Goal: Task Accomplishment & Management: Use online tool/utility

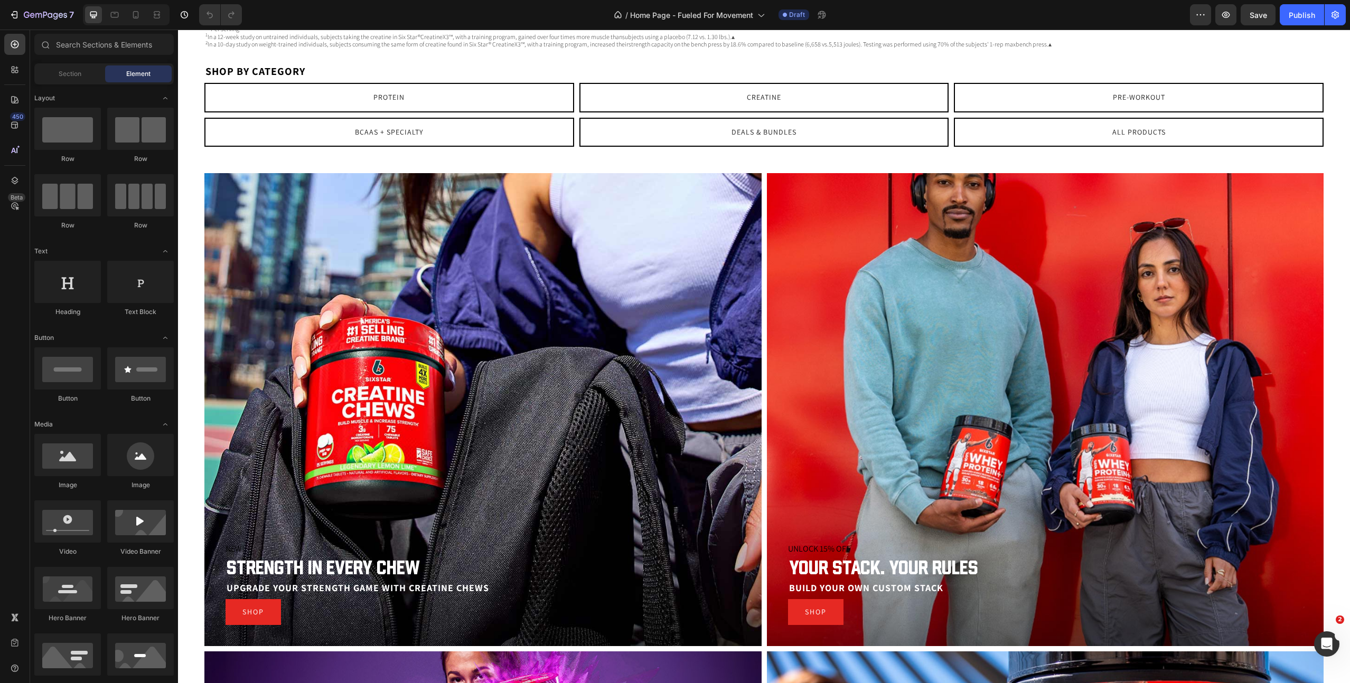
scroll to position [1601, 0]
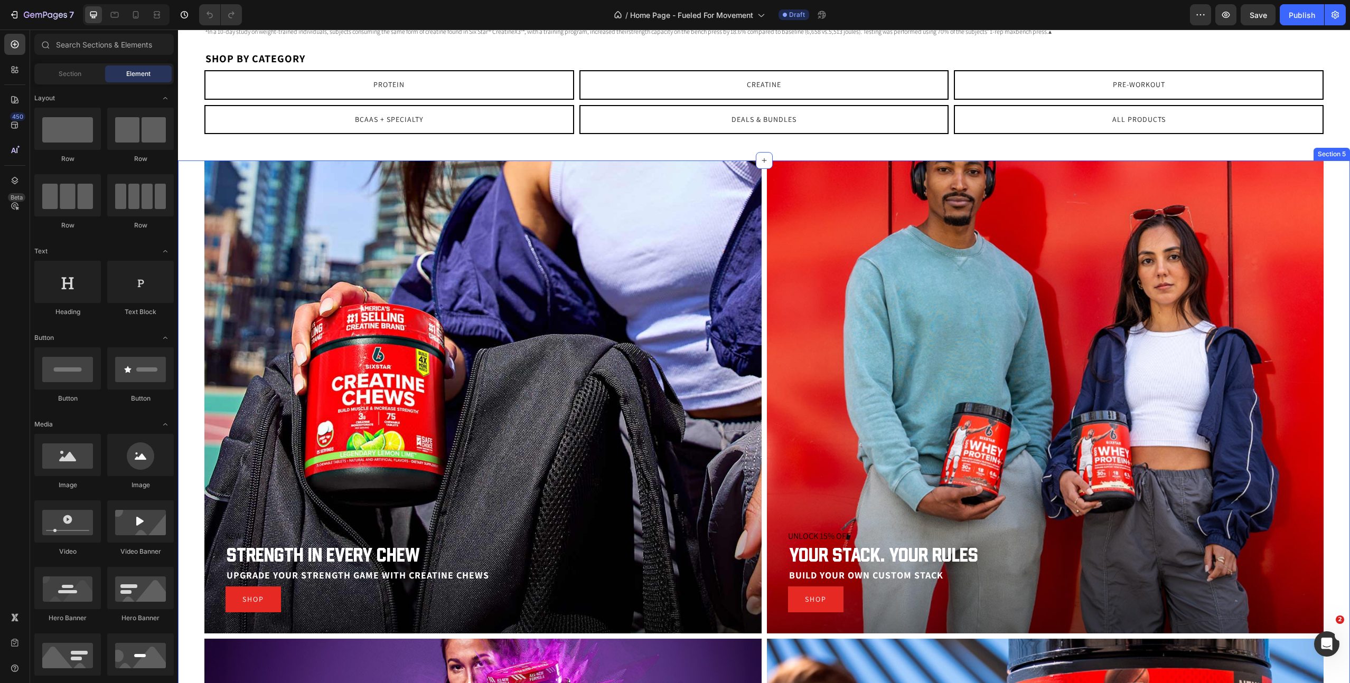
click at [186, 211] on div "NEW! Promo Strength in every chew Heading Upgrade your strength game with Creat…" at bounding box center [764, 650] width 1172 height 978
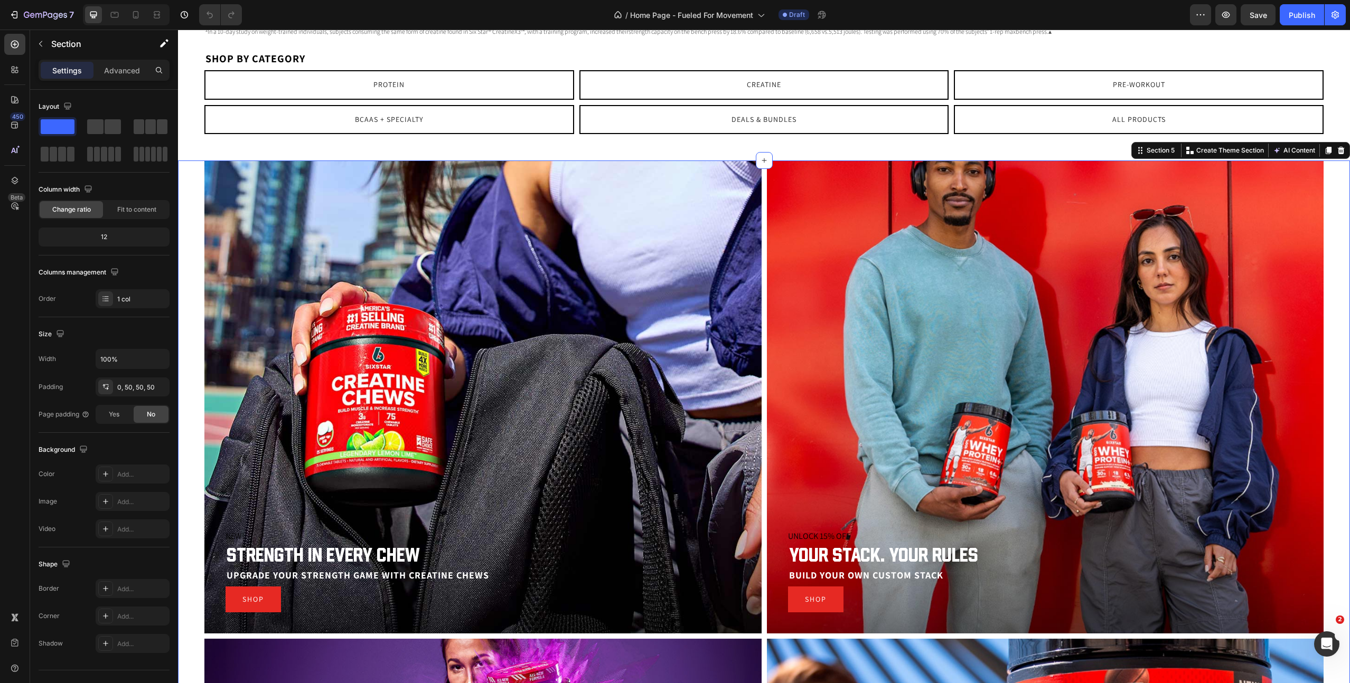
click at [126, 61] on div "Settings Advanced" at bounding box center [104, 70] width 131 height 21
click at [123, 73] on p "Advanced" at bounding box center [122, 70] width 36 height 11
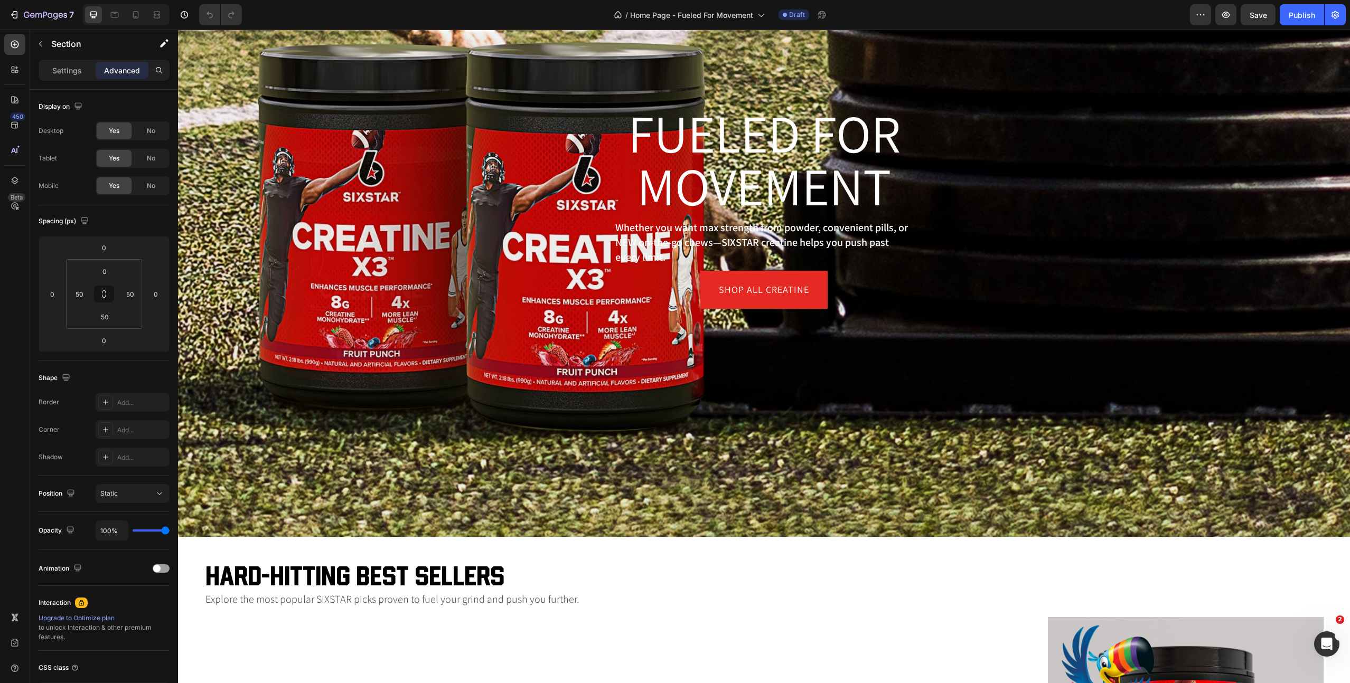
scroll to position [0, 0]
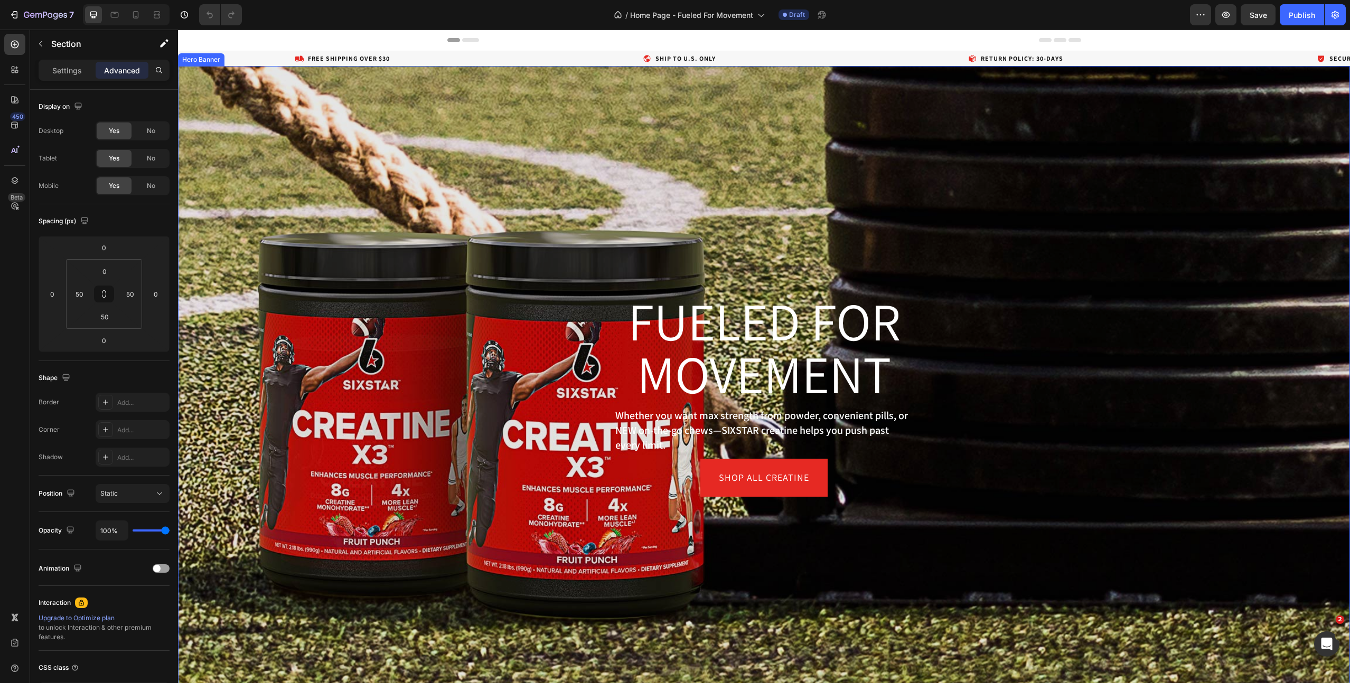
click at [715, 173] on div "Overlay" at bounding box center [764, 395] width 1172 height 659
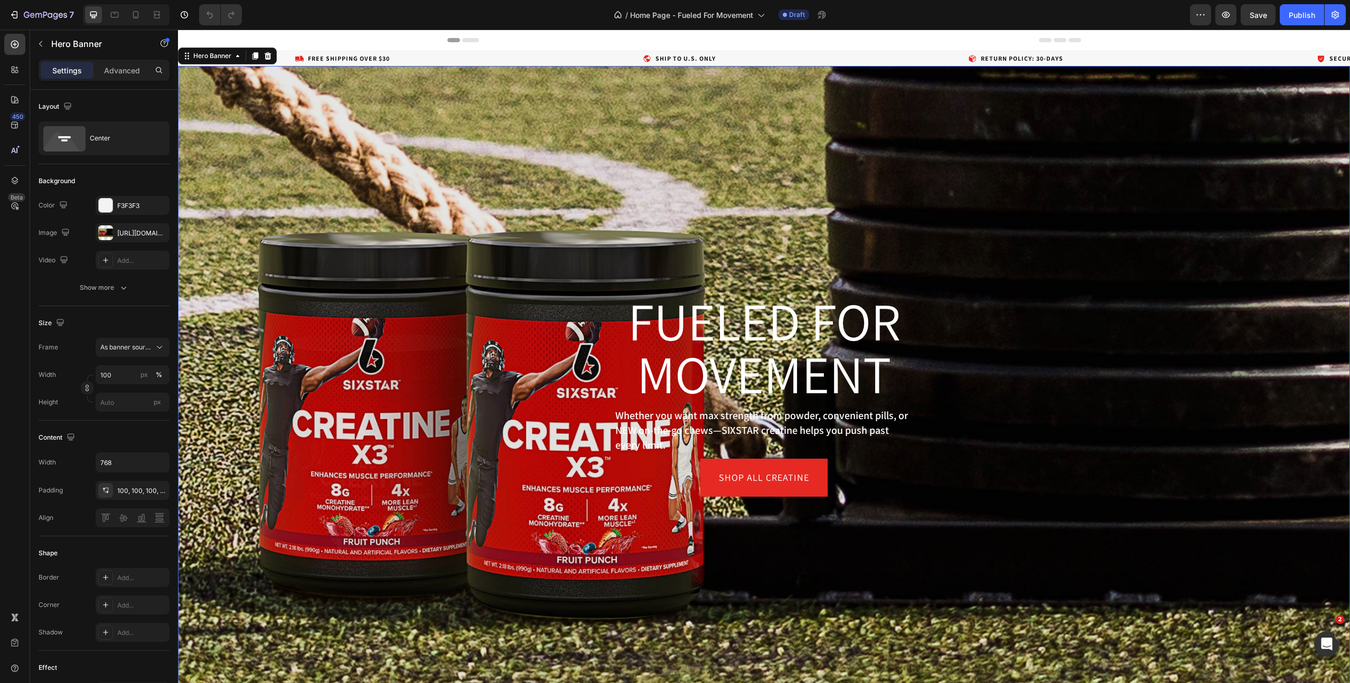
click at [812, 192] on div "Overlay" at bounding box center [764, 395] width 1172 height 659
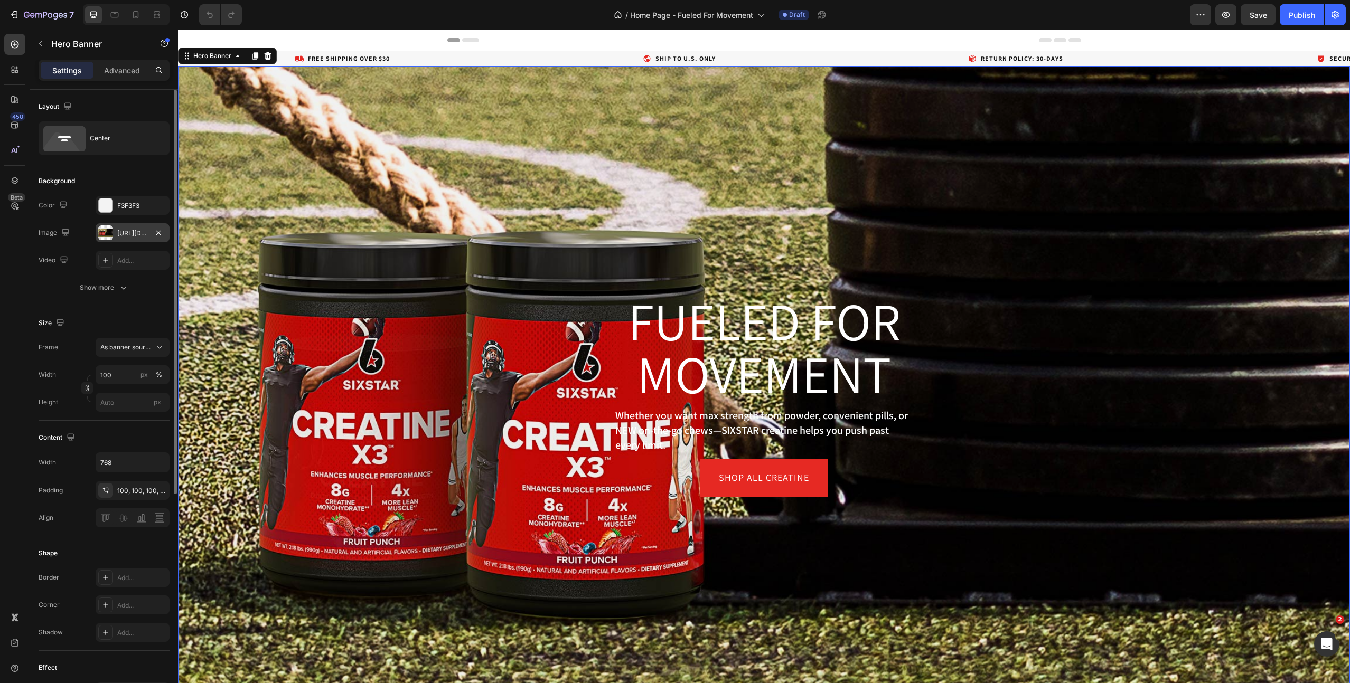
click at [127, 234] on div "[URL][DOMAIN_NAME]" at bounding box center [132, 234] width 31 height 10
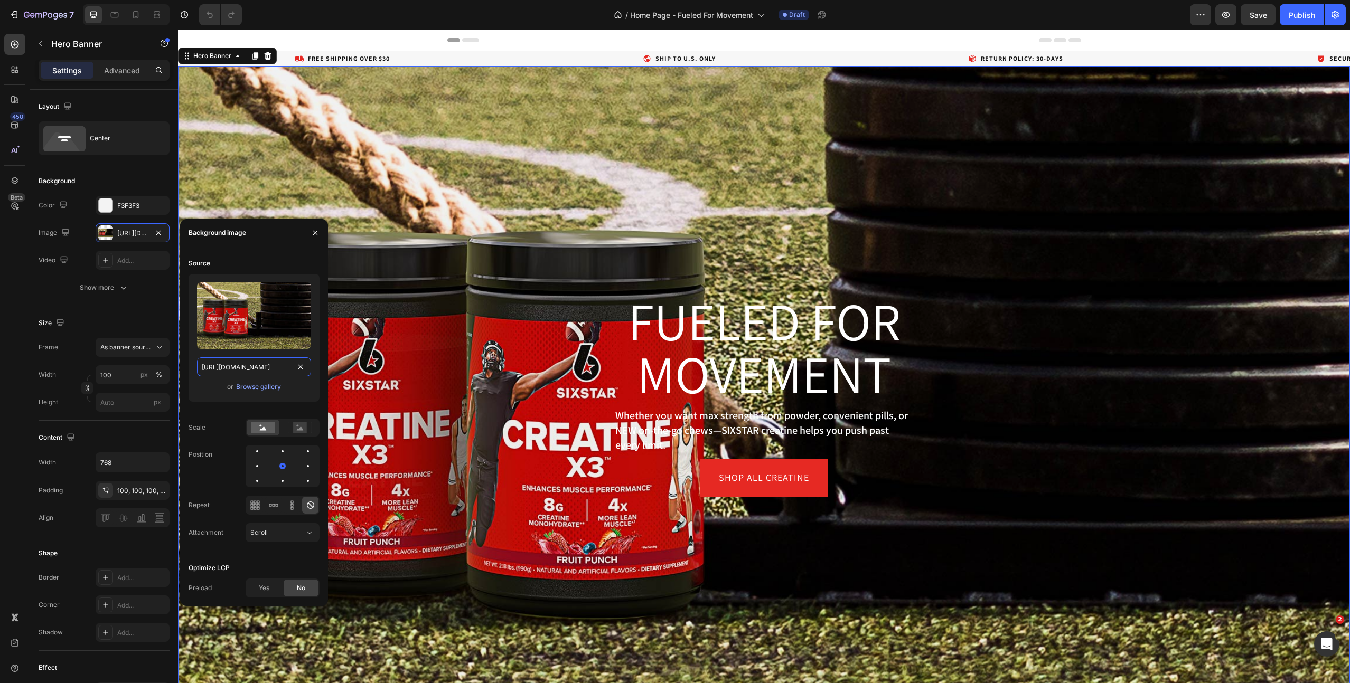
click at [235, 368] on input "[URL][DOMAIN_NAME]" at bounding box center [254, 366] width 114 height 19
paste input "fuuled-for-movement-sled-pull-desktop.jpg?v=1756320740"
type input "[URL][DOMAIN_NAME]"
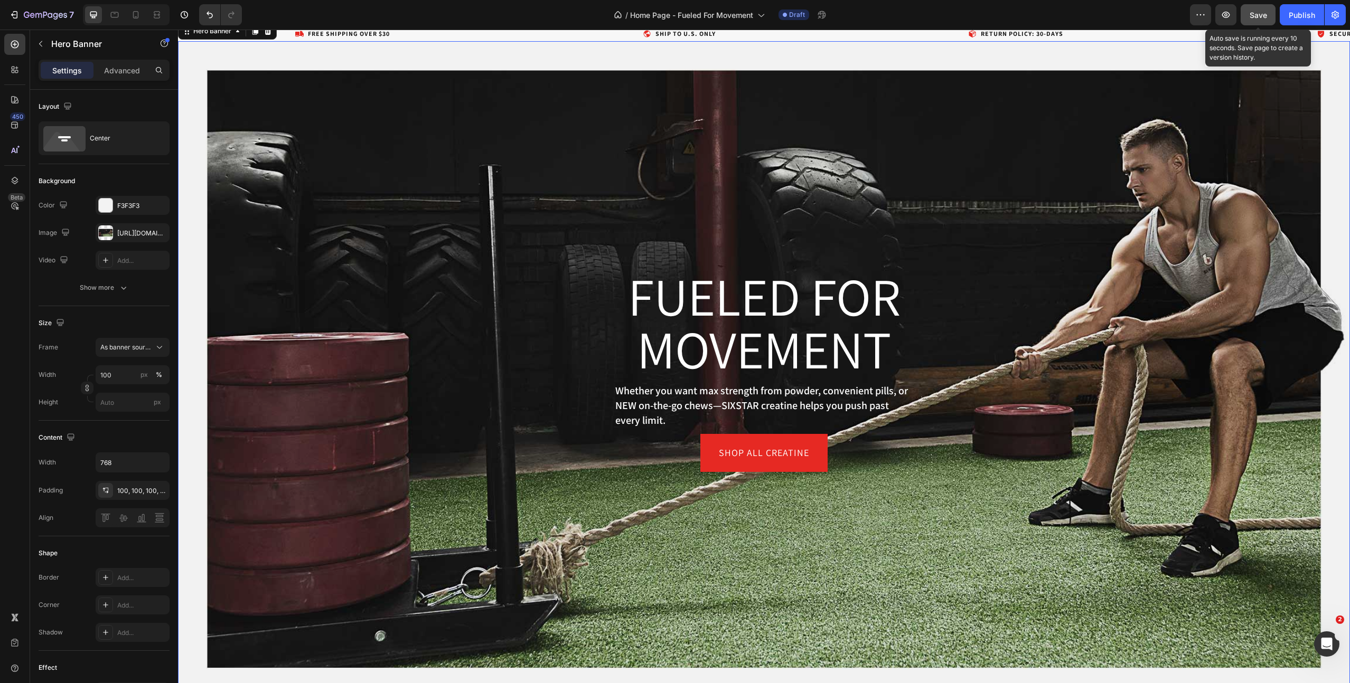
click at [1243, 13] on button "Save" at bounding box center [1257, 14] width 35 height 21
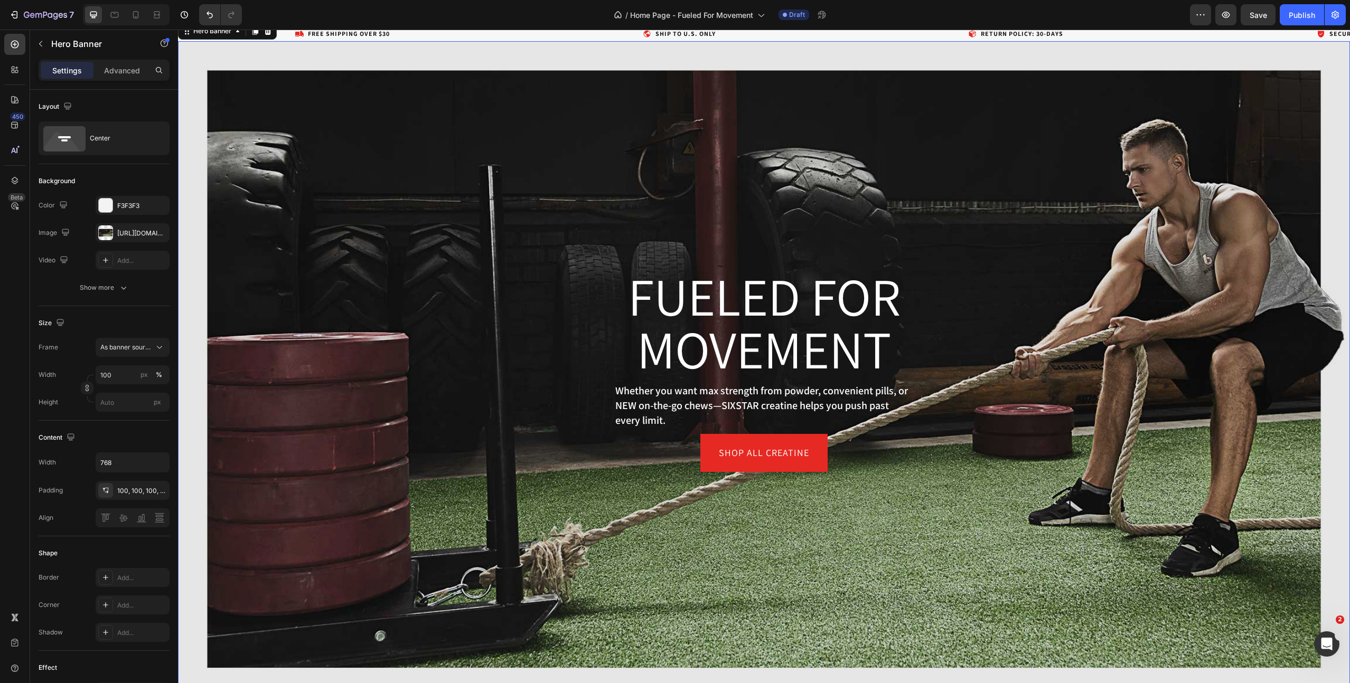
click at [542, 247] on div "Overlay" at bounding box center [764, 370] width 1172 height 659
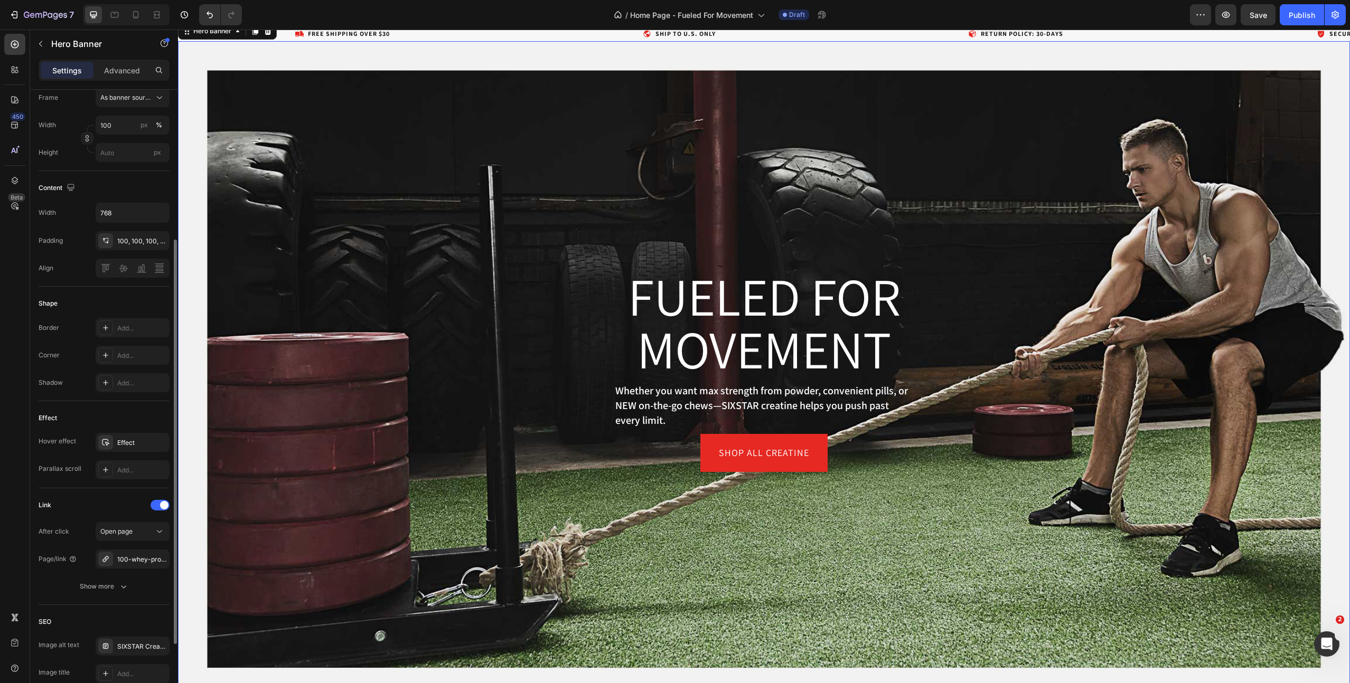
scroll to position [240, 0]
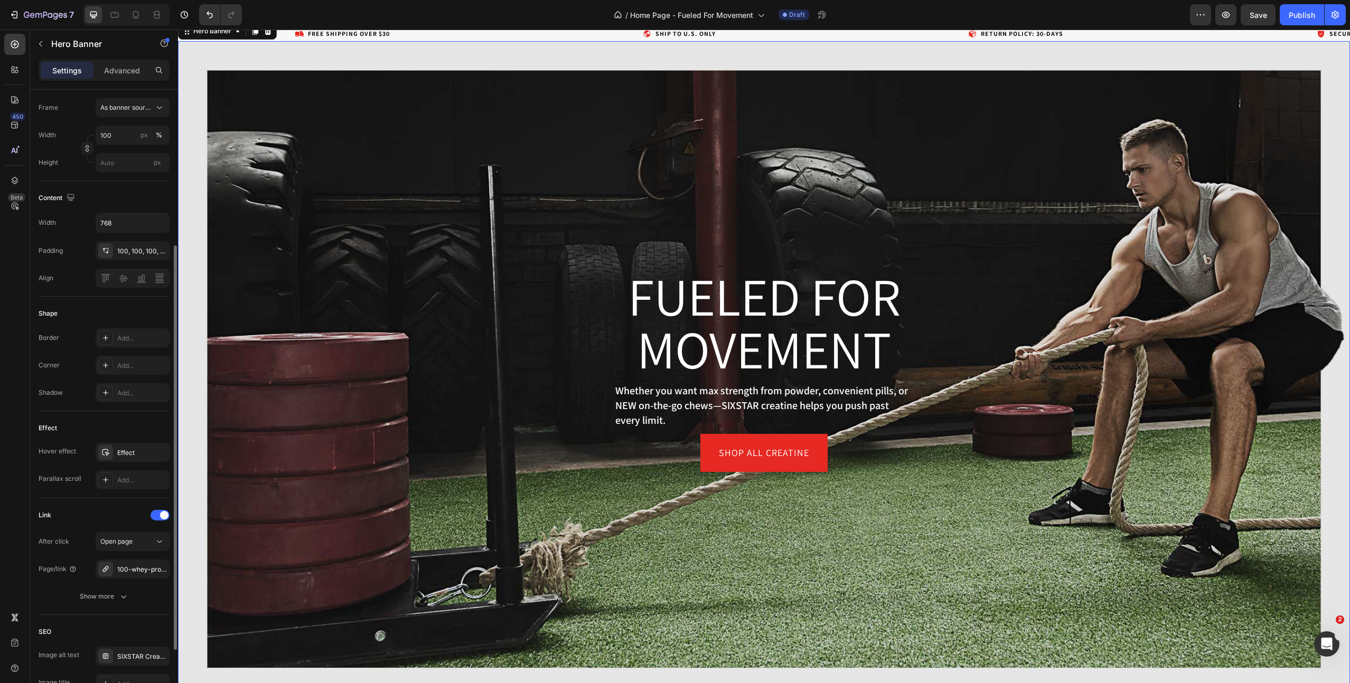
click at [280, 184] on div "Overlay" at bounding box center [764, 370] width 1172 height 659
click at [297, 183] on div "Overlay" at bounding box center [764, 370] width 1172 height 659
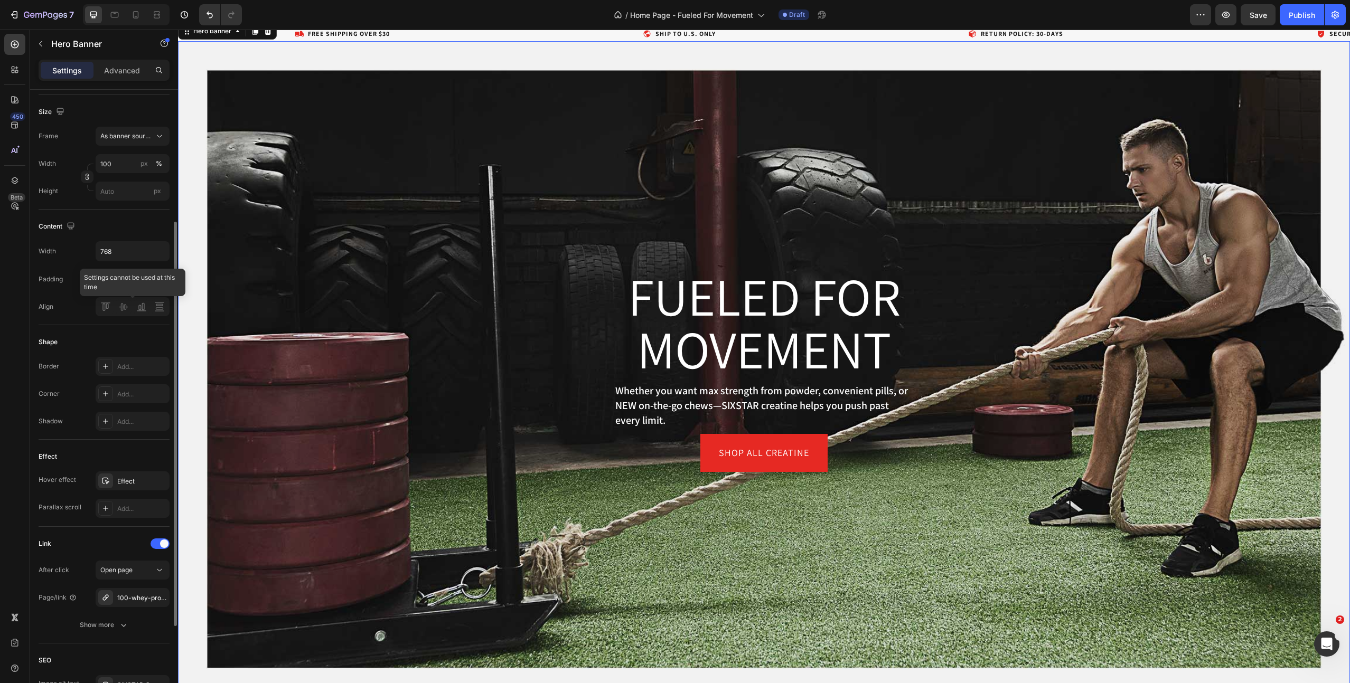
scroll to position [199, 0]
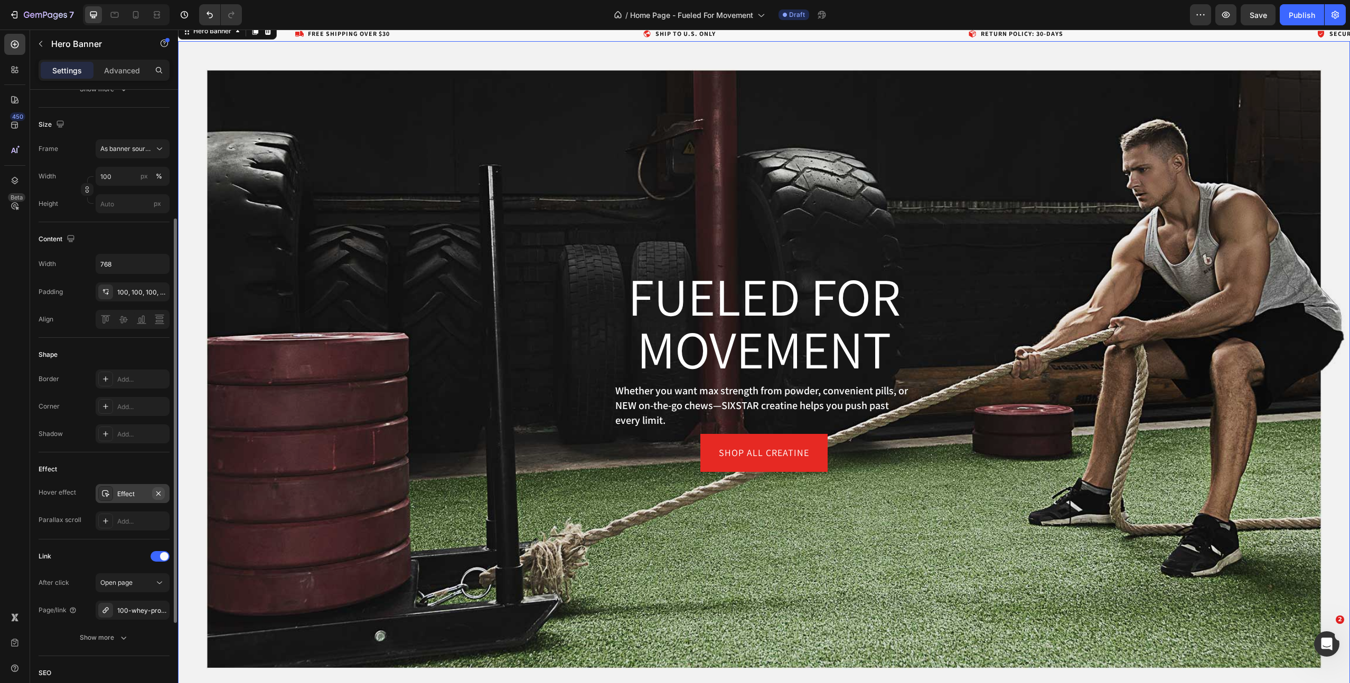
click at [157, 492] on icon "button" at bounding box center [158, 493] width 4 height 4
click at [1245, 12] on button "Save" at bounding box center [1257, 14] width 35 height 21
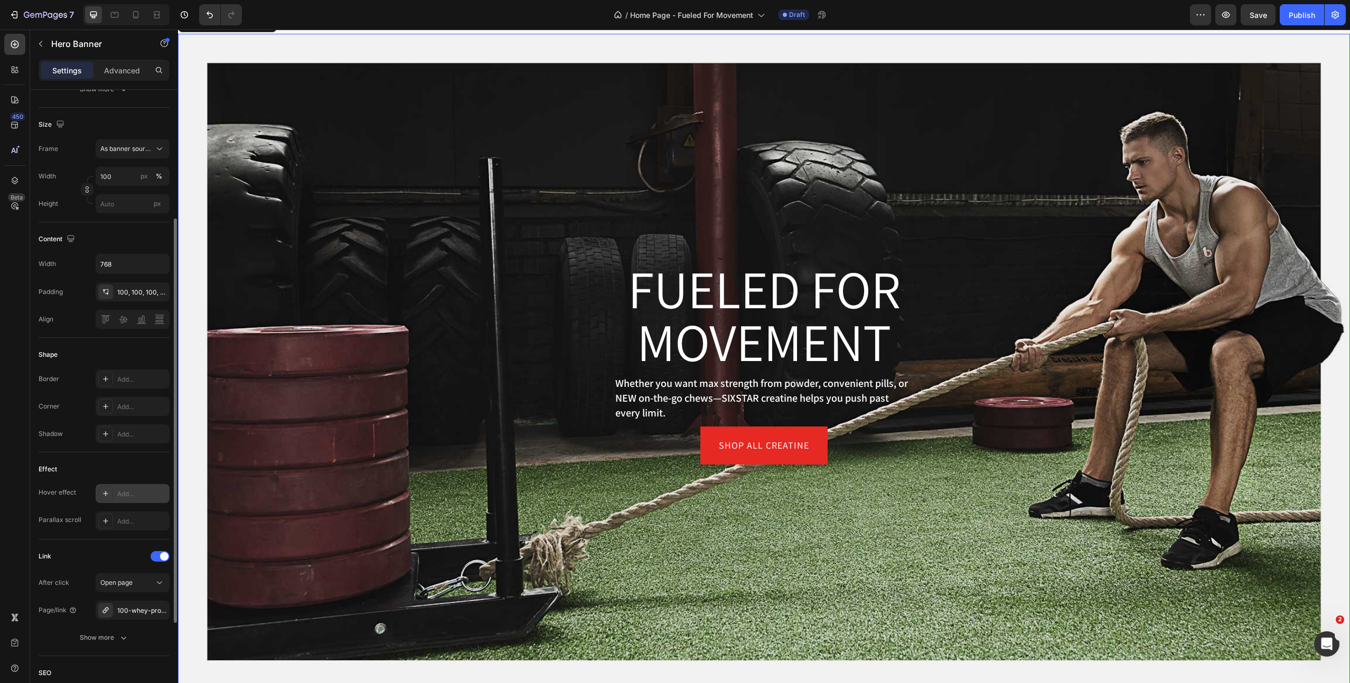
scroll to position [50, 0]
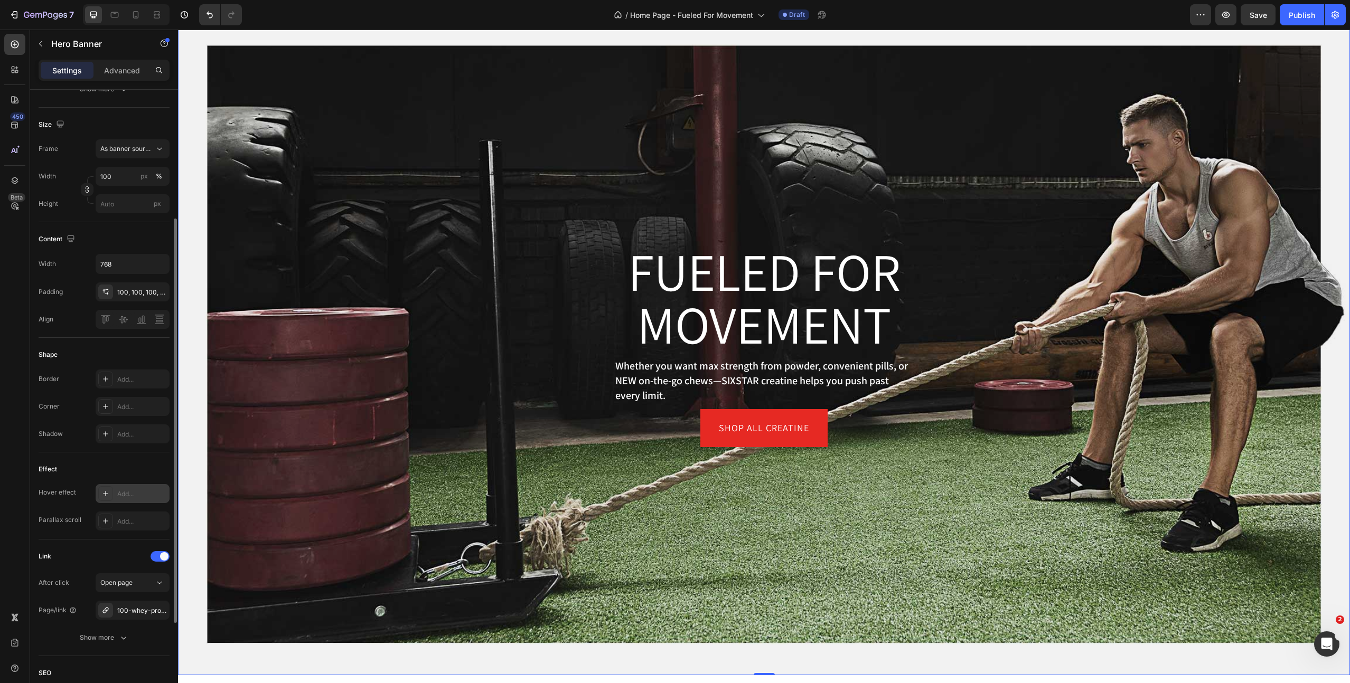
click at [106, 495] on icon at bounding box center [105, 493] width 8 height 8
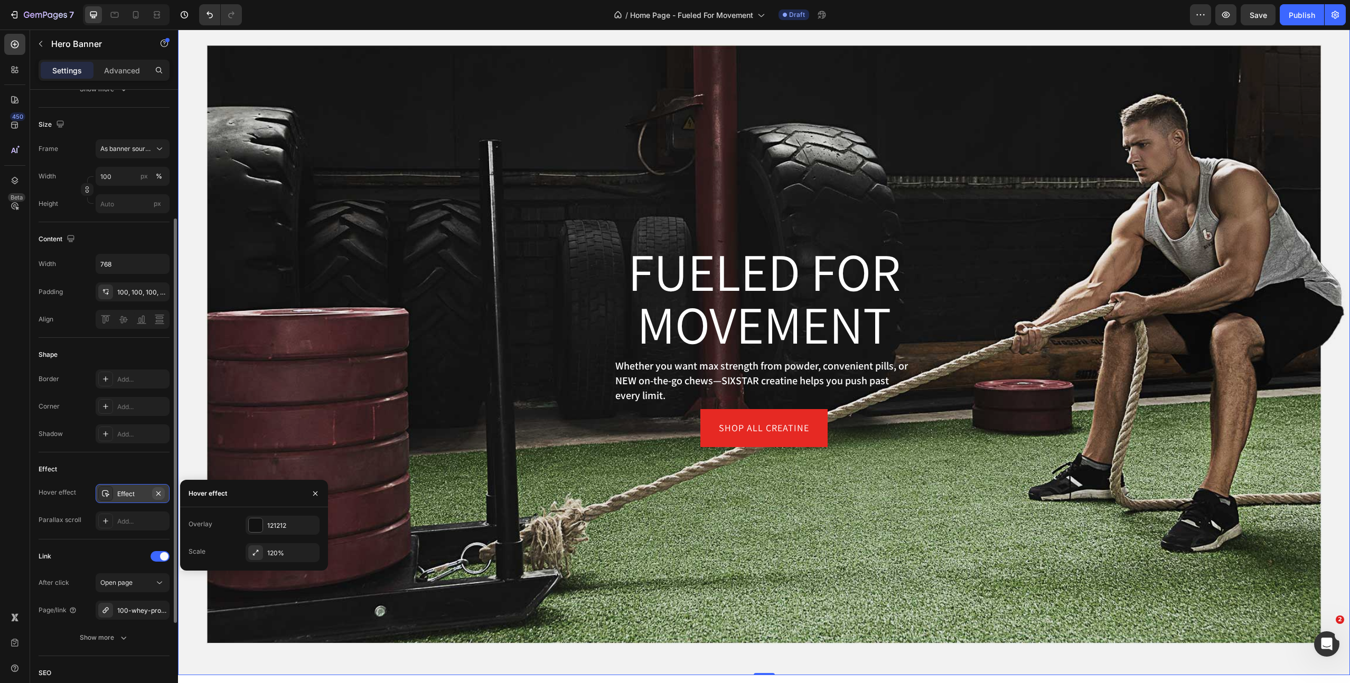
click at [157, 492] on icon "button" at bounding box center [158, 493] width 4 height 4
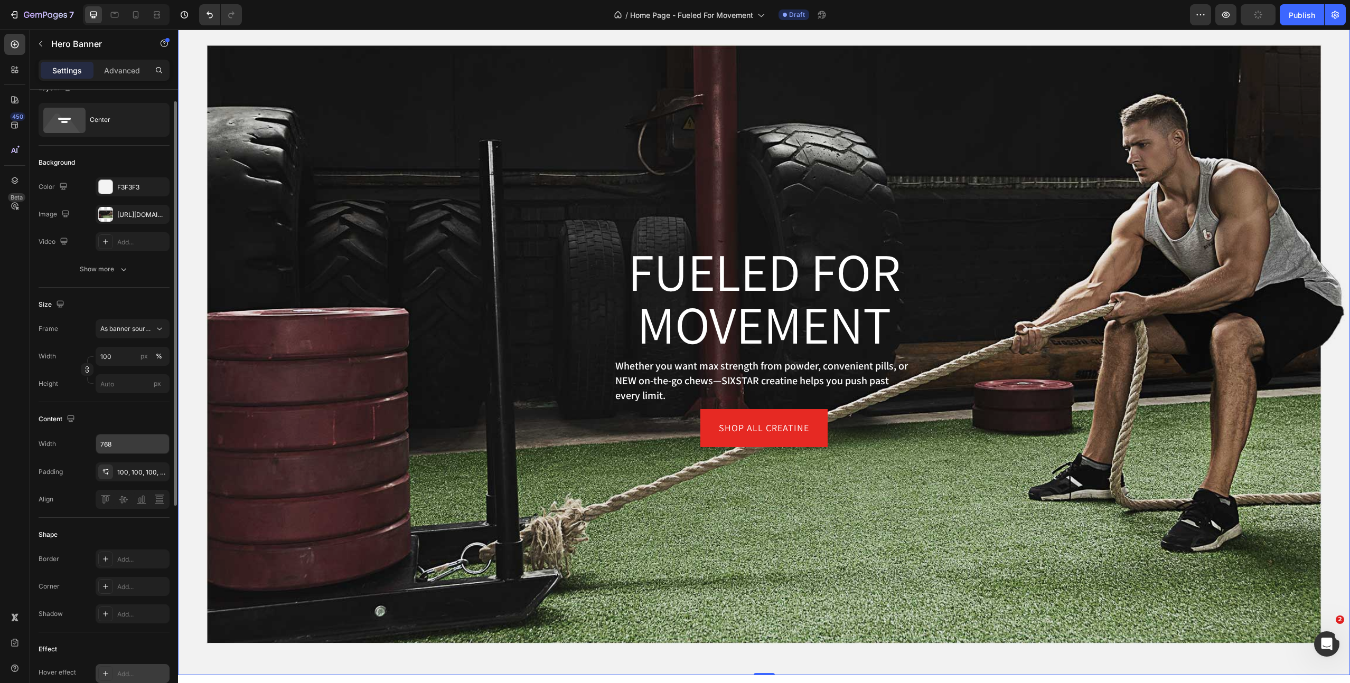
scroll to position [0, 0]
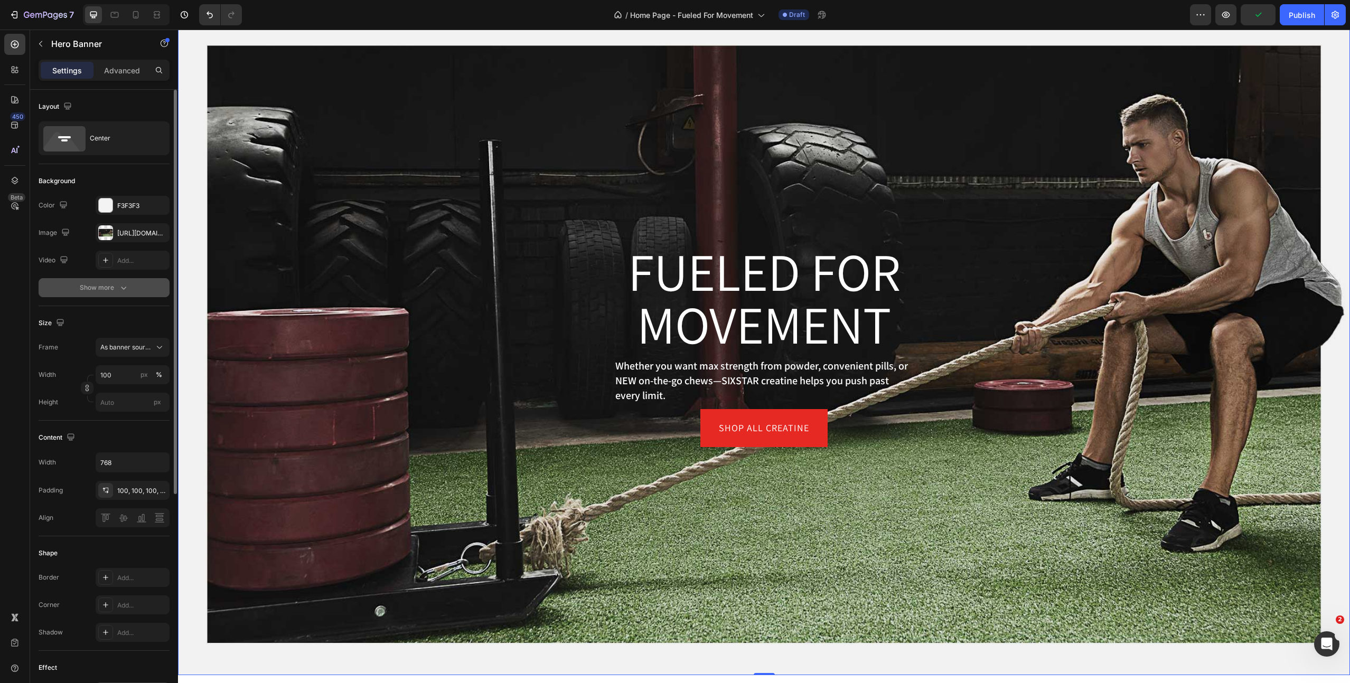
click at [122, 289] on icon "button" at bounding box center [123, 287] width 11 height 11
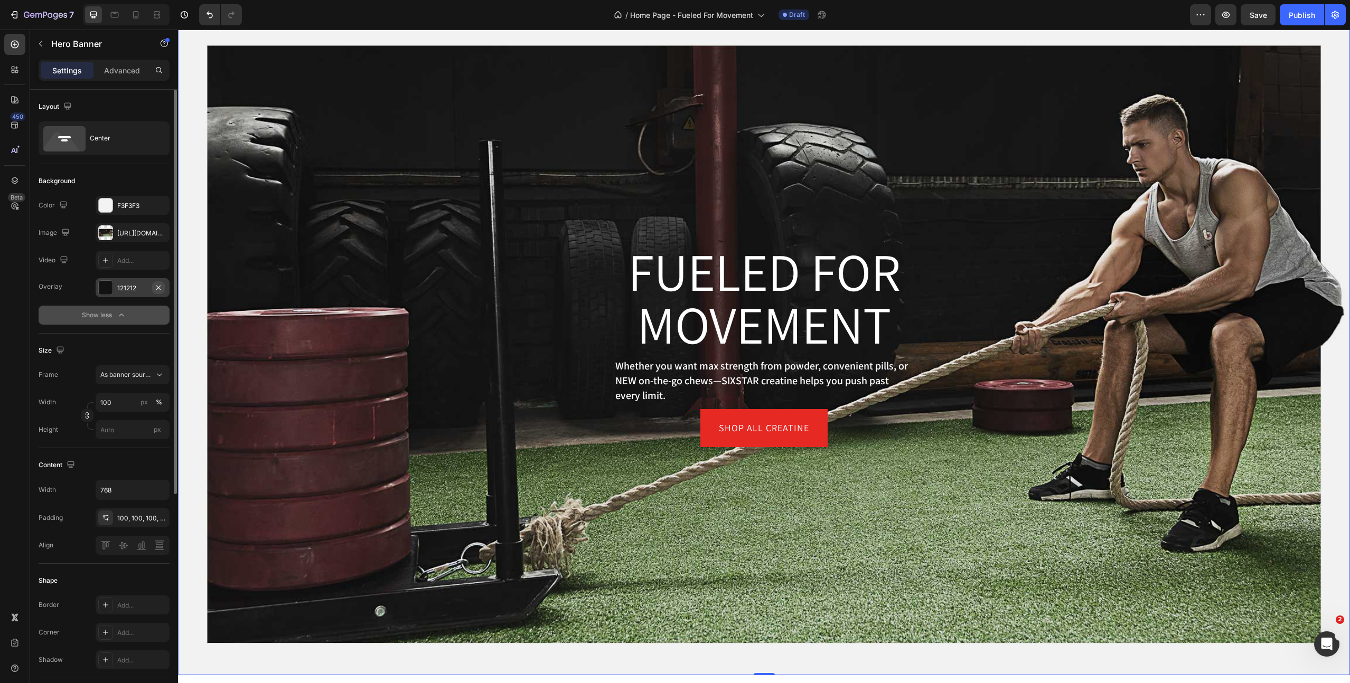
click at [157, 285] on icon "button" at bounding box center [158, 288] width 8 height 8
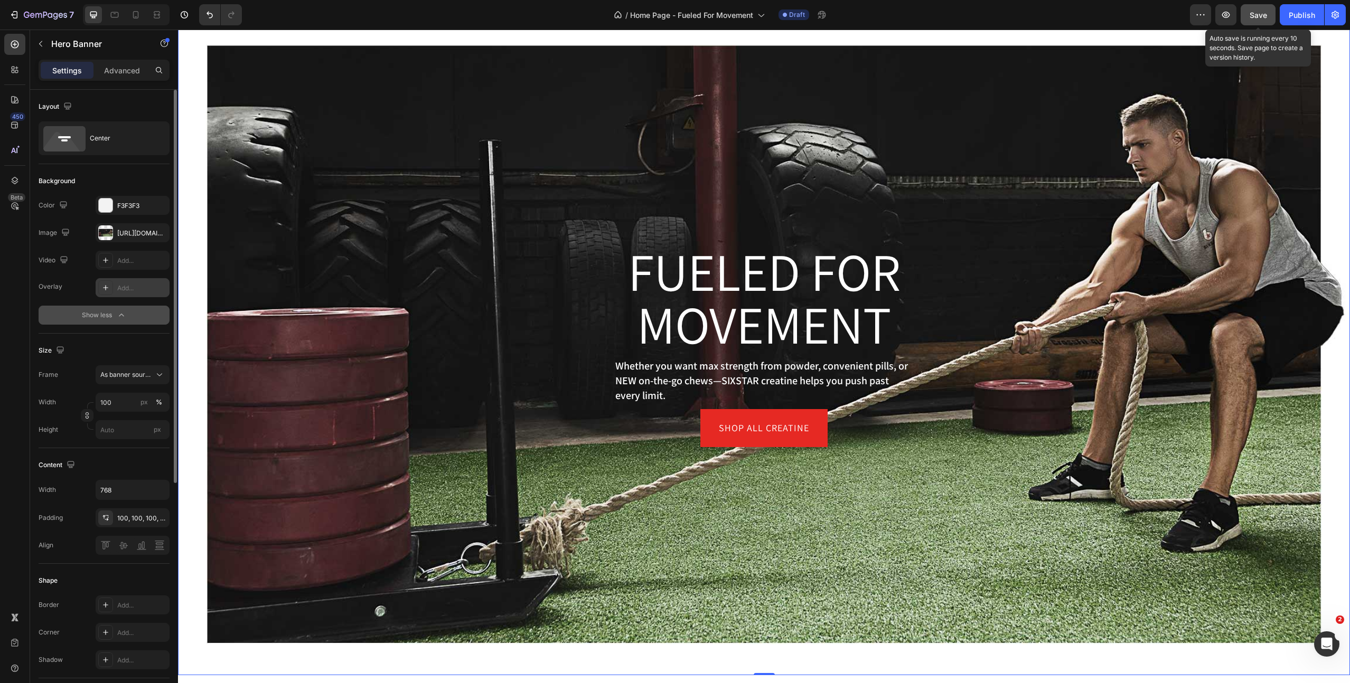
click at [1255, 17] on span "Save" at bounding box center [1257, 15] width 17 height 9
click at [706, 383] on p "Whether you want max strength from powder, convenient pills, or NEW on-the-go c…" at bounding box center [764, 381] width 298 height 44
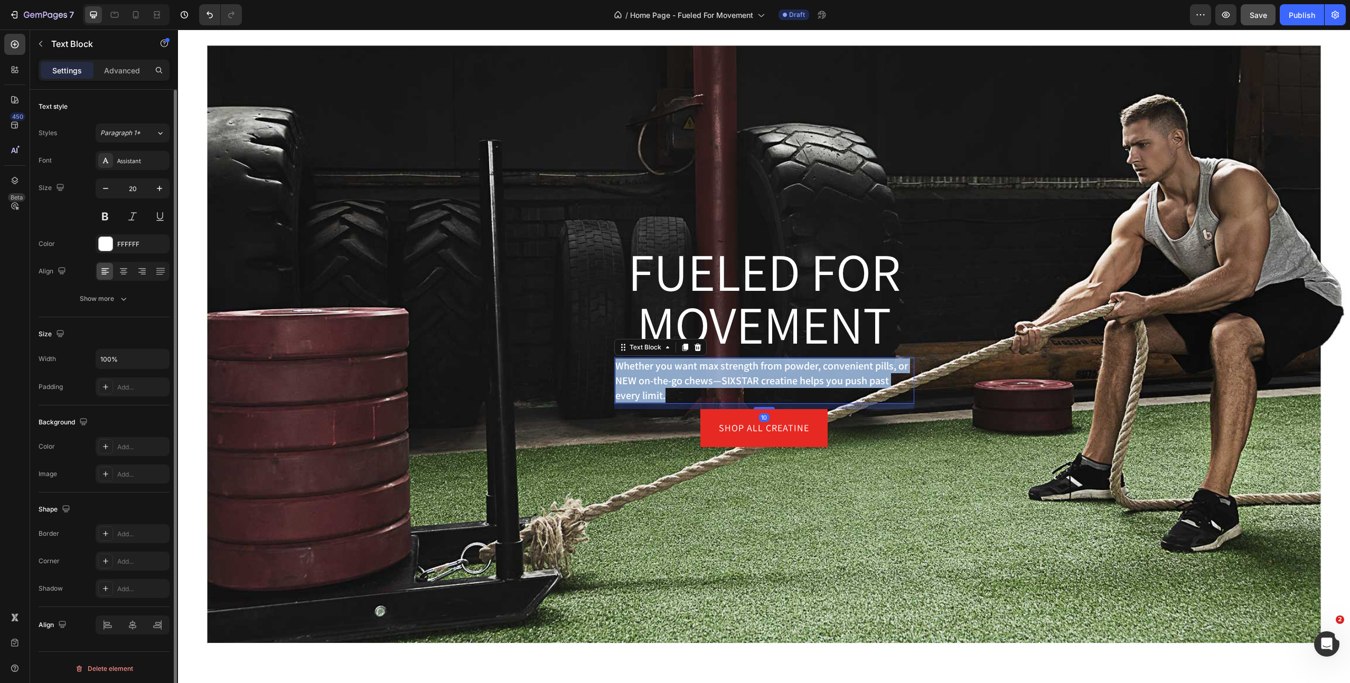
click at [706, 383] on p "Whether you want max strength from powder, convenient pills, or NEW on-the-go c…" at bounding box center [764, 381] width 298 height 44
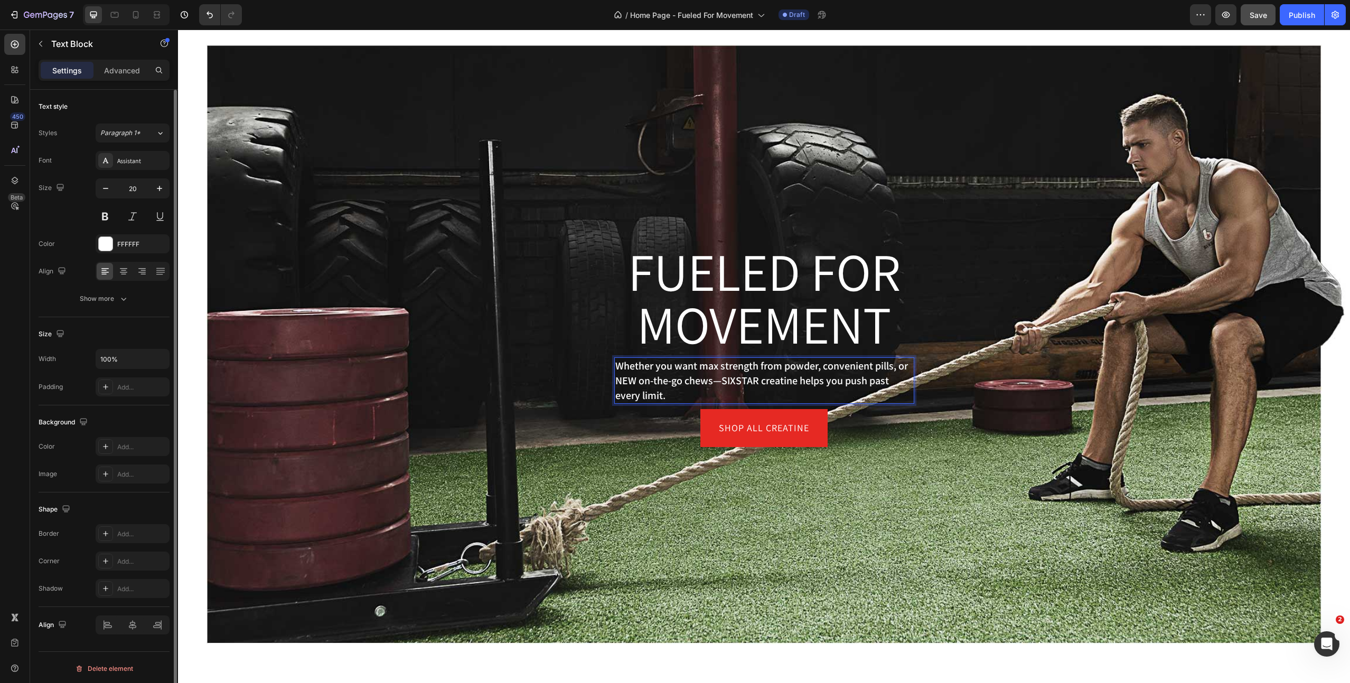
scroll to position [57, 0]
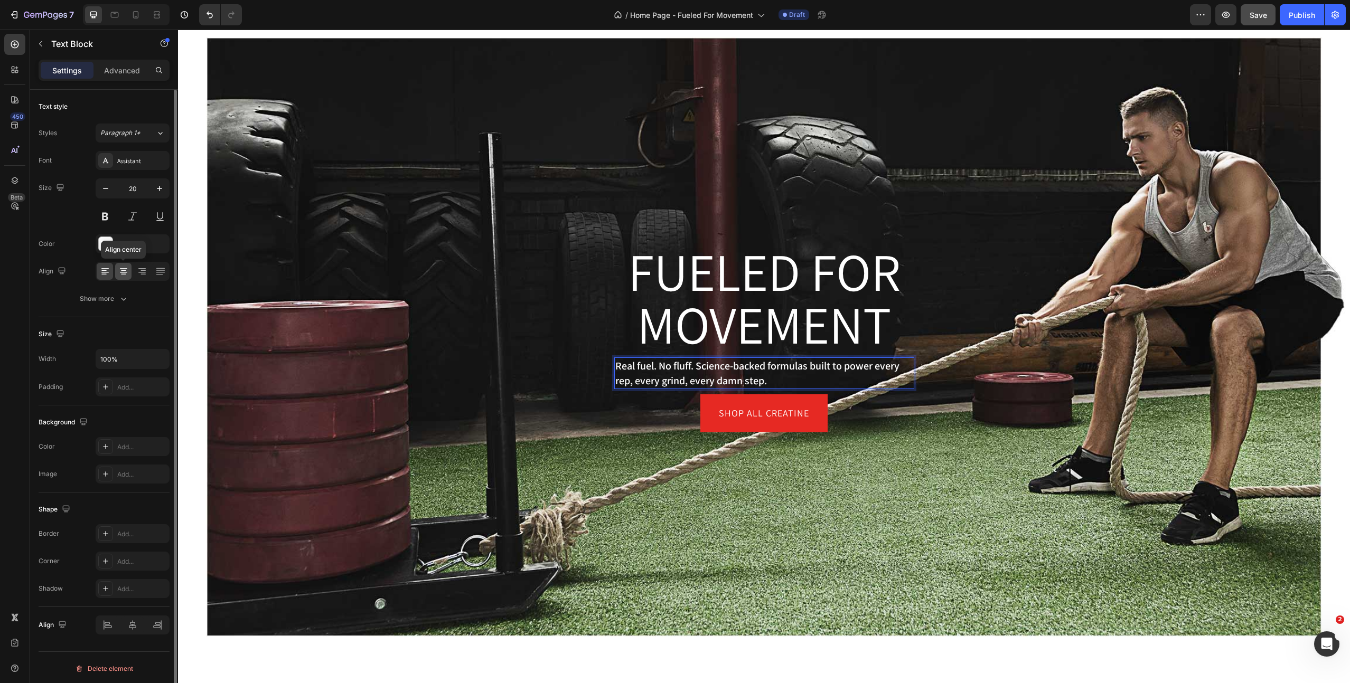
click at [118, 270] on icon at bounding box center [123, 271] width 11 height 11
click at [161, 190] on icon "button" at bounding box center [159, 188] width 11 height 11
type input "22"
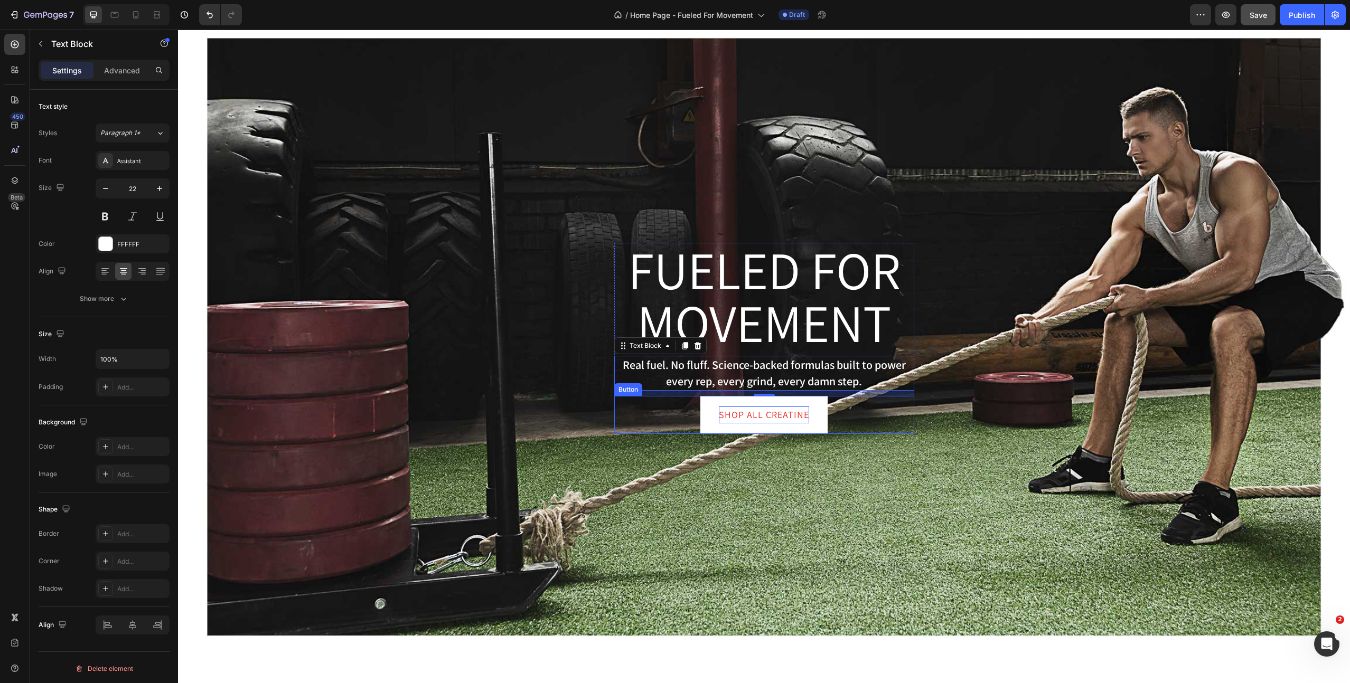
click at [755, 414] on p "Shop all Creatine" at bounding box center [764, 415] width 90 height 17
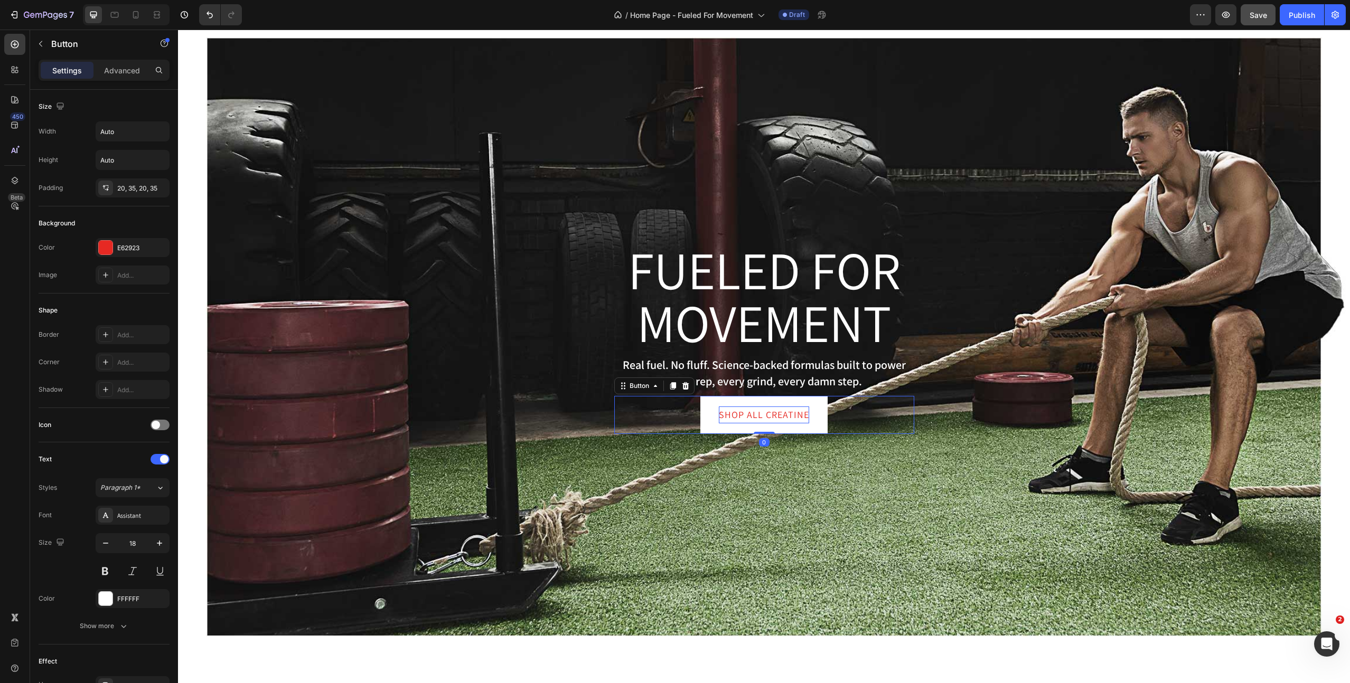
click at [755, 414] on p "Shop all Creatine" at bounding box center [764, 415] width 90 height 17
click at [1259, 14] on span "Save" at bounding box center [1257, 15] width 17 height 9
click at [742, 166] on div "Overlay" at bounding box center [764, 338] width 1172 height 659
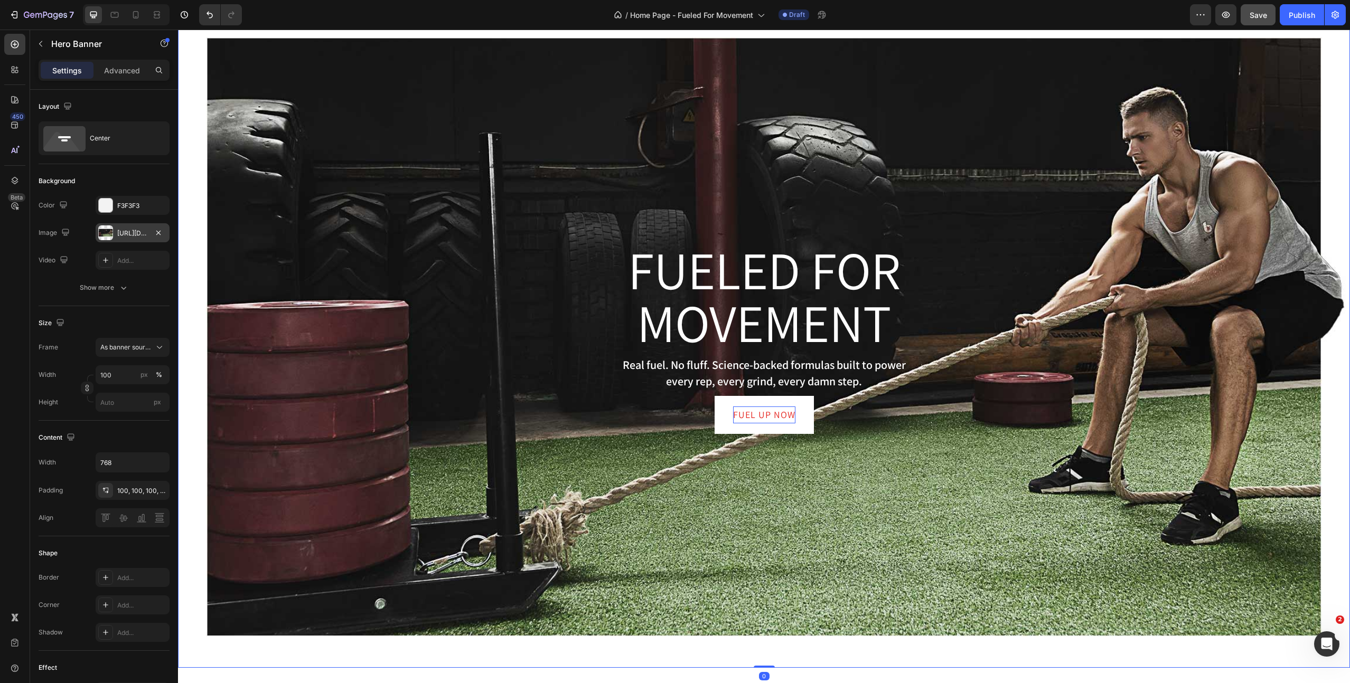
click at [126, 231] on div "[URL][DOMAIN_NAME]" at bounding box center [132, 234] width 31 height 10
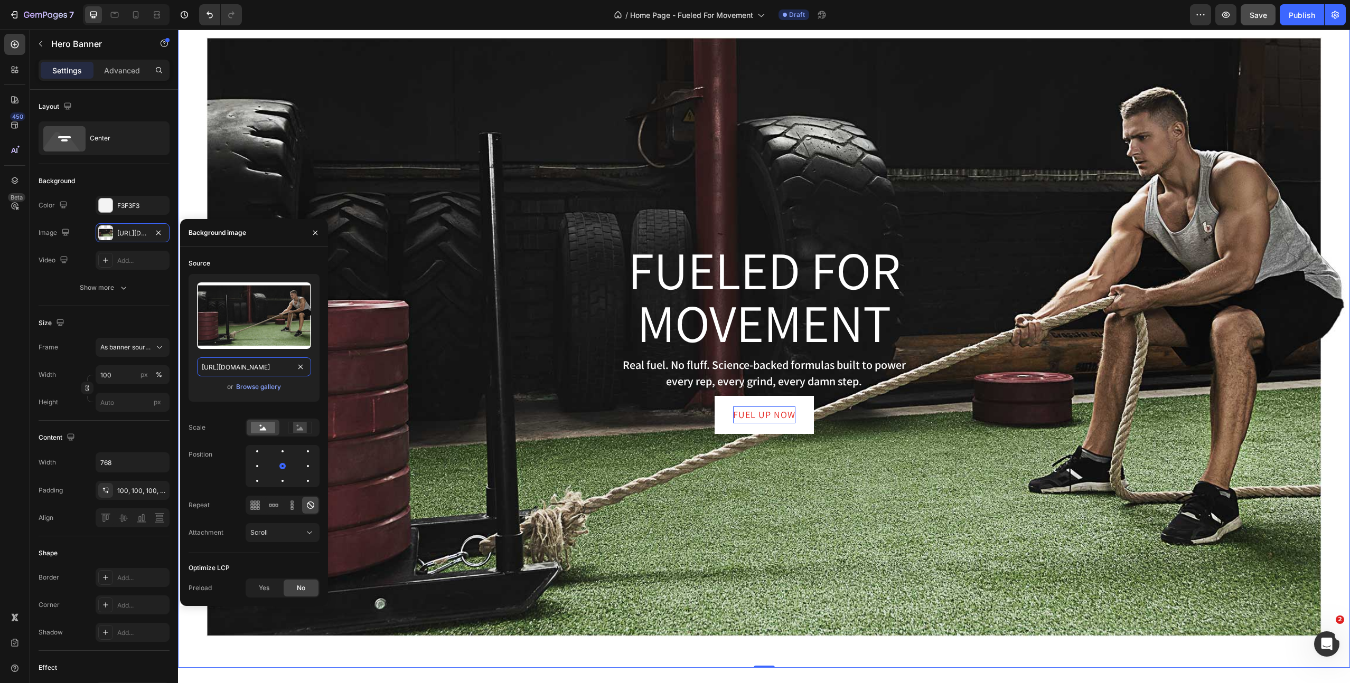
click at [244, 369] on input "[URL][DOMAIN_NAME]" at bounding box center [254, 366] width 114 height 19
paste input "2371"
type input "[URL][DOMAIN_NAME]"
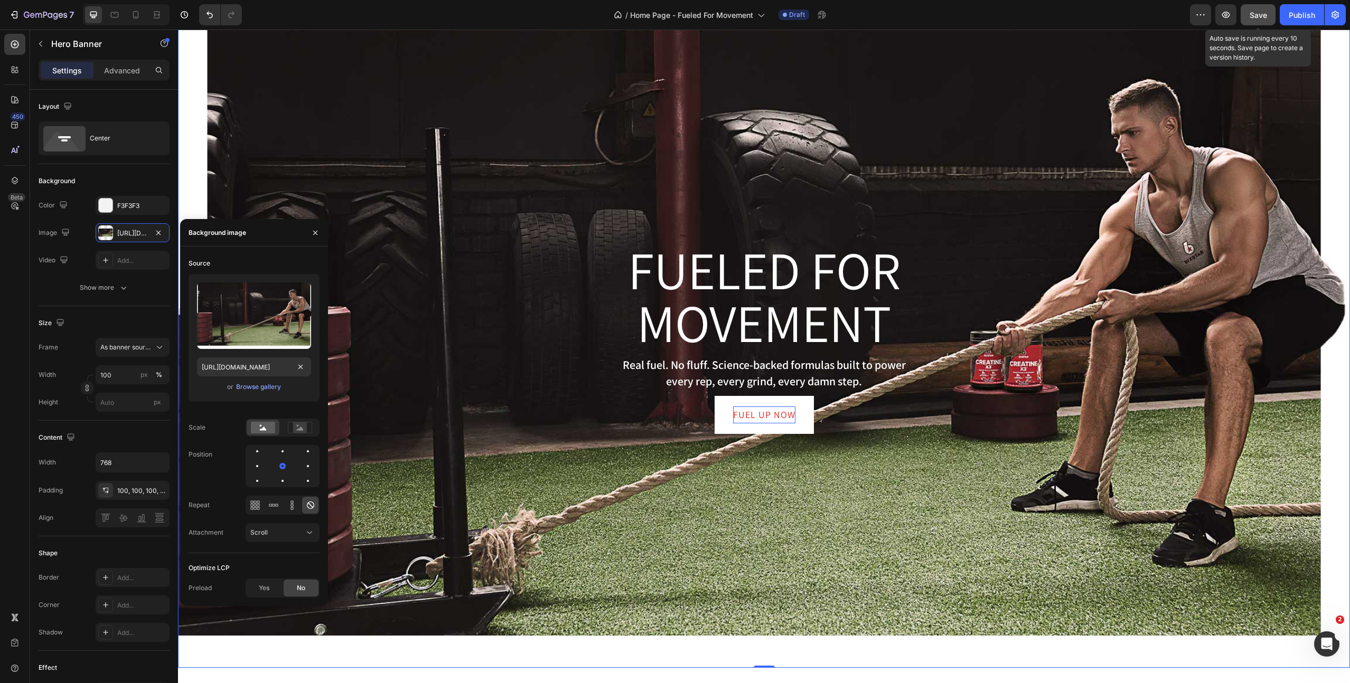
scroll to position [0, 0]
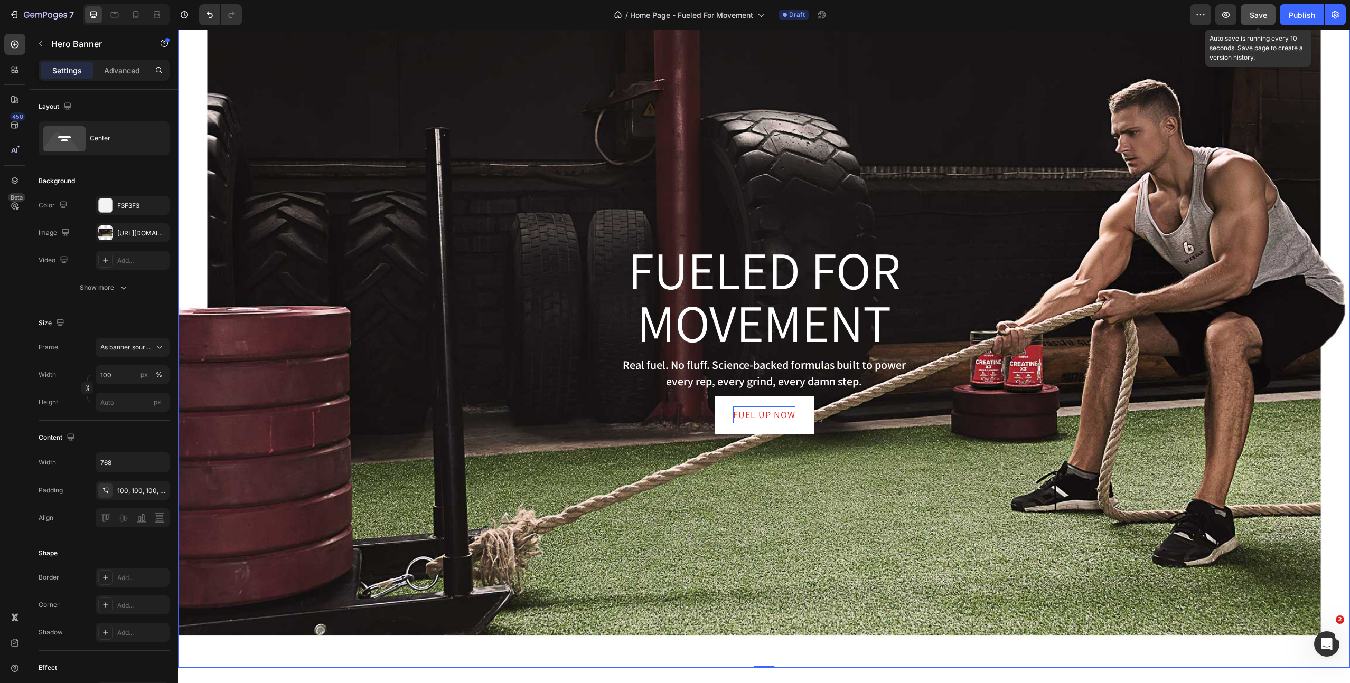
click at [1259, 15] on span "Save" at bounding box center [1257, 15] width 17 height 9
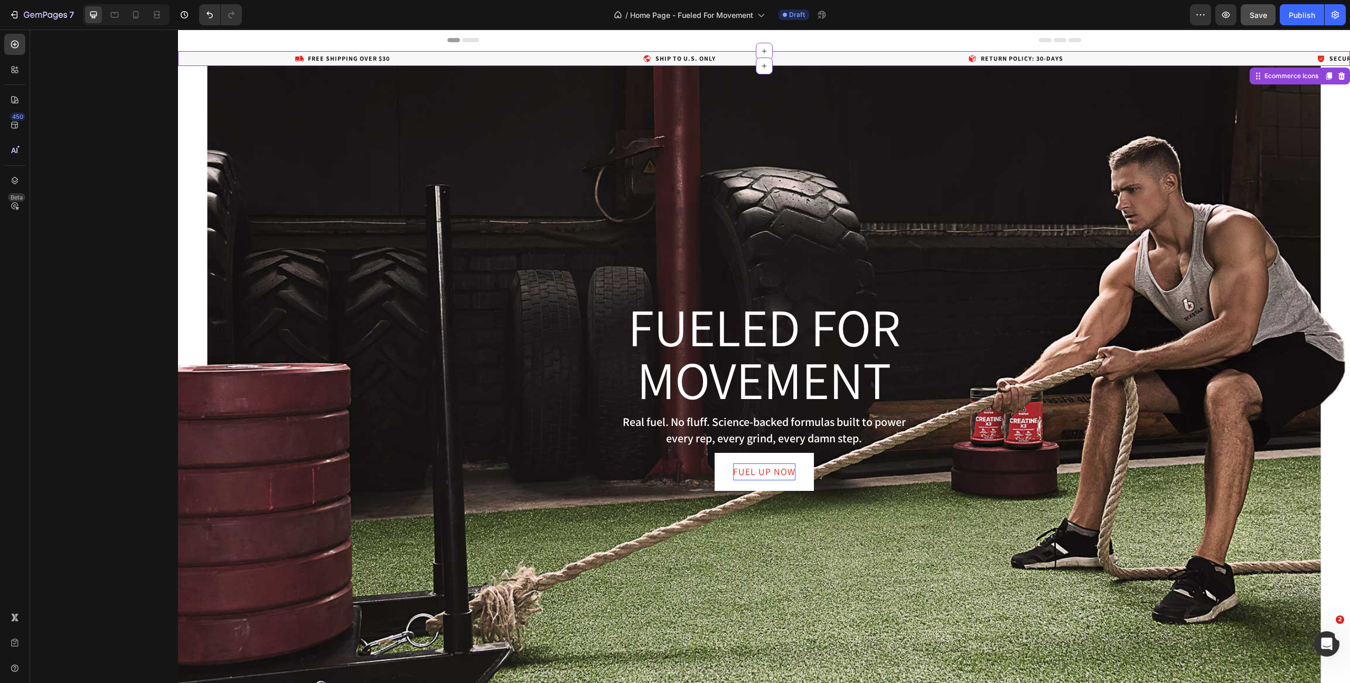
click at [541, 56] on div "Ship to u.s. only" at bounding box center [679, 59] width 331 height 10
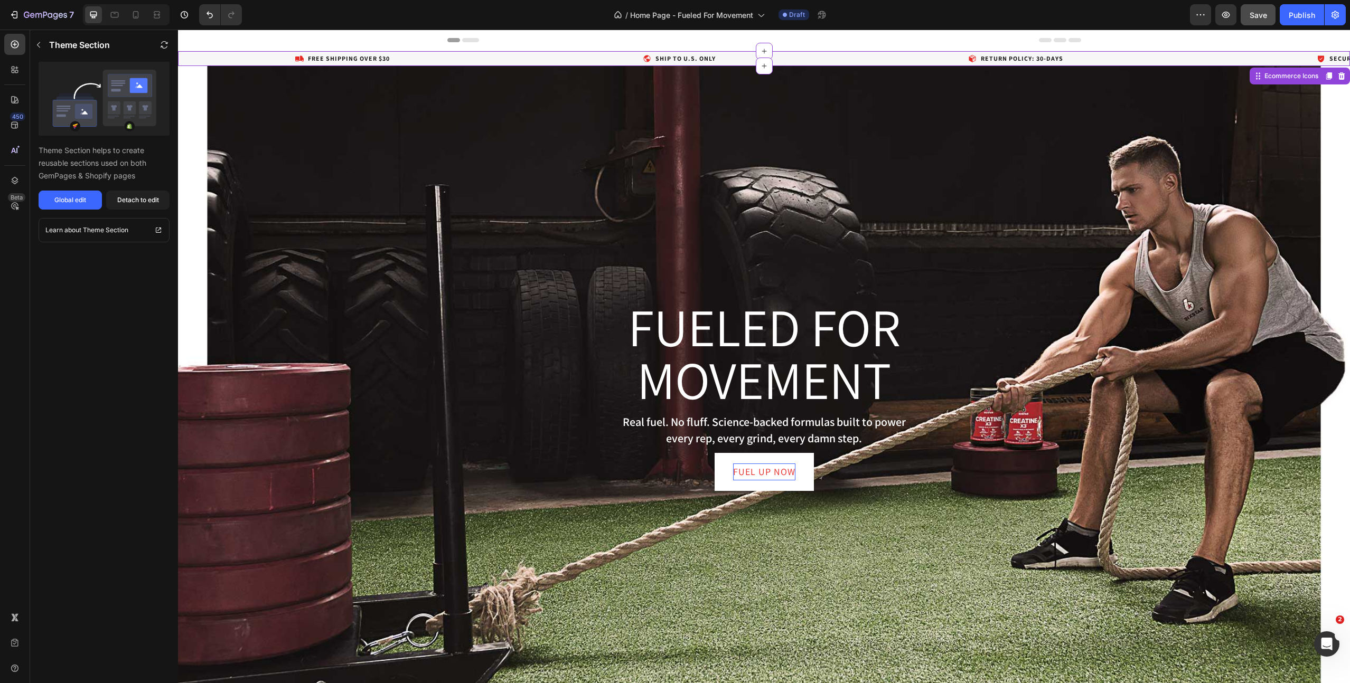
click at [559, 58] on div "Ship to u.s. only" at bounding box center [679, 59] width 331 height 10
click at [150, 199] on div "Detach to edit" at bounding box center [138, 200] width 42 height 10
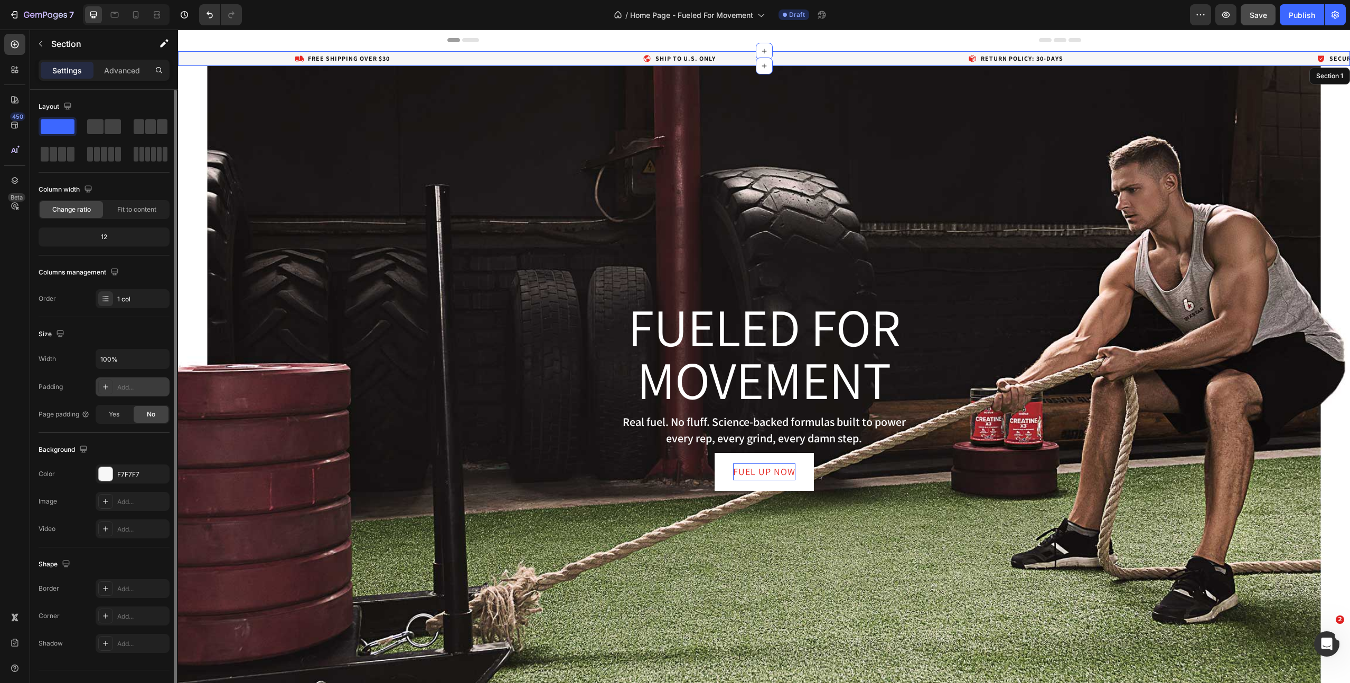
scroll to position [21, 0]
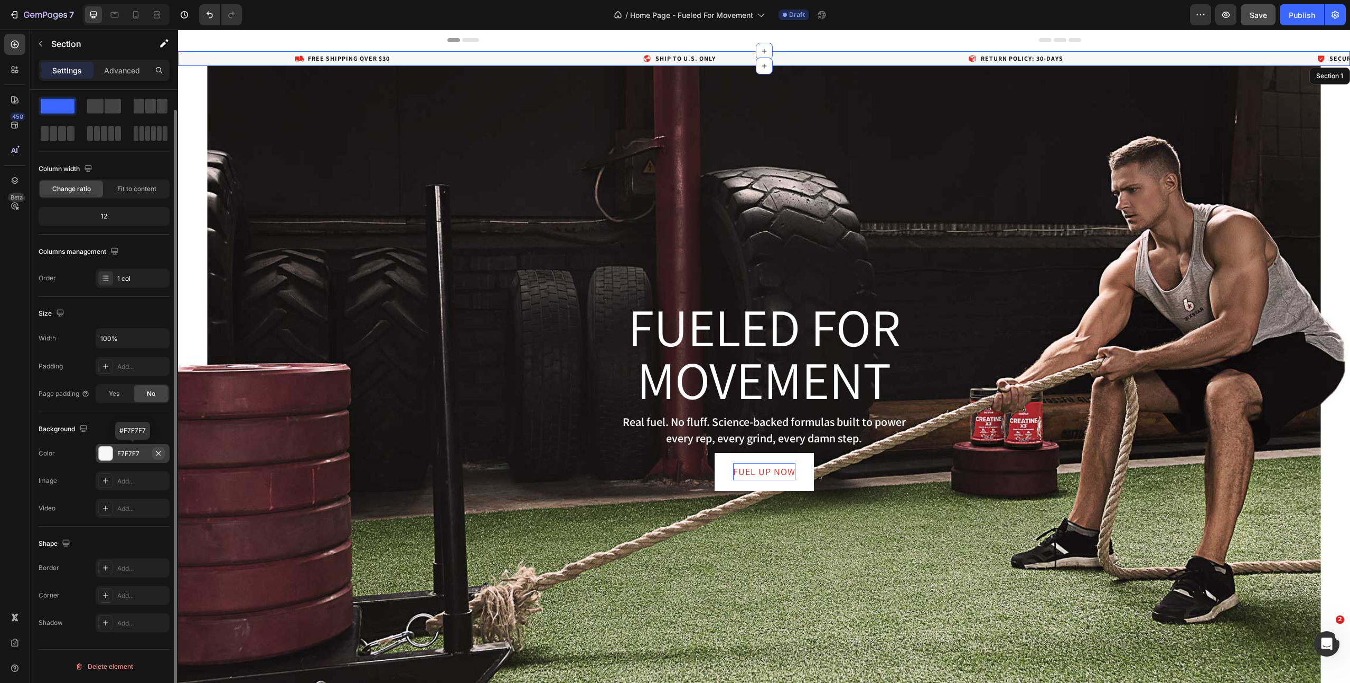
click at [159, 455] on icon "button" at bounding box center [158, 453] width 8 height 8
click at [1252, 17] on span "Save" at bounding box center [1257, 15] width 17 height 9
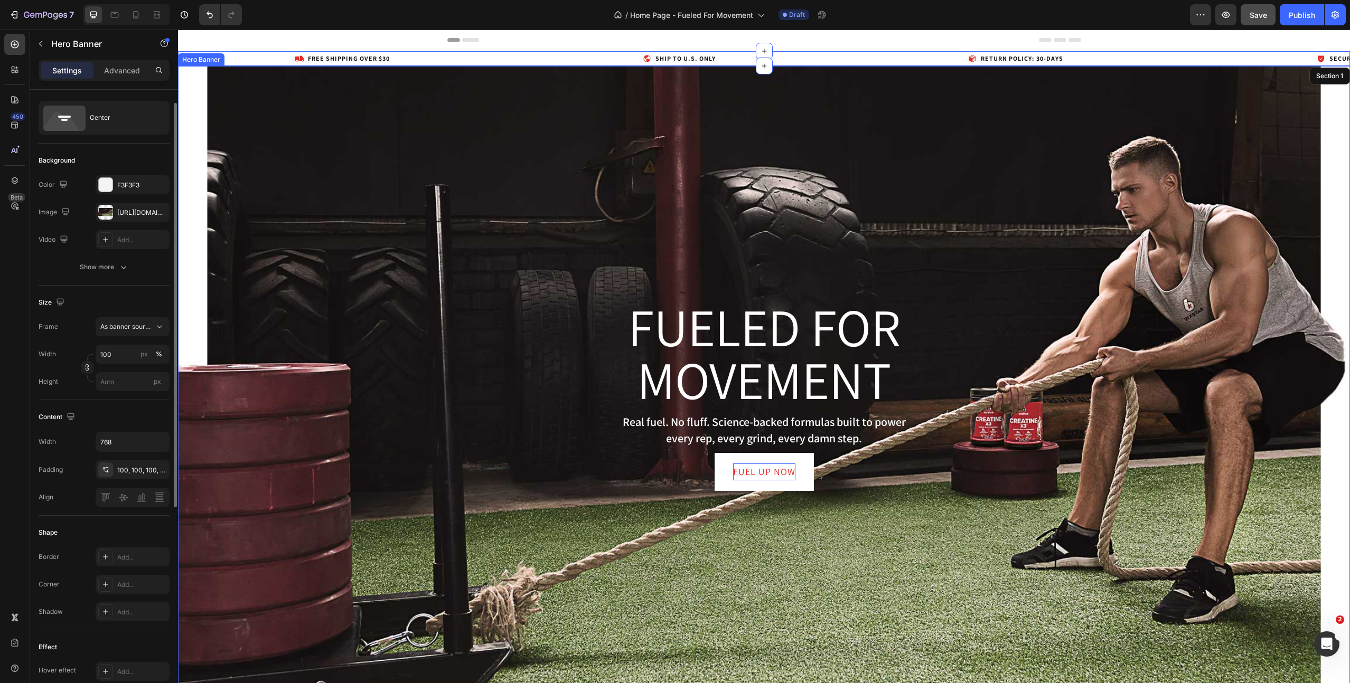
click at [919, 193] on div "Overlay" at bounding box center [764, 395] width 1172 height 659
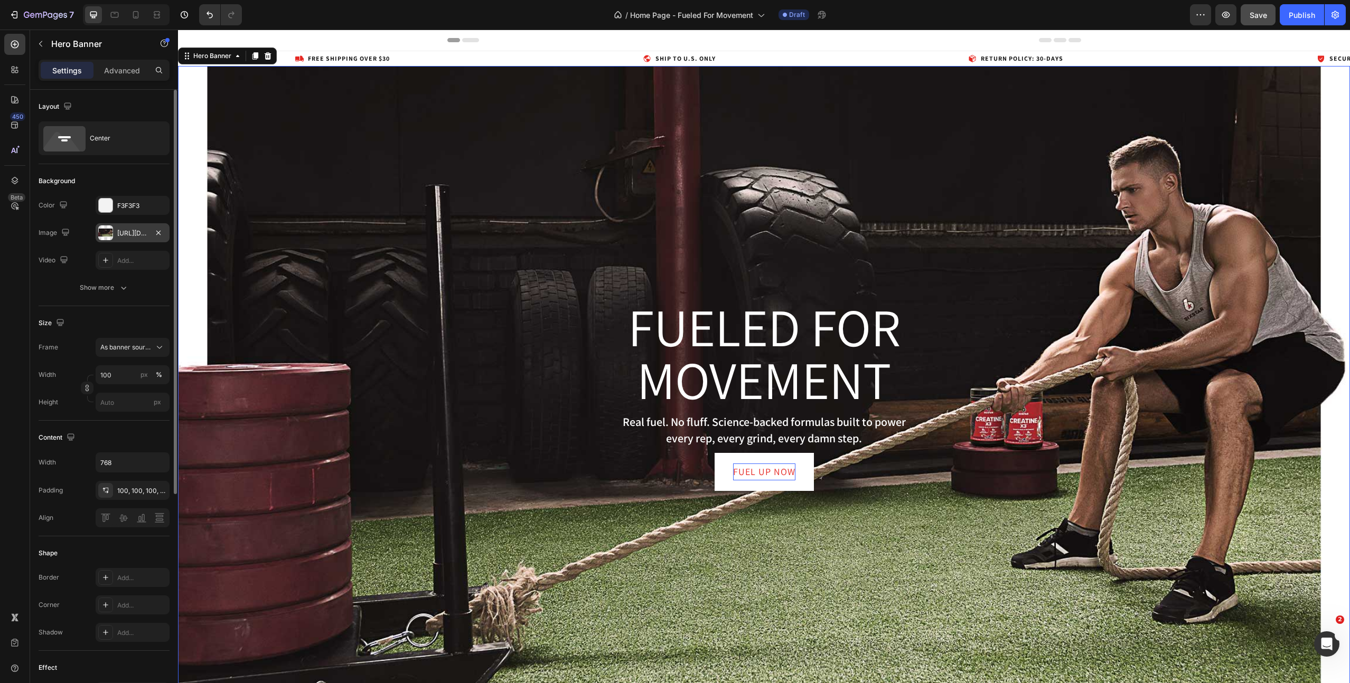
click at [139, 231] on div "[URL][DOMAIN_NAME]" at bounding box center [132, 234] width 31 height 10
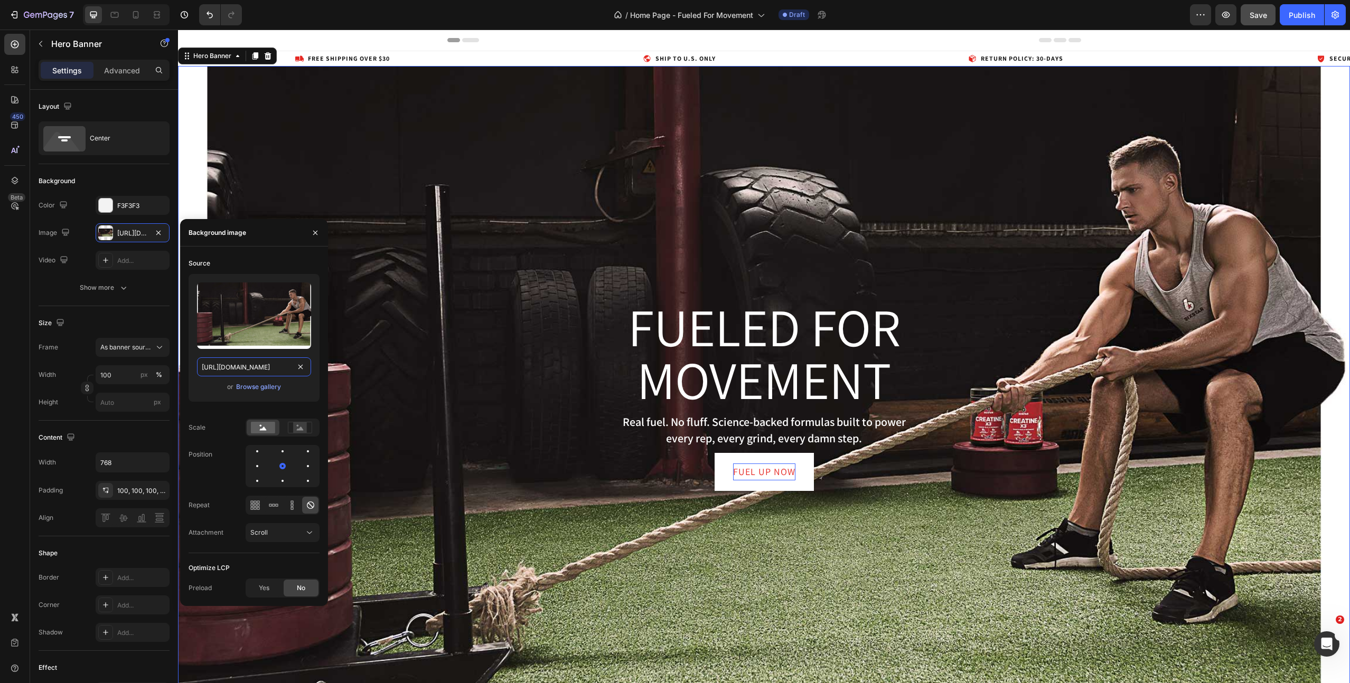
click at [229, 365] on input "[URL][DOMAIN_NAME]" at bounding box center [254, 366] width 114 height 19
paste input "688"
type input "[URL][DOMAIN_NAME]"
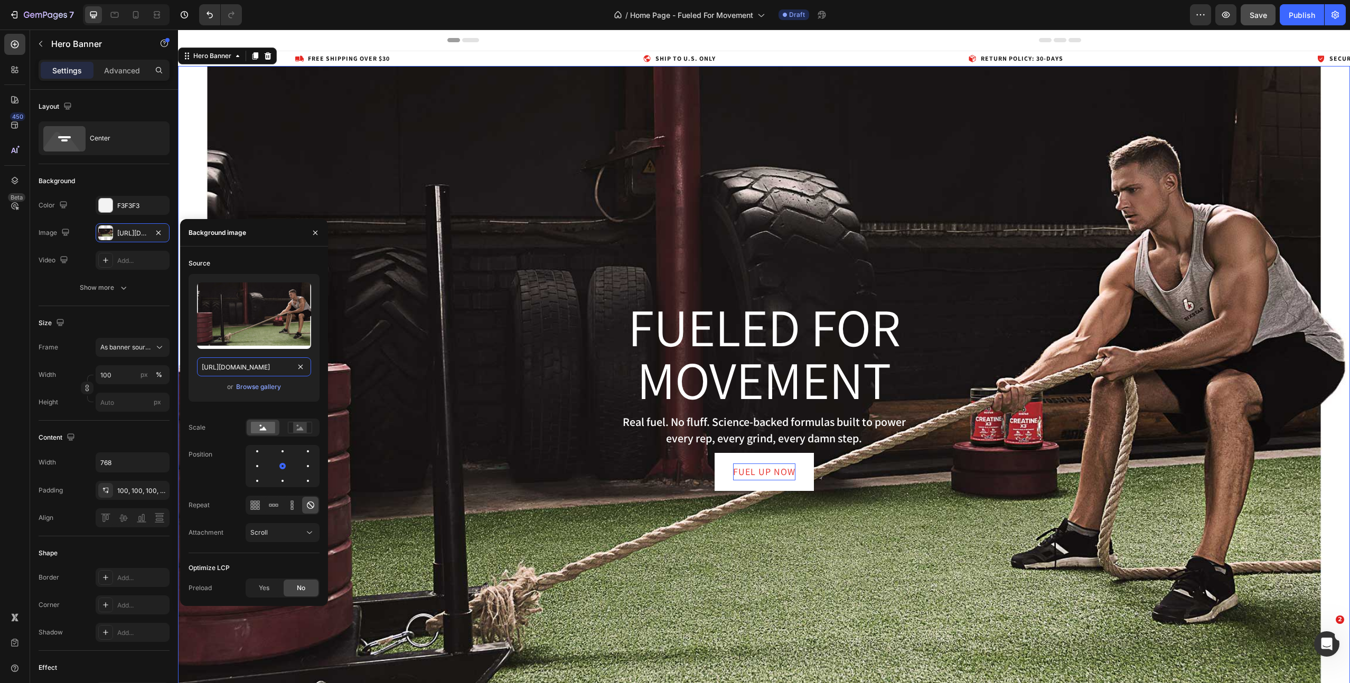
scroll to position [0, 298]
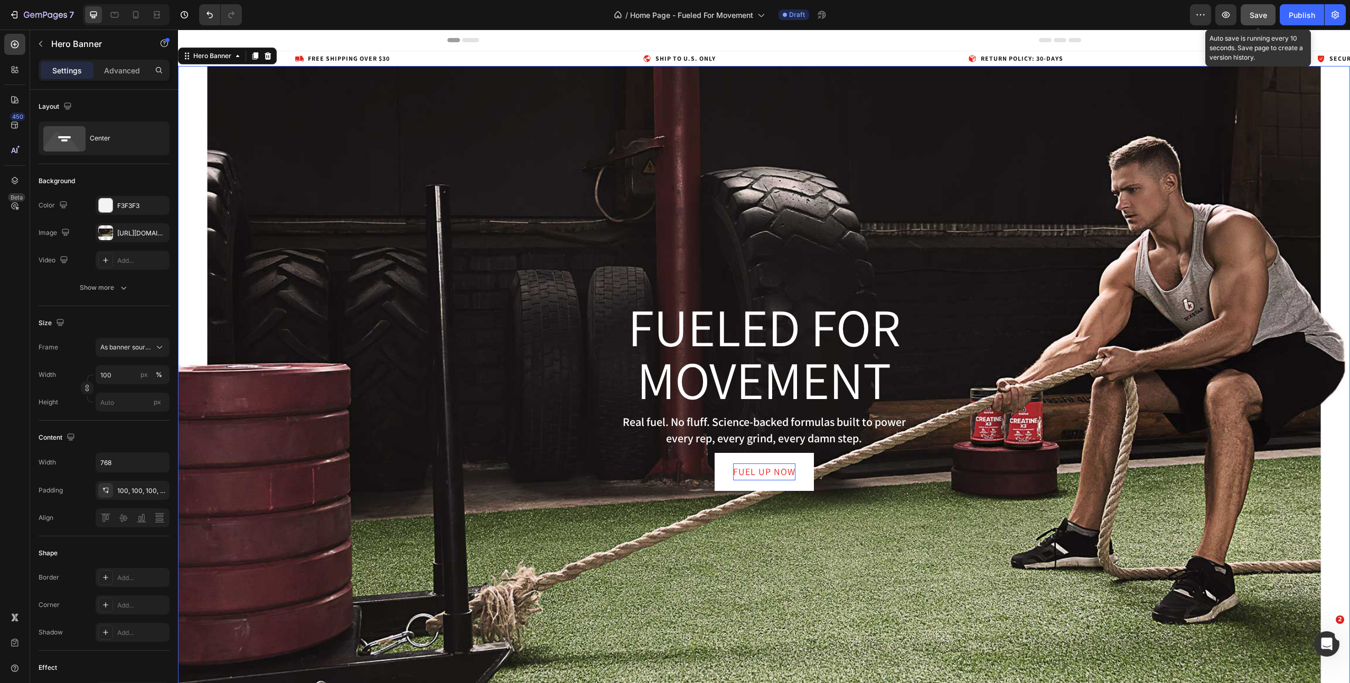
click at [1258, 17] on span "Save" at bounding box center [1257, 15] width 17 height 9
click at [848, 429] on p "Real fuel. No fluff. Science-backed formulas built to power every rep, every gr…" at bounding box center [764, 430] width 298 height 33
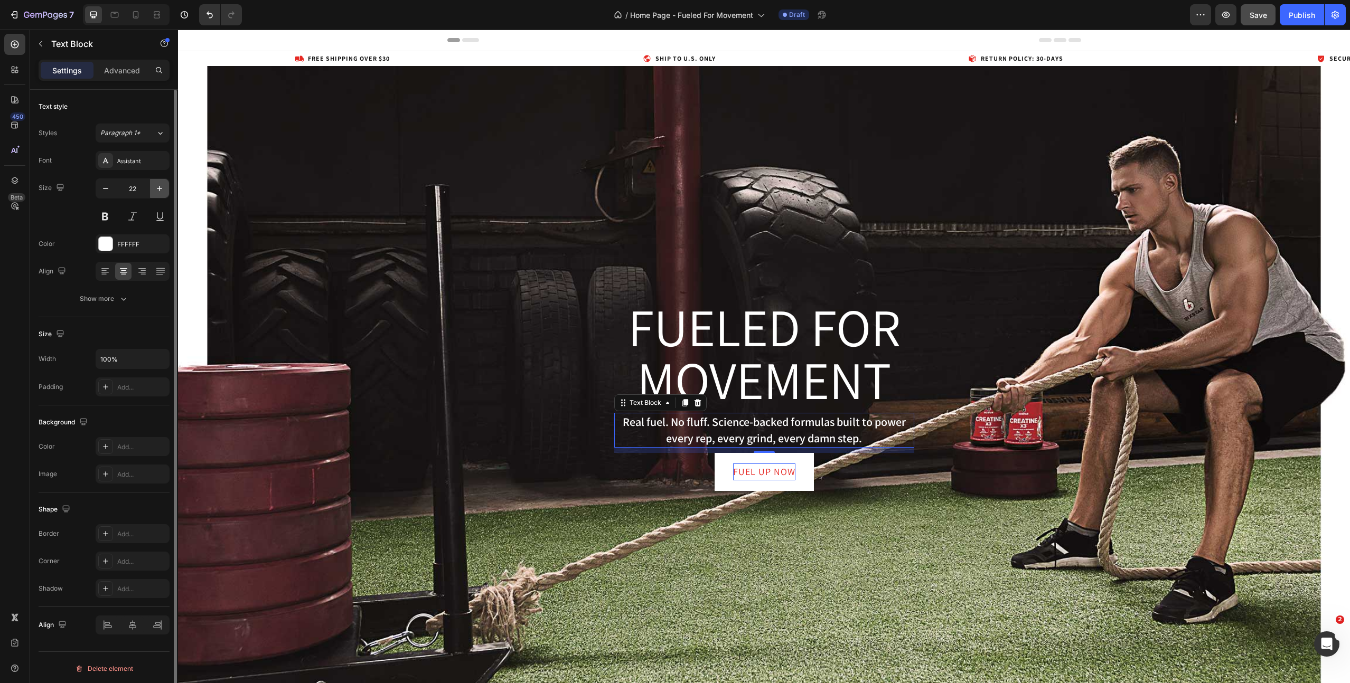
click at [155, 187] on icon "button" at bounding box center [159, 188] width 11 height 11
type input "24"
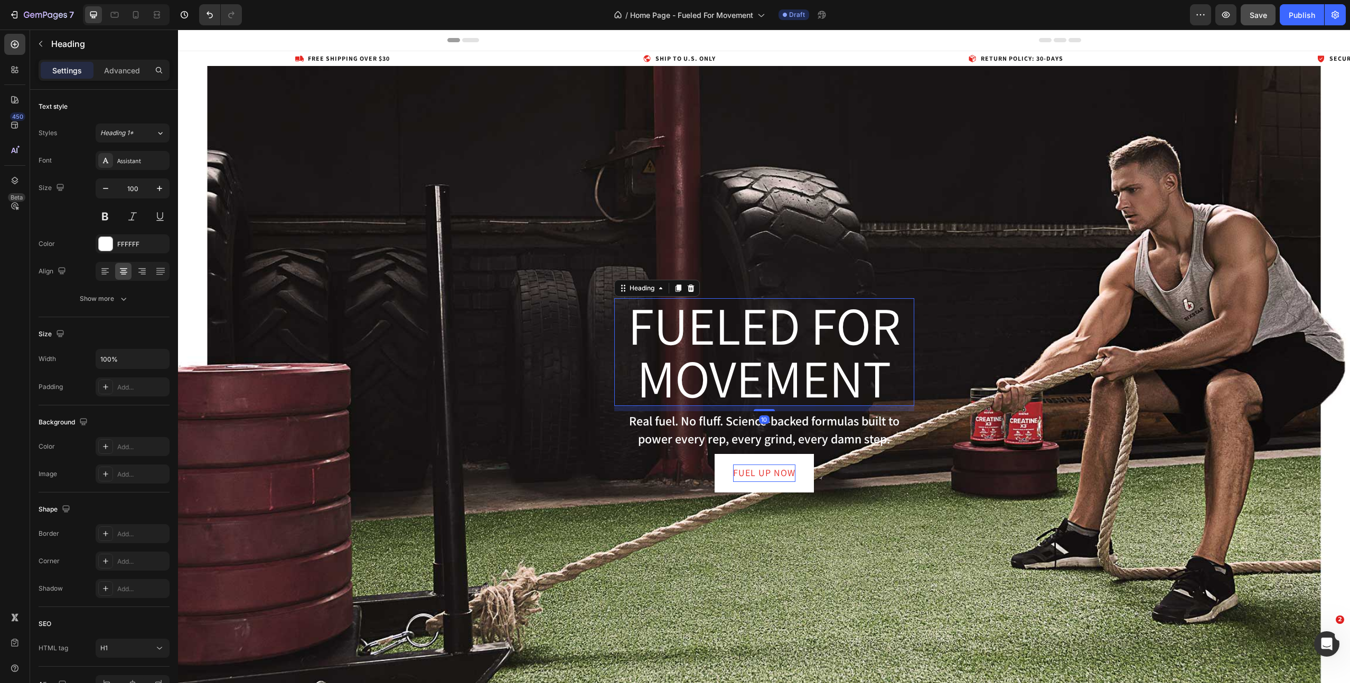
click at [768, 385] on h1 "Fueled for movement" at bounding box center [764, 352] width 300 height 108
click at [153, 190] on button "button" at bounding box center [159, 188] width 19 height 19
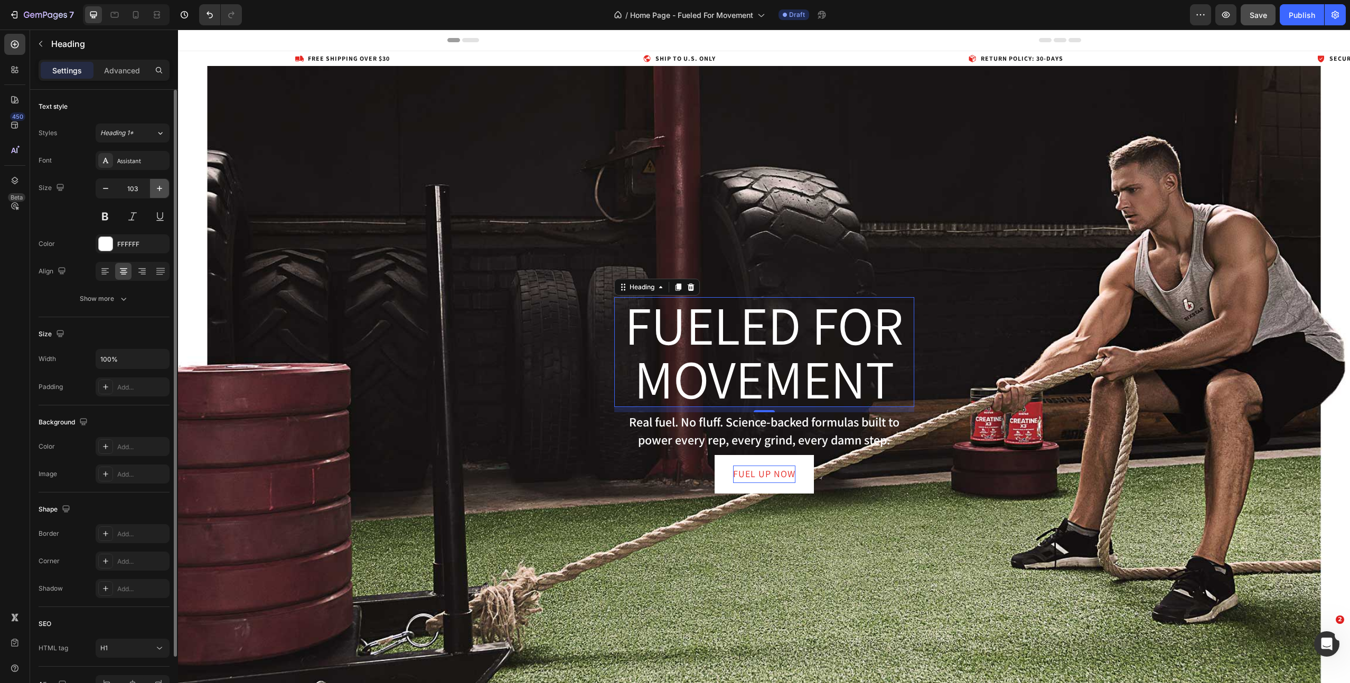
click at [153, 190] on button "button" at bounding box center [159, 188] width 19 height 19
type input "105"
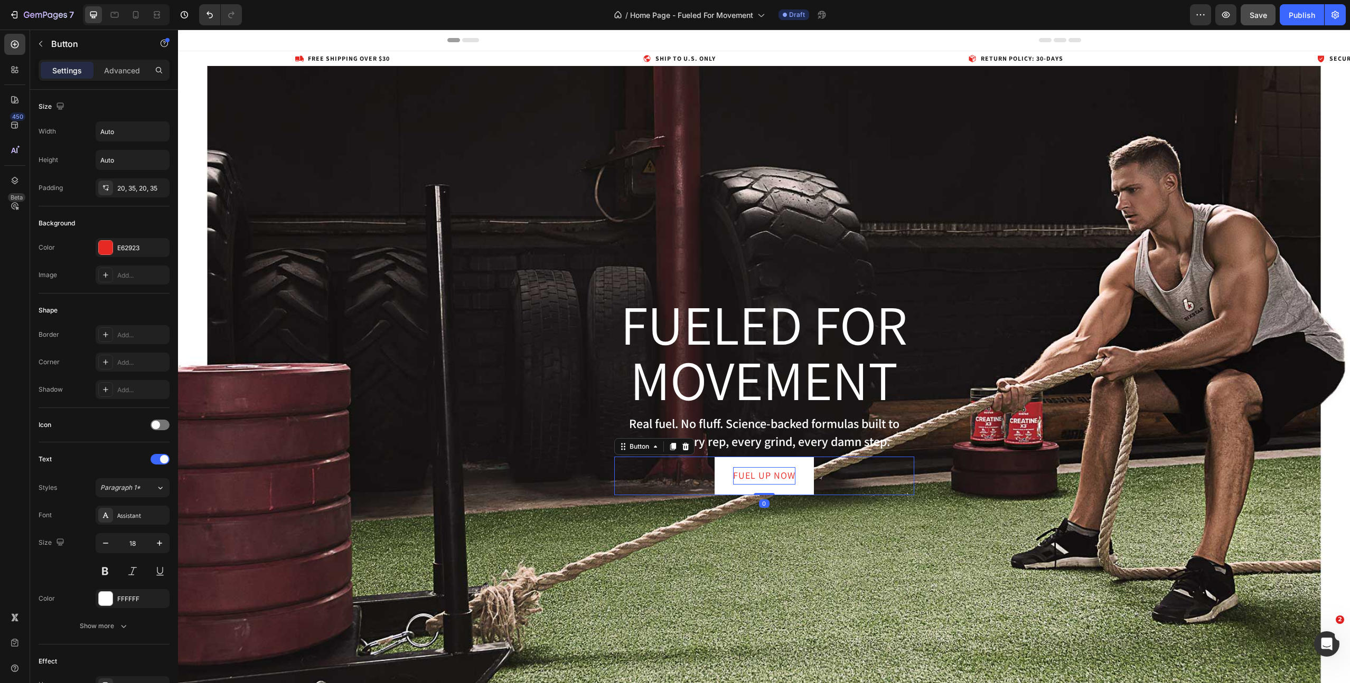
click at [764, 474] on p "Fuel Up now" at bounding box center [764, 475] width 62 height 17
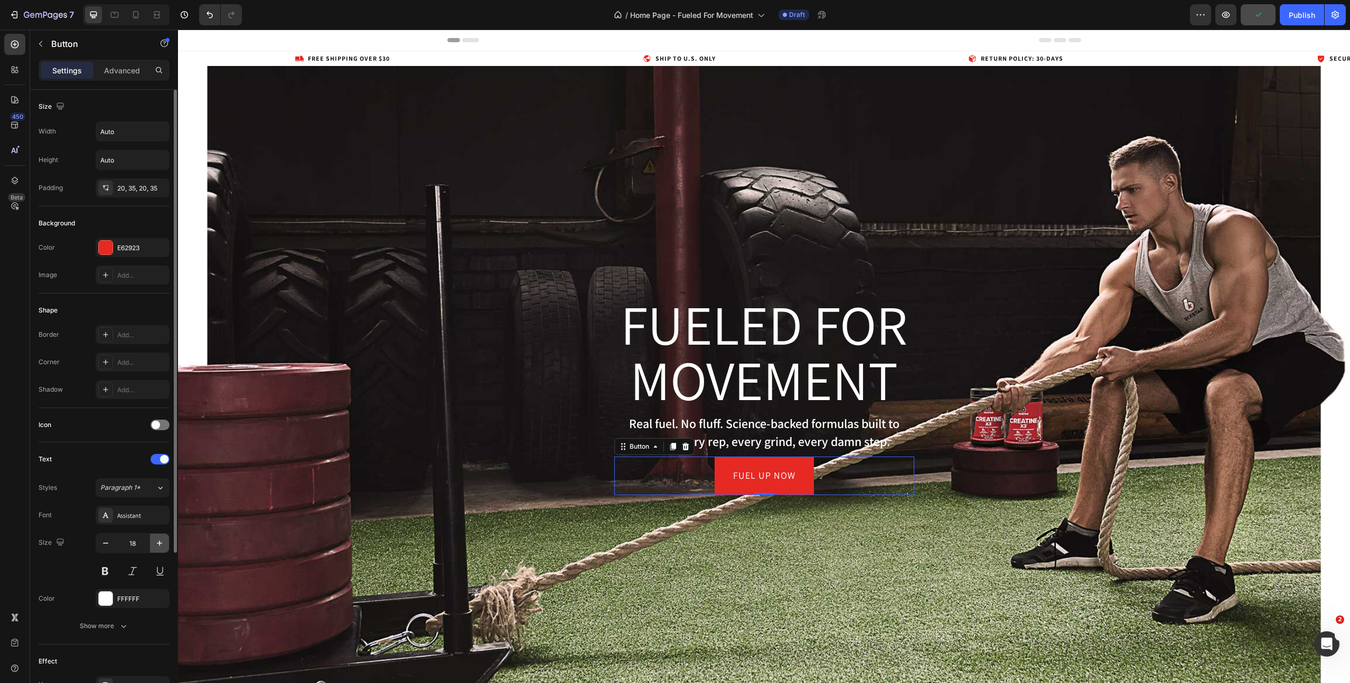
click at [156, 546] on icon "button" at bounding box center [159, 543] width 11 height 11
type input "20"
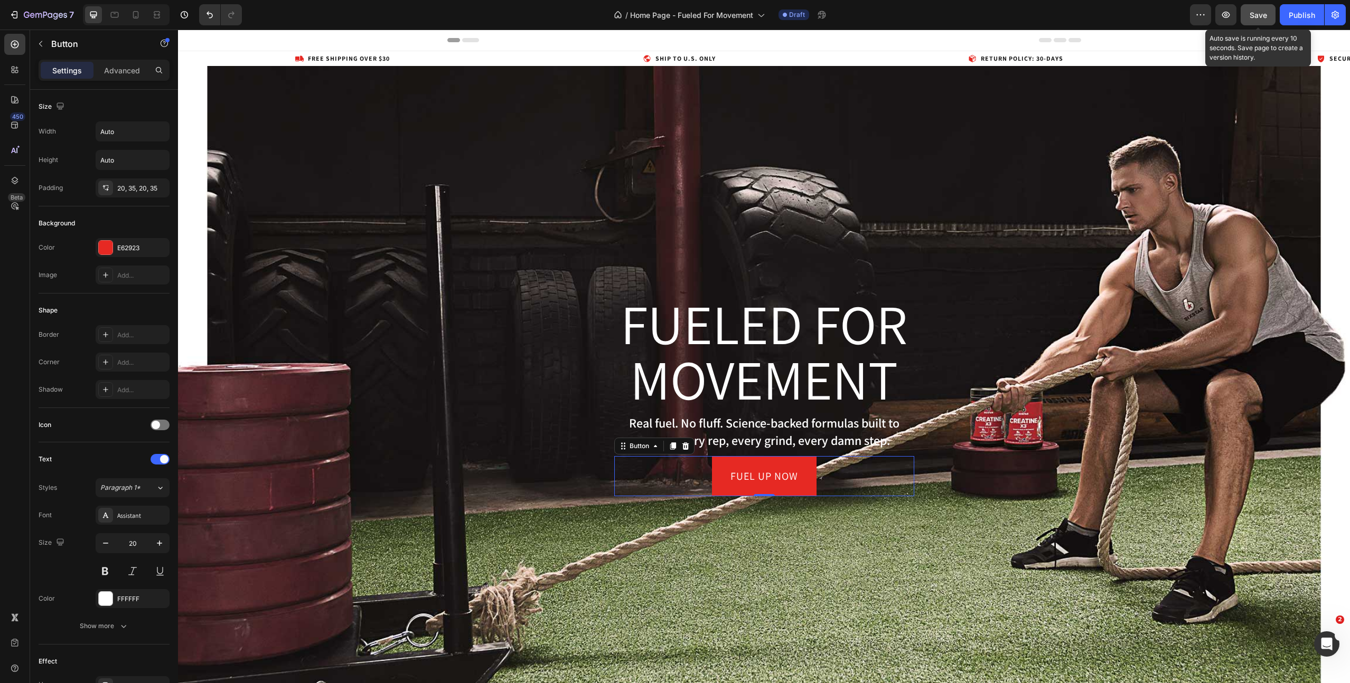
click at [1265, 14] on span "Save" at bounding box center [1257, 15] width 17 height 9
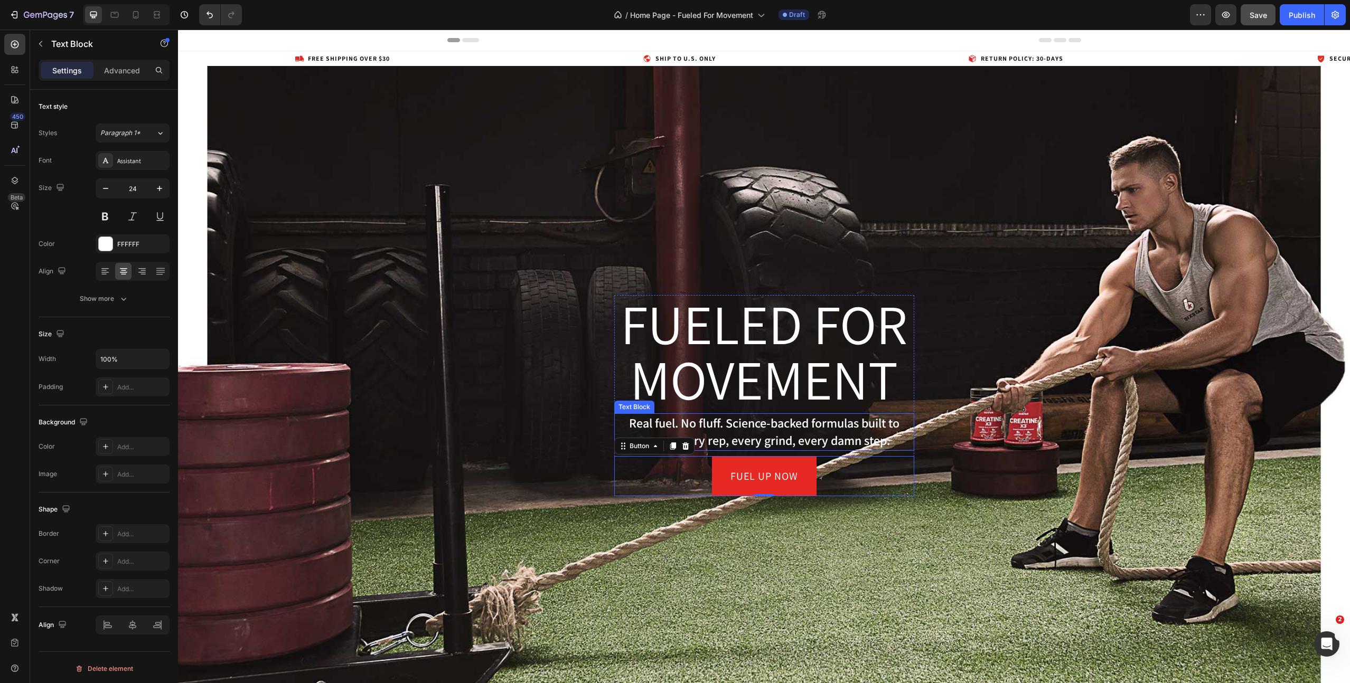
click at [757, 437] on p "Real fuel. No fluff. Science-backed formulas built to power every rep, every gr…" at bounding box center [764, 431] width 298 height 35
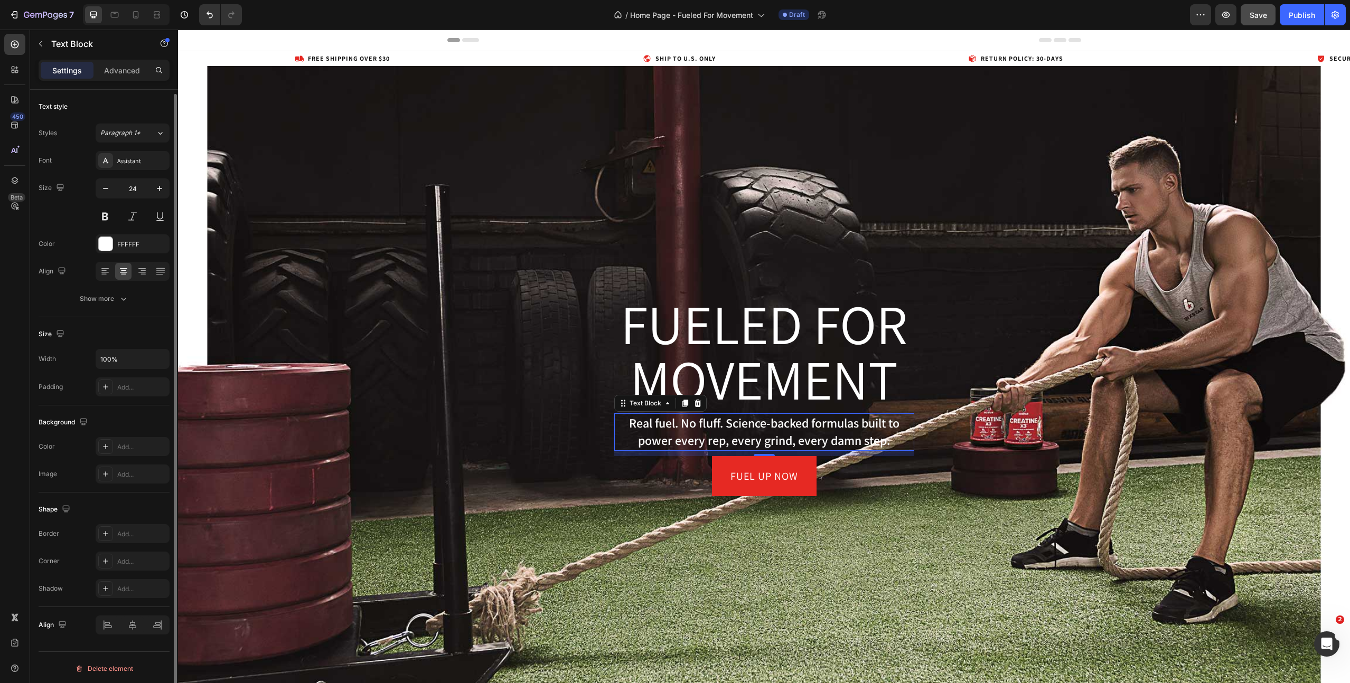
scroll to position [2, 0]
click at [125, 294] on icon "button" at bounding box center [123, 296] width 11 height 11
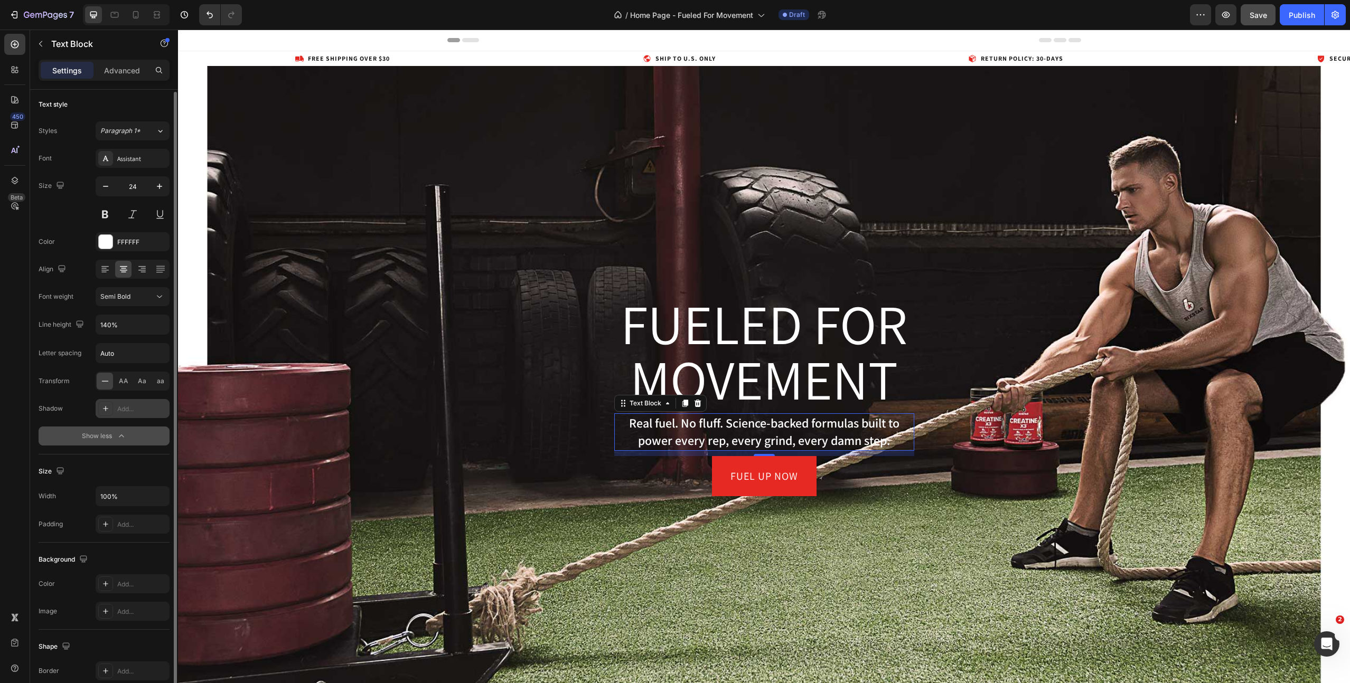
click at [127, 411] on div "Add..." at bounding box center [142, 409] width 50 height 10
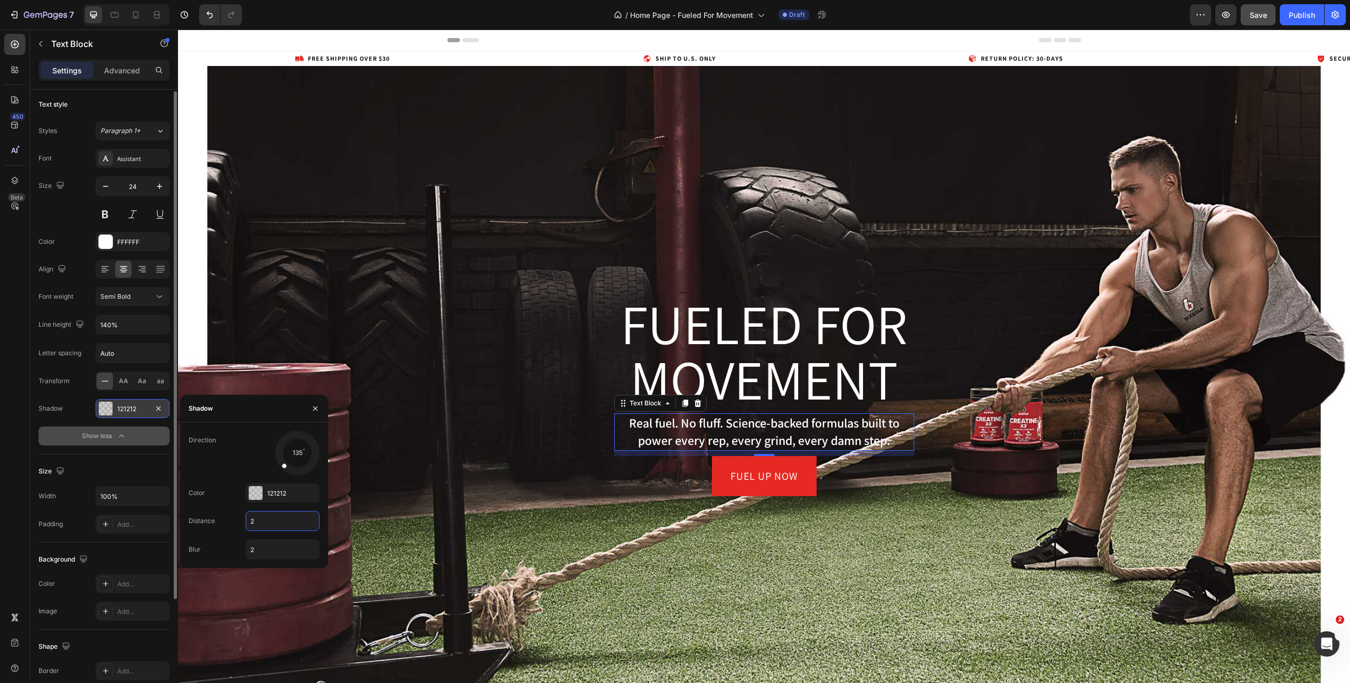
drag, startPoint x: 265, startPoint y: 521, endPoint x: 241, endPoint y: 521, distance: 23.8
click at [241, 540] on div "Distance 2" at bounding box center [254, 550] width 131 height 20
click at [285, 521] on input "2" at bounding box center [282, 521] width 73 height 19
click at [285, 520] on input "2" at bounding box center [282, 521] width 73 height 19
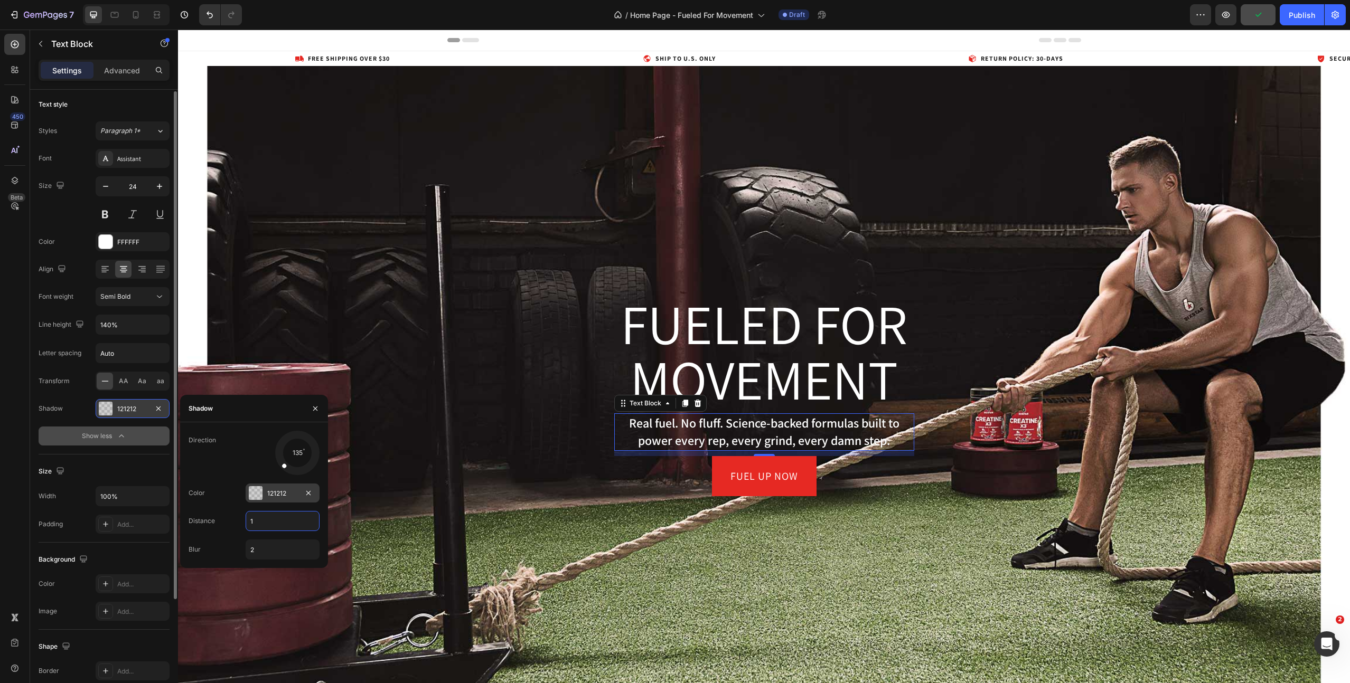
type input "1"
click at [271, 491] on div "121212" at bounding box center [282, 494] width 31 height 10
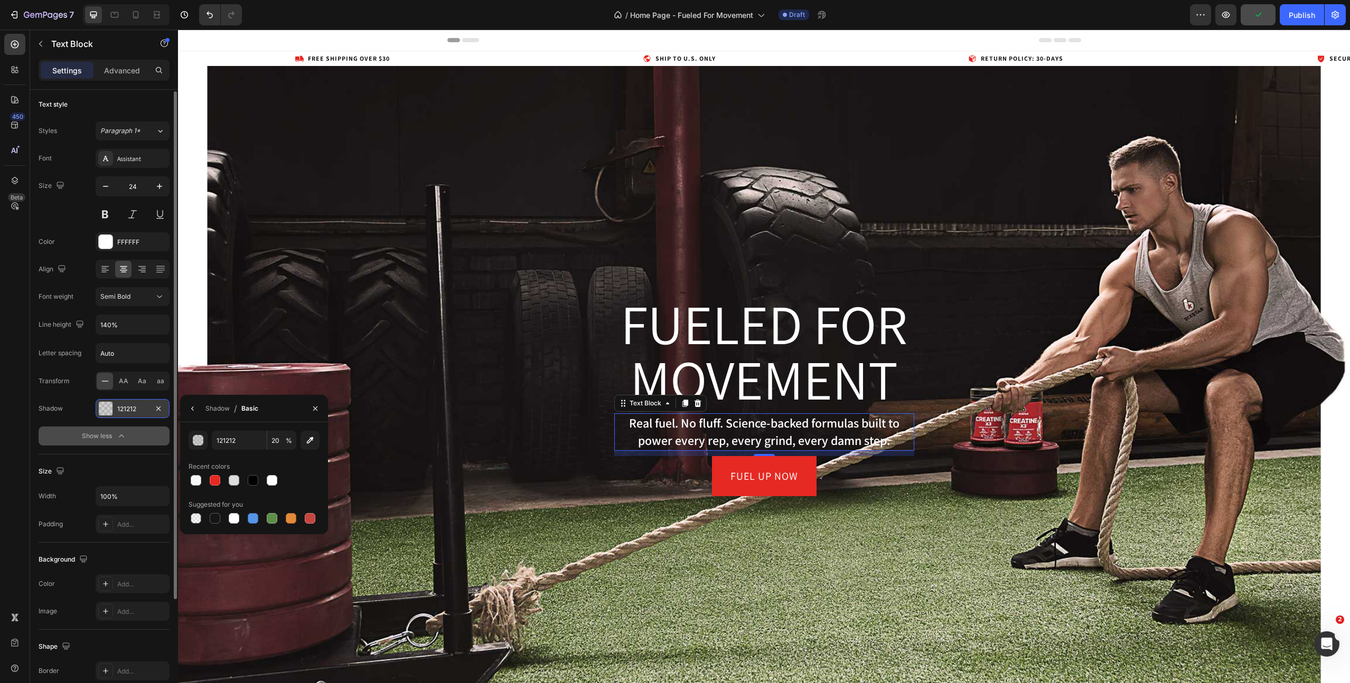
click at [271, 491] on div "121212 20 % Recent colors Suggested for you" at bounding box center [254, 478] width 131 height 95
click at [223, 441] on input "121212" at bounding box center [239, 440] width 55 height 19
drag, startPoint x: 236, startPoint y: 441, endPoint x: 192, endPoint y: 441, distance: 44.4
click at [192, 441] on div "121212 20 %" at bounding box center [254, 440] width 131 height 19
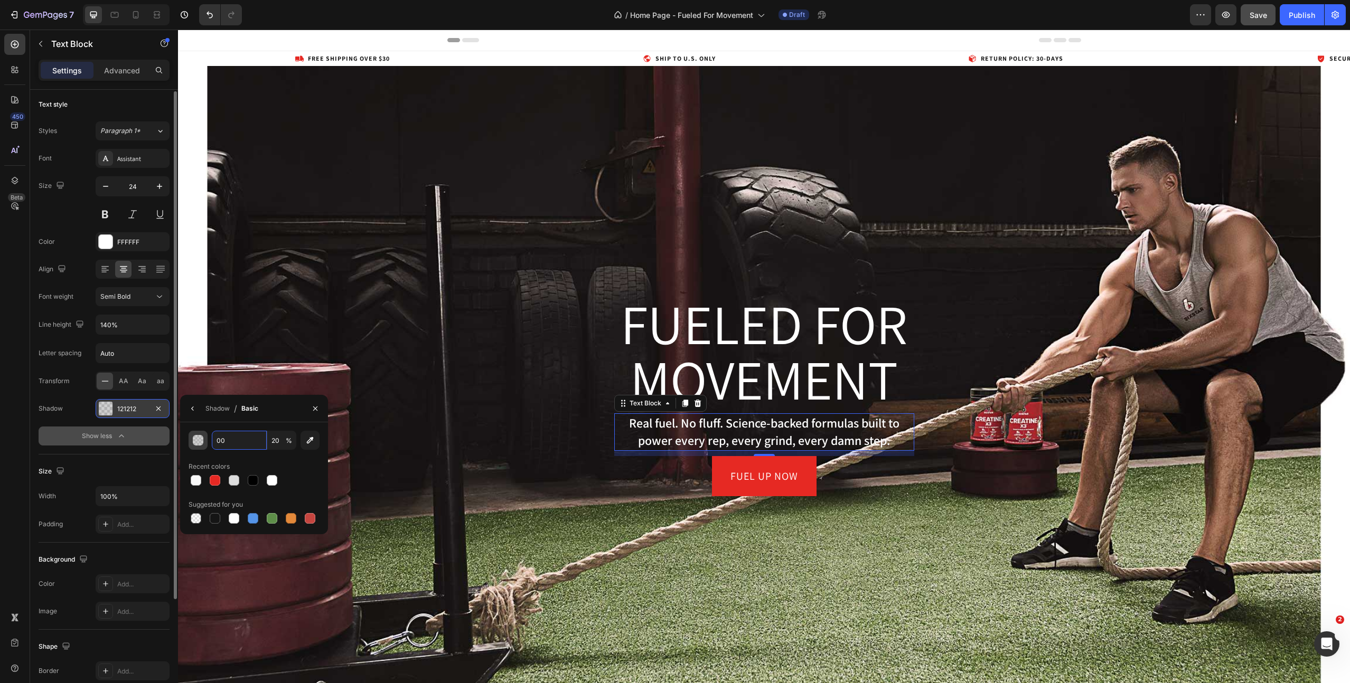
type input "000"
type input "100"
click at [233, 441] on input "000" at bounding box center [239, 440] width 55 height 19
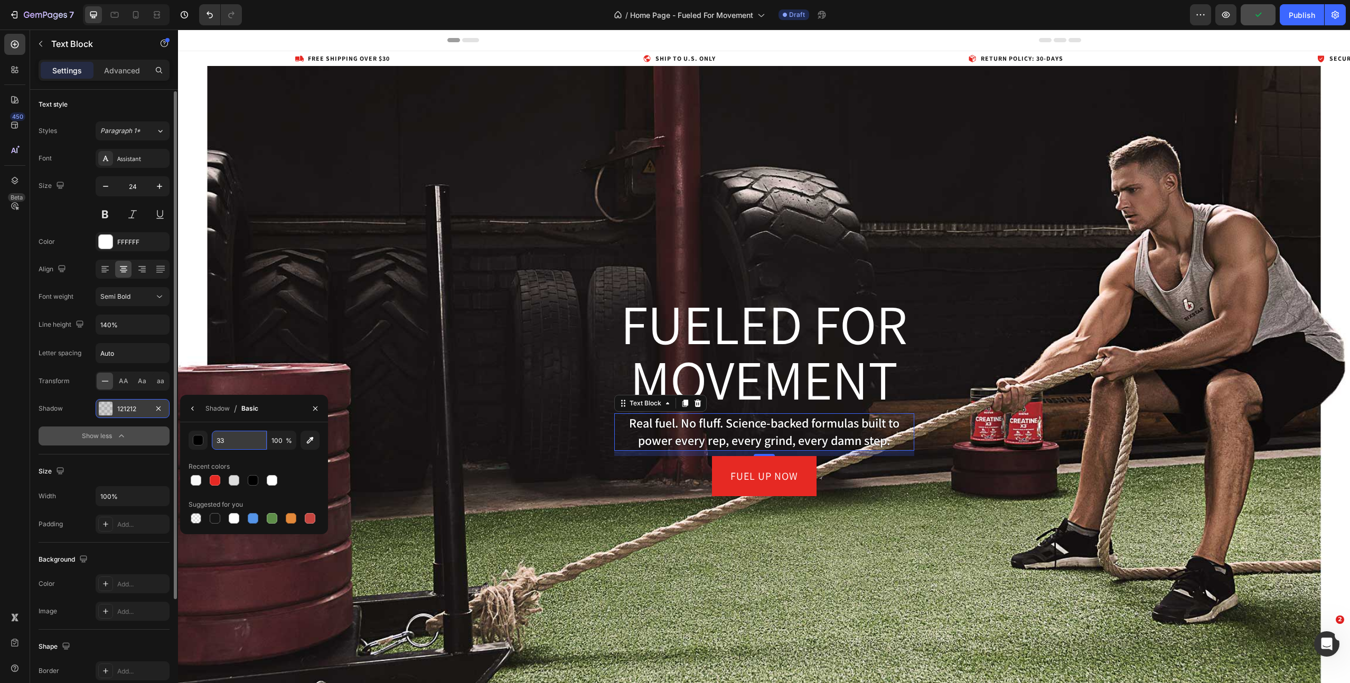
type input "333"
click at [192, 406] on icon "button" at bounding box center [193, 408] width 8 height 8
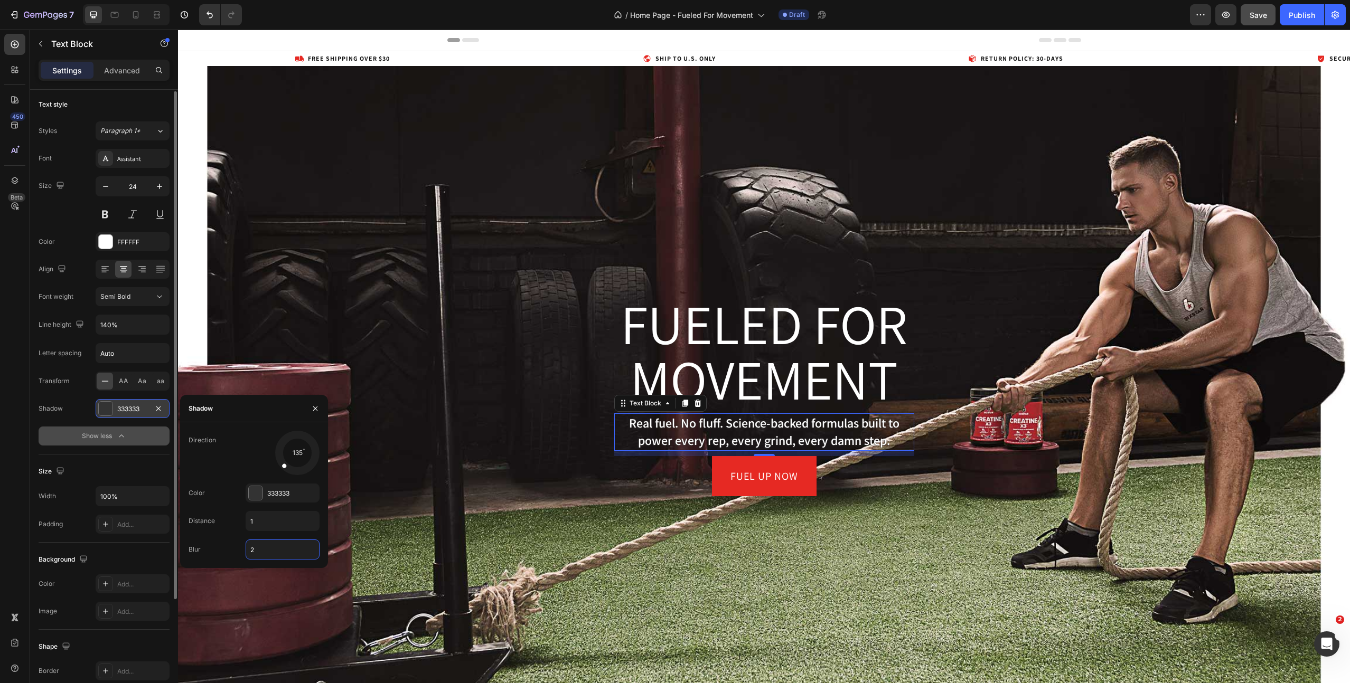
drag, startPoint x: 263, startPoint y: 552, endPoint x: 238, endPoint y: 553, distance: 25.9
click at [238, 553] on div "Blur 2" at bounding box center [254, 550] width 131 height 20
click at [247, 552] on input "2" at bounding box center [282, 549] width 73 height 19
click at [247, 553] on input "2" at bounding box center [282, 549] width 73 height 19
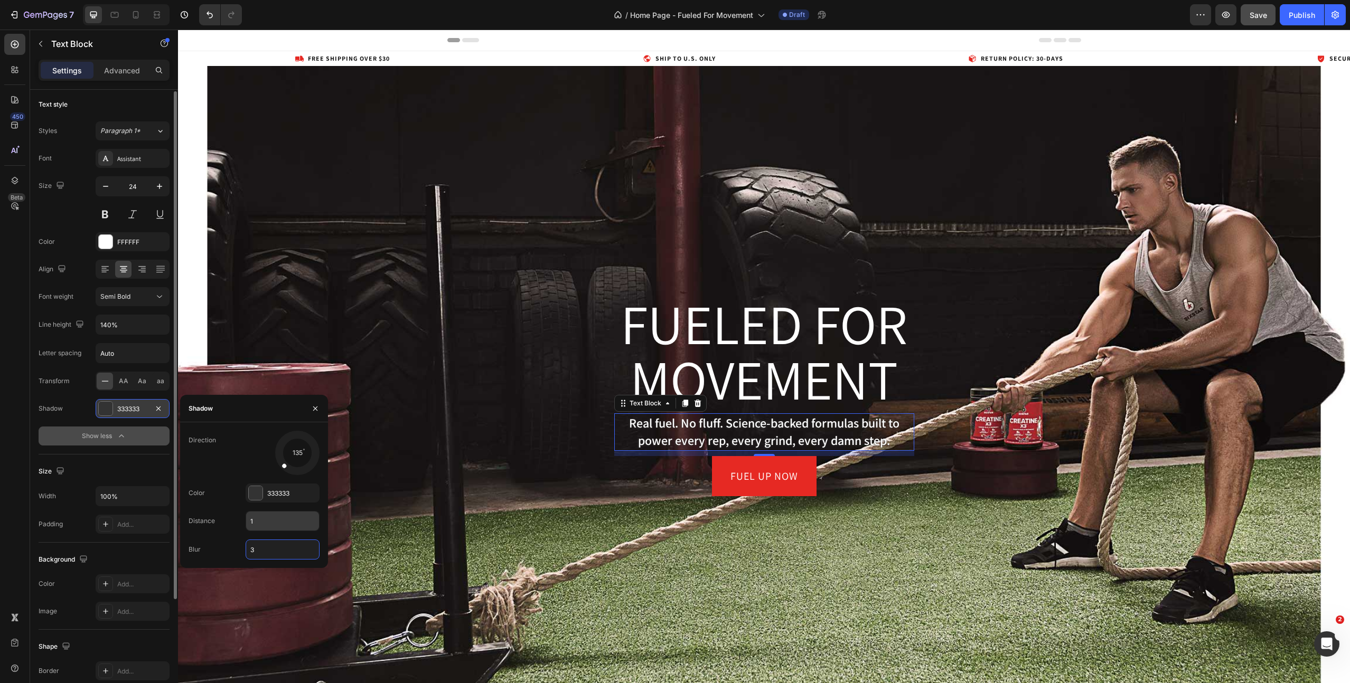
type input "3"
drag, startPoint x: 261, startPoint y: 521, endPoint x: 236, endPoint y: 524, distance: 25.5
click at [236, 540] on div "Distance 1" at bounding box center [254, 550] width 131 height 20
click at [265, 520] on input "1" at bounding box center [282, 521] width 73 height 19
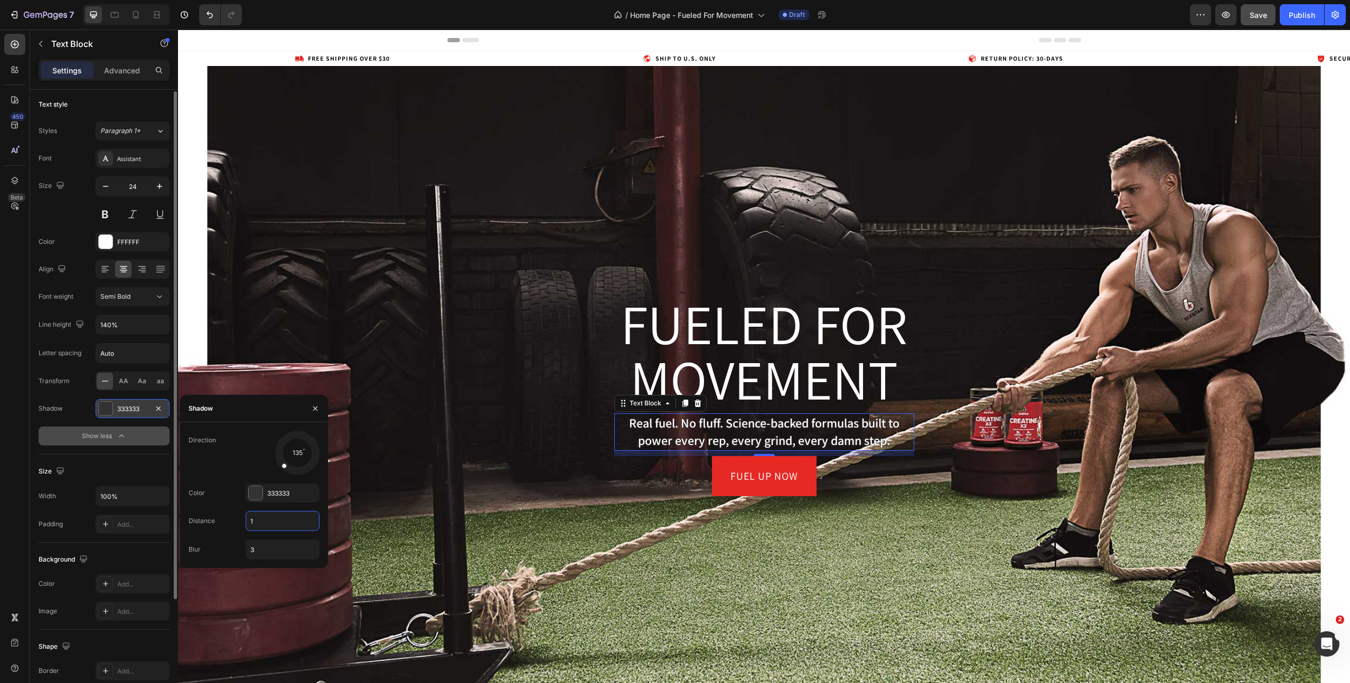
click at [266, 521] on input "1" at bounding box center [282, 521] width 73 height 19
type input "0"
click at [264, 548] on input "3" at bounding box center [282, 549] width 73 height 19
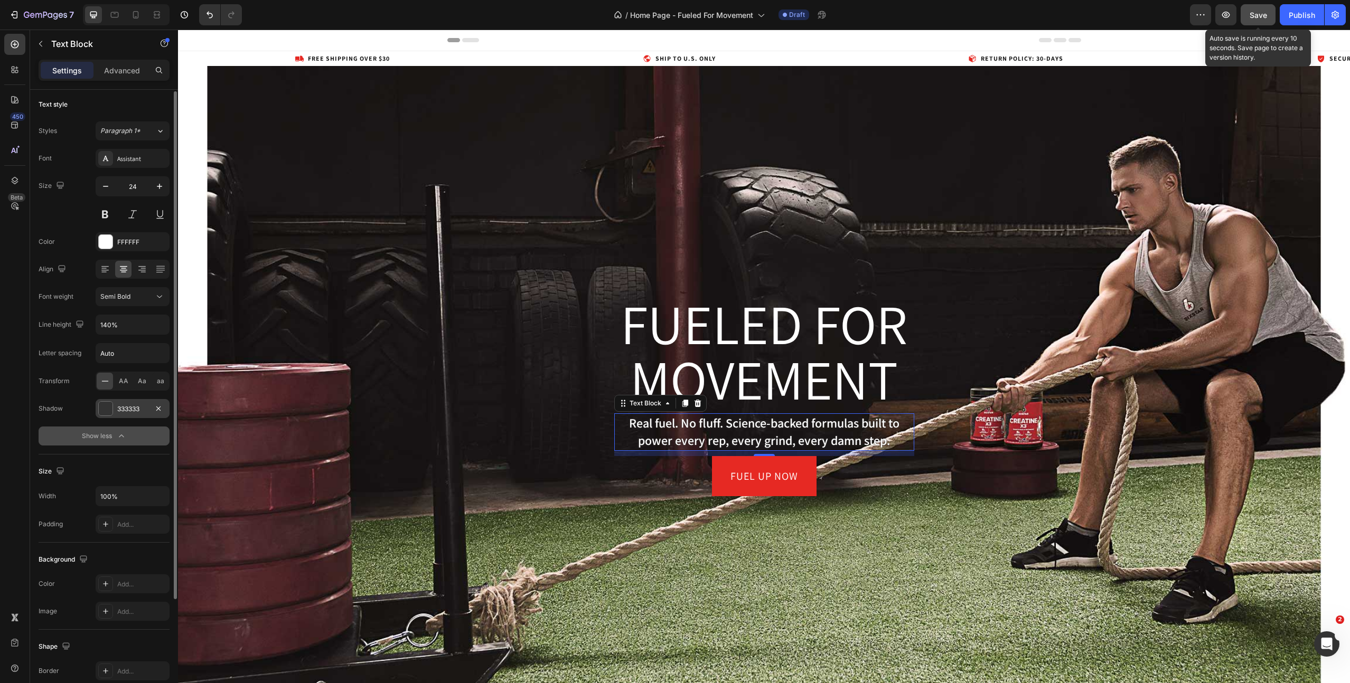
click at [1256, 17] on span "Save" at bounding box center [1257, 15] width 17 height 9
drag, startPoint x: 138, startPoint y: 15, endPoint x: 272, endPoint y: 62, distance: 142.4
click at [138, 15] on icon at bounding box center [136, 14] width 6 height 7
type input "16"
type input "130%"
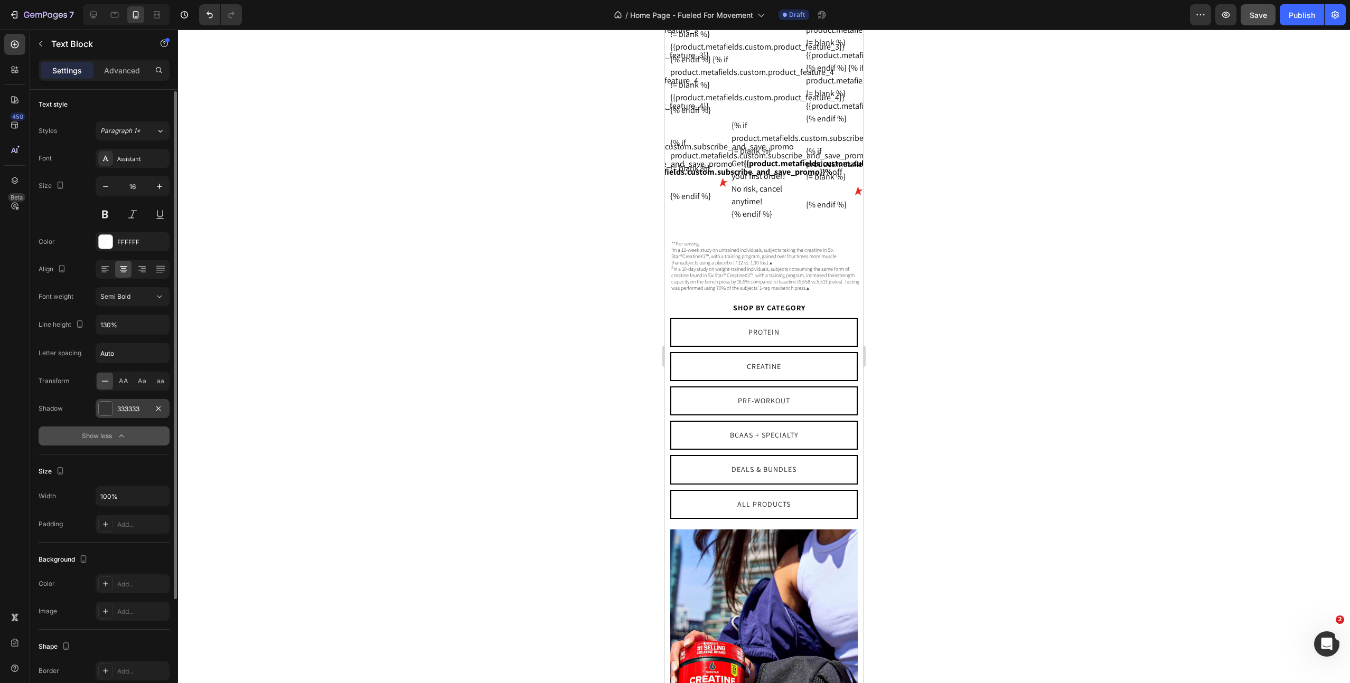
scroll to position [1143, 0]
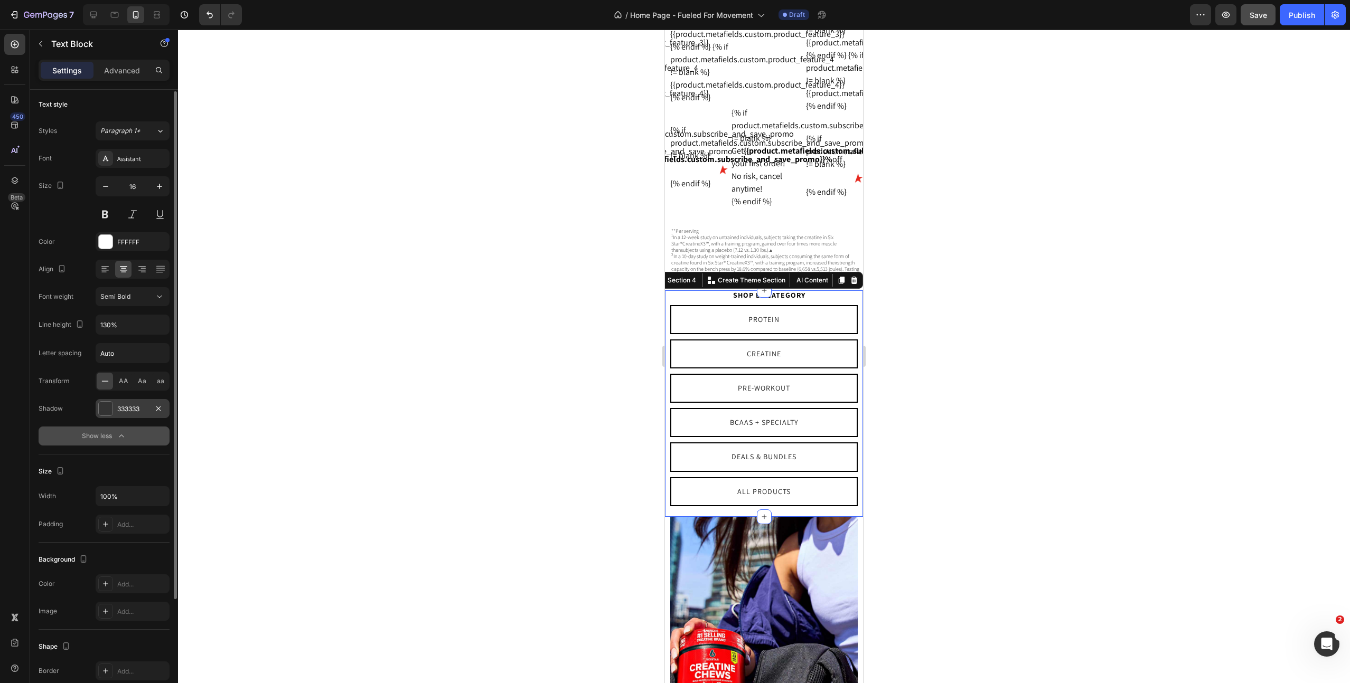
click at [671, 517] on div "Shop by category Text Block Protein Button Creatine Button Pre-Workout Button R…" at bounding box center [764, 403] width 198 height 227
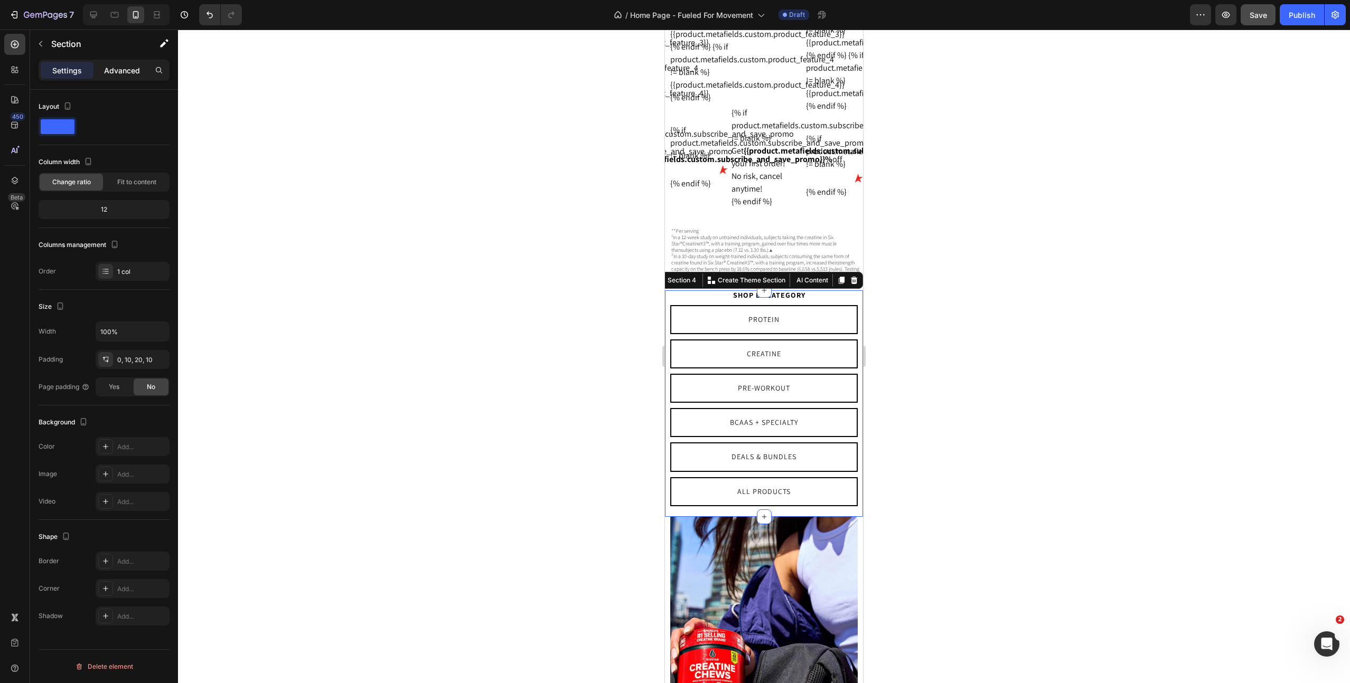
click at [118, 72] on p "Advanced" at bounding box center [122, 70] width 36 height 11
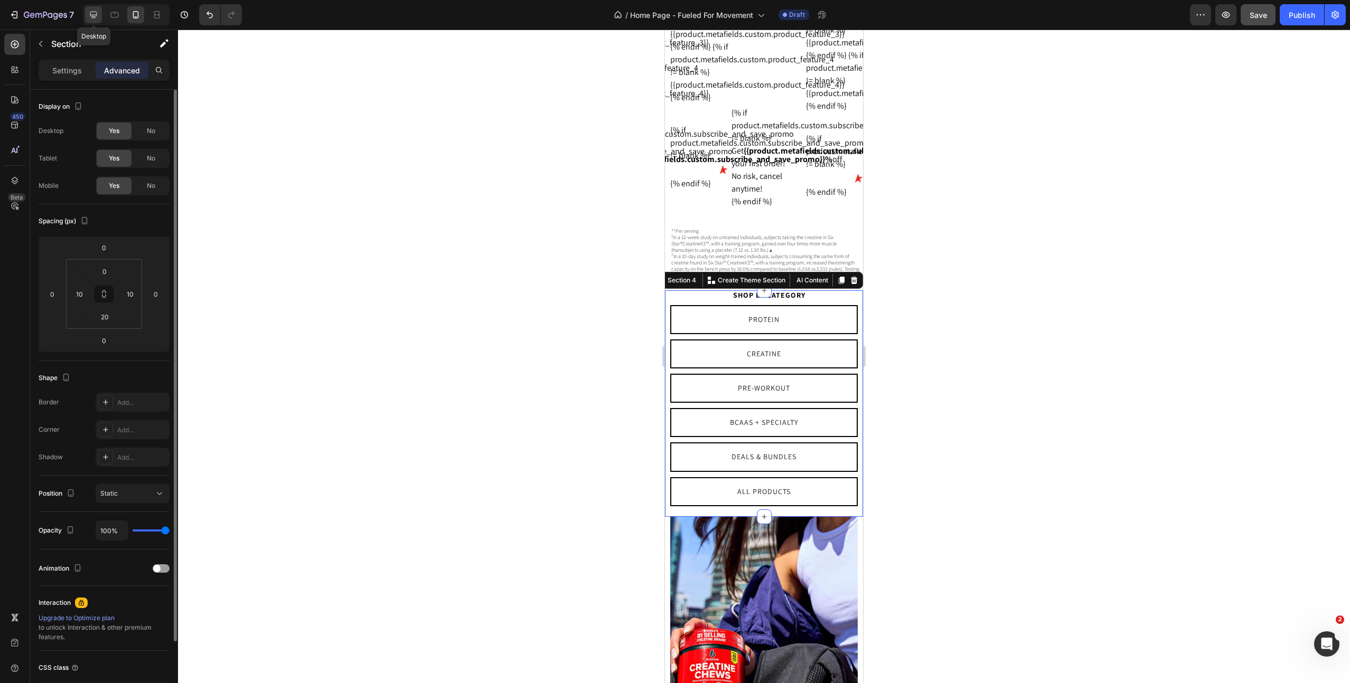
click at [89, 10] on icon at bounding box center [93, 15] width 11 height 11
type input "50"
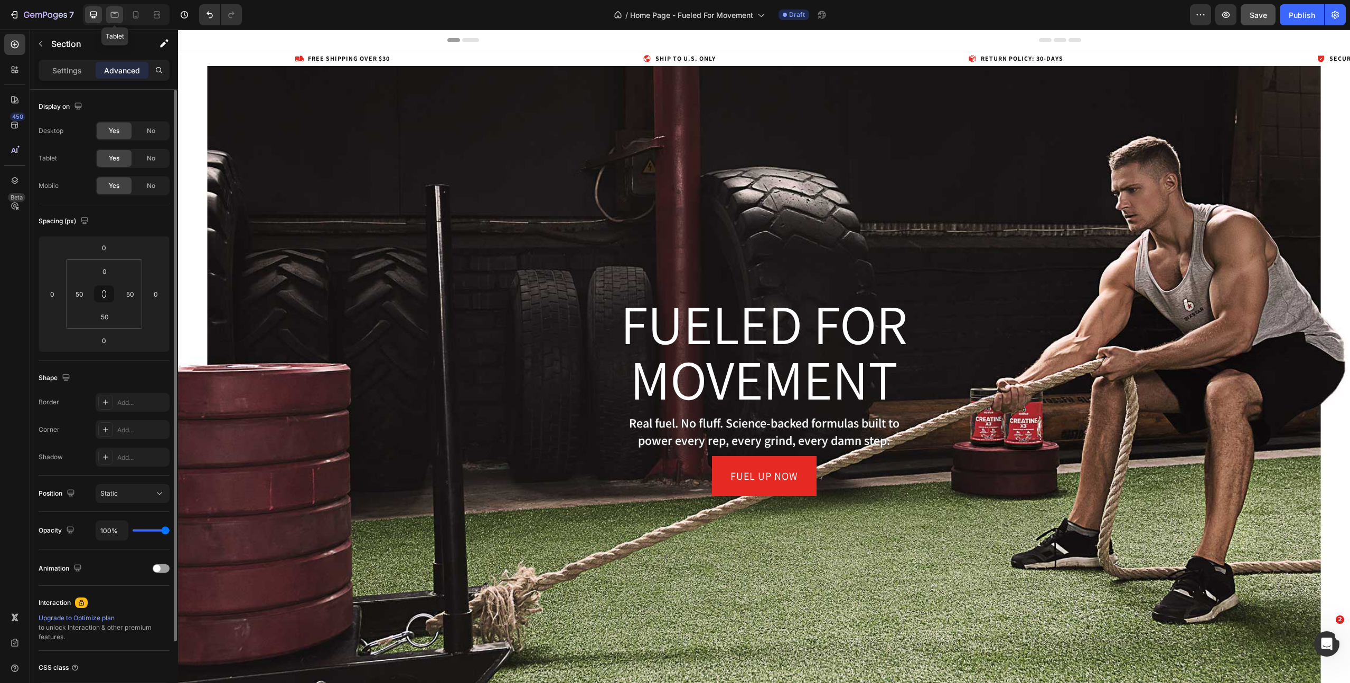
click at [112, 16] on icon at bounding box center [114, 15] width 11 height 11
type input "20"
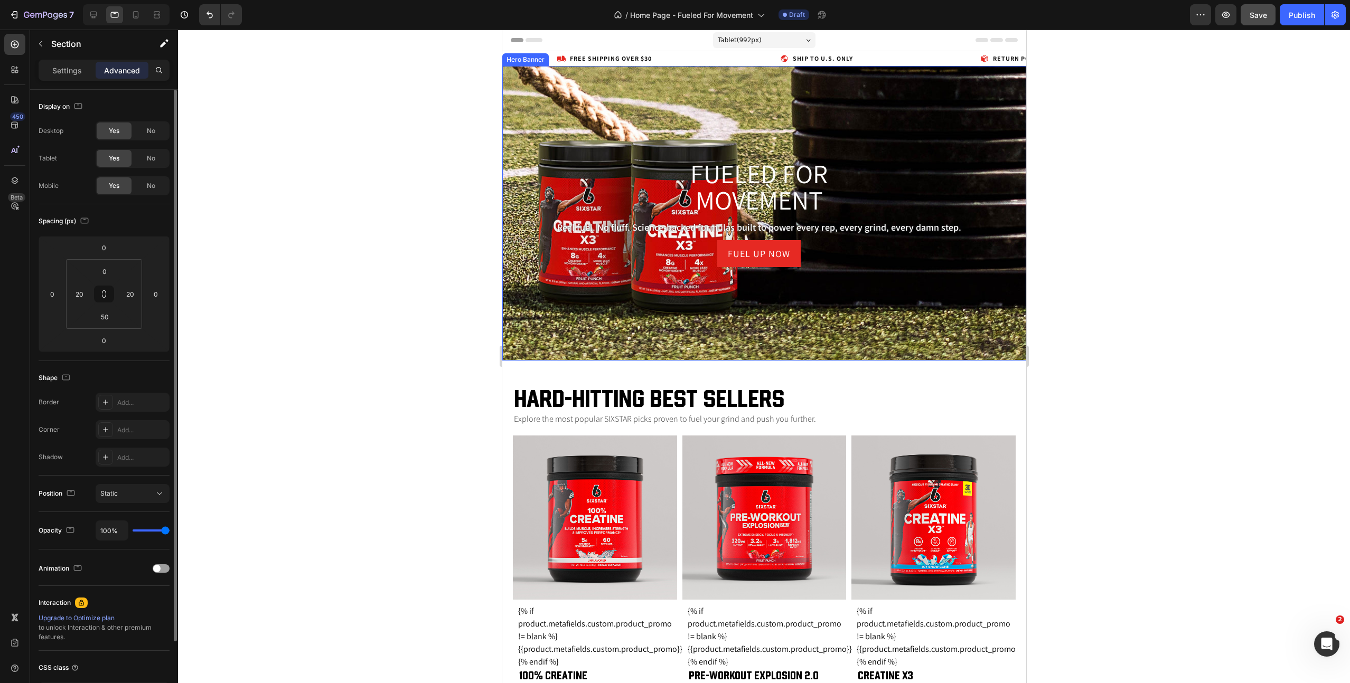
click at [666, 115] on div "Overlay" at bounding box center [764, 213] width 524 height 295
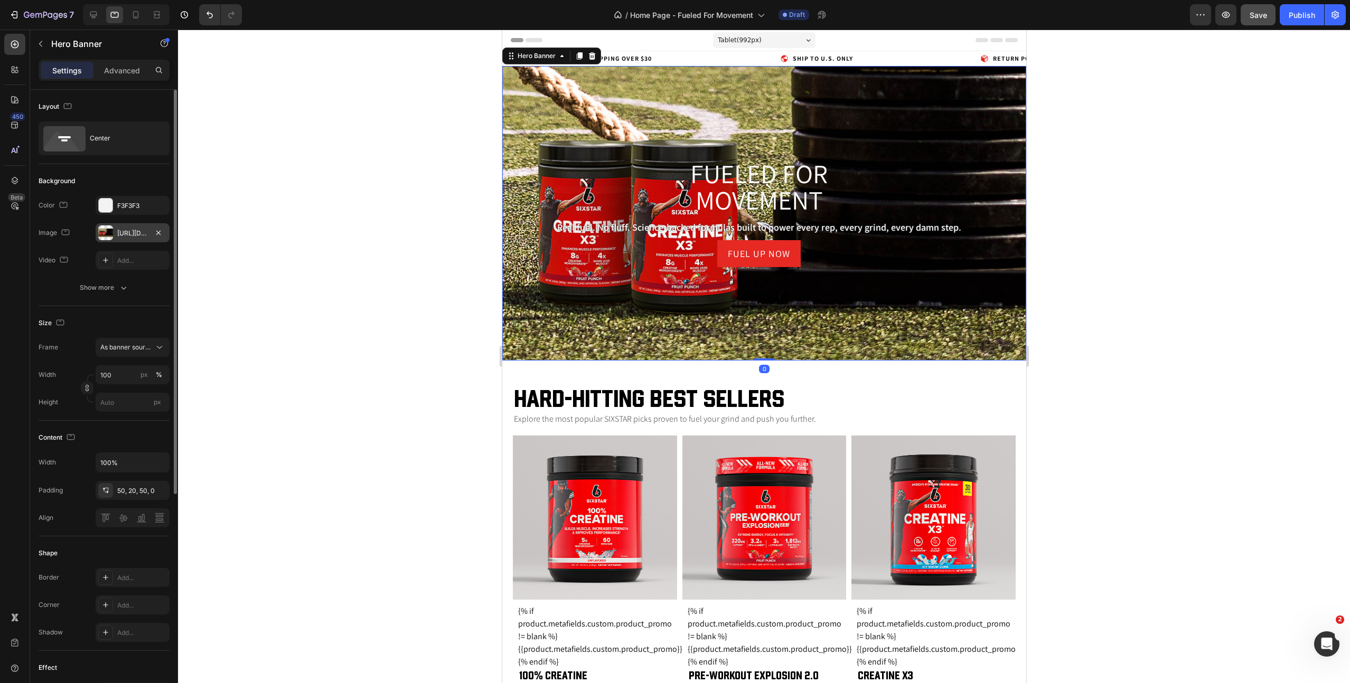
click at [129, 234] on div "[URL][DOMAIN_NAME]" at bounding box center [132, 234] width 31 height 10
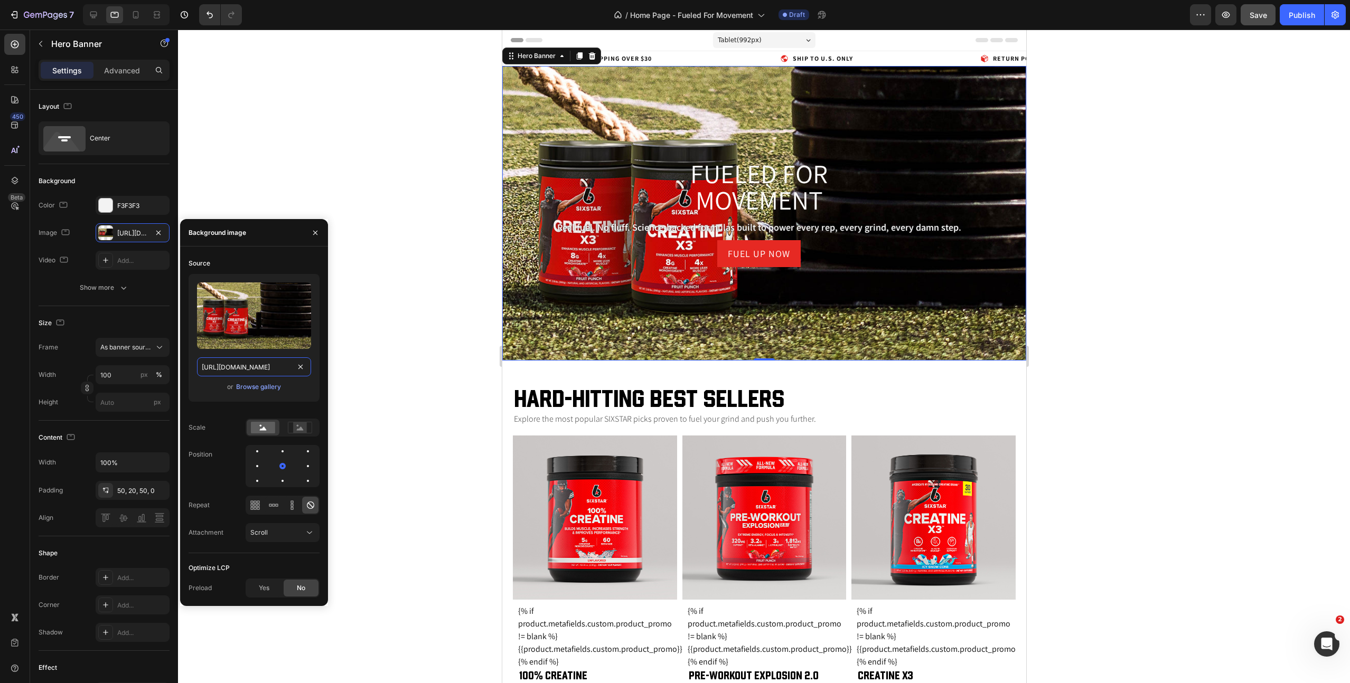
click at [251, 360] on input "[URL][DOMAIN_NAME]" at bounding box center [254, 366] width 114 height 19
click at [251, 361] on input "[URL][DOMAIN_NAME]" at bounding box center [254, 366] width 114 height 19
type input "Auto"
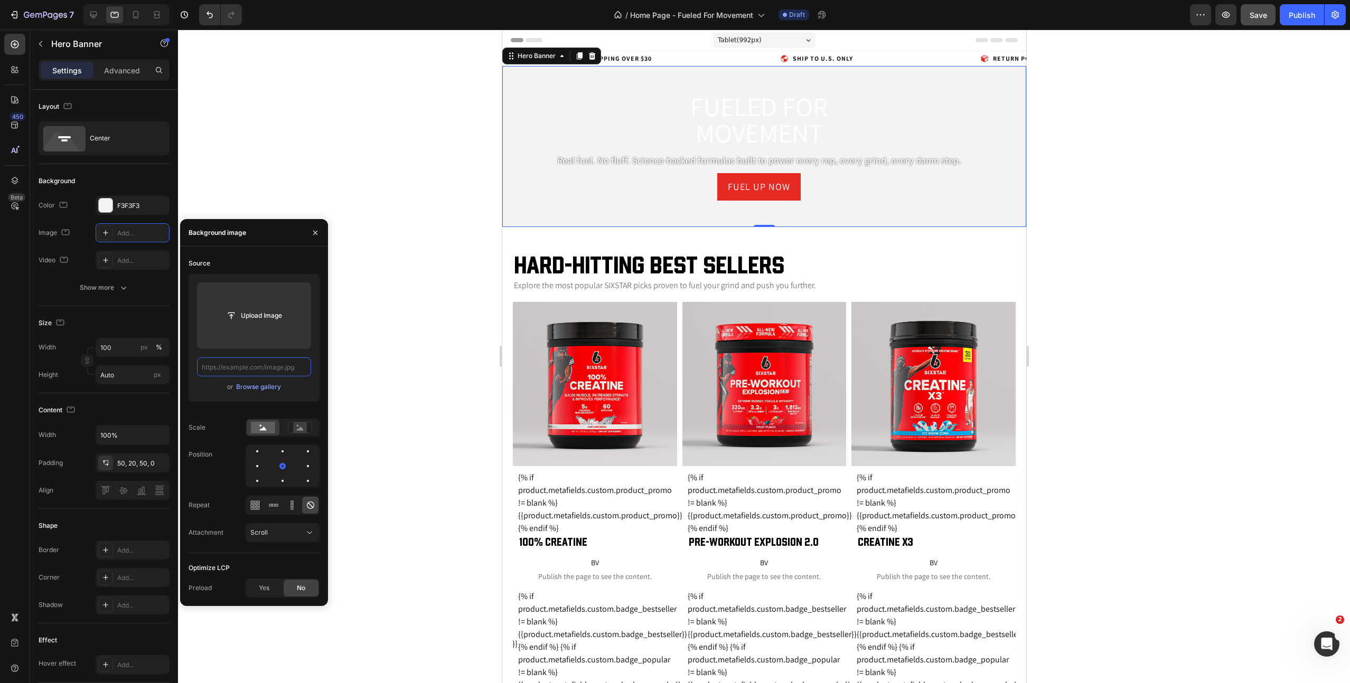
paste input "[URL][DOMAIN_NAME]"
type input "[URL][DOMAIN_NAME]"
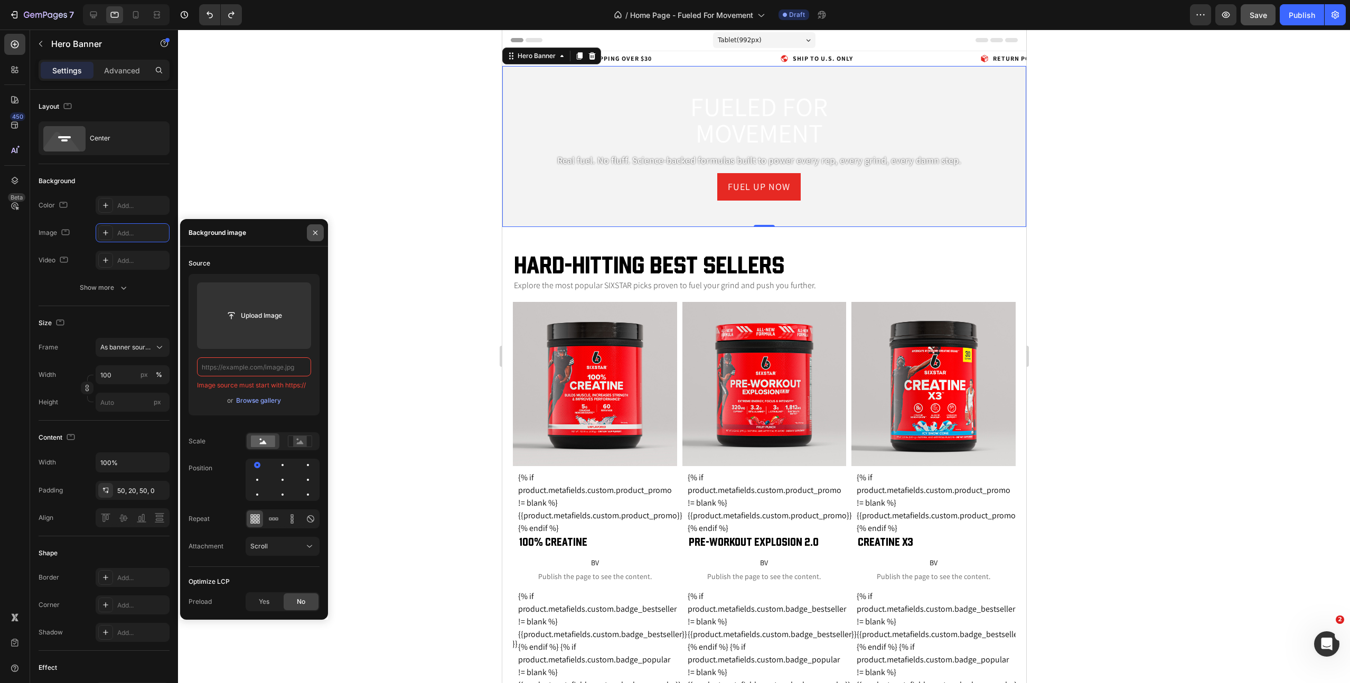
type input "[URL][DOMAIN_NAME]"
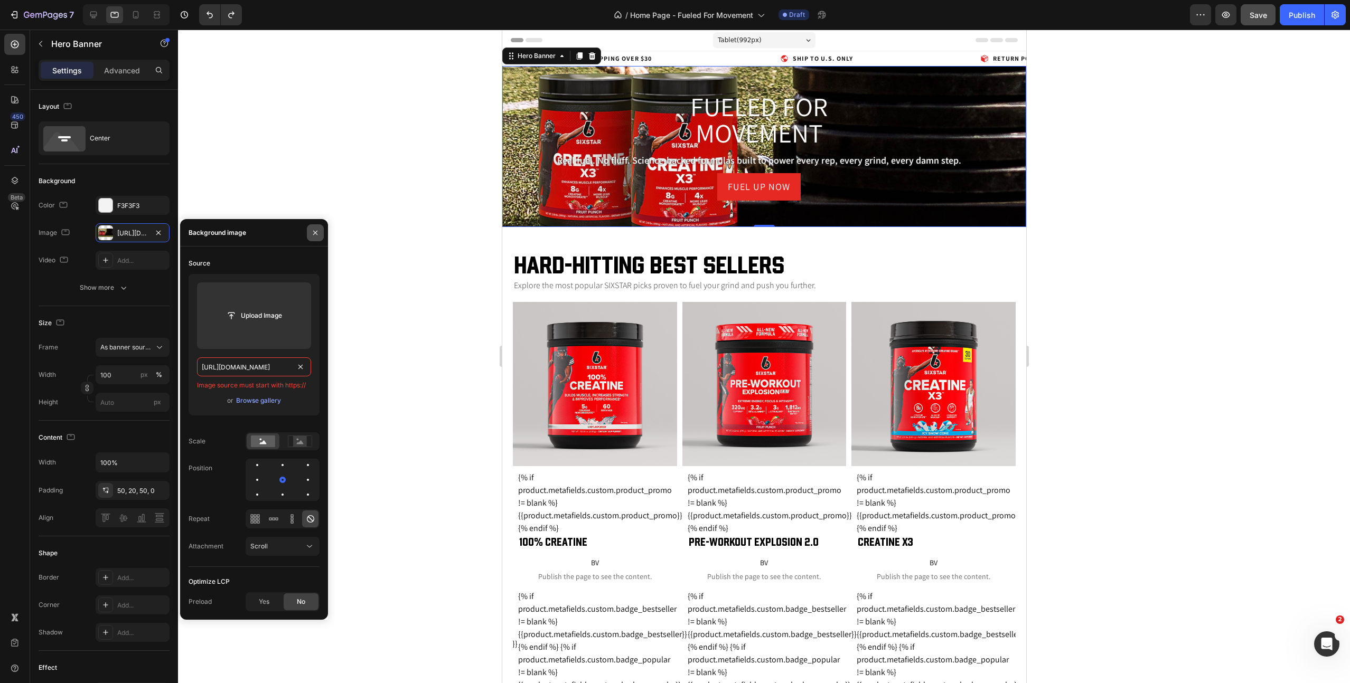
click at [315, 235] on icon "button" at bounding box center [315, 233] width 8 height 8
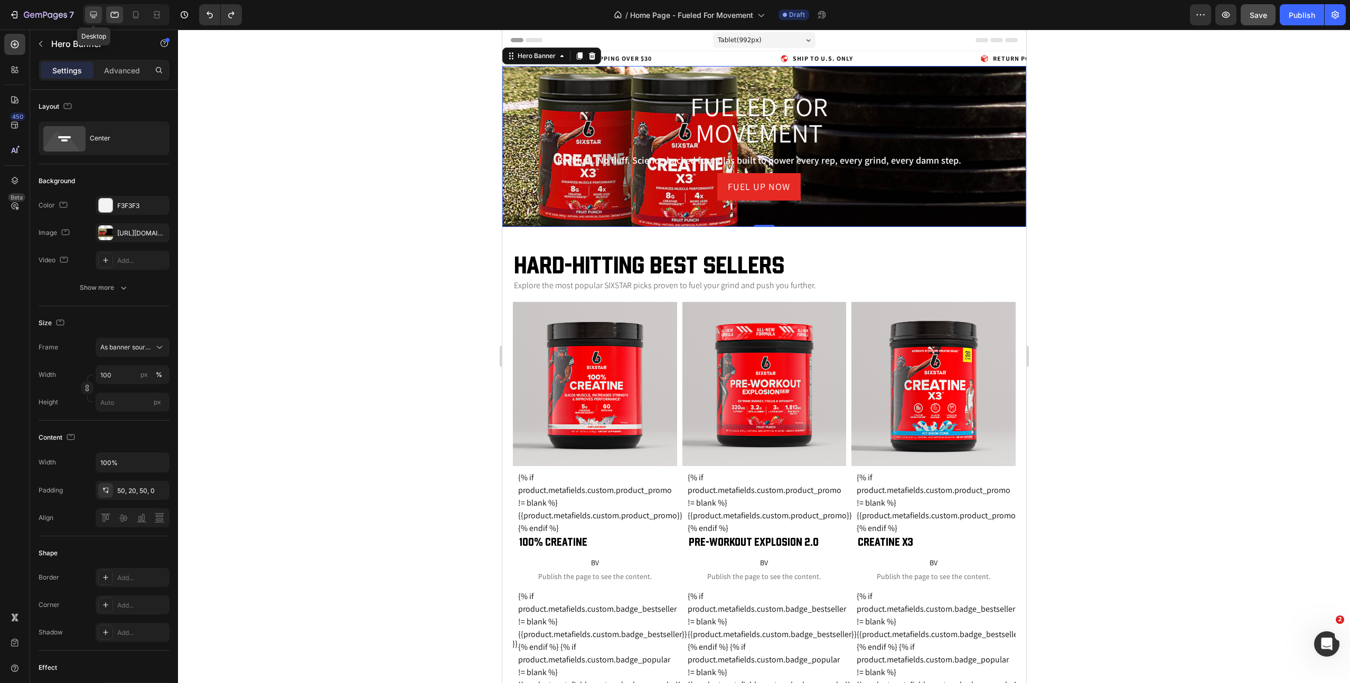
click at [89, 17] on icon at bounding box center [93, 15] width 11 height 11
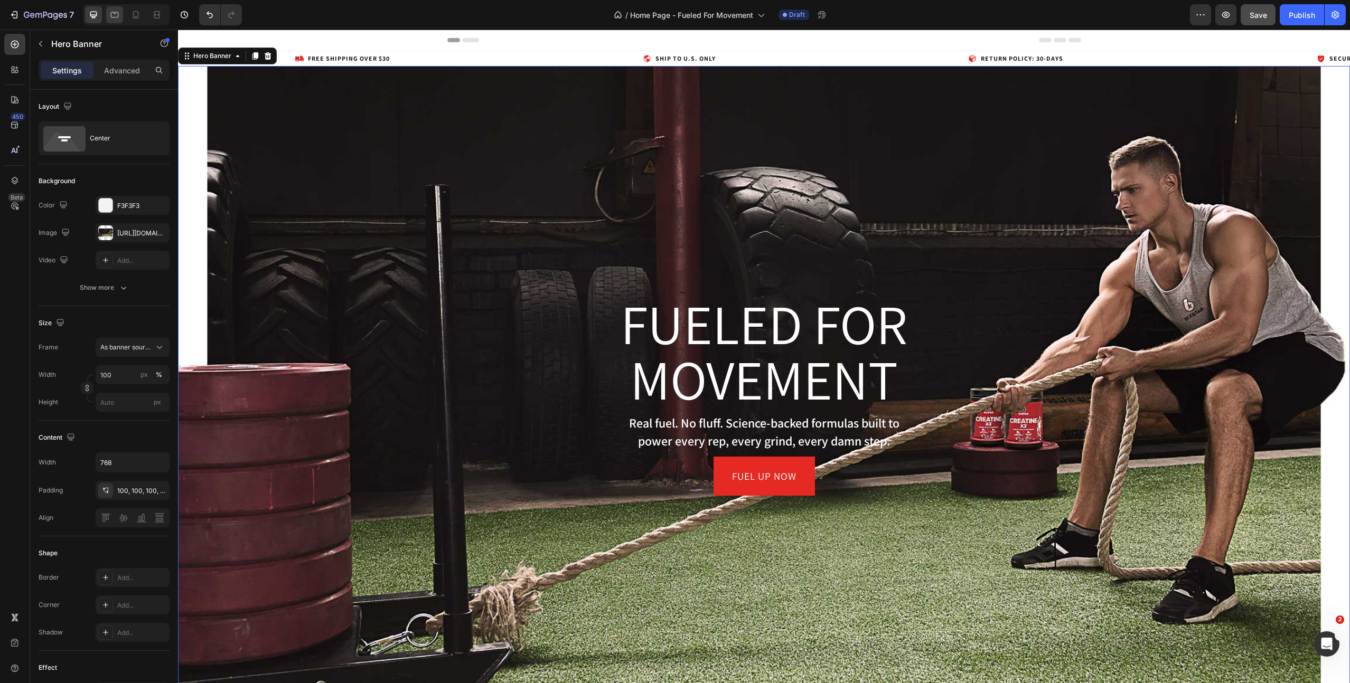
click at [114, 19] on icon at bounding box center [114, 15] width 11 height 11
type input "100%"
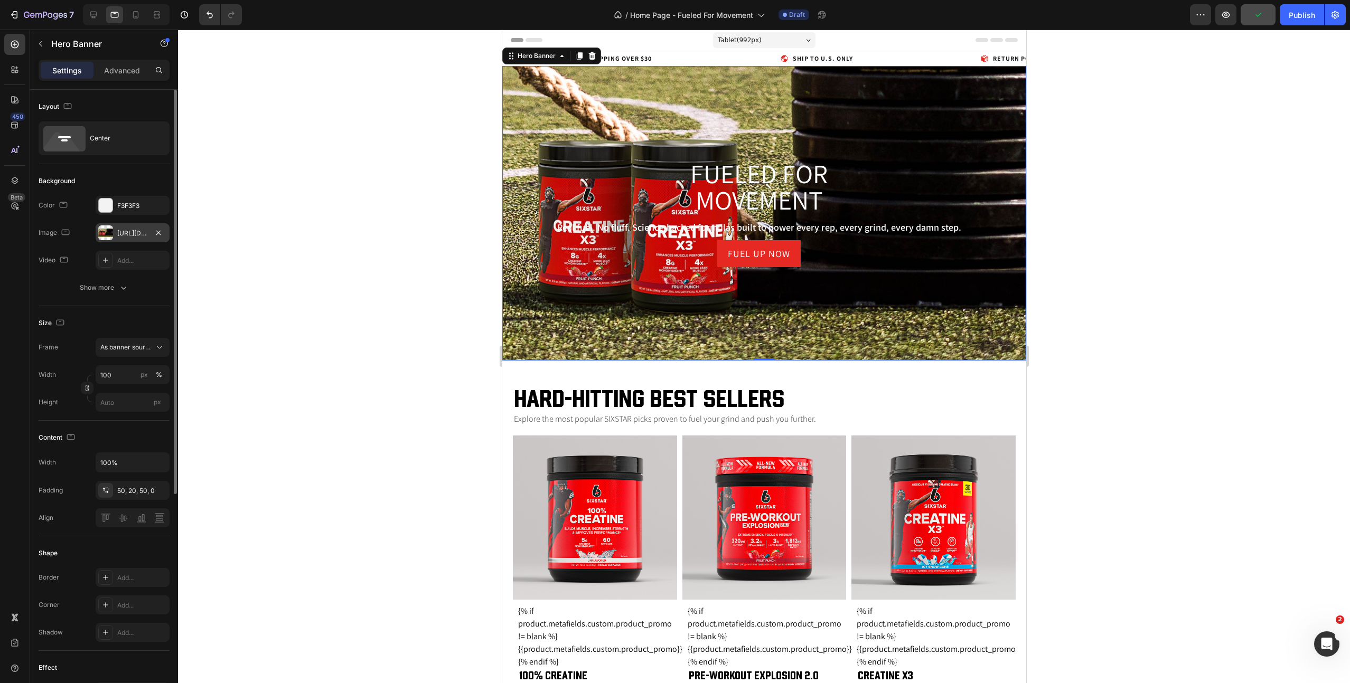
click at [126, 239] on div "[URL][DOMAIN_NAME]" at bounding box center [133, 232] width 74 height 19
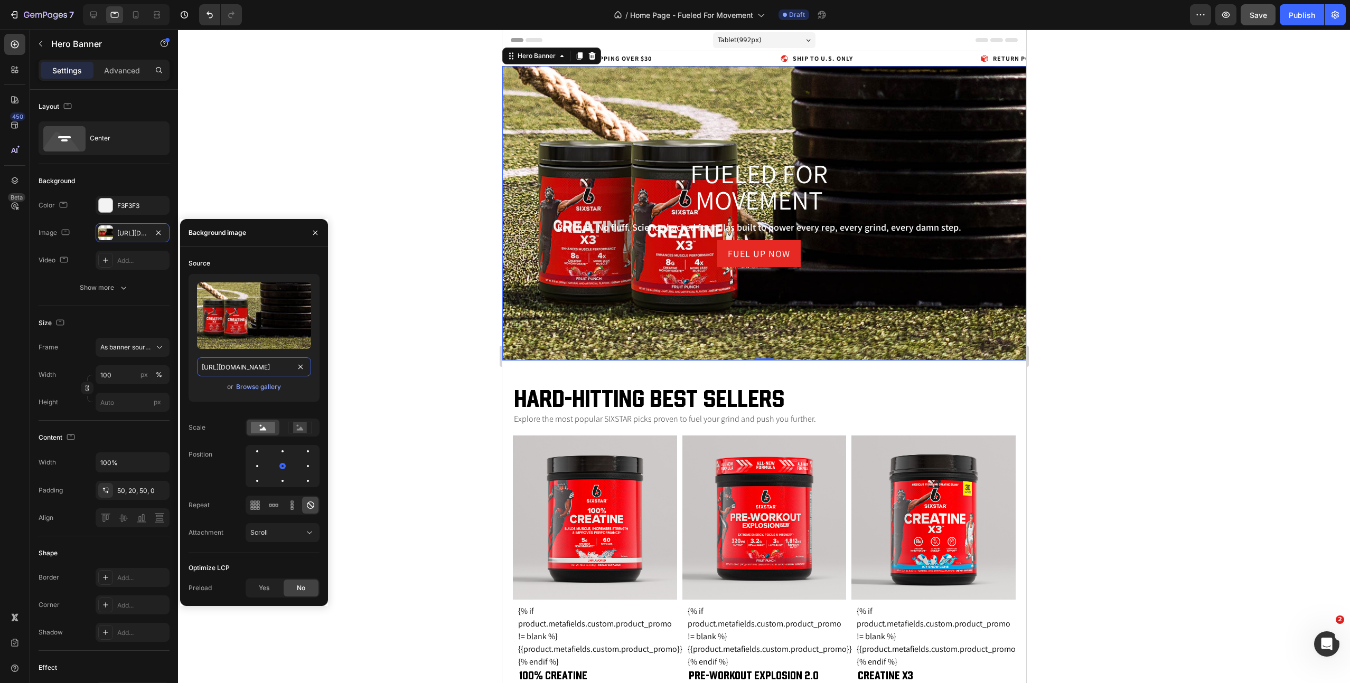
click at [252, 373] on input "[URL][DOMAIN_NAME]" at bounding box center [254, 366] width 114 height 19
paste input "fuuled-for-movement-sled-pull-desktop.jpg?v=1756322688"
type input "[URL][DOMAIN_NAME]"
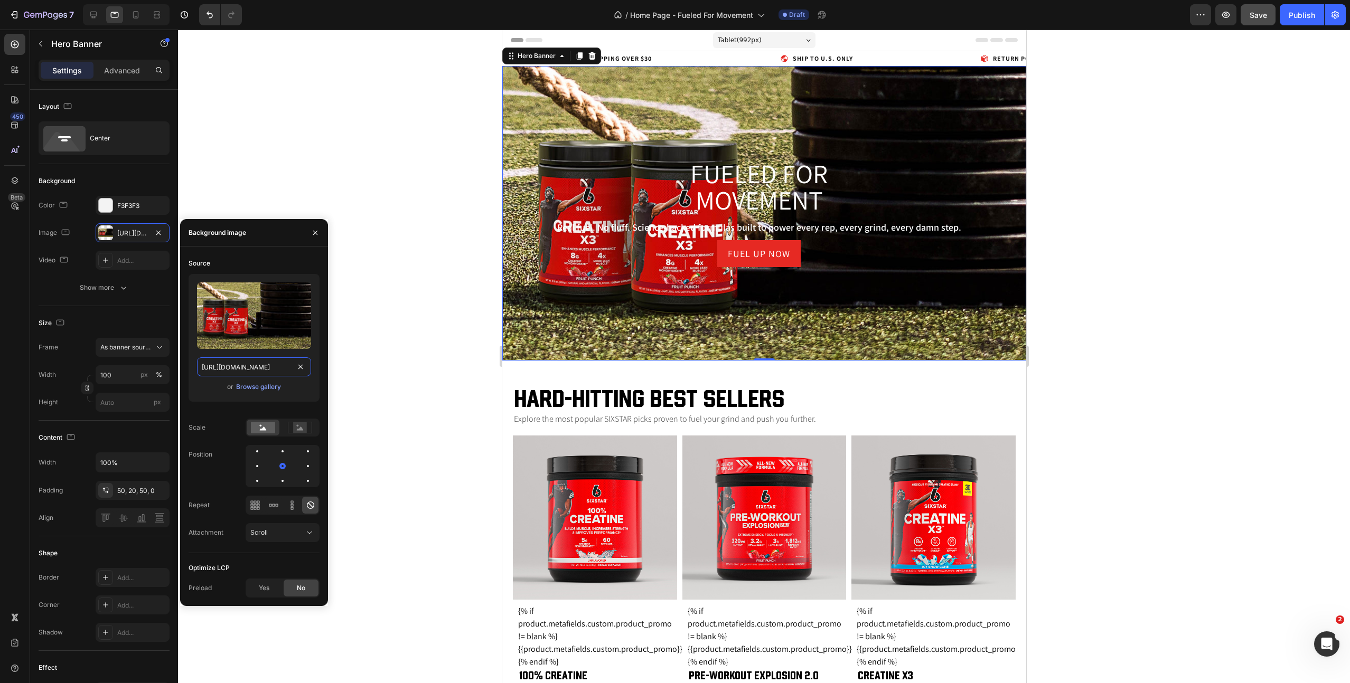
scroll to position [0, 298]
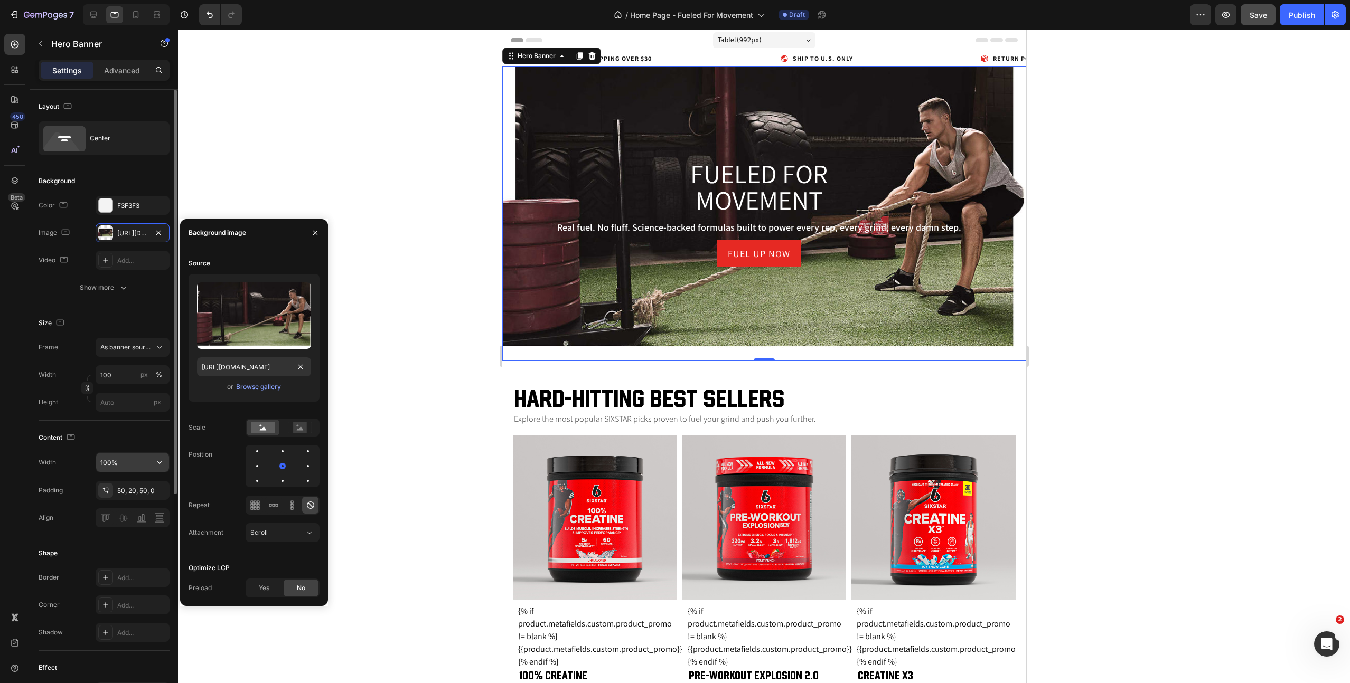
click at [115, 465] on input "100%" at bounding box center [132, 462] width 73 height 19
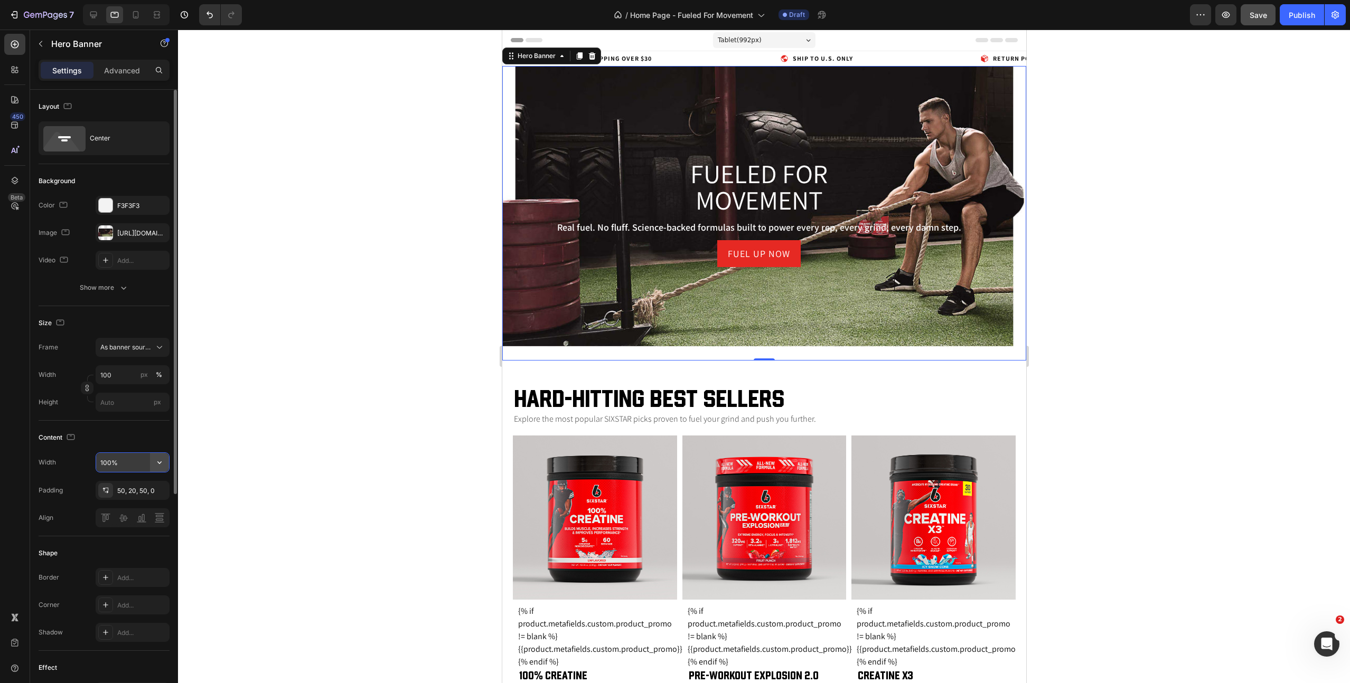
click at [158, 463] on icon "button" at bounding box center [159, 462] width 4 height 3
click at [116, 528] on span "Fit content" at bounding box center [116, 530] width 32 height 10
click at [124, 467] on input "Auto" at bounding box center [132, 462] width 73 height 19
click at [125, 467] on input "Auto" at bounding box center [132, 462] width 73 height 19
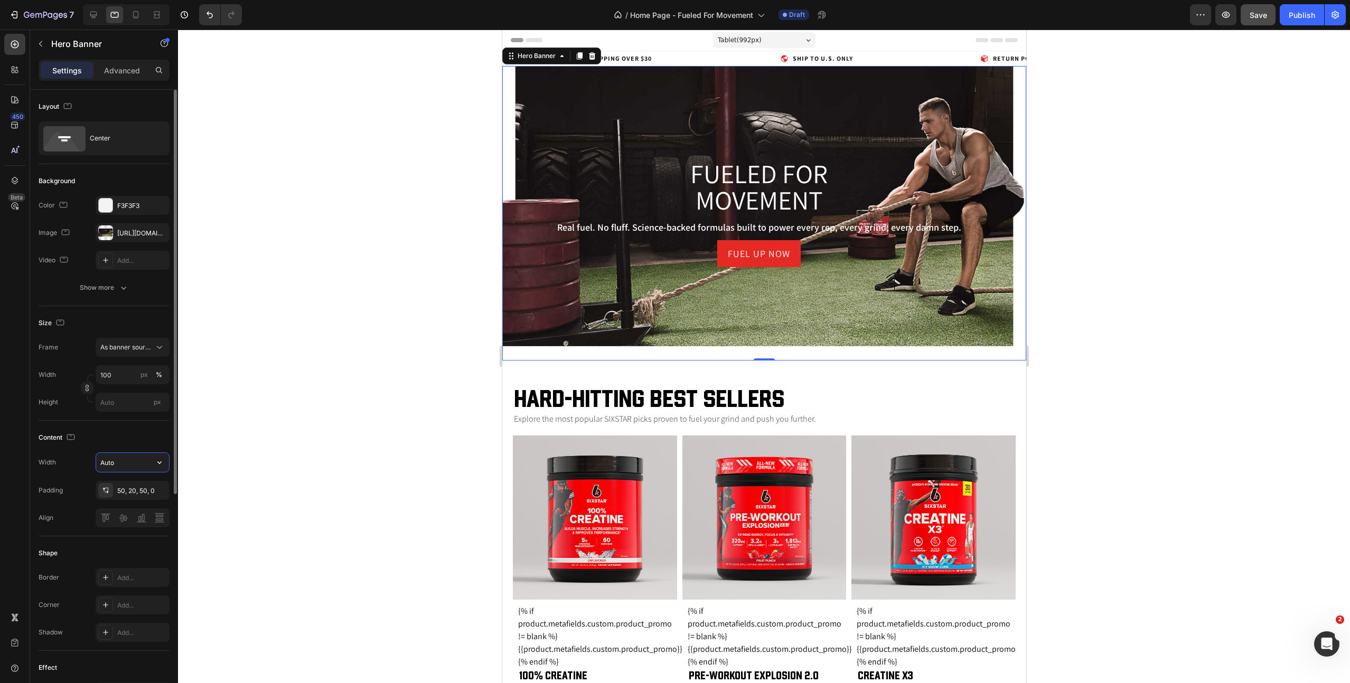
click at [125, 467] on input "Auto" at bounding box center [132, 462] width 73 height 19
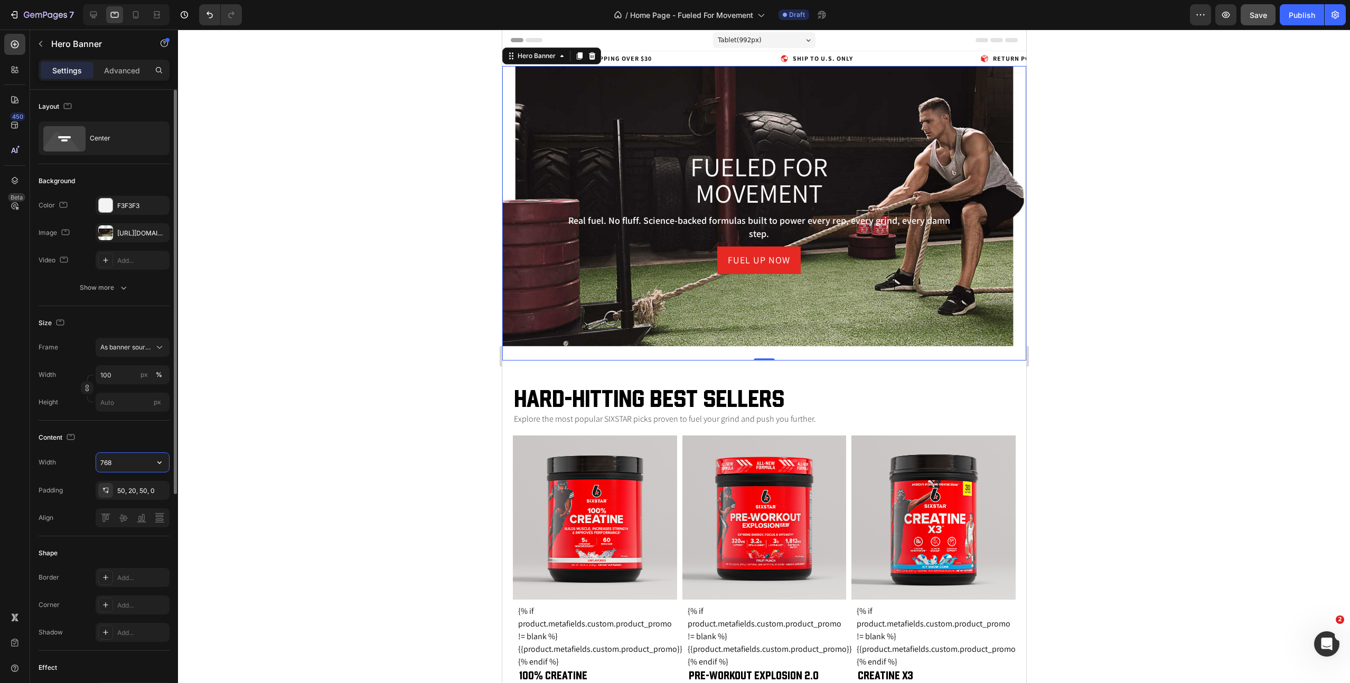
click at [130, 467] on input "768" at bounding box center [132, 462] width 73 height 19
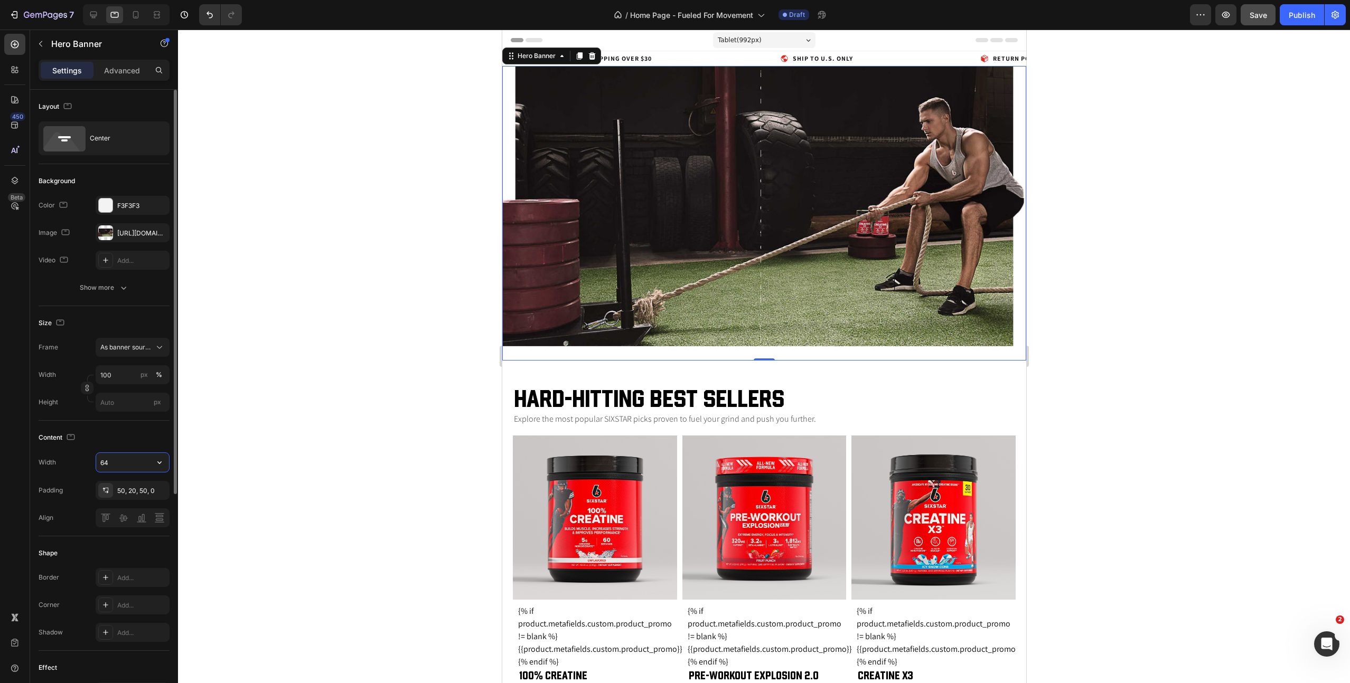
type input "640"
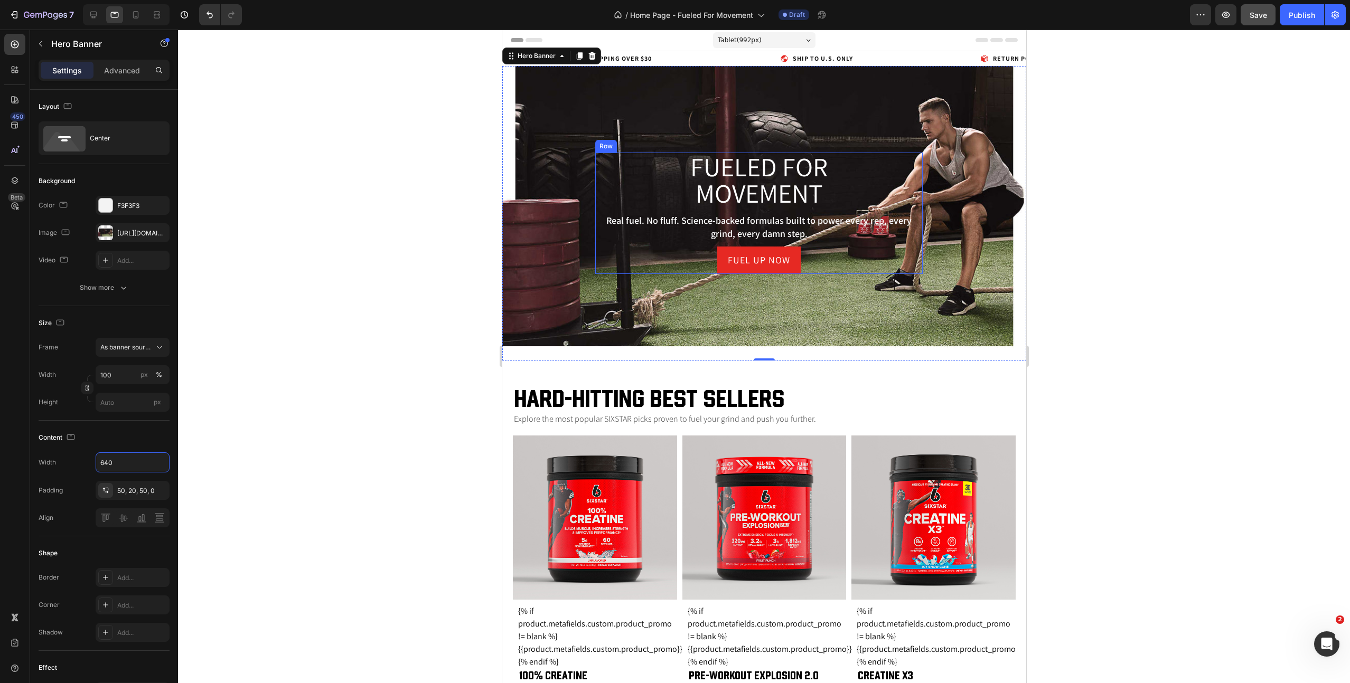
click at [734, 173] on h1 "Fueled for movement" at bounding box center [758, 180] width 327 height 55
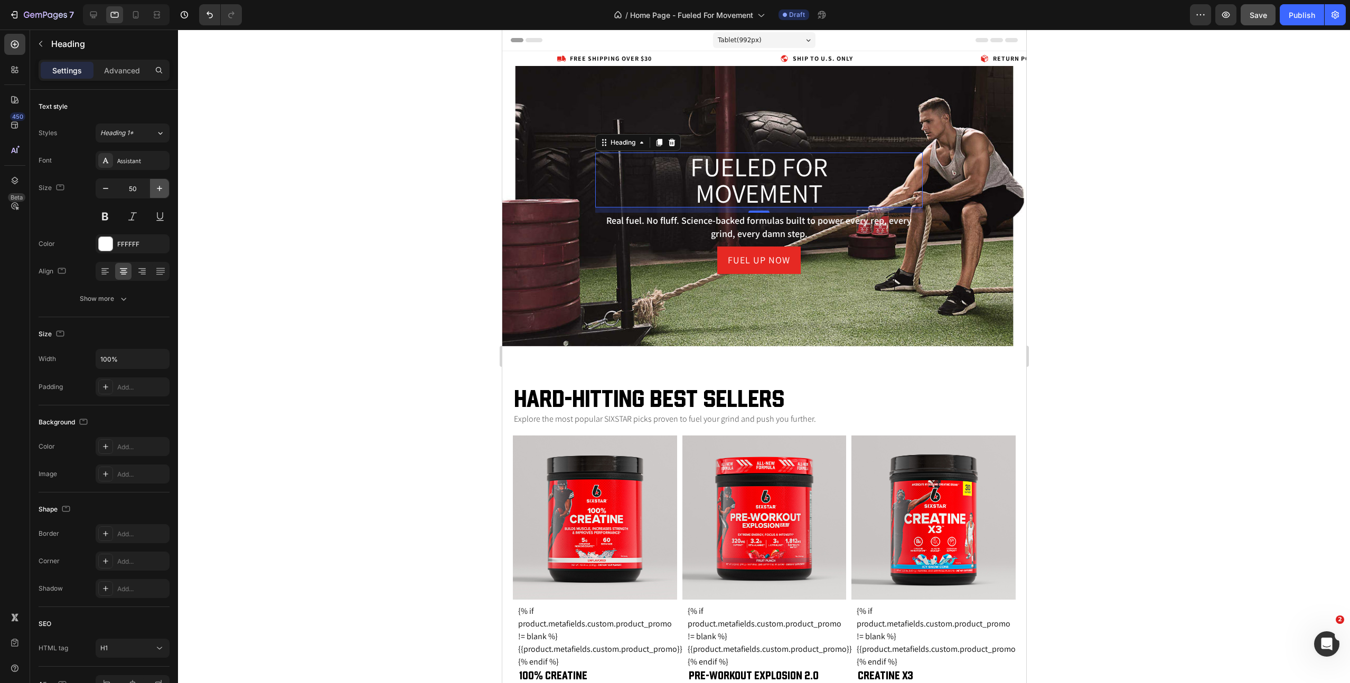
click at [156, 190] on icon "button" at bounding box center [159, 188] width 11 height 11
click at [160, 188] on icon "button" at bounding box center [159, 188] width 5 height 5
click at [160, 187] on icon "button" at bounding box center [159, 188] width 11 height 11
click at [159, 187] on icon "button" at bounding box center [159, 188] width 11 height 11
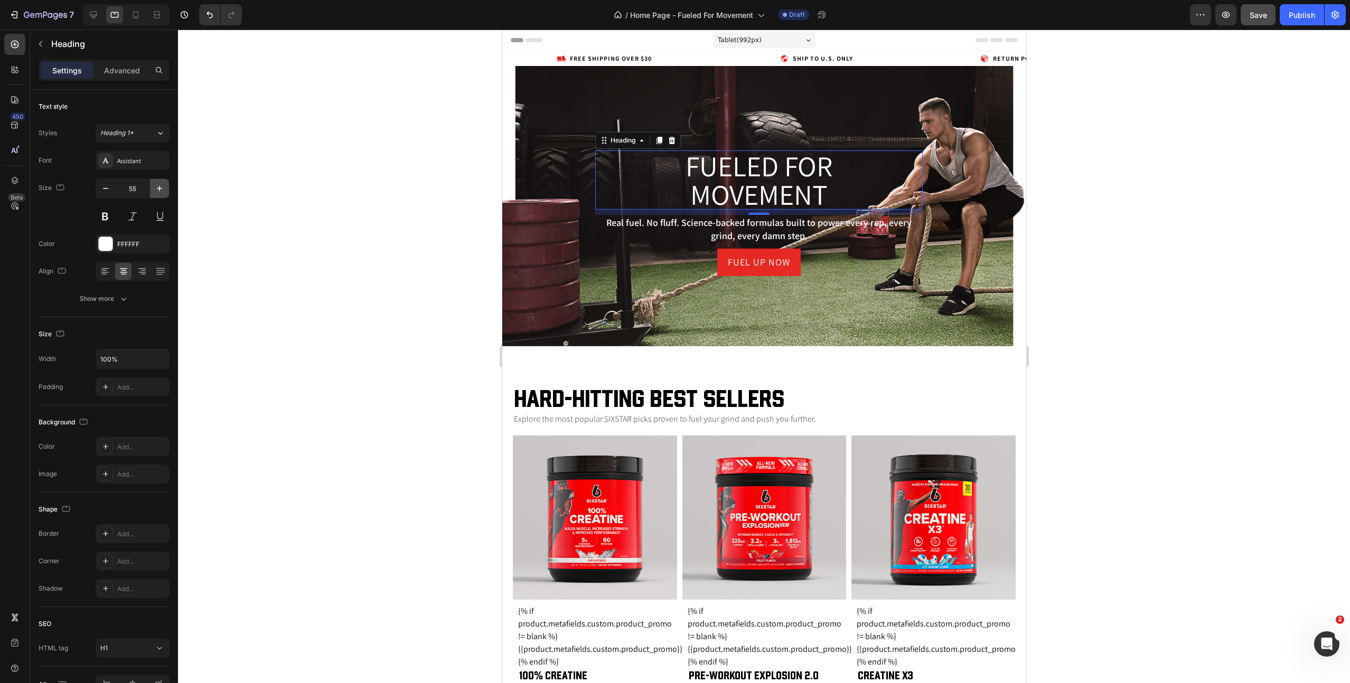
click at [159, 187] on icon "button" at bounding box center [159, 188] width 5 height 5
click at [159, 186] on icon "button" at bounding box center [159, 188] width 5 height 5
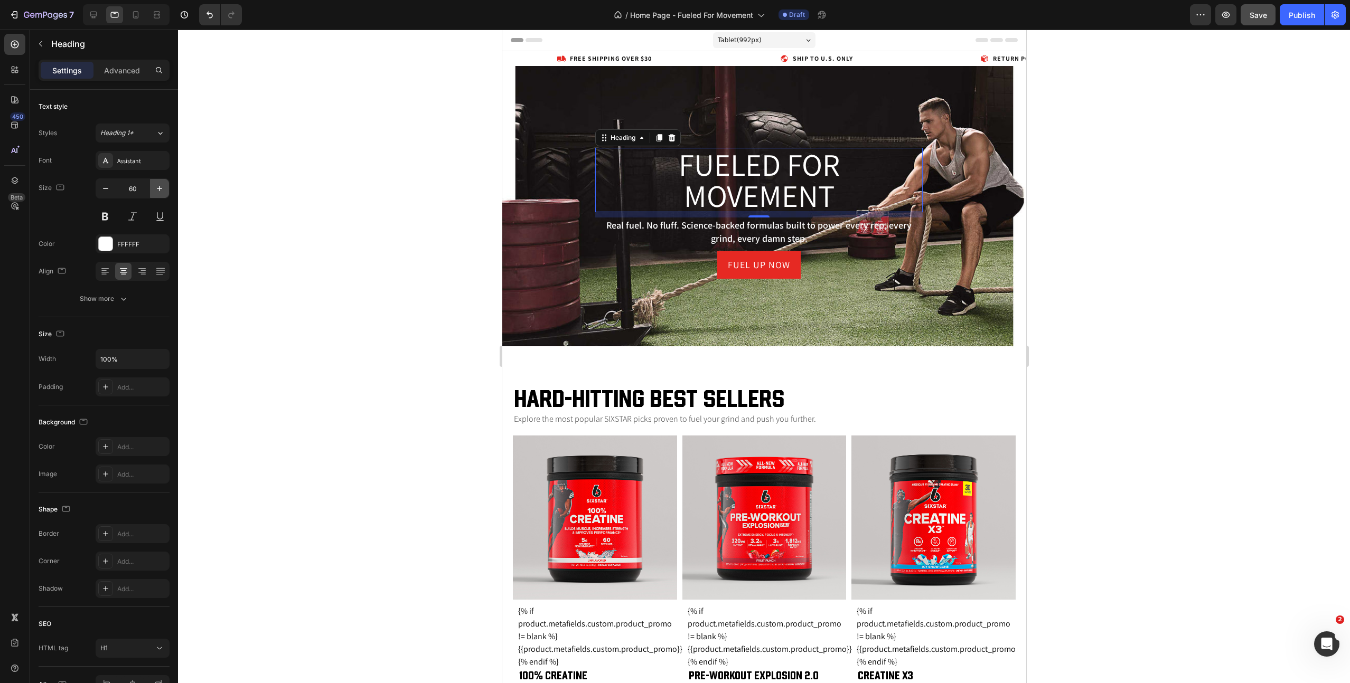
click at [159, 186] on icon "button" at bounding box center [159, 188] width 5 height 5
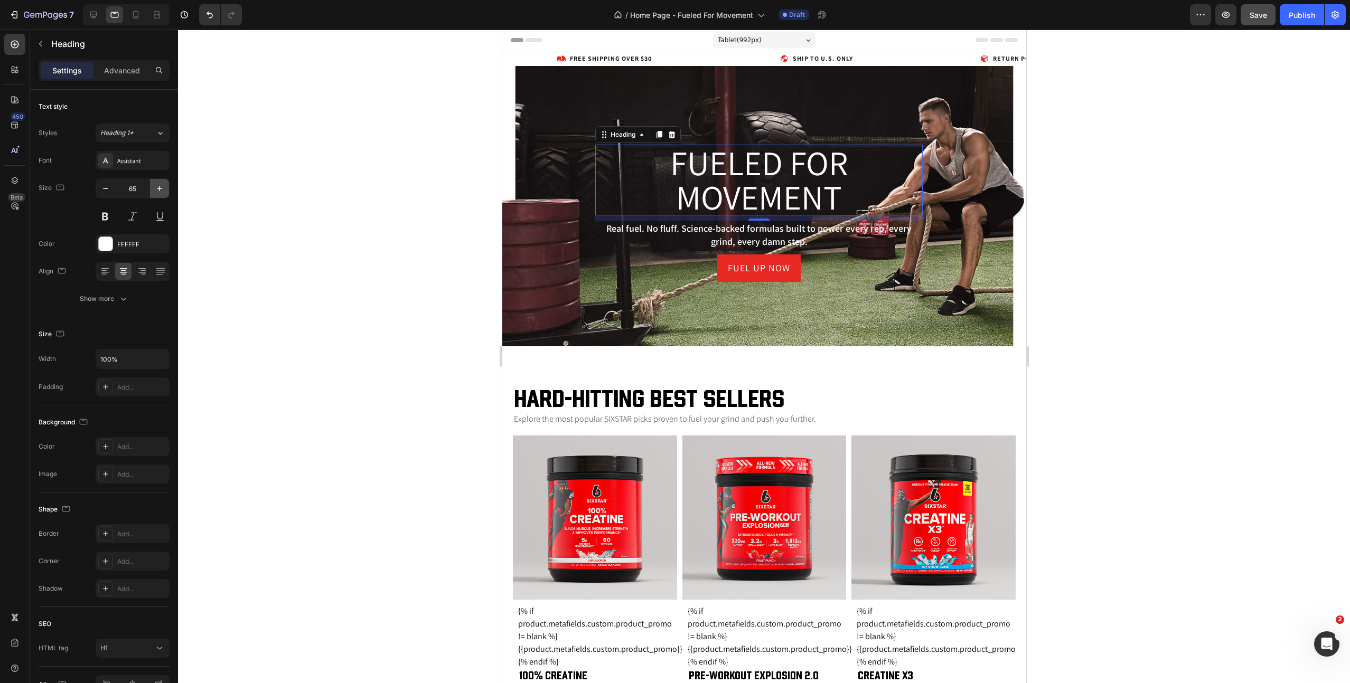
click at [159, 185] on icon "button" at bounding box center [159, 188] width 11 height 11
click at [101, 189] on icon "button" at bounding box center [105, 188] width 11 height 11
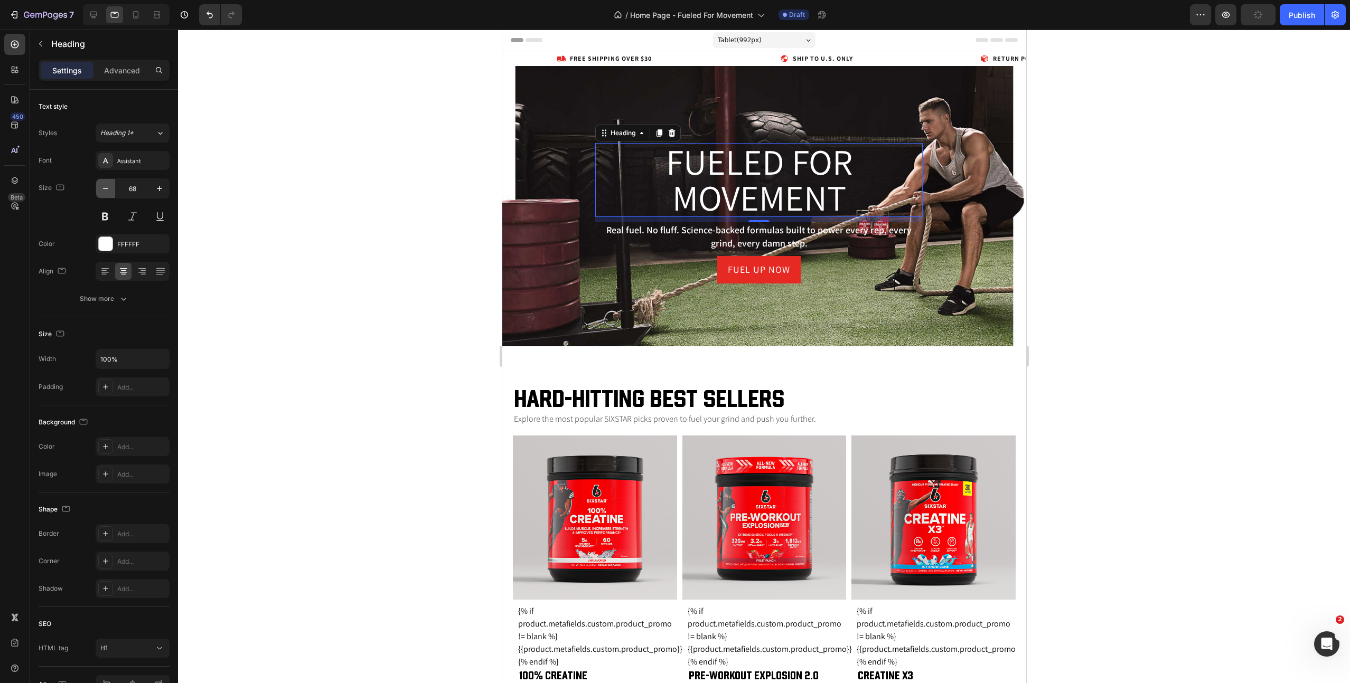
click at [100, 189] on icon "button" at bounding box center [105, 188] width 11 height 11
click at [100, 188] on icon "button" at bounding box center [105, 188] width 11 height 11
click at [163, 189] on icon "button" at bounding box center [159, 188] width 11 height 11
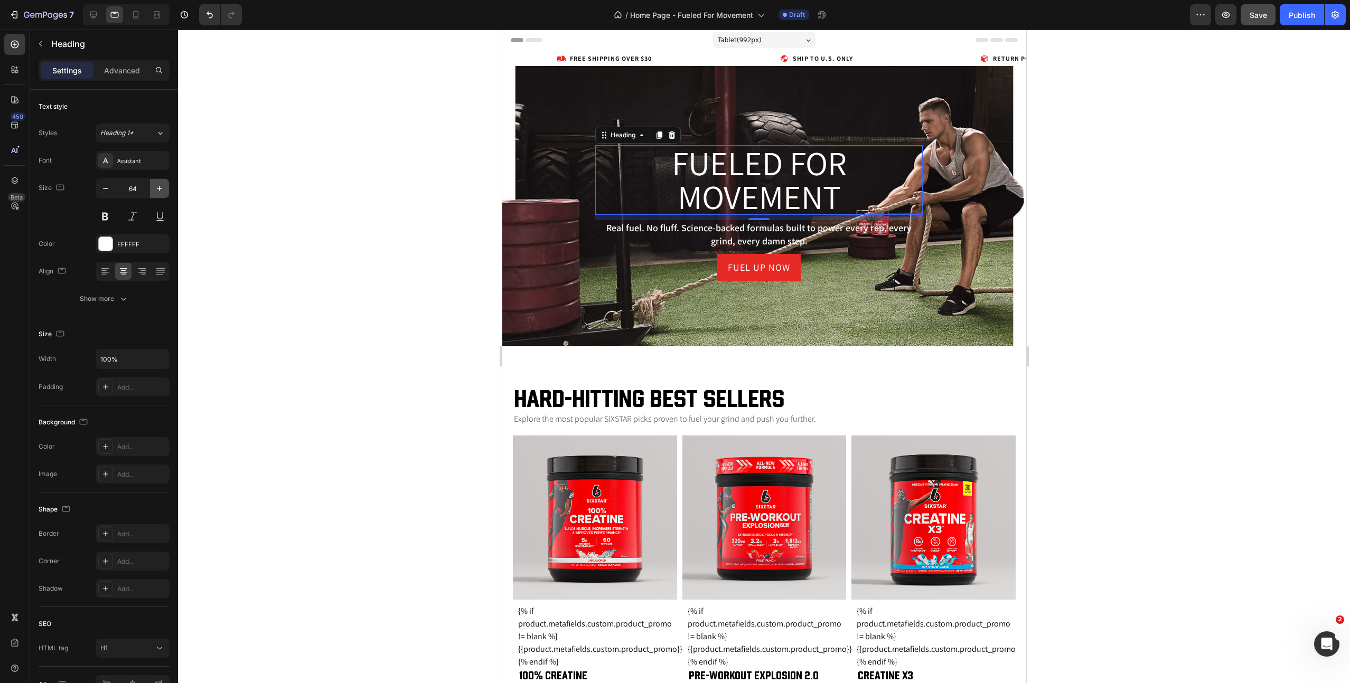
type input "65"
click at [561, 119] on div "Overlay" at bounding box center [764, 213] width 524 height 295
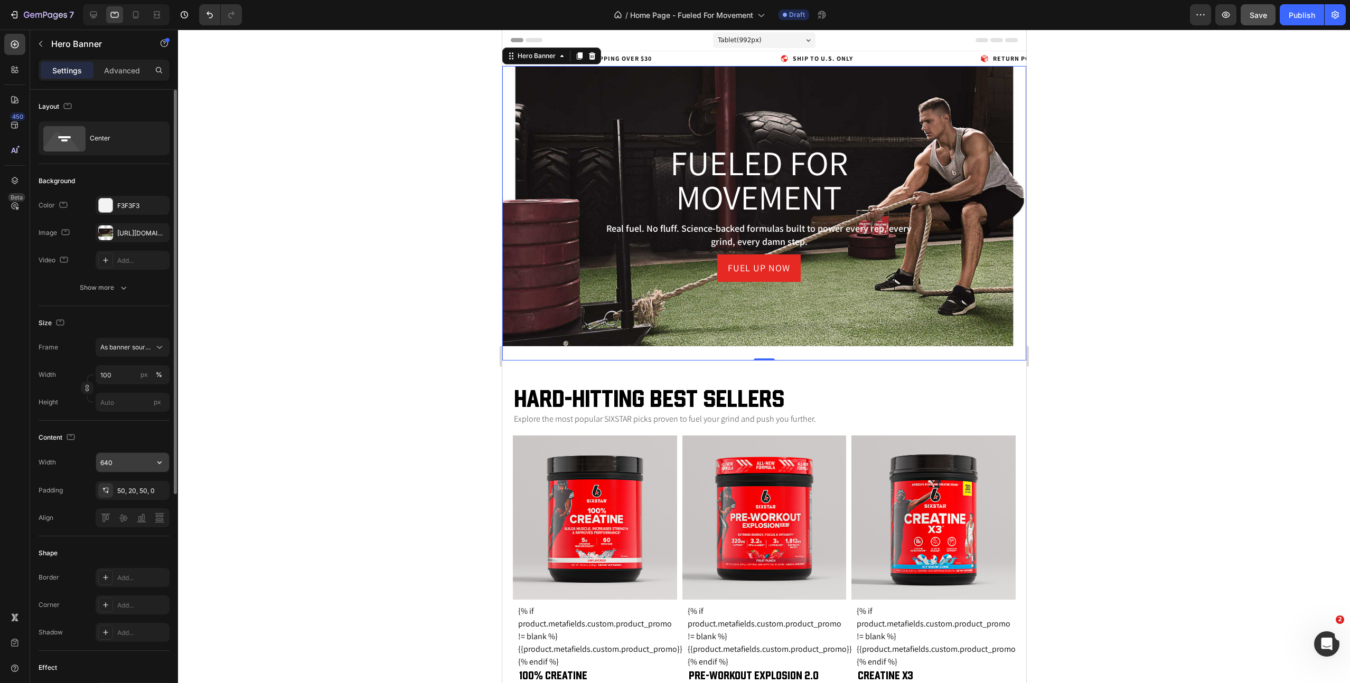
click at [114, 465] on input "640" at bounding box center [132, 462] width 73 height 19
click at [114, 461] on input "540" at bounding box center [132, 462] width 73 height 19
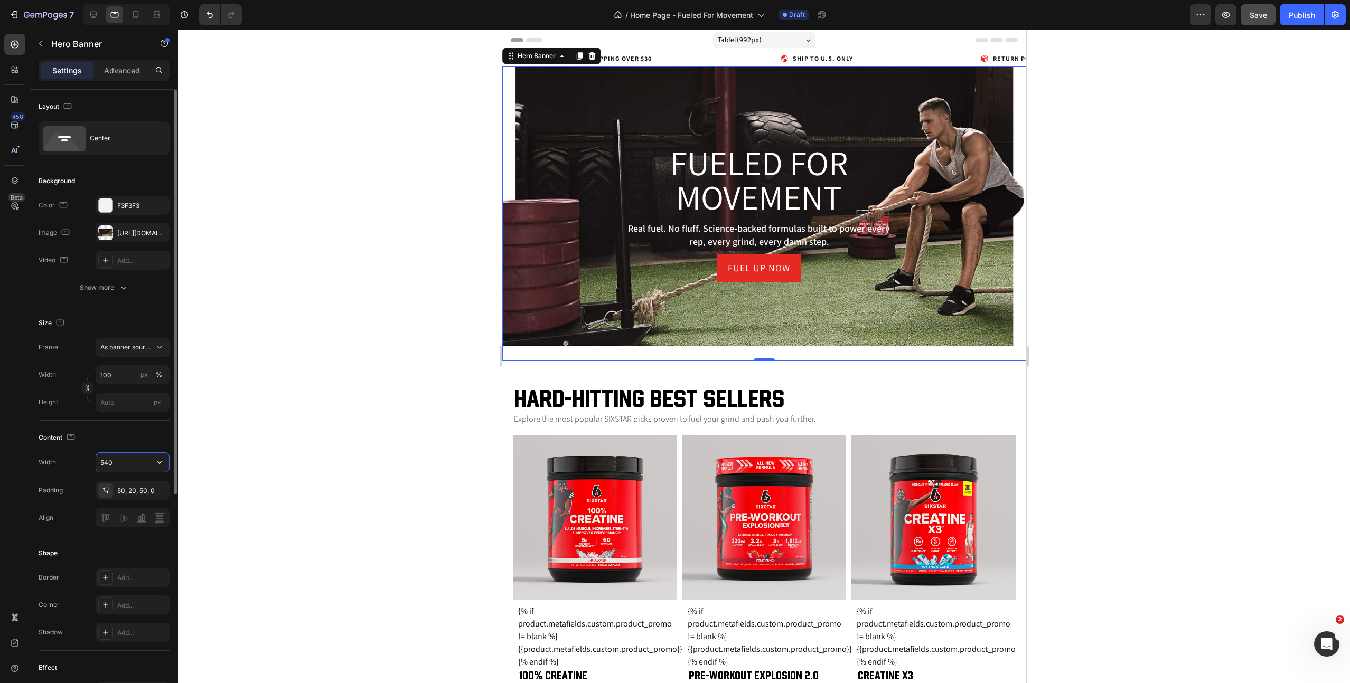
click at [114, 461] on input "540" at bounding box center [132, 462] width 73 height 19
type input "480"
click at [752, 233] on p "Real fuel. No fluff. Science-backed formulas built to power every rep, every gr…" at bounding box center [758, 235] width 241 height 26
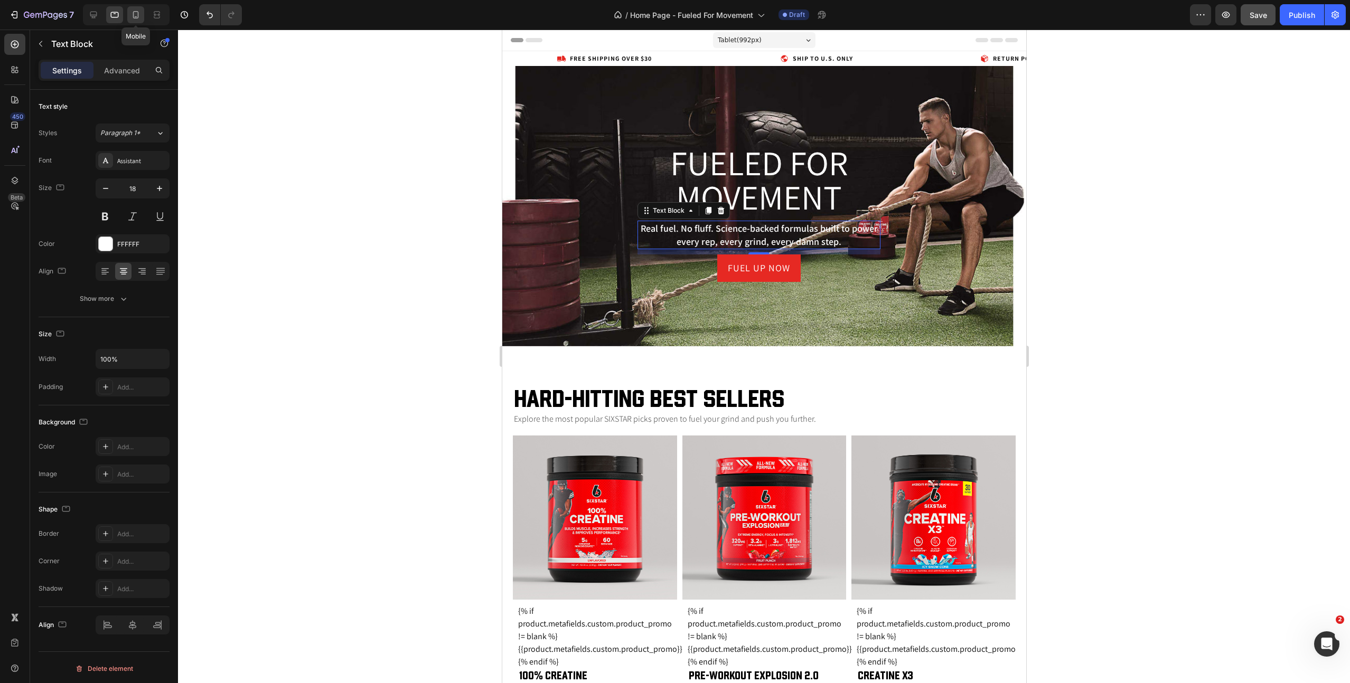
click at [134, 18] on icon at bounding box center [135, 15] width 11 height 11
type input "16"
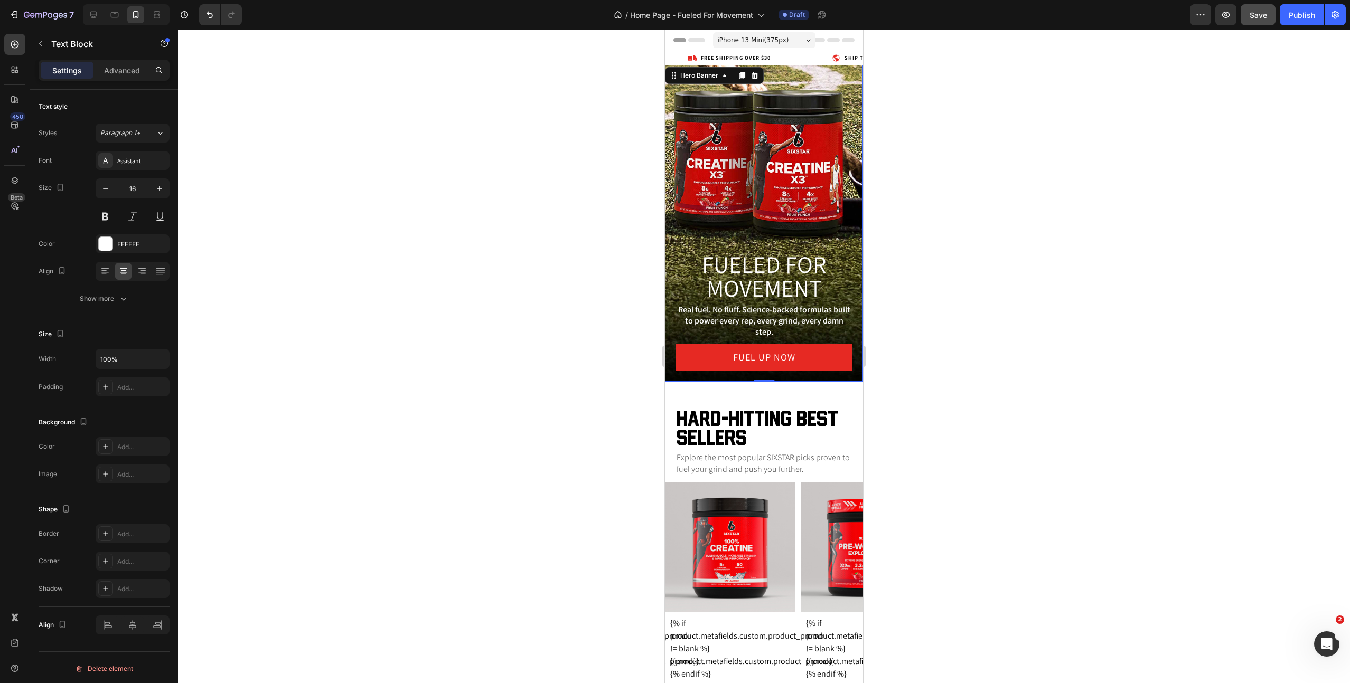
click at [773, 143] on div "Overlay" at bounding box center [764, 223] width 198 height 317
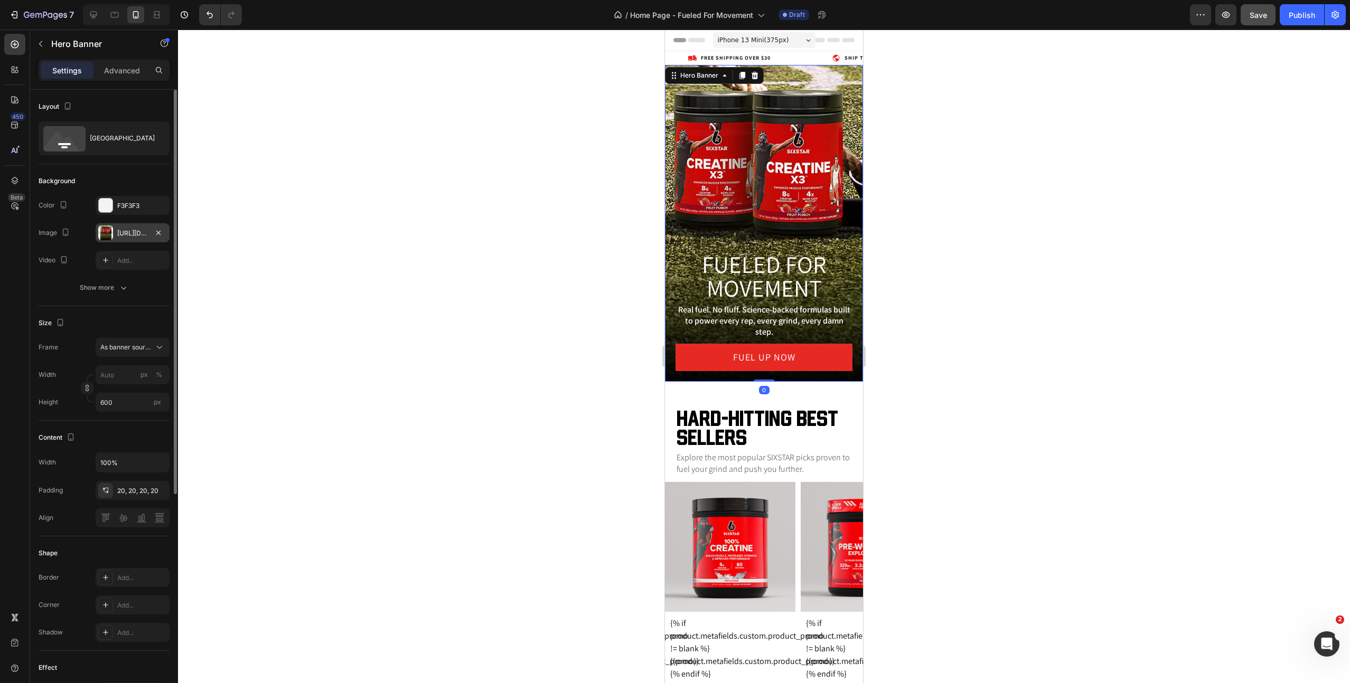
click at [135, 237] on div "[URL][DOMAIN_NAME][PHONE_NUMBER]" at bounding box center [132, 234] width 31 height 10
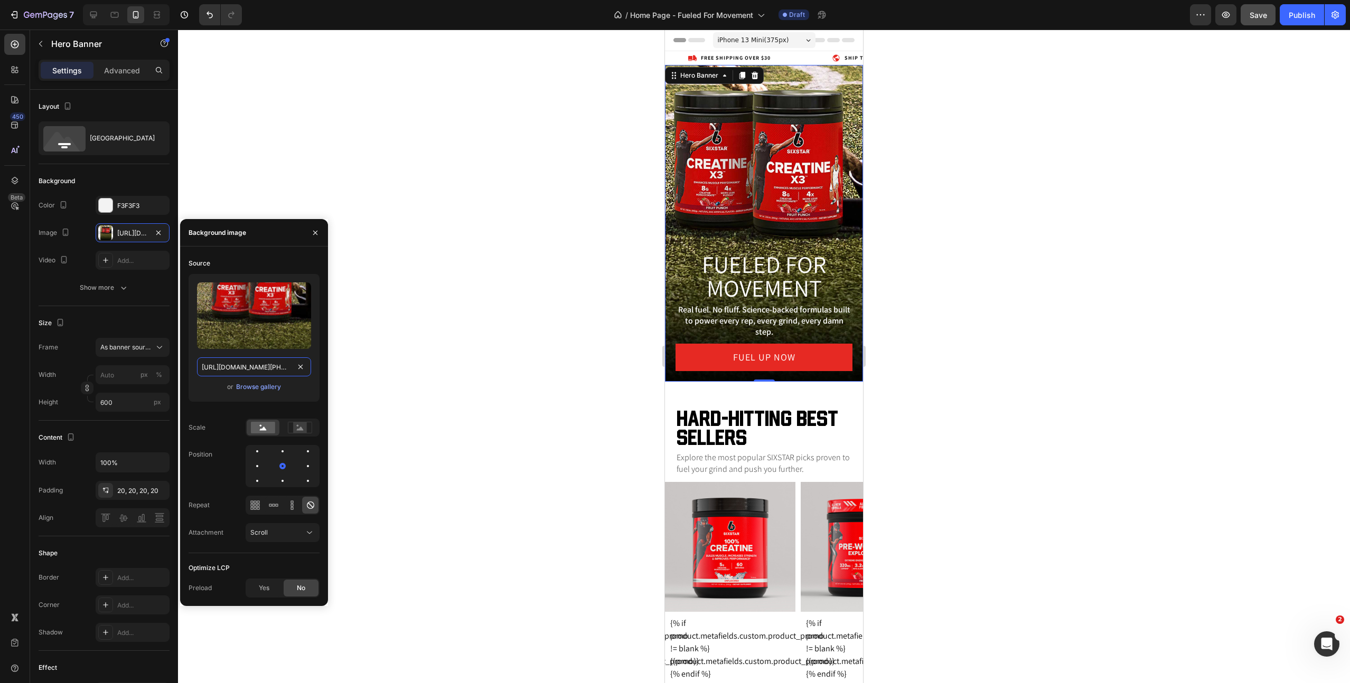
click at [232, 365] on input "[URL][DOMAIN_NAME][PHONE_NUMBER]" at bounding box center [254, 366] width 114 height 19
click at [231, 365] on input "[URL][DOMAIN_NAME][PHONE_NUMBER]" at bounding box center [254, 366] width 114 height 19
paste input "fueled-for-movement-sled-pull-mobile.jpg?v=[PHONE_NUMBER]"
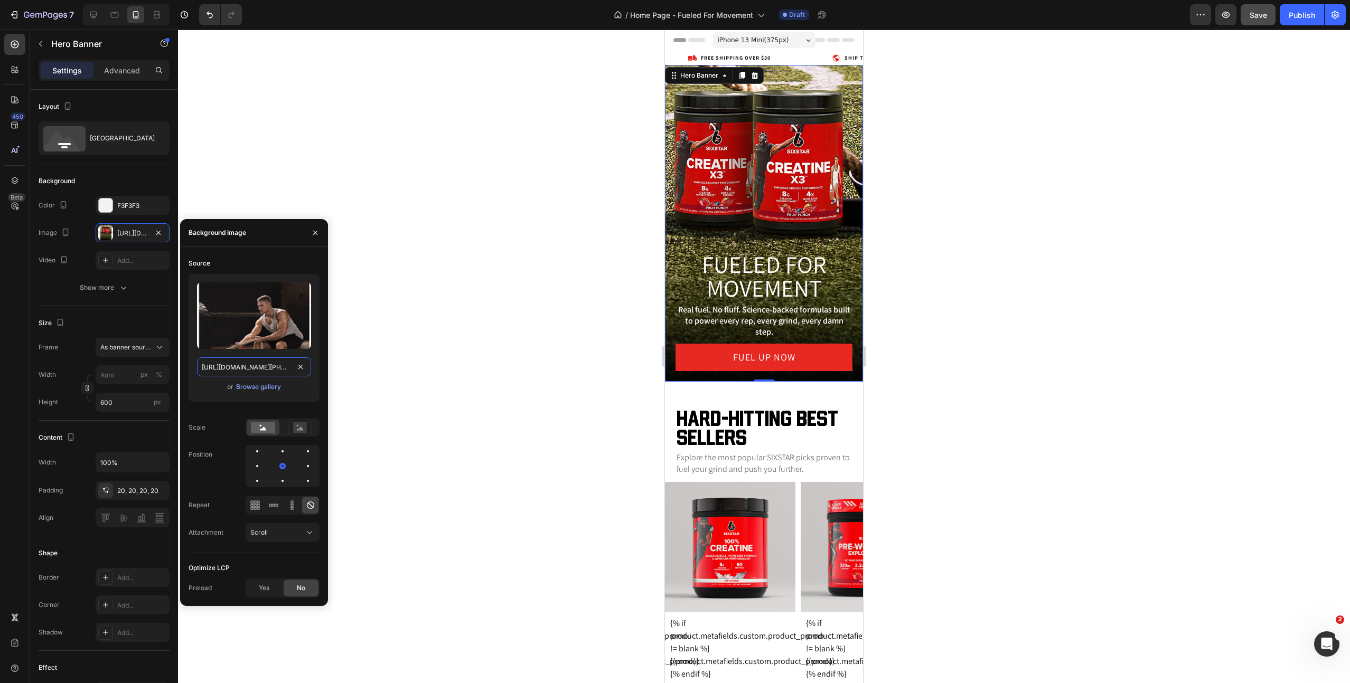
scroll to position [0, 294]
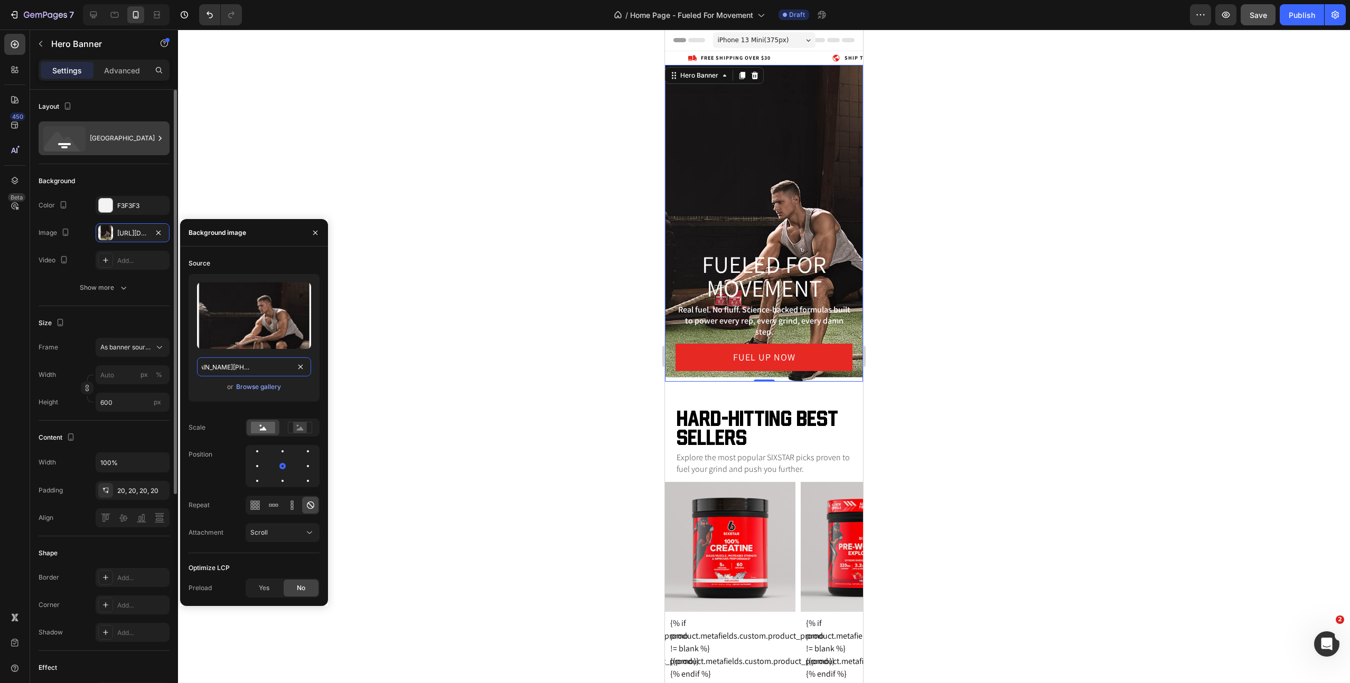
type input "[URL][DOMAIN_NAME][PHONE_NUMBER]"
click at [123, 142] on div "[GEOGRAPHIC_DATA]" at bounding box center [122, 138] width 64 height 24
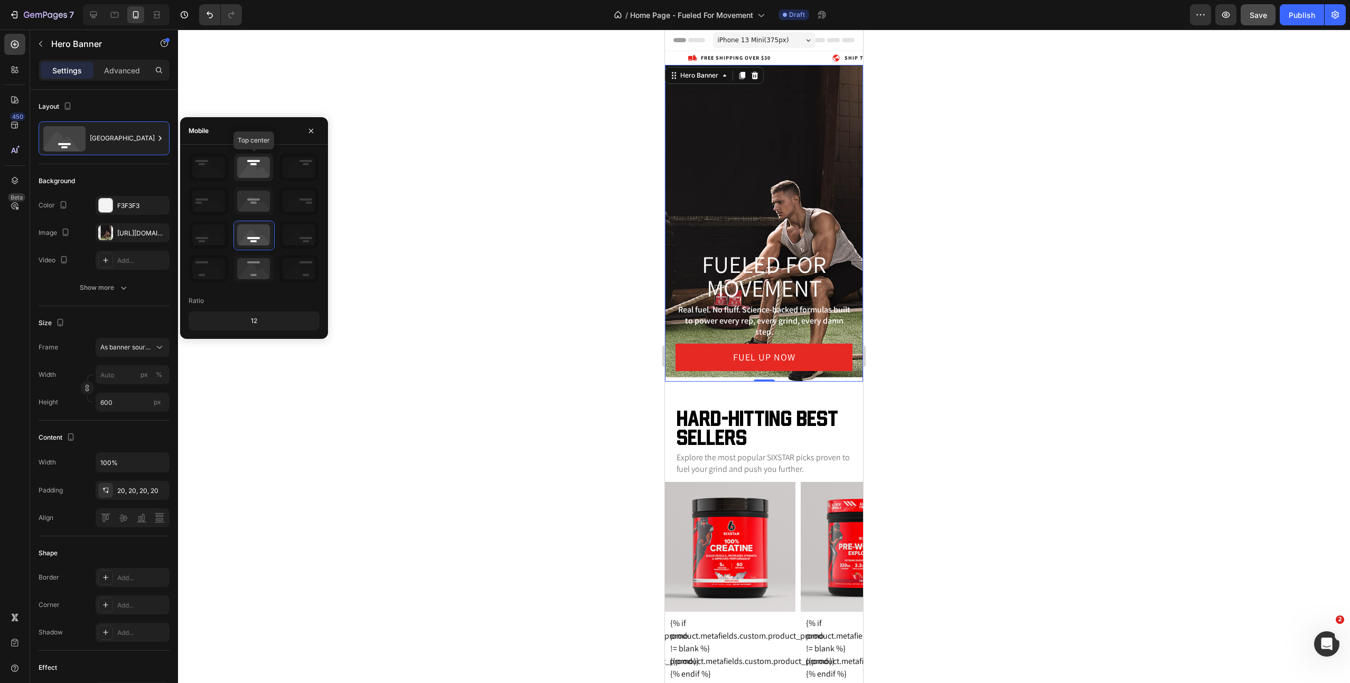
click at [255, 173] on icon at bounding box center [253, 167] width 39 height 27
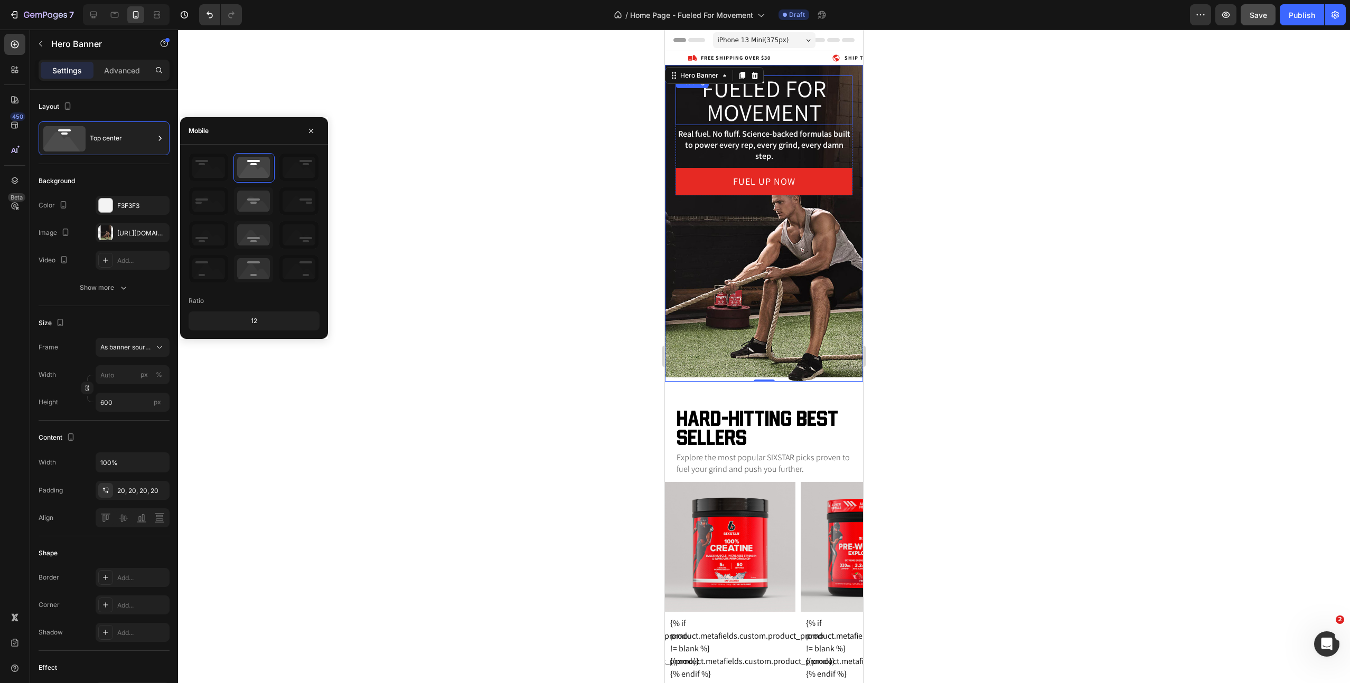
click at [776, 115] on h1 "Fueled for movement" at bounding box center [763, 101] width 177 height 50
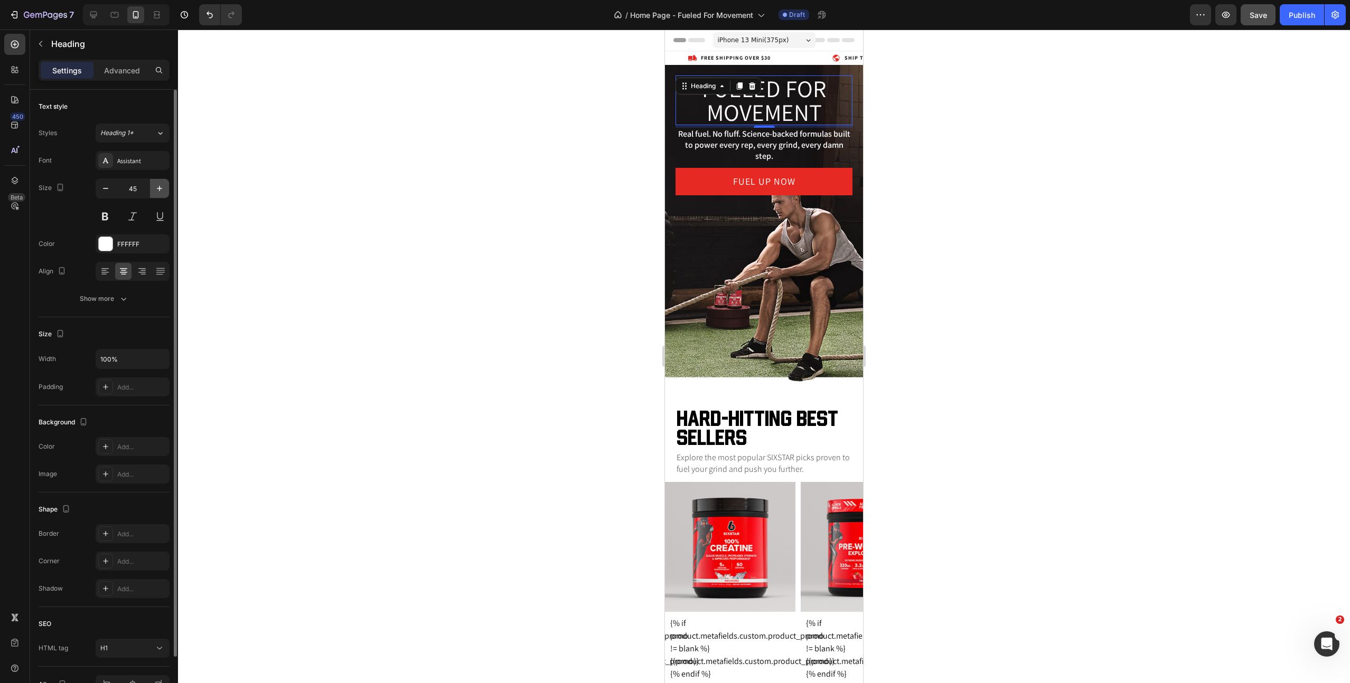
click at [161, 190] on icon "button" at bounding box center [159, 188] width 11 height 11
click at [162, 190] on icon "button" at bounding box center [159, 188] width 11 height 11
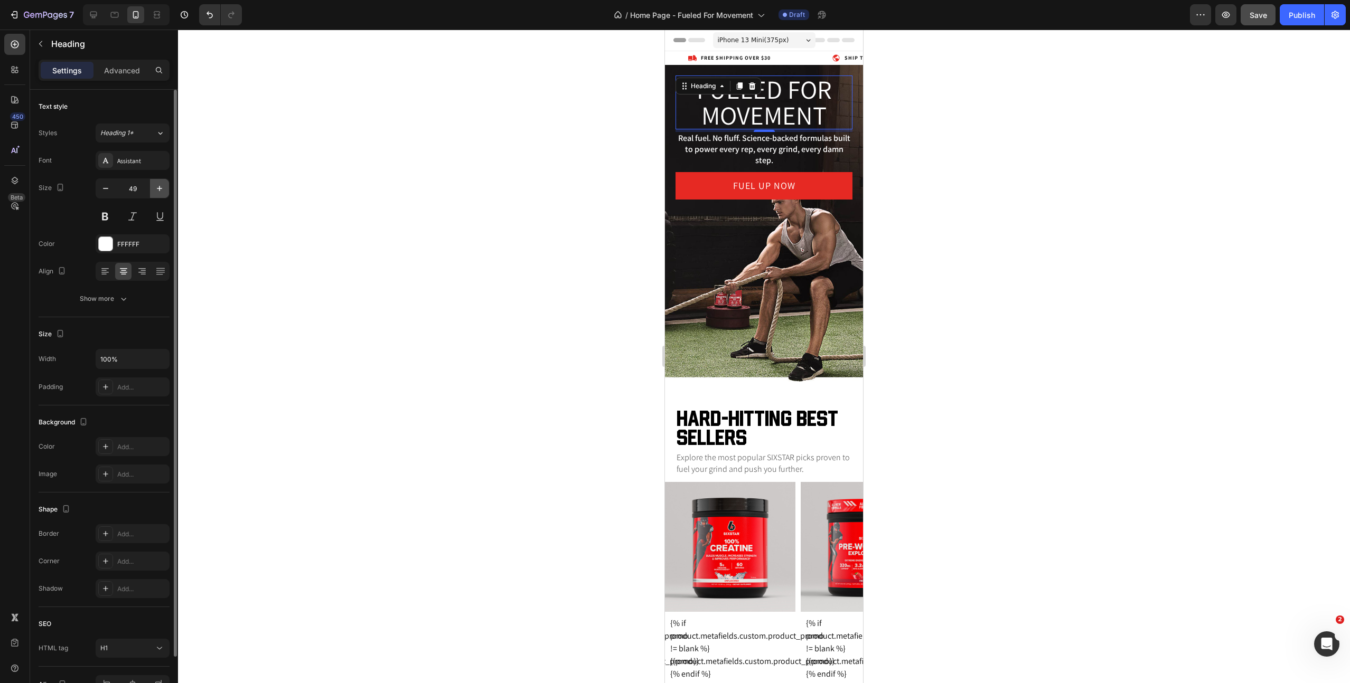
click at [162, 190] on icon "button" at bounding box center [159, 188] width 11 height 11
click at [162, 191] on icon "button" at bounding box center [159, 188] width 11 height 11
click at [96, 191] on button "button" at bounding box center [105, 188] width 19 height 19
type input "50"
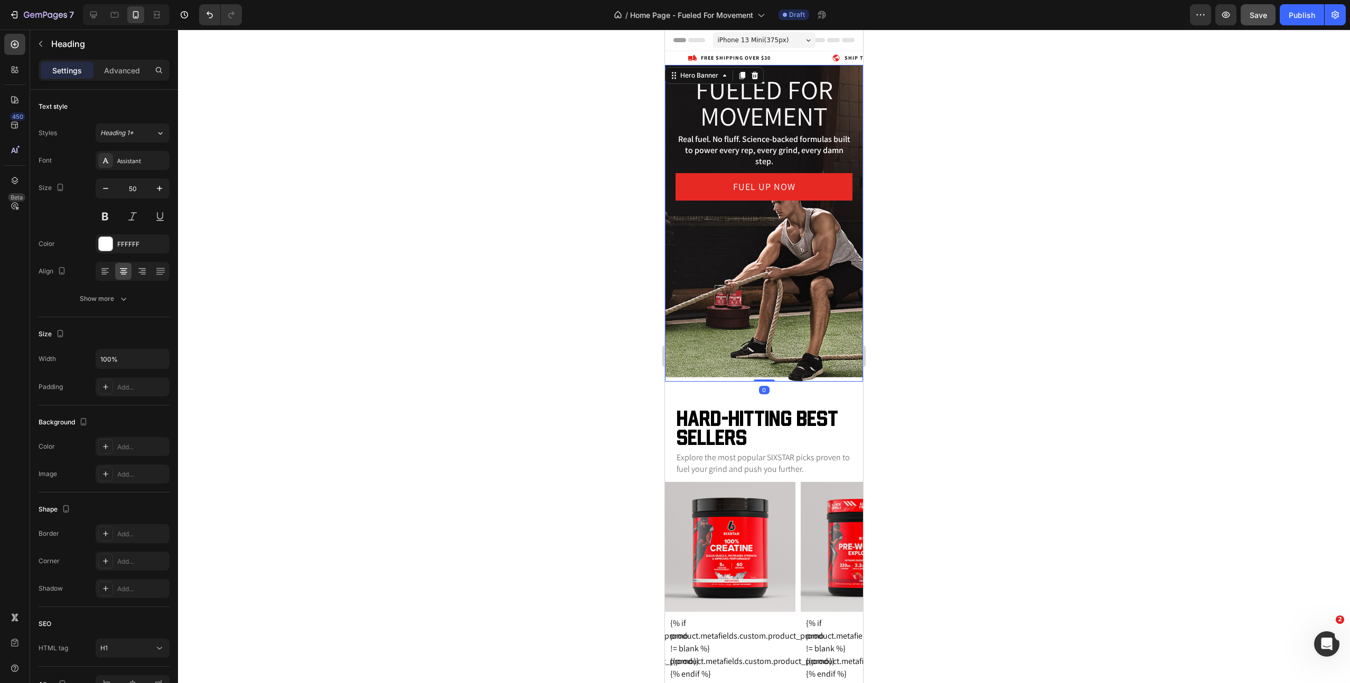
click at [702, 327] on div "Overlay" at bounding box center [764, 223] width 198 height 317
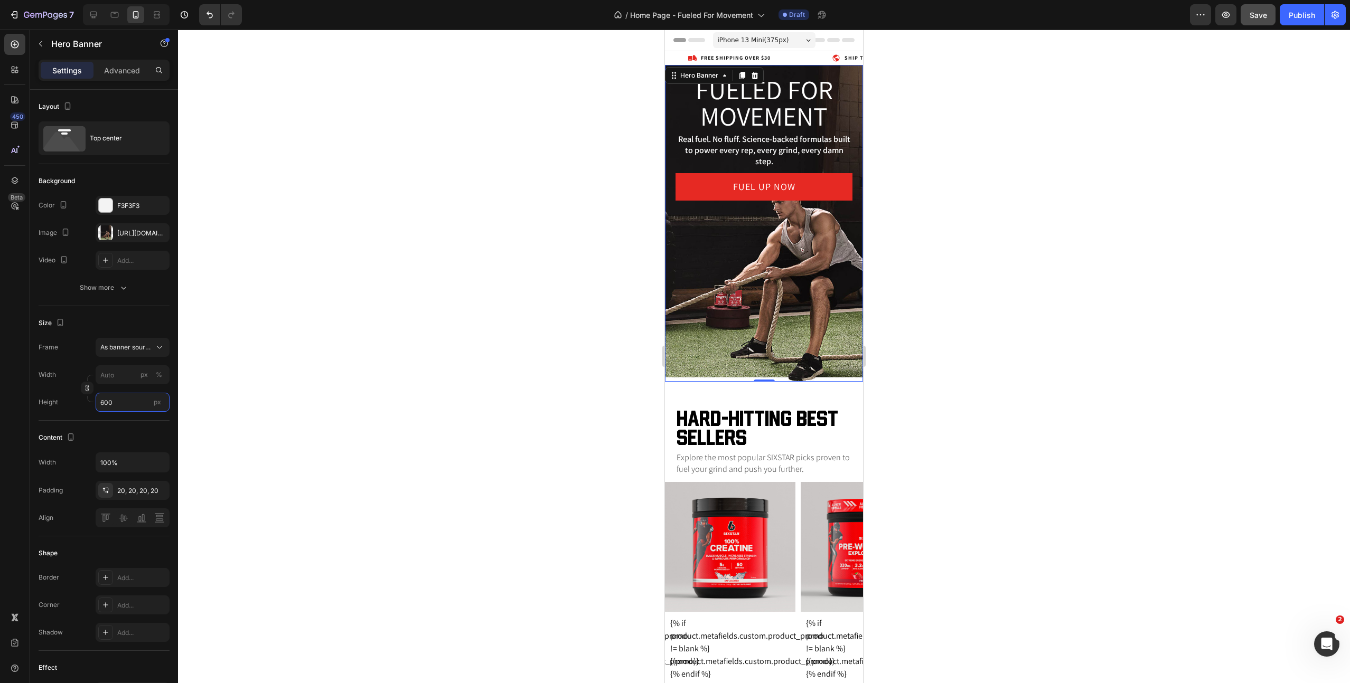
click at [117, 402] on input "600" at bounding box center [133, 402] width 74 height 19
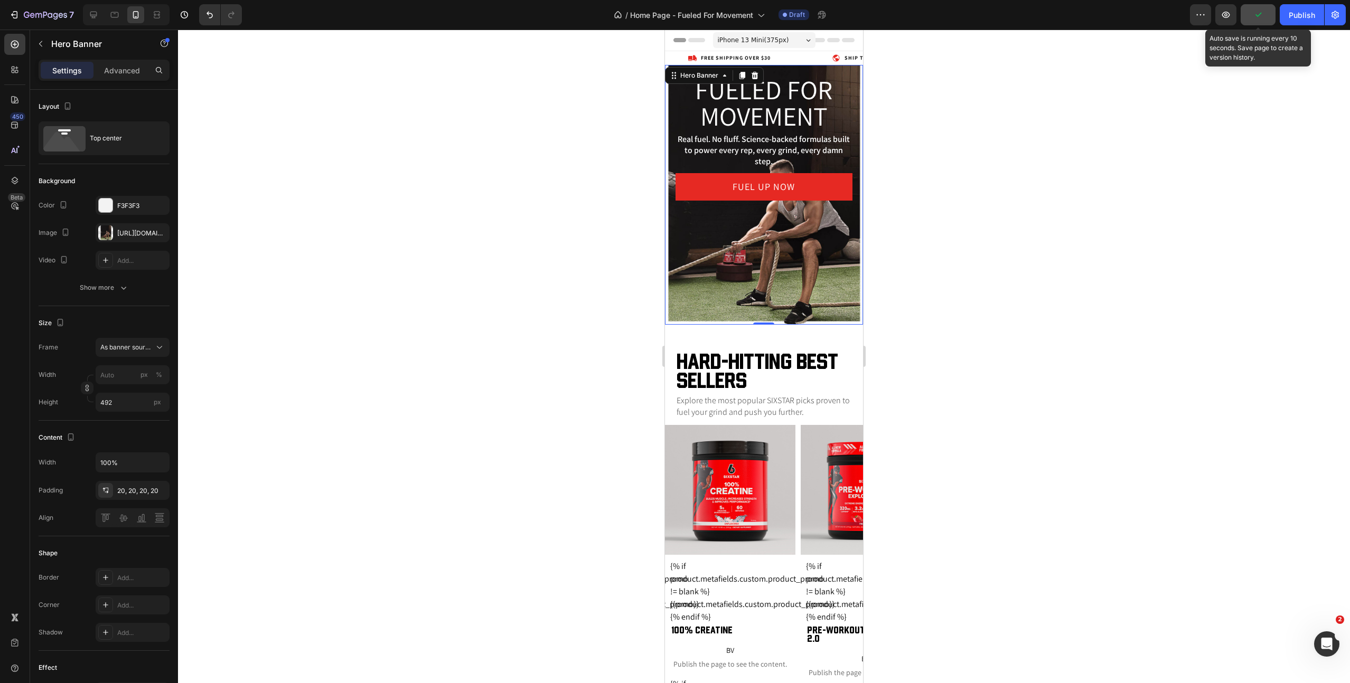
click at [1256, 13] on icon "button" at bounding box center [1257, 15] width 11 height 11
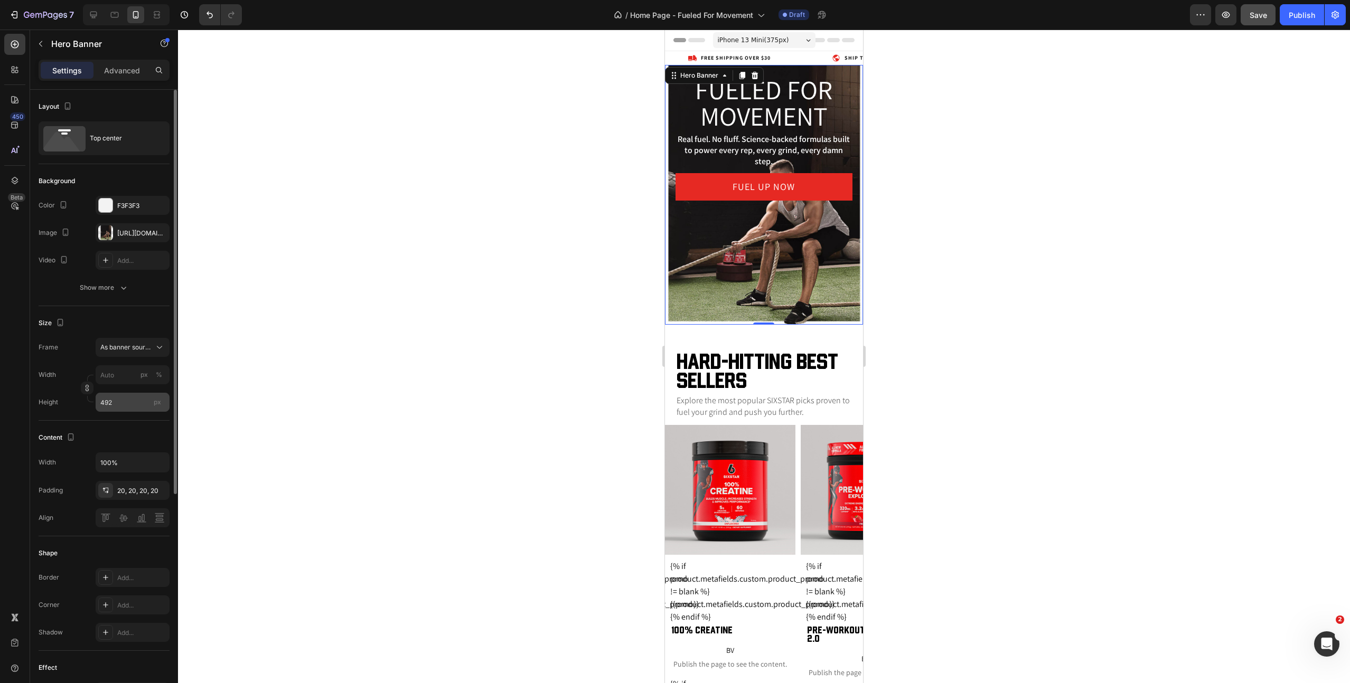
click at [119, 405] on input "492" at bounding box center [133, 402] width 74 height 19
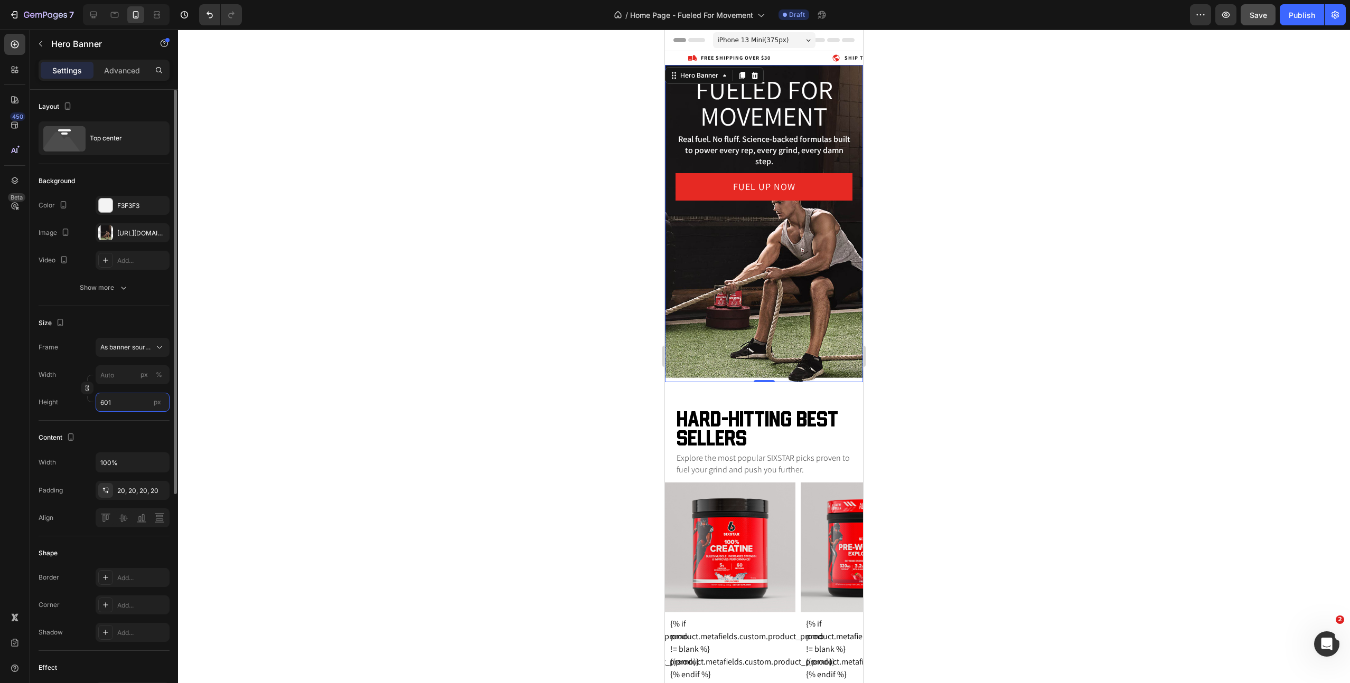
type input "600"
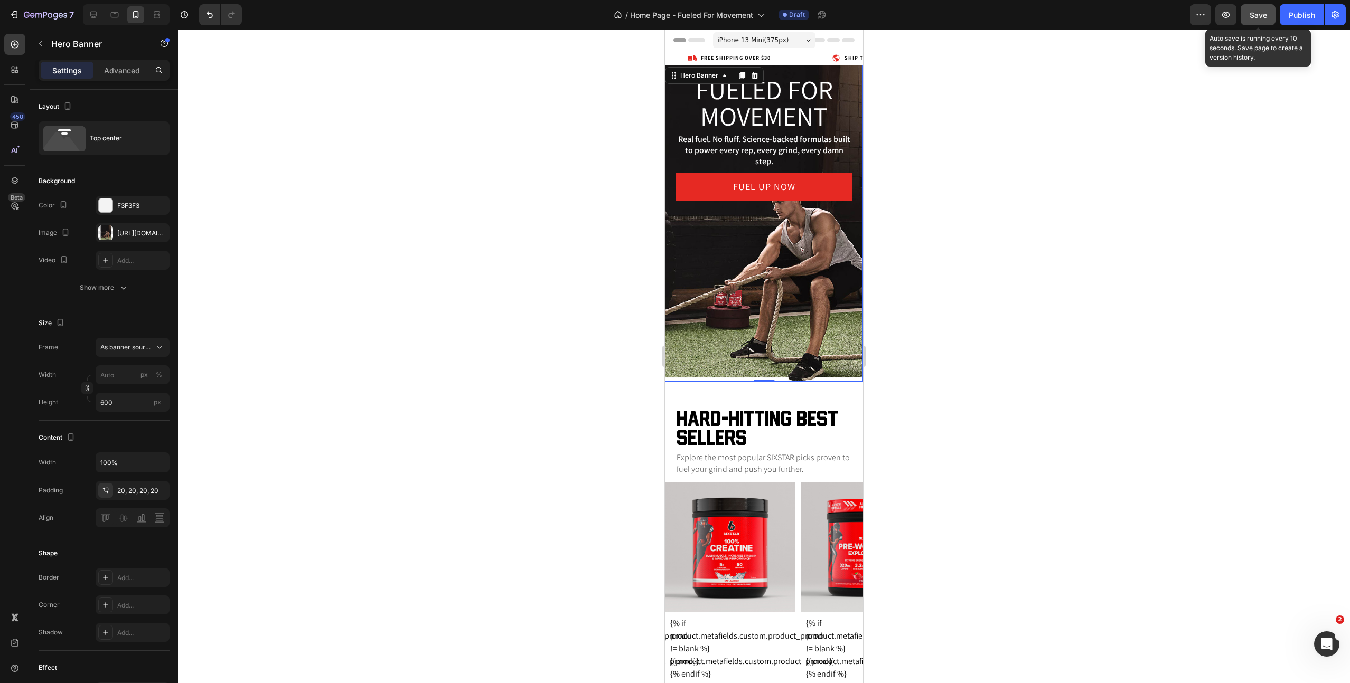
click at [1248, 16] on button "Save" at bounding box center [1257, 14] width 35 height 21
click at [1254, 13] on span "Save" at bounding box center [1257, 15] width 17 height 9
click at [673, 267] on div "Overlay" at bounding box center [764, 223] width 198 height 317
click at [126, 70] on p "Advanced" at bounding box center [122, 70] width 36 height 11
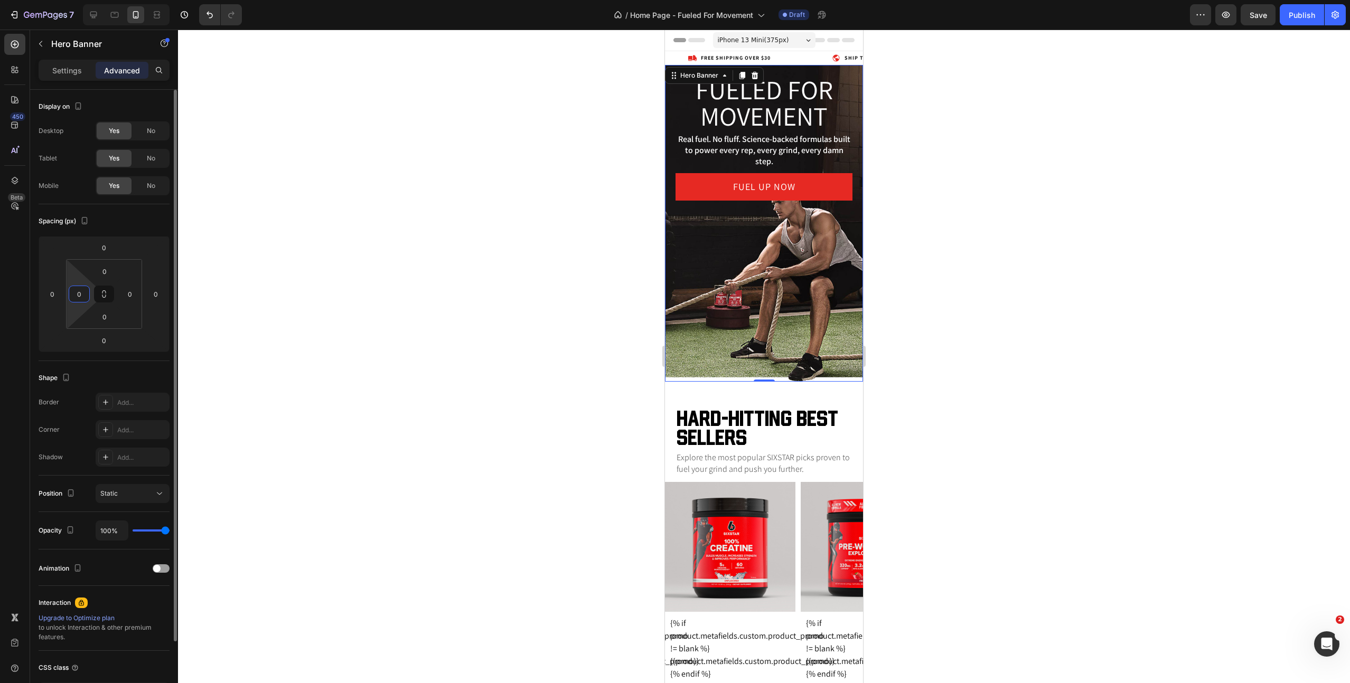
click at [81, 297] on input "0" at bounding box center [79, 294] width 16 height 16
type input "10"
click at [129, 302] on div "0" at bounding box center [129, 294] width 21 height 17
click at [128, 297] on input "0" at bounding box center [130, 294] width 16 height 16
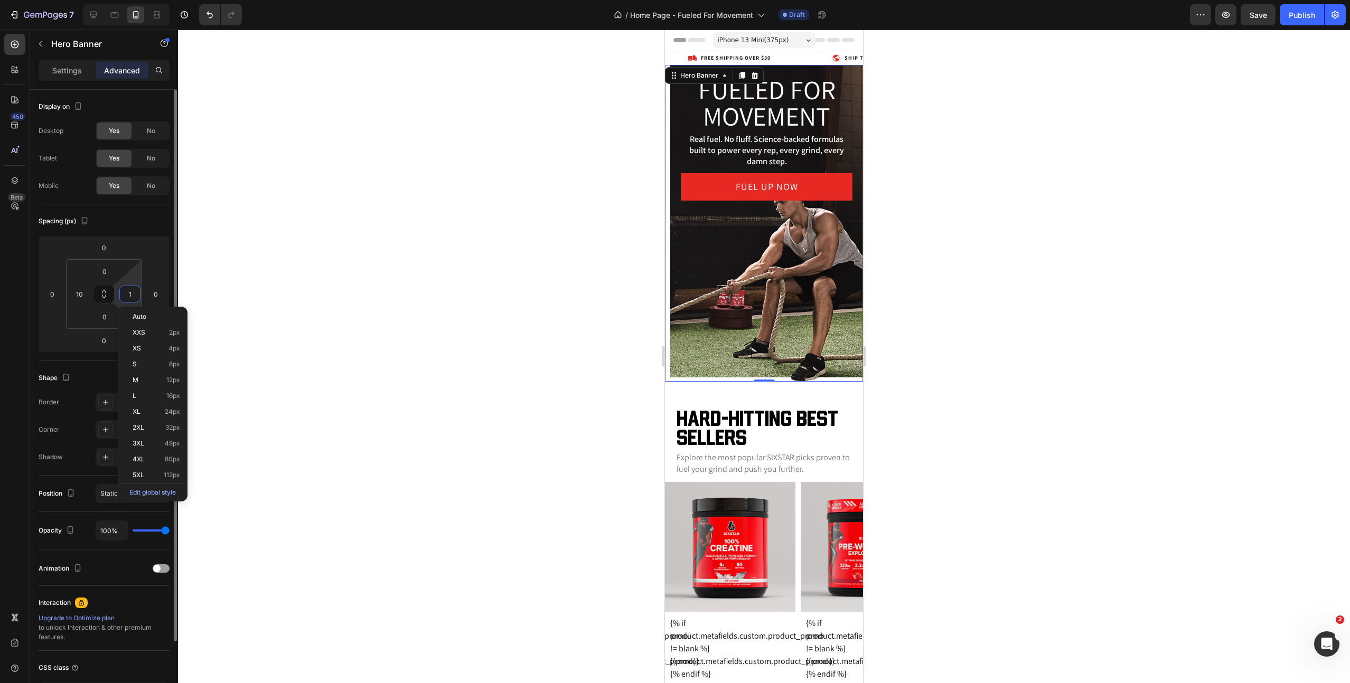
type input "10"
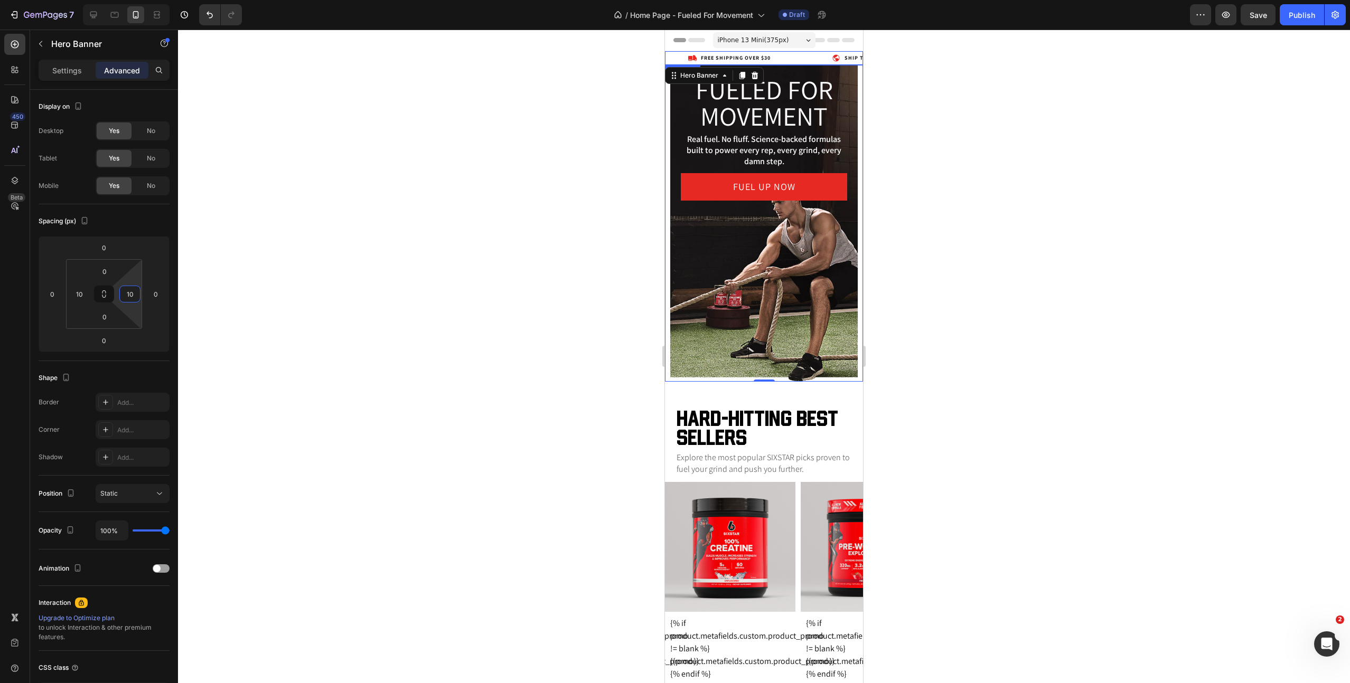
click at [797, 54] on div "Free Shipping OVER $30 Item List Ship to u.s. only Item List Return policy: 30-…" at bounding box center [764, 58] width 198 height 8
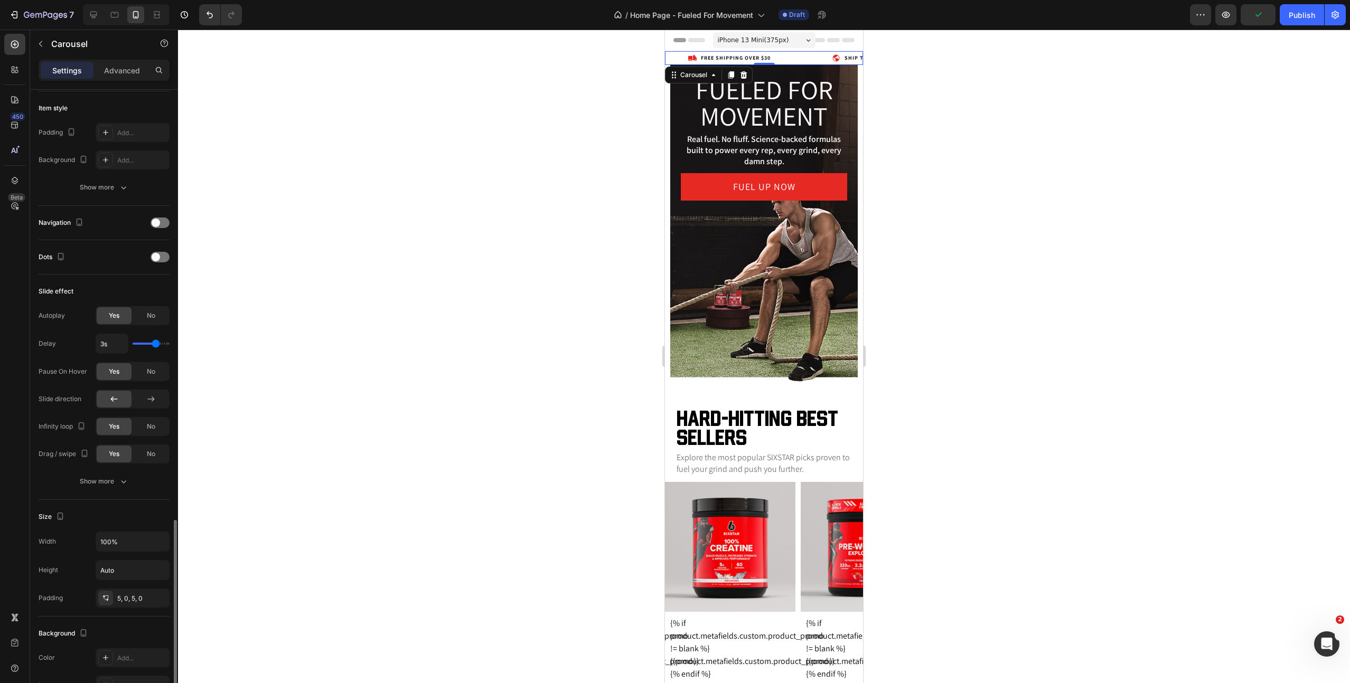
scroll to position [466, 0]
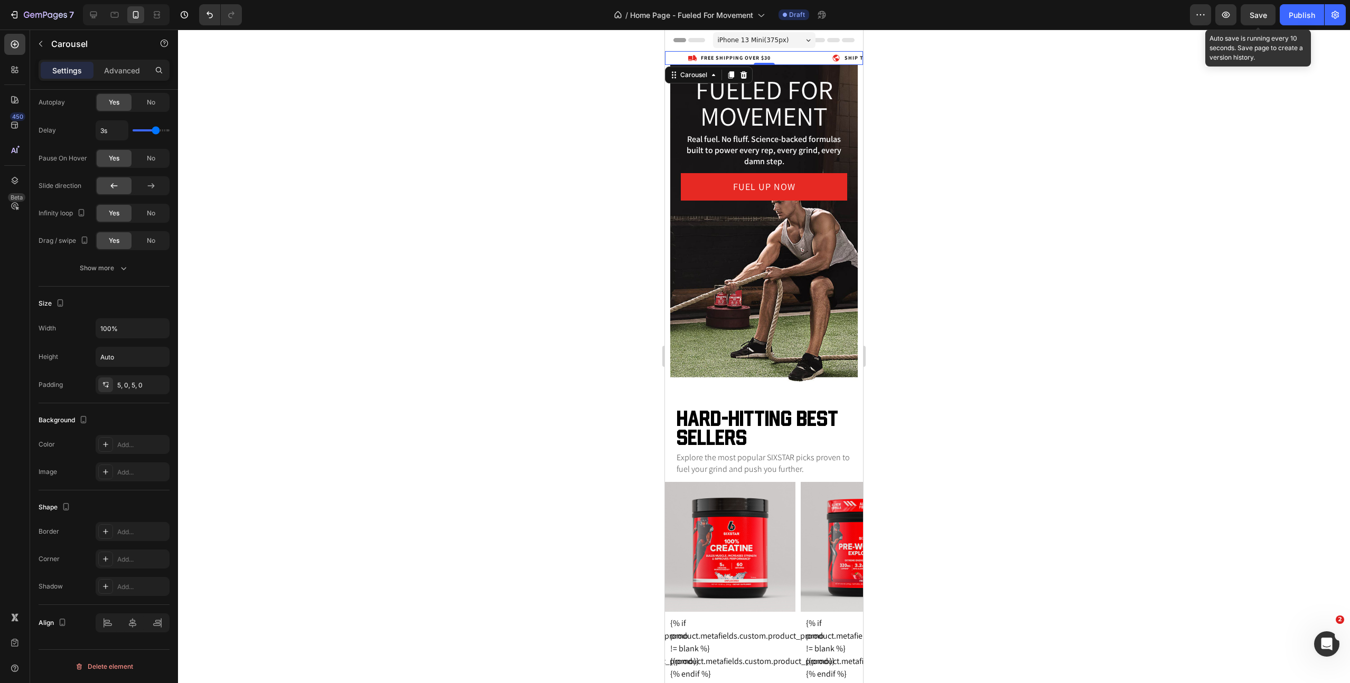
click at [1257, 12] on span "Save" at bounding box center [1257, 15] width 17 height 9
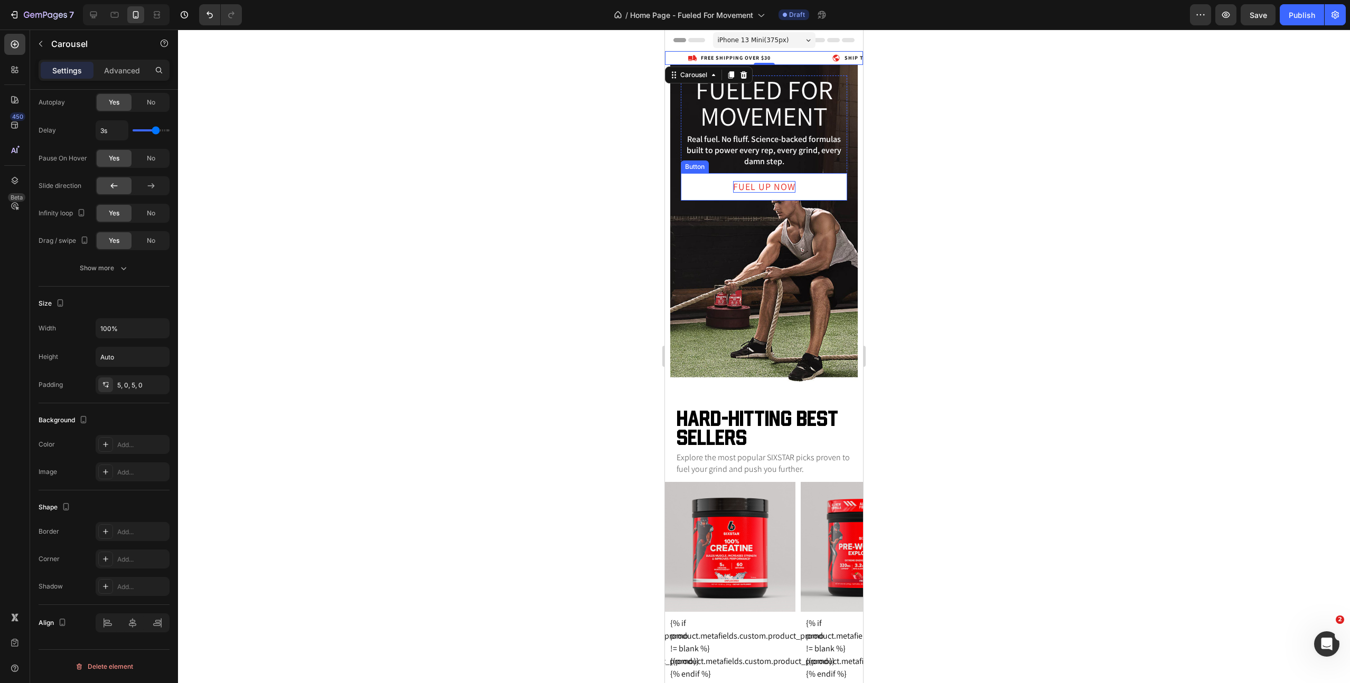
click at [761, 187] on p "Fuel Up now" at bounding box center [764, 187] width 62 height 12
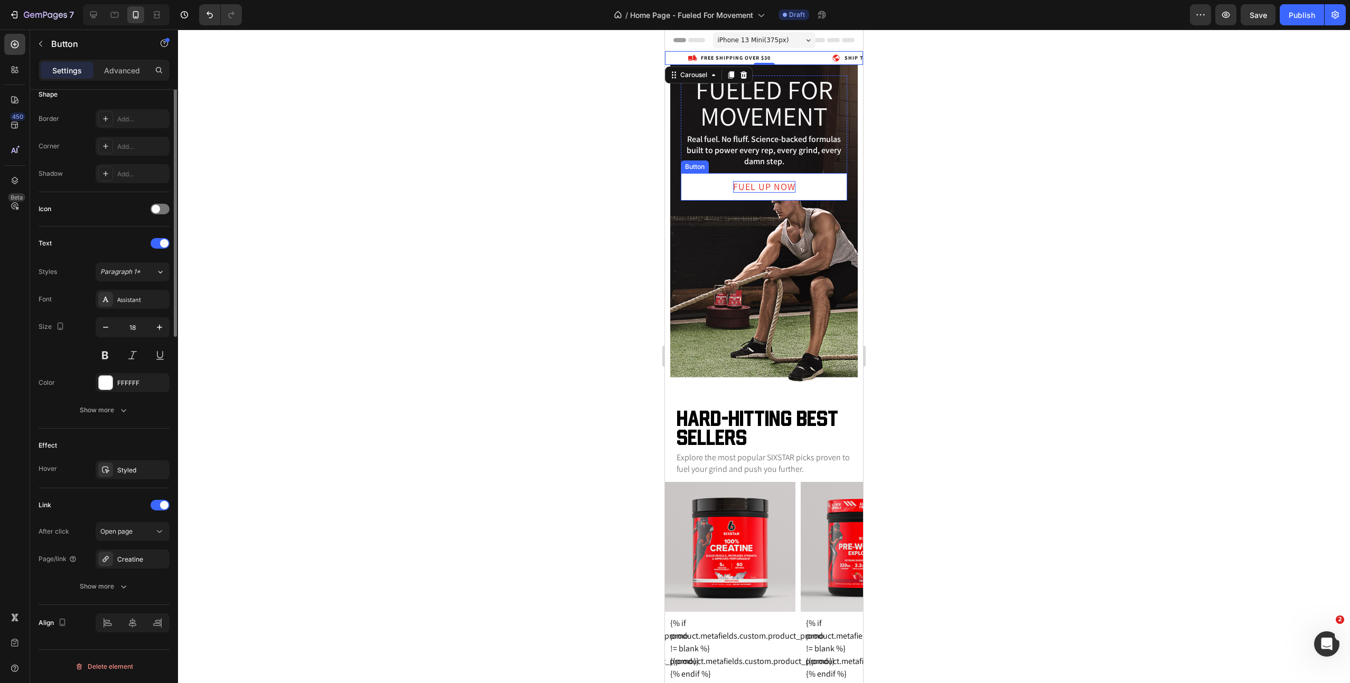
scroll to position [0, 0]
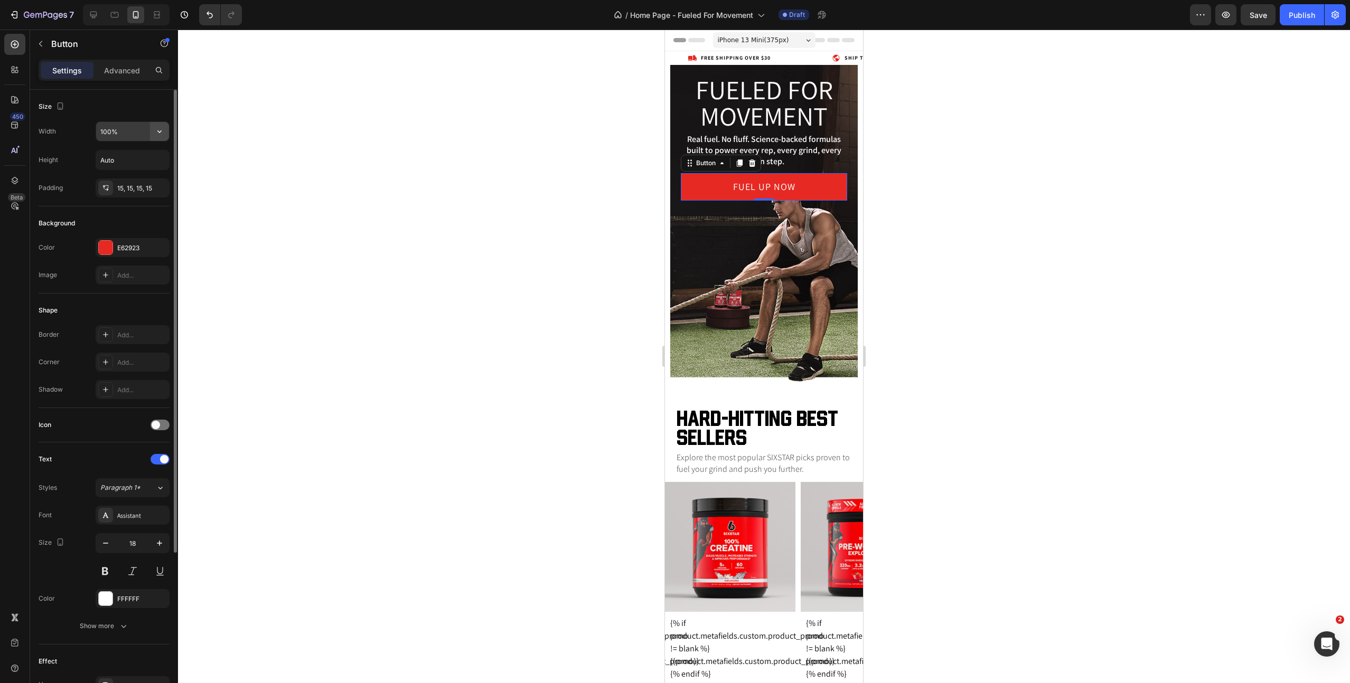
click at [150, 136] on button "button" at bounding box center [159, 131] width 19 height 19
click at [140, 158] on p "Fit content Auto" at bounding box center [130, 159] width 60 height 10
type input "Auto"
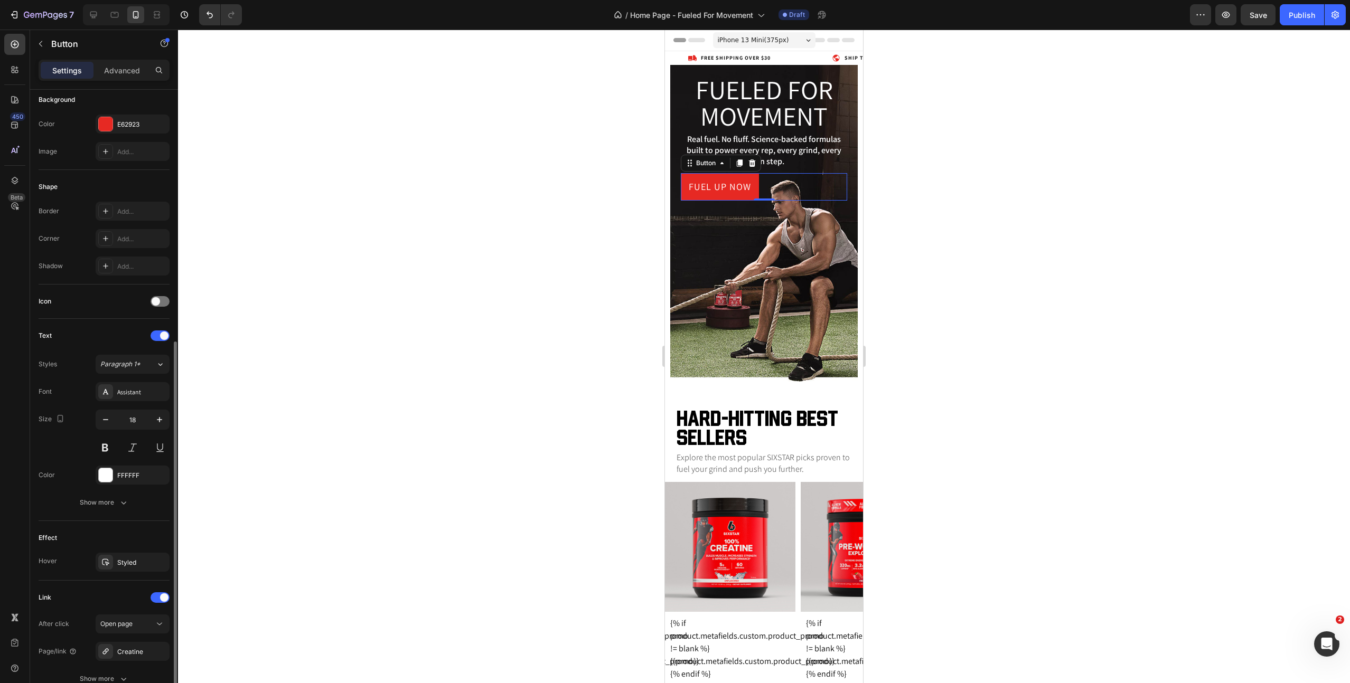
scroll to position [216, 0]
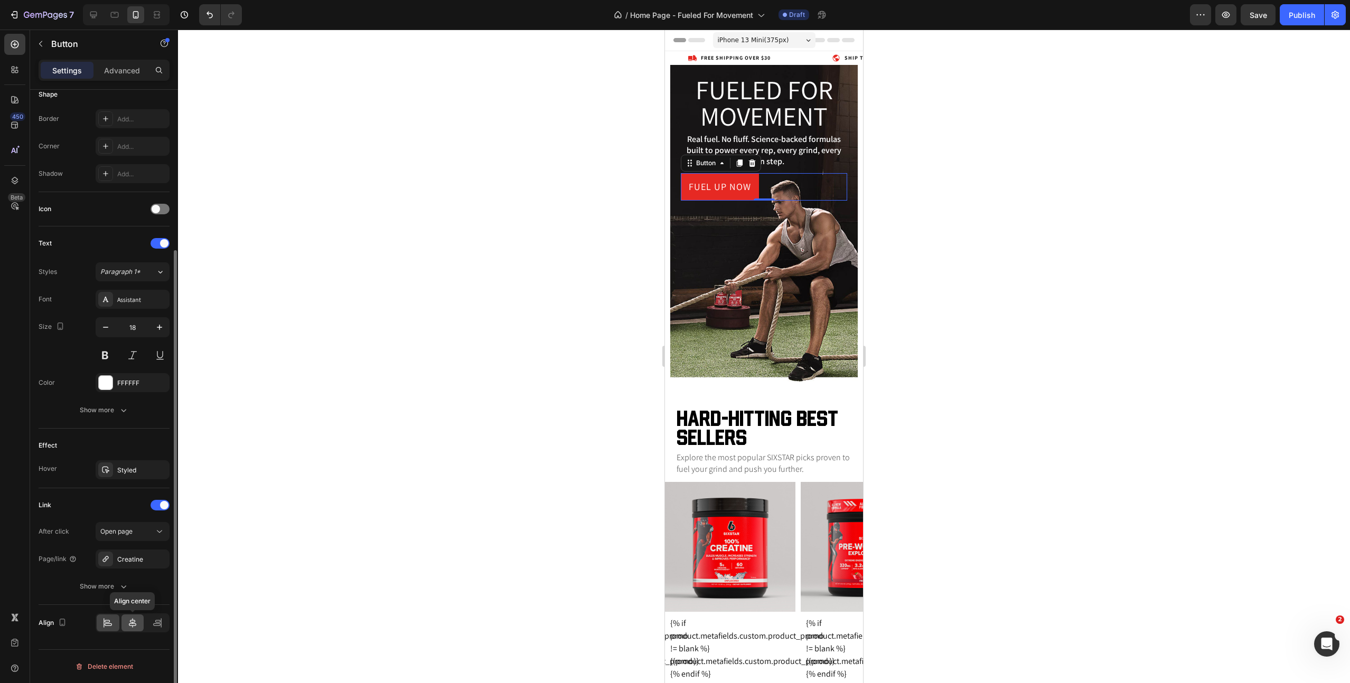
click at [130, 630] on div at bounding box center [132, 623] width 23 height 17
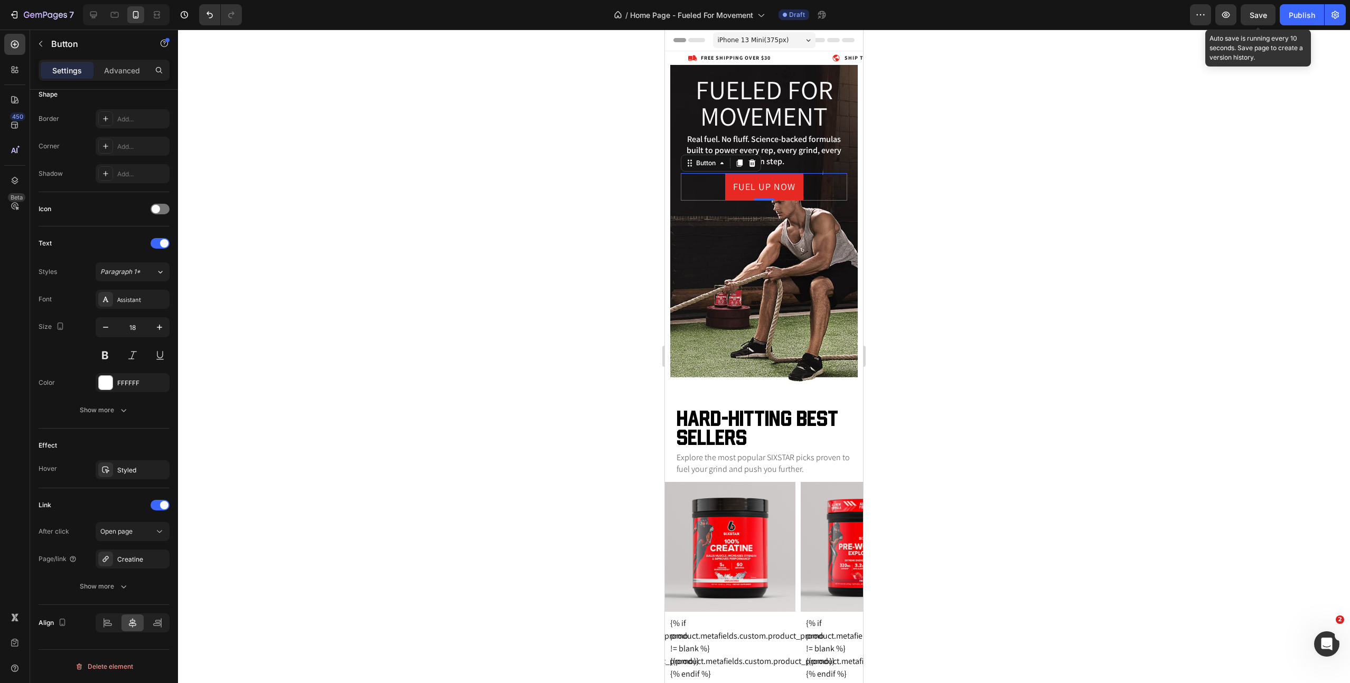
click at [1255, 12] on span "Save" at bounding box center [1257, 15] width 17 height 9
click at [685, 74] on div "Fueled for movement Heading Real fuel. No fluff. Science-backed formulas built …" at bounding box center [764, 223] width 198 height 317
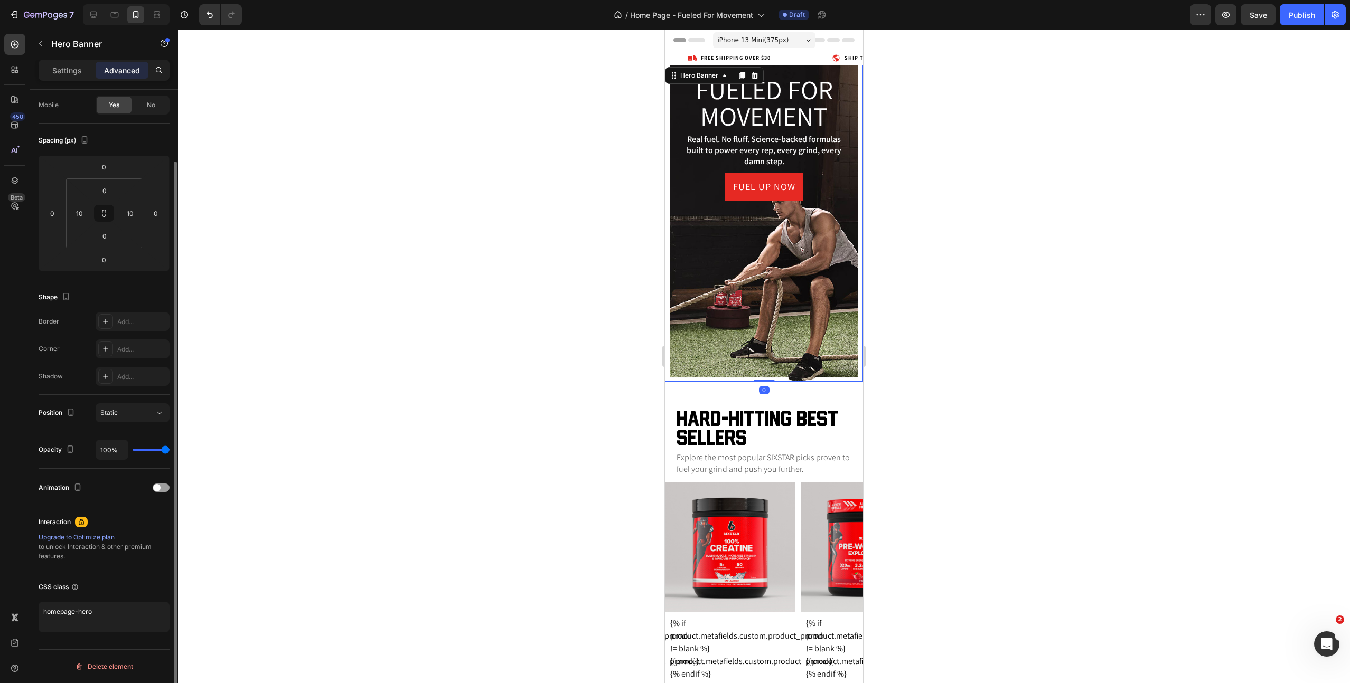
scroll to position [0, 0]
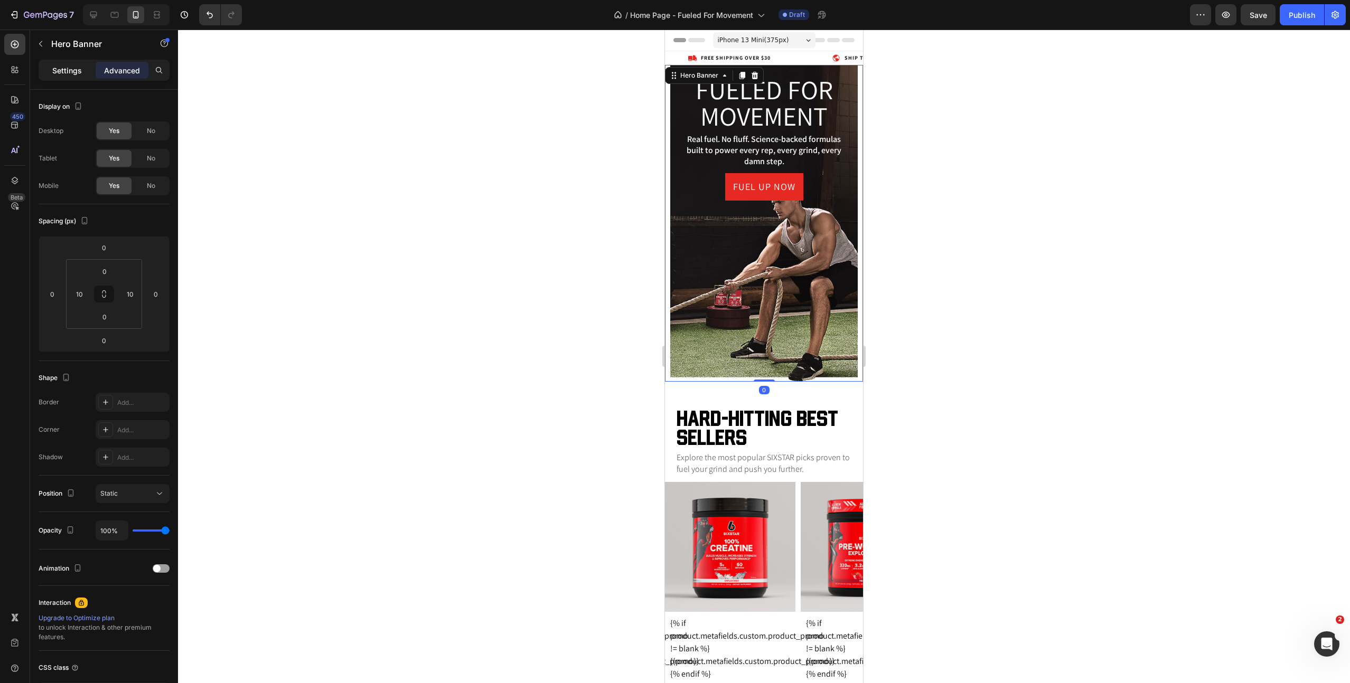
click at [68, 70] on p "Settings" at bounding box center [67, 70] width 30 height 11
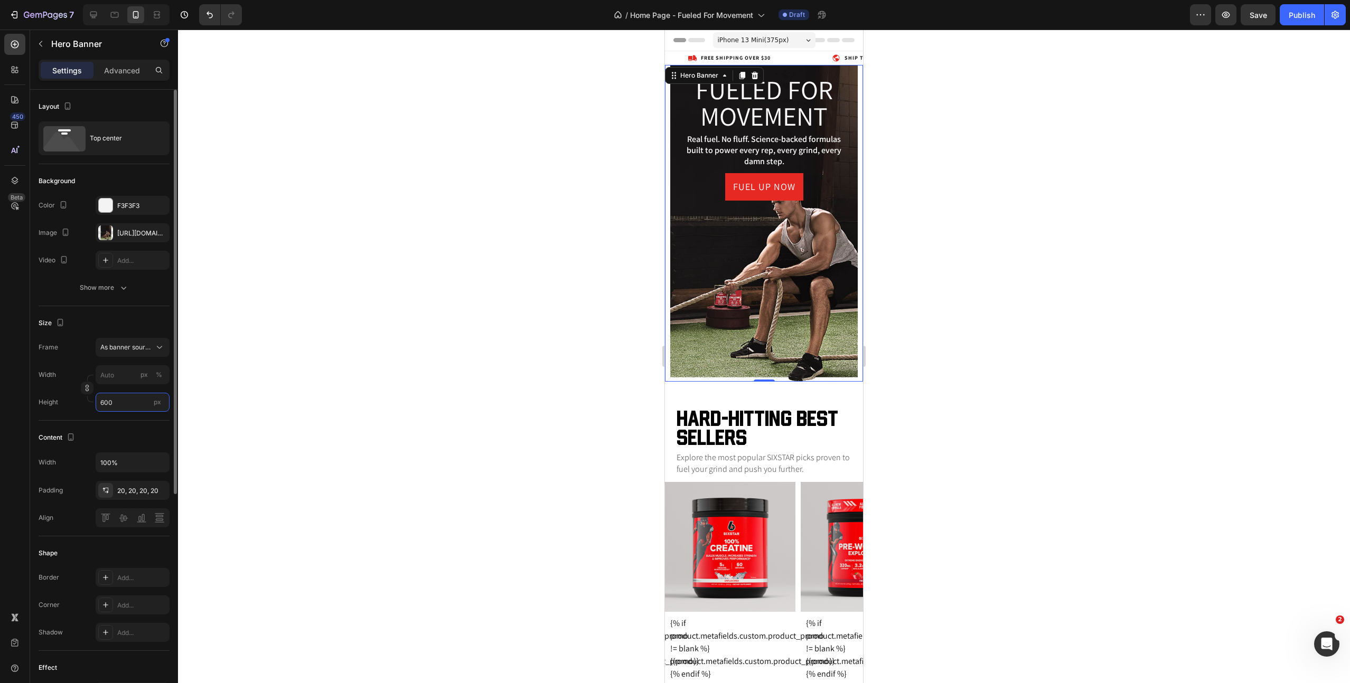
click at [130, 409] on input "600" at bounding box center [133, 402] width 74 height 19
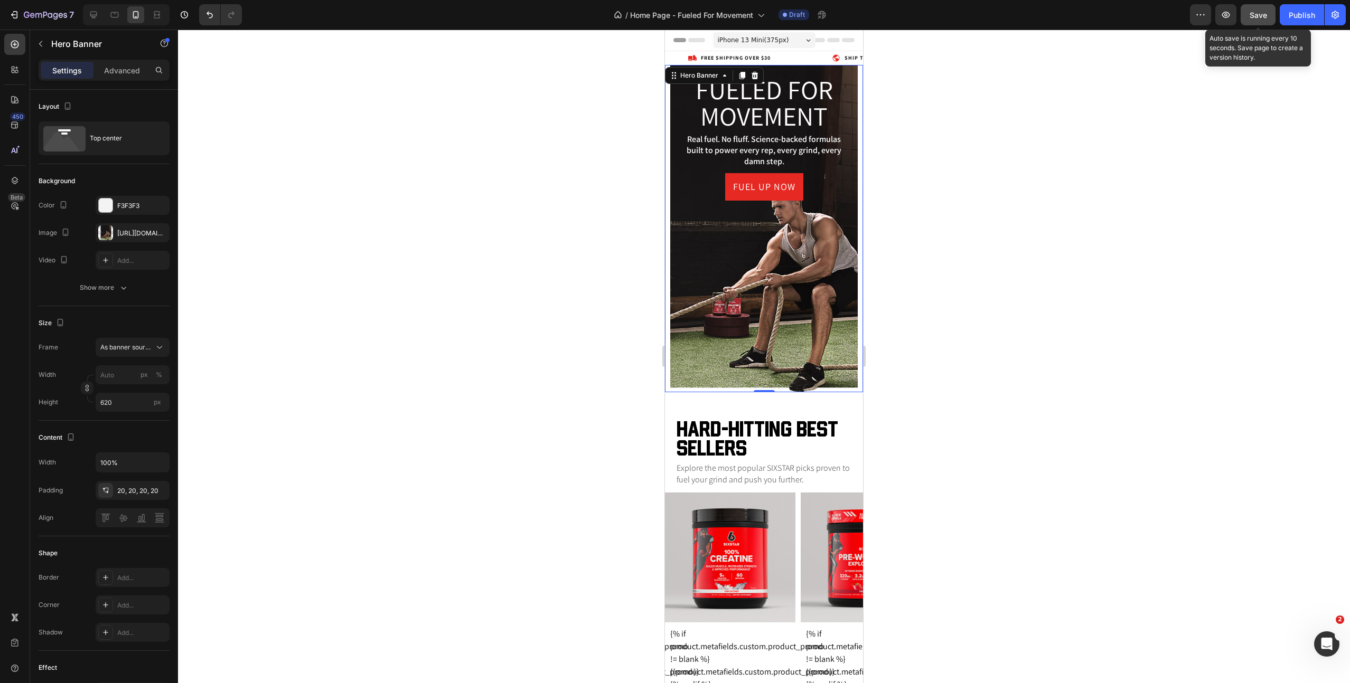
click at [1248, 15] on button "Save" at bounding box center [1257, 14] width 35 height 21
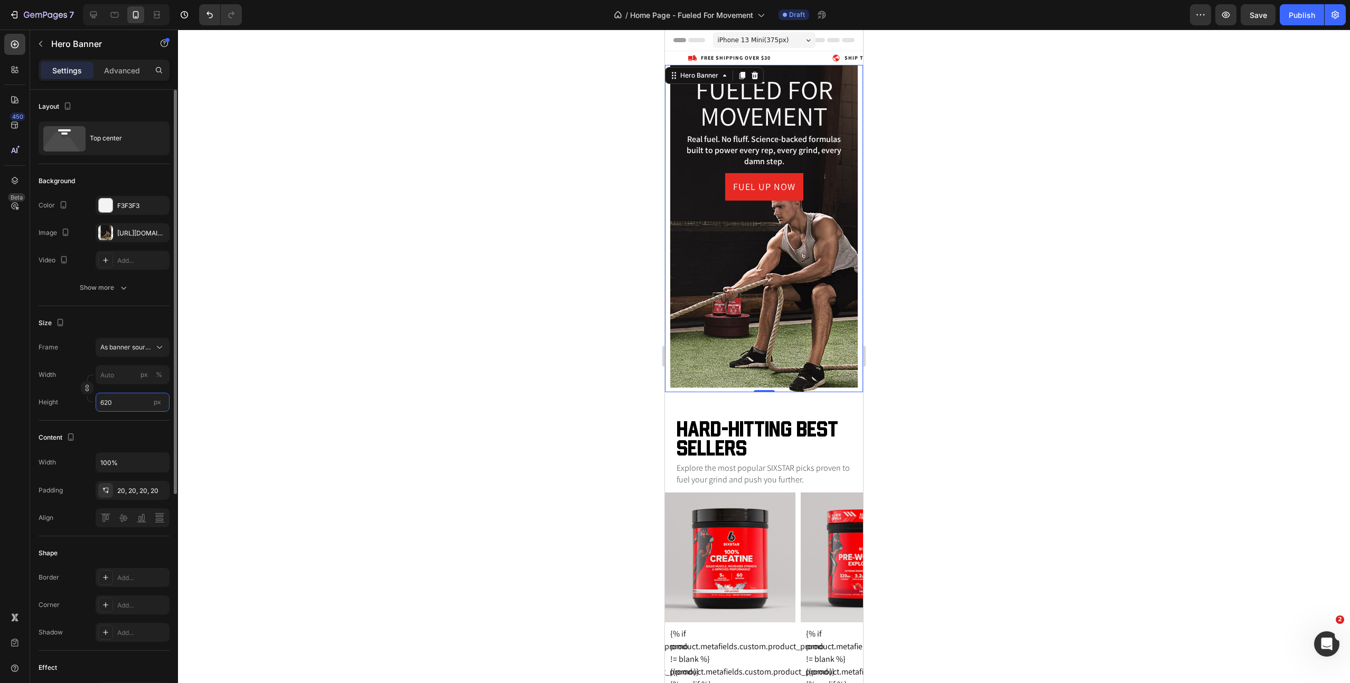
click at [138, 404] on input "620" at bounding box center [133, 402] width 74 height 19
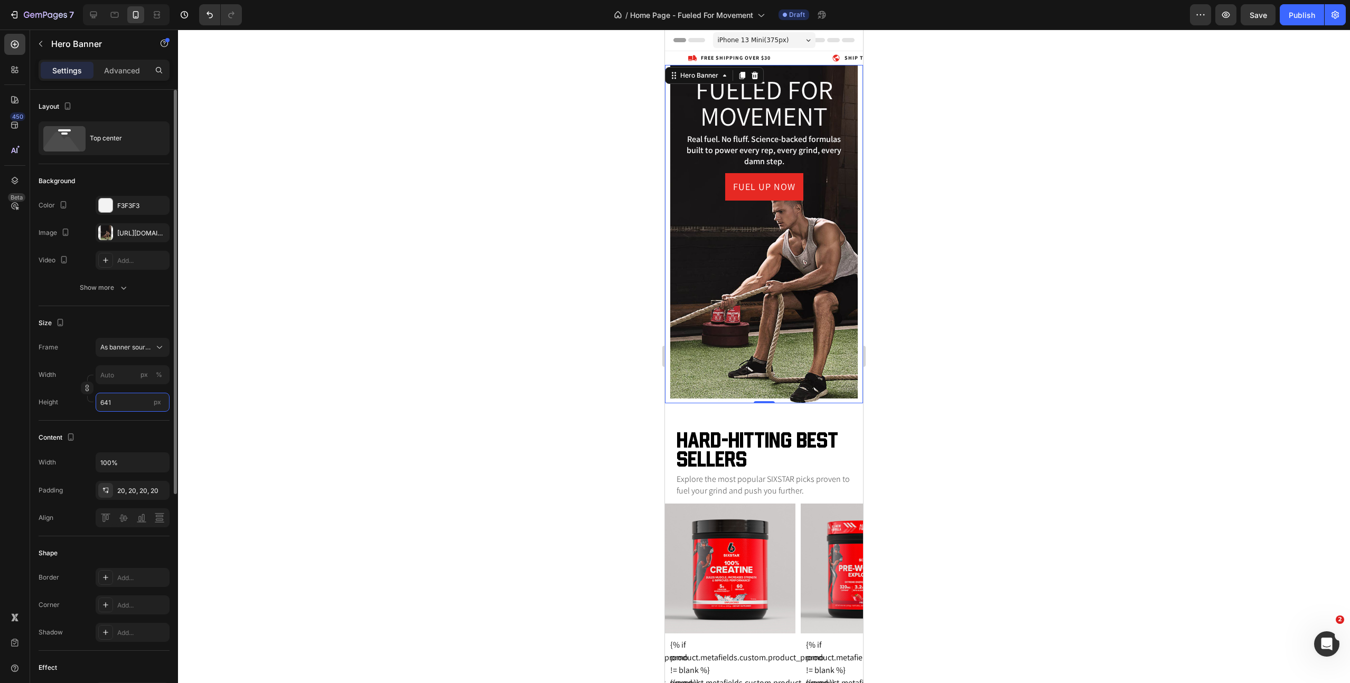
type input "640"
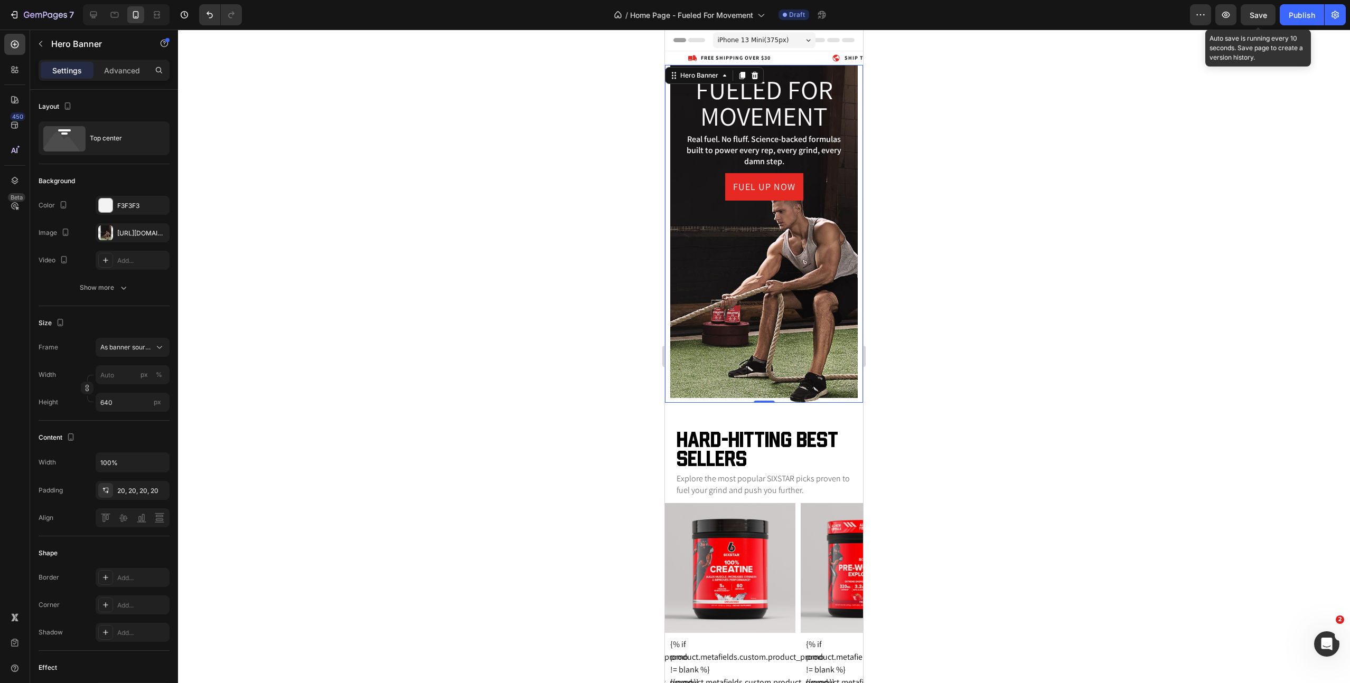
click at [1251, 18] on span "Save" at bounding box center [1257, 15] width 17 height 9
click at [96, 14] on icon at bounding box center [93, 15] width 7 height 7
type input "100"
type input "768"
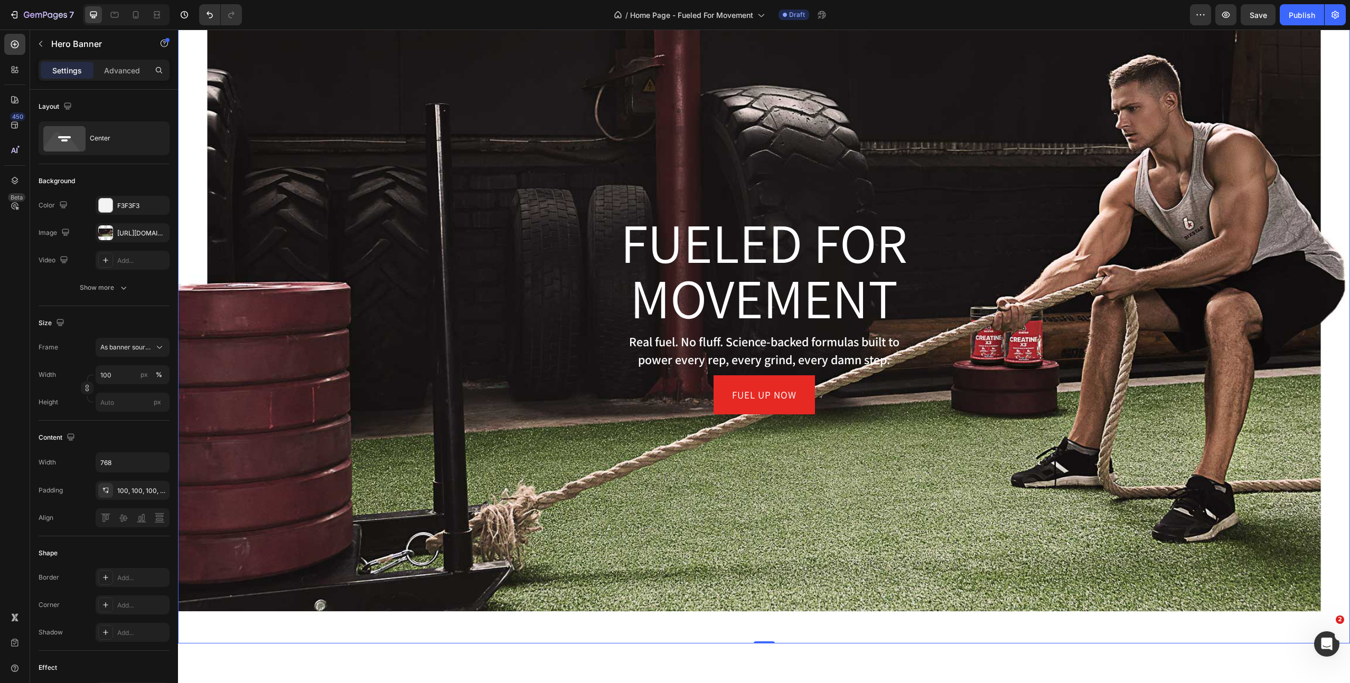
scroll to position [30, 0]
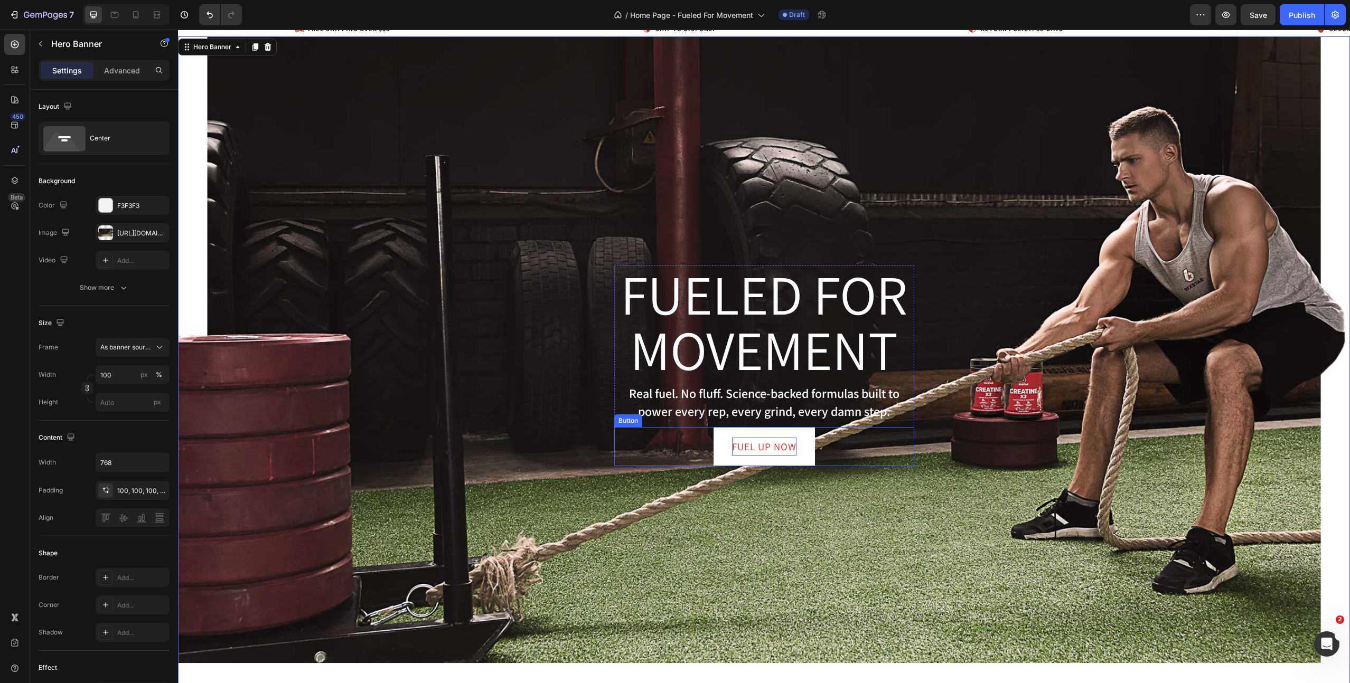
click at [768, 438] on p "Fuel Up now" at bounding box center [764, 447] width 64 height 18
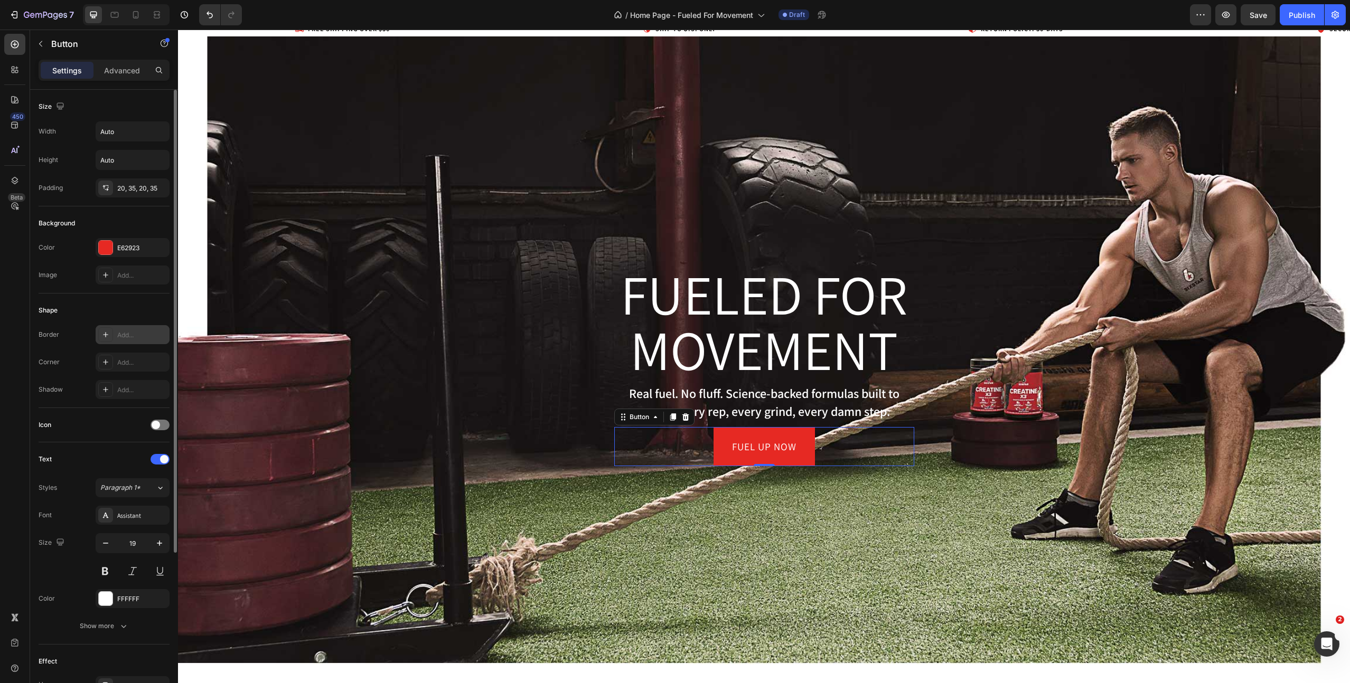
click at [130, 335] on div "Add..." at bounding box center [142, 336] width 50 height 10
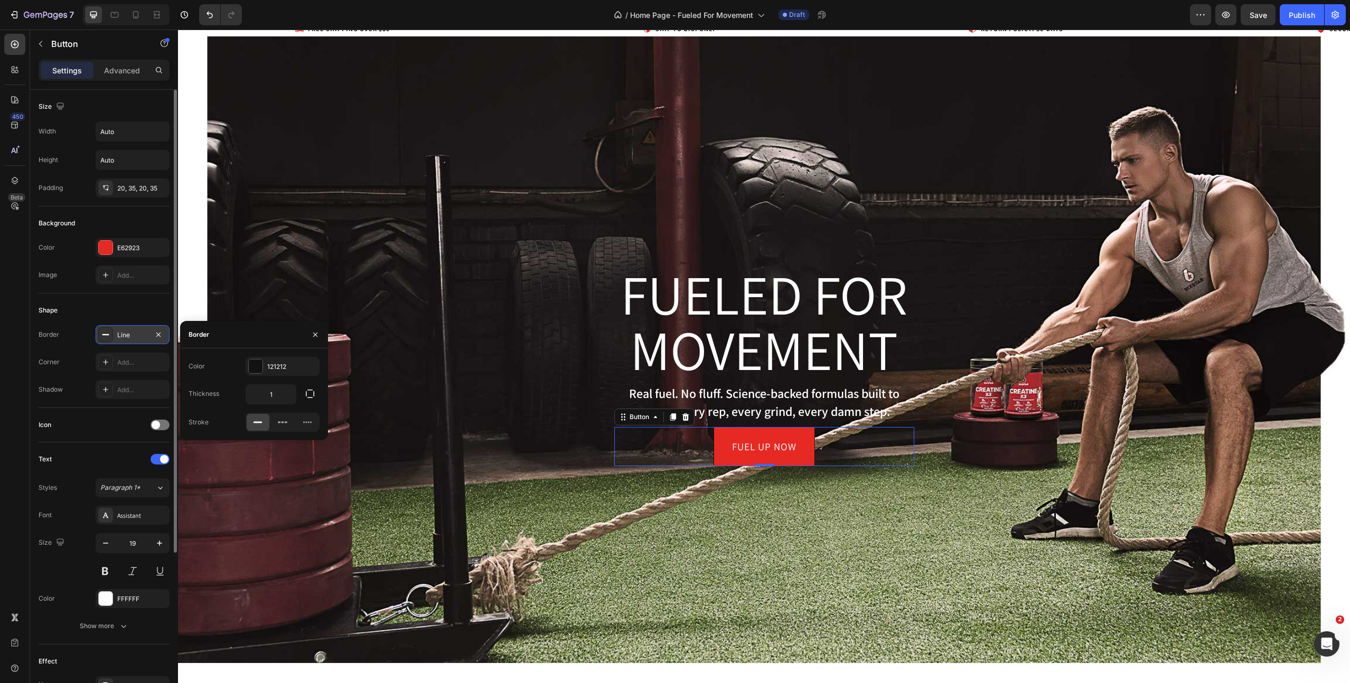
click at [155, 329] on button "button" at bounding box center [158, 334] width 13 height 13
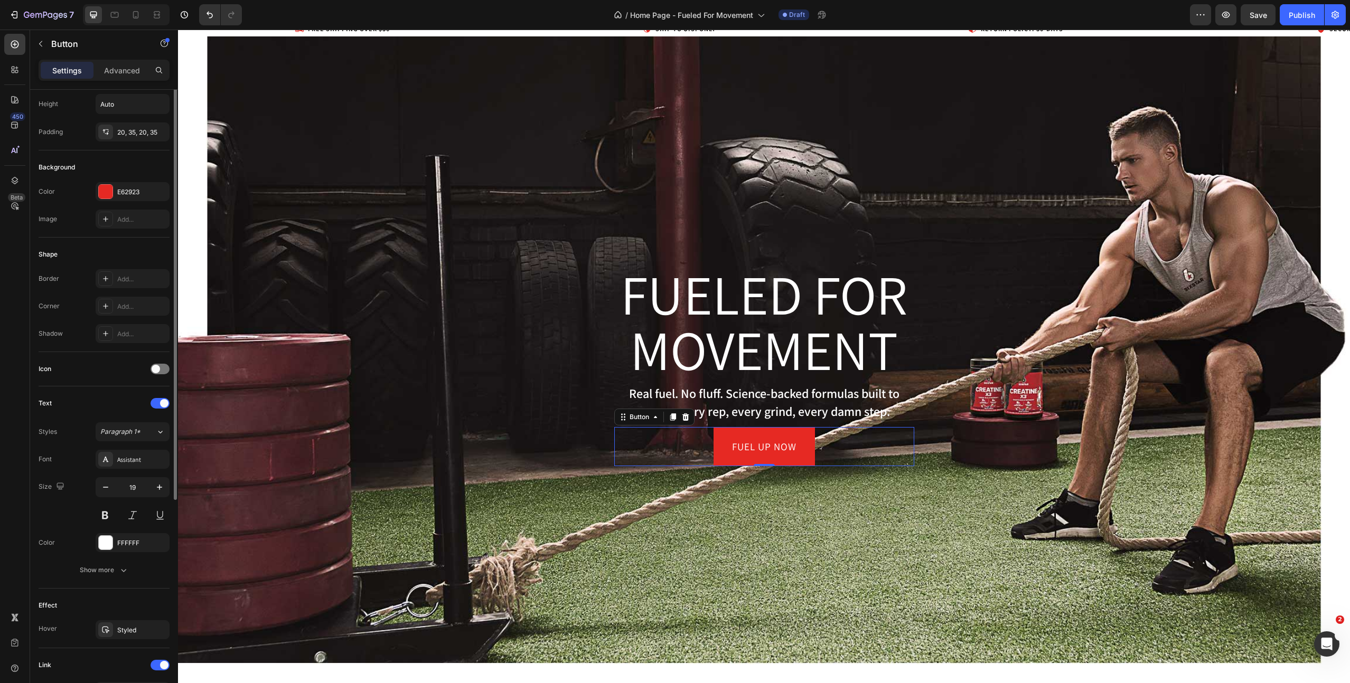
scroll to position [0, 0]
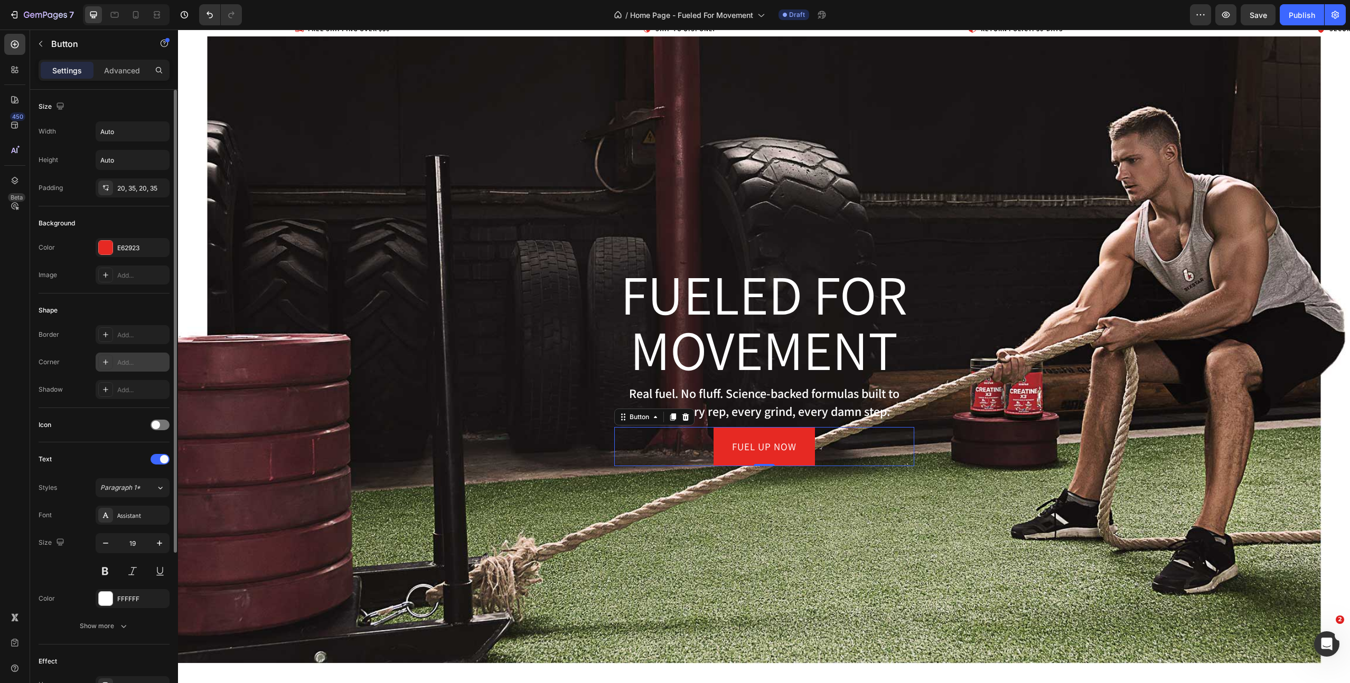
click at [136, 355] on div "Add..." at bounding box center [133, 362] width 74 height 19
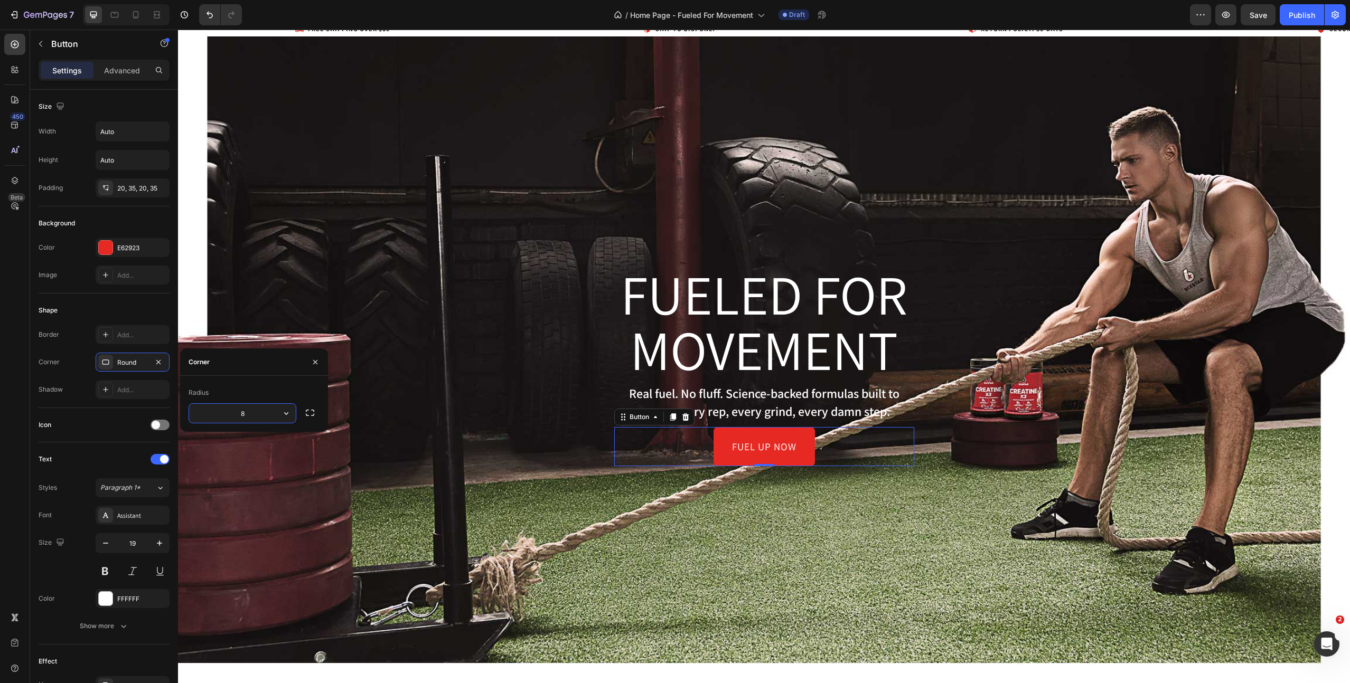
click at [248, 416] on input "8" at bounding box center [242, 413] width 107 height 19
drag, startPoint x: 248, startPoint y: 416, endPoint x: 229, endPoint y: 416, distance: 18.5
click at [229, 416] on input "8" at bounding box center [242, 413] width 107 height 19
type input "50"
click at [132, 194] on div "20, 35, 20, 35" at bounding box center [133, 187] width 74 height 19
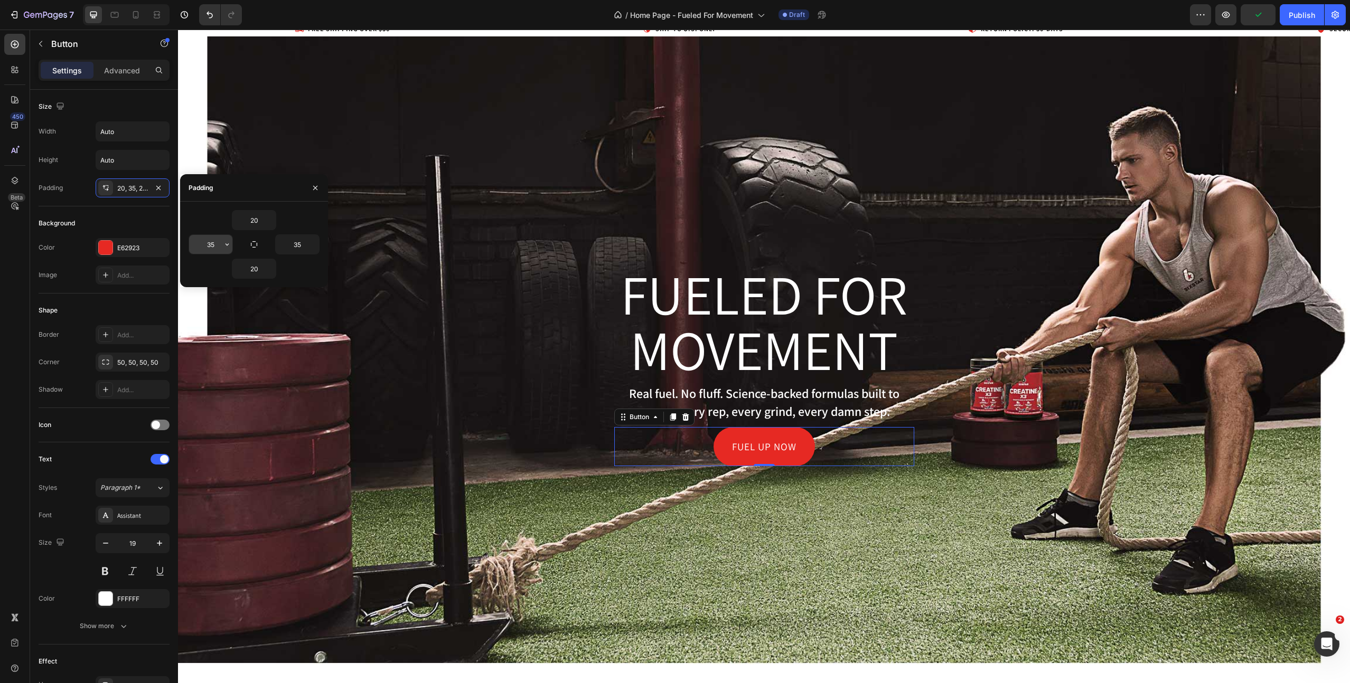
click at [208, 243] on input "35" at bounding box center [210, 244] width 43 height 19
type input "40"
click at [297, 242] on input "35" at bounding box center [297, 244] width 43 height 19
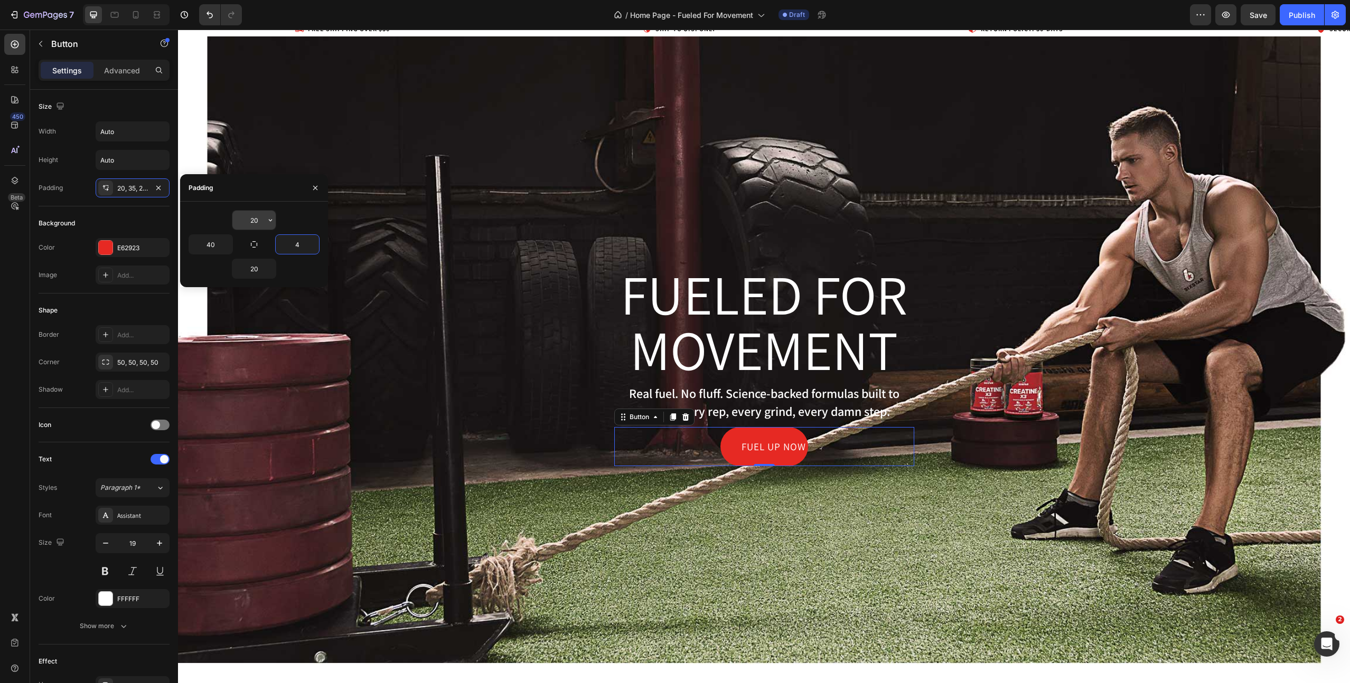
type input "4"
click at [251, 223] on input "20" at bounding box center [253, 220] width 43 height 19
type input "15"
click at [298, 247] on input "4" at bounding box center [297, 244] width 43 height 19
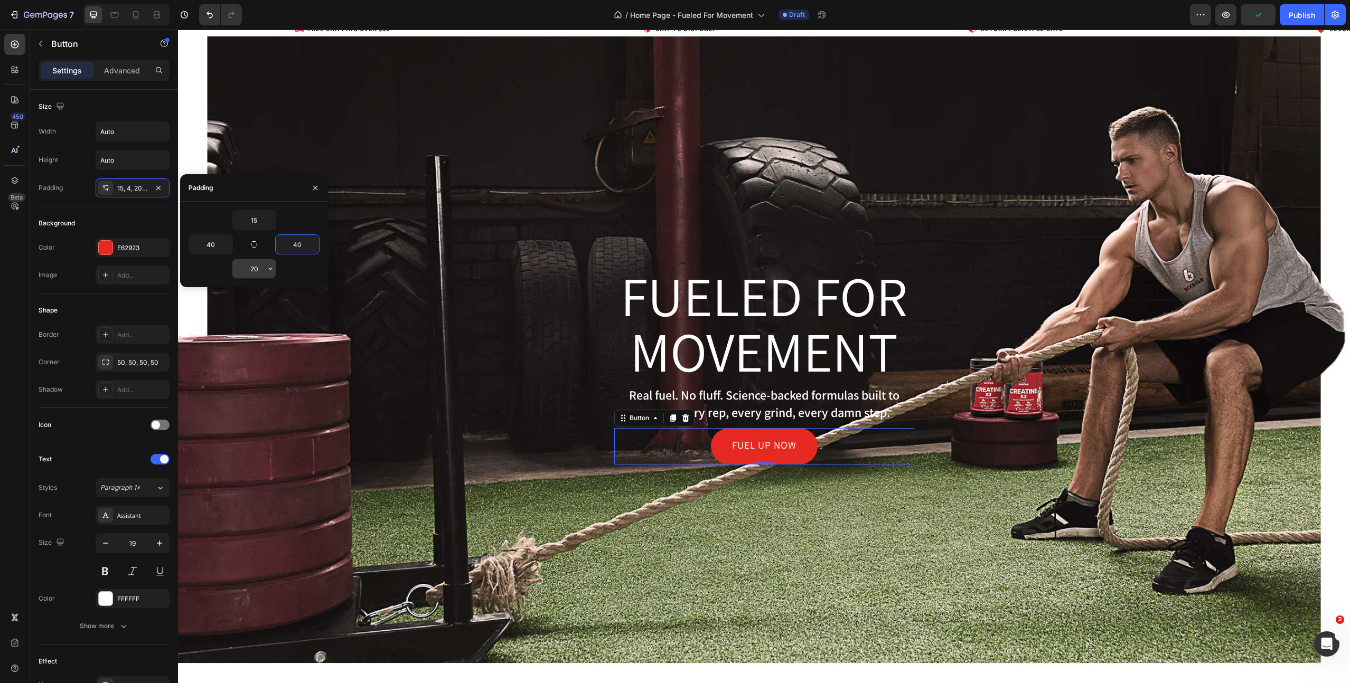
type input "40"
click at [251, 265] on input "20" at bounding box center [253, 268] width 43 height 19
type input "15"
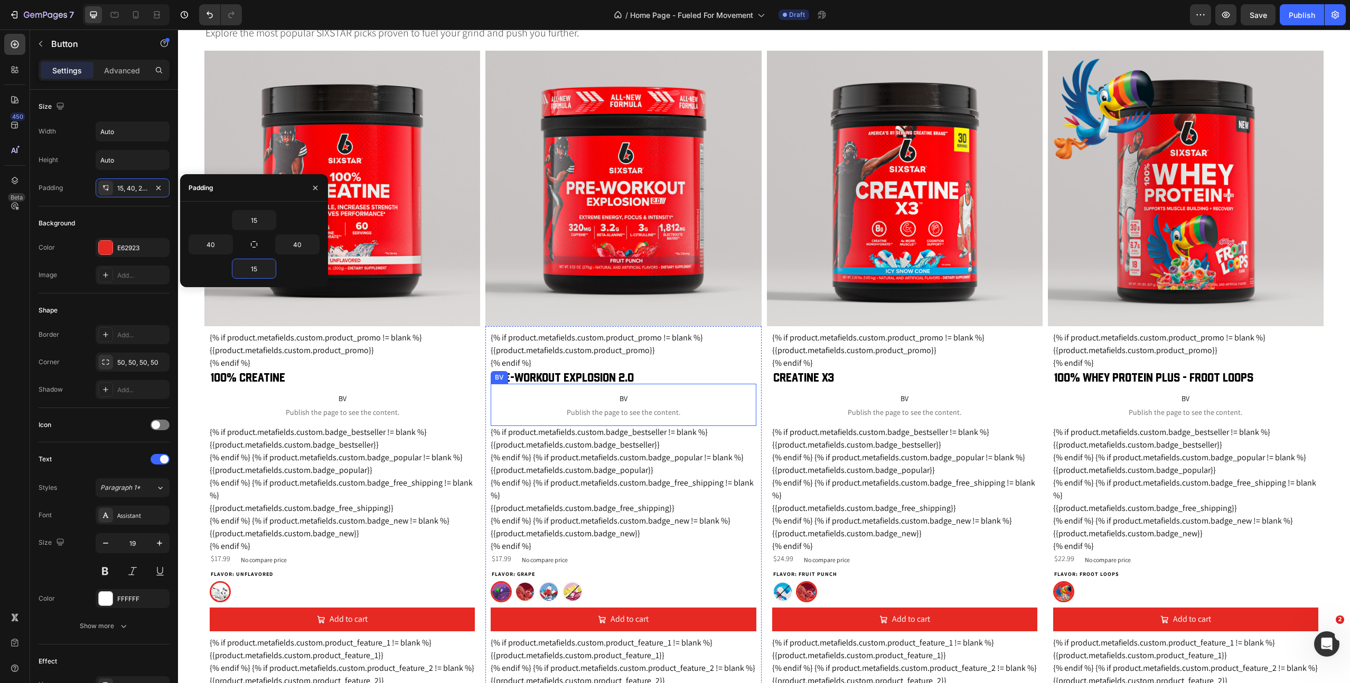
scroll to position [784, 0]
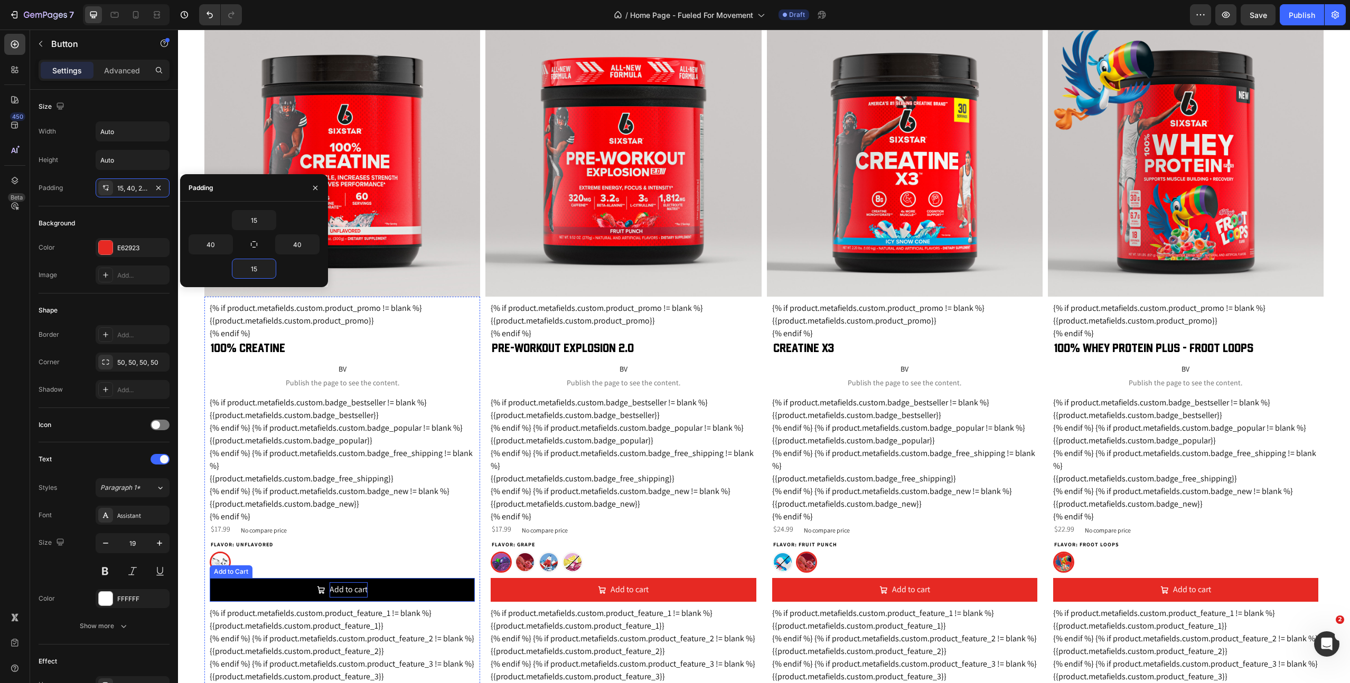
click at [344, 589] on div "Add to cart" at bounding box center [348, 589] width 38 height 15
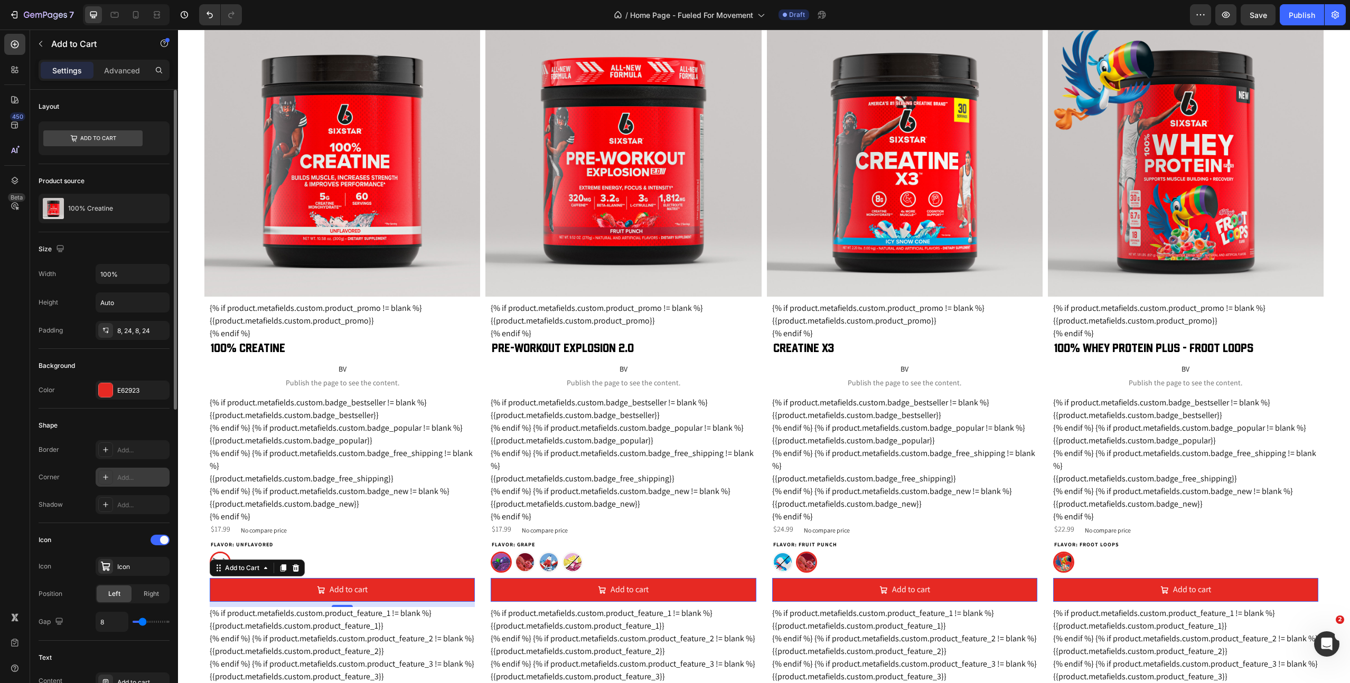
click at [131, 477] on div "Add..." at bounding box center [142, 478] width 50 height 10
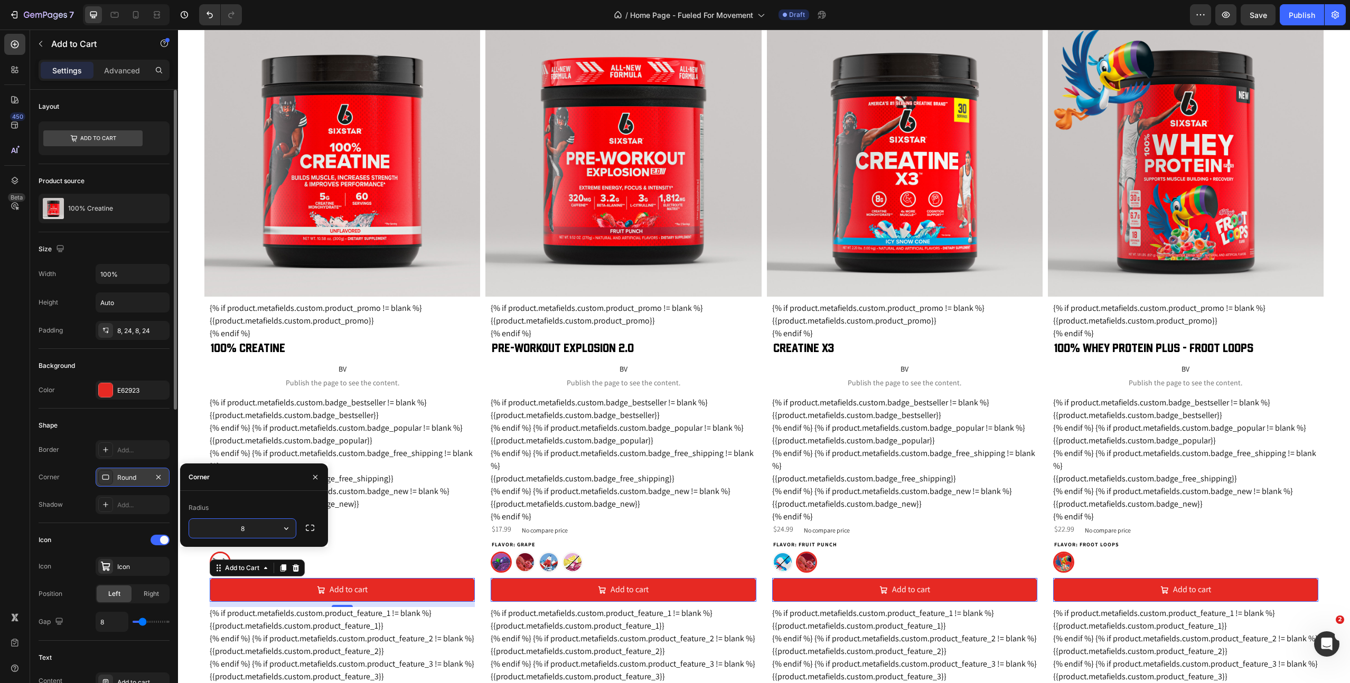
click at [234, 527] on input "8" at bounding box center [242, 528] width 107 height 19
click at [234, 526] on input "8" at bounding box center [242, 528] width 107 height 19
type input "50"
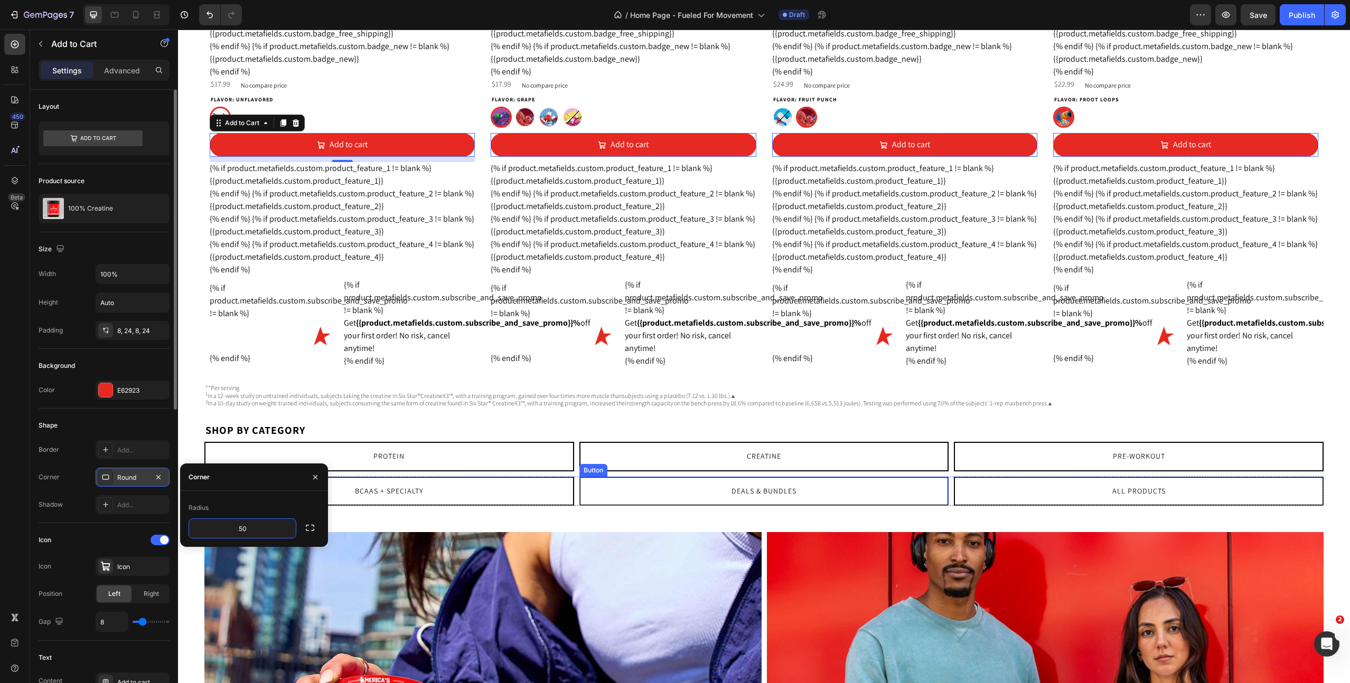
scroll to position [1335, 0]
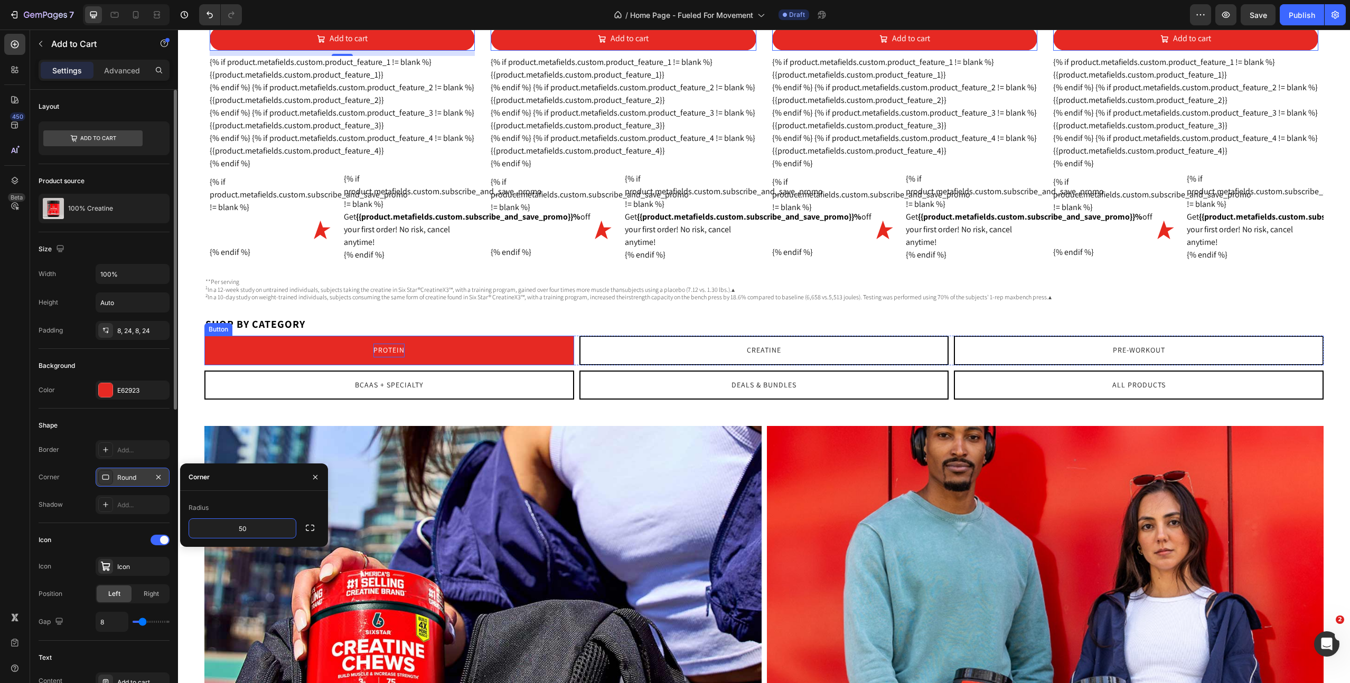
click at [392, 357] on p "Protein" at bounding box center [388, 350] width 31 height 13
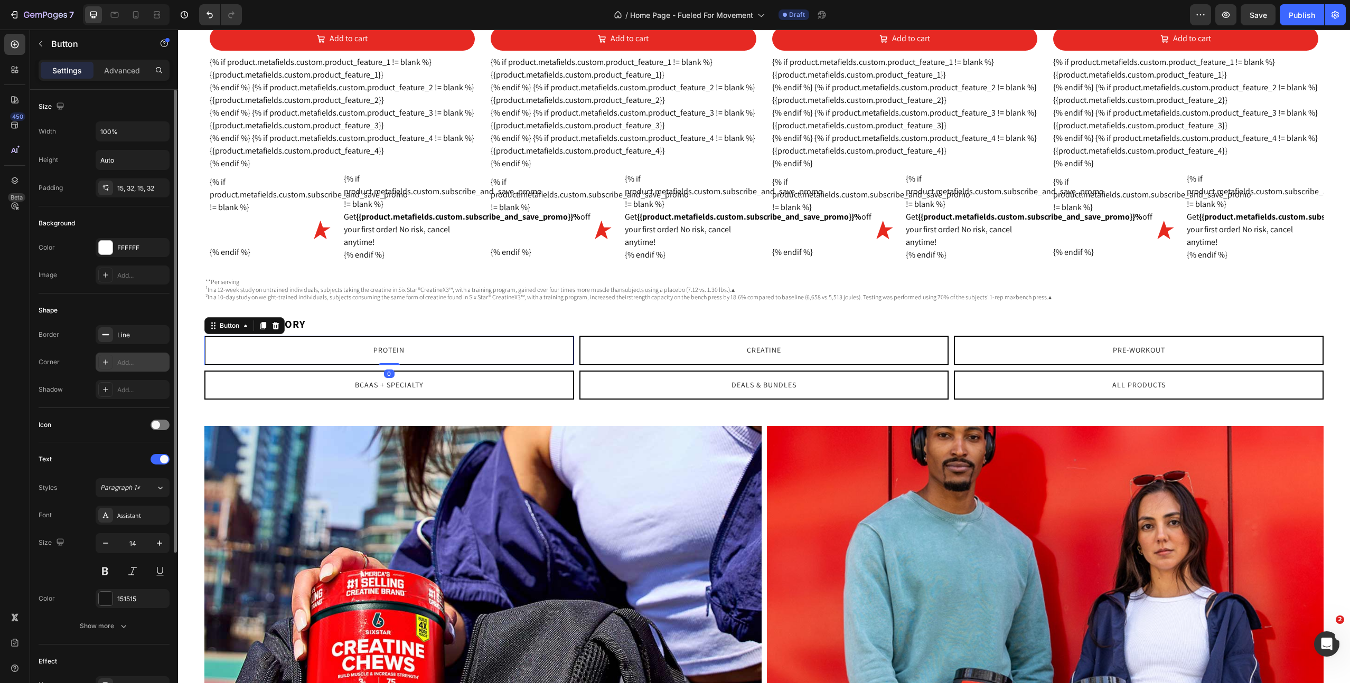
click at [135, 365] on div "Add..." at bounding box center [142, 363] width 50 height 10
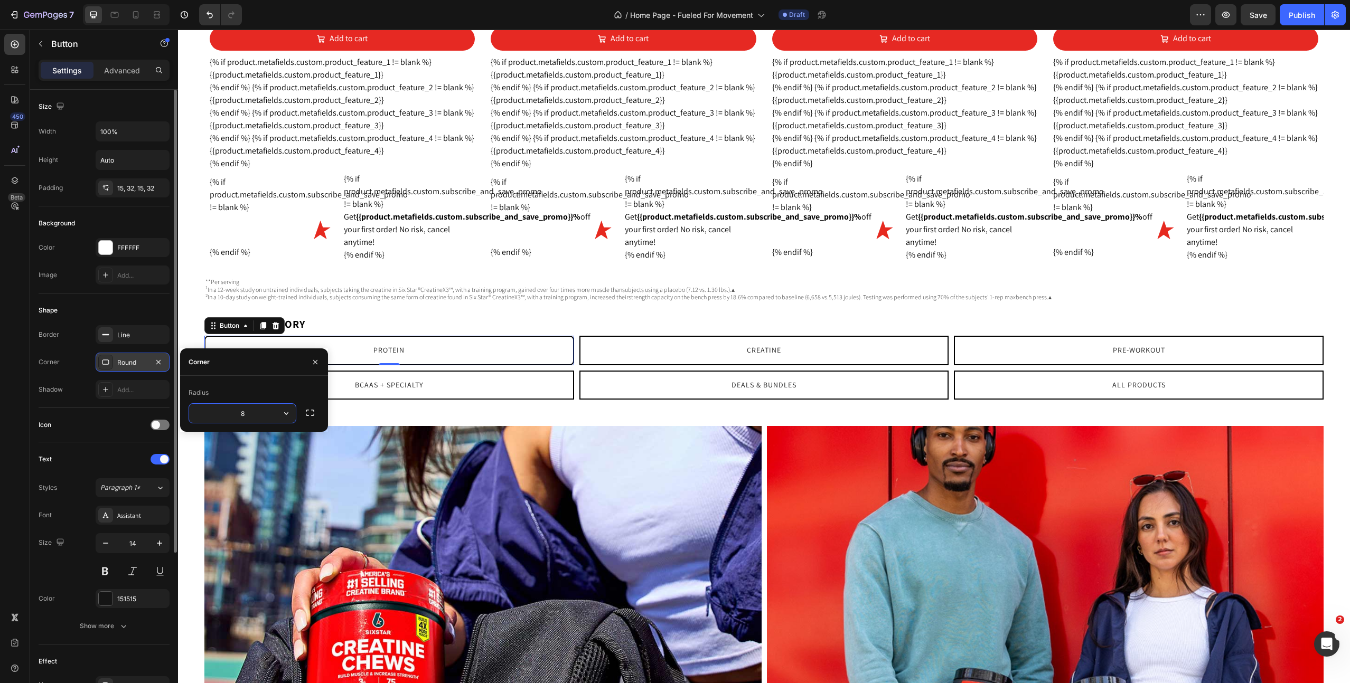
click at [253, 413] on input "8" at bounding box center [242, 413] width 107 height 19
type input "50"
click at [442, 423] on div "Shop by category Text Block Protein Button 0 Creatine Button Pre-Workout Button…" at bounding box center [764, 372] width 1172 height 108
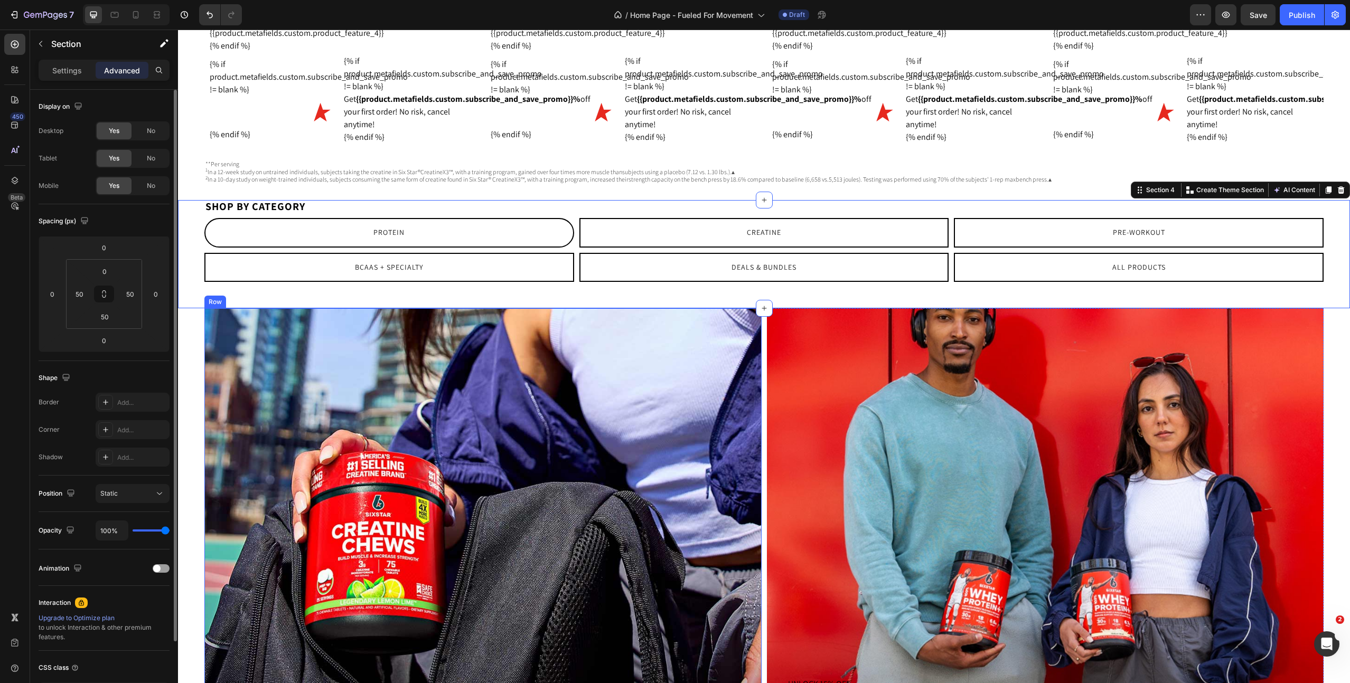
scroll to position [1421, 0]
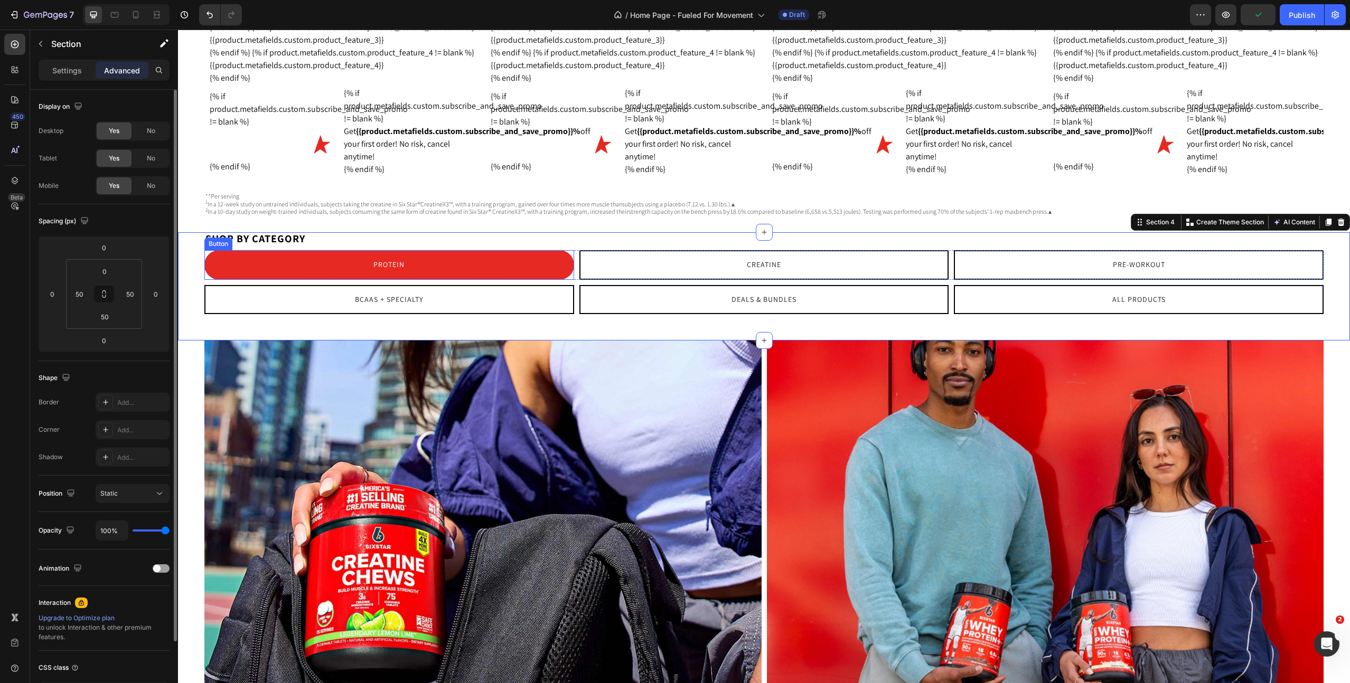
click at [474, 279] on link "Protein" at bounding box center [389, 264] width 370 height 29
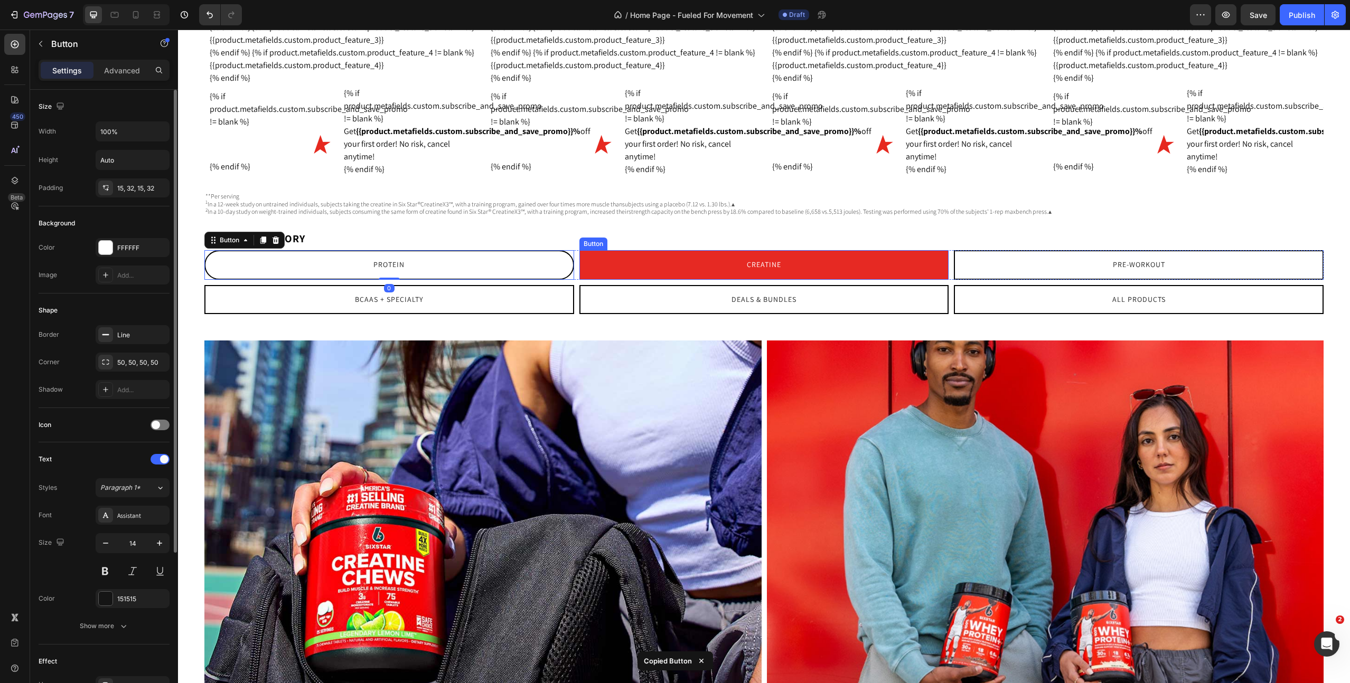
click at [815, 279] on link "Creatine" at bounding box center [764, 264] width 370 height 29
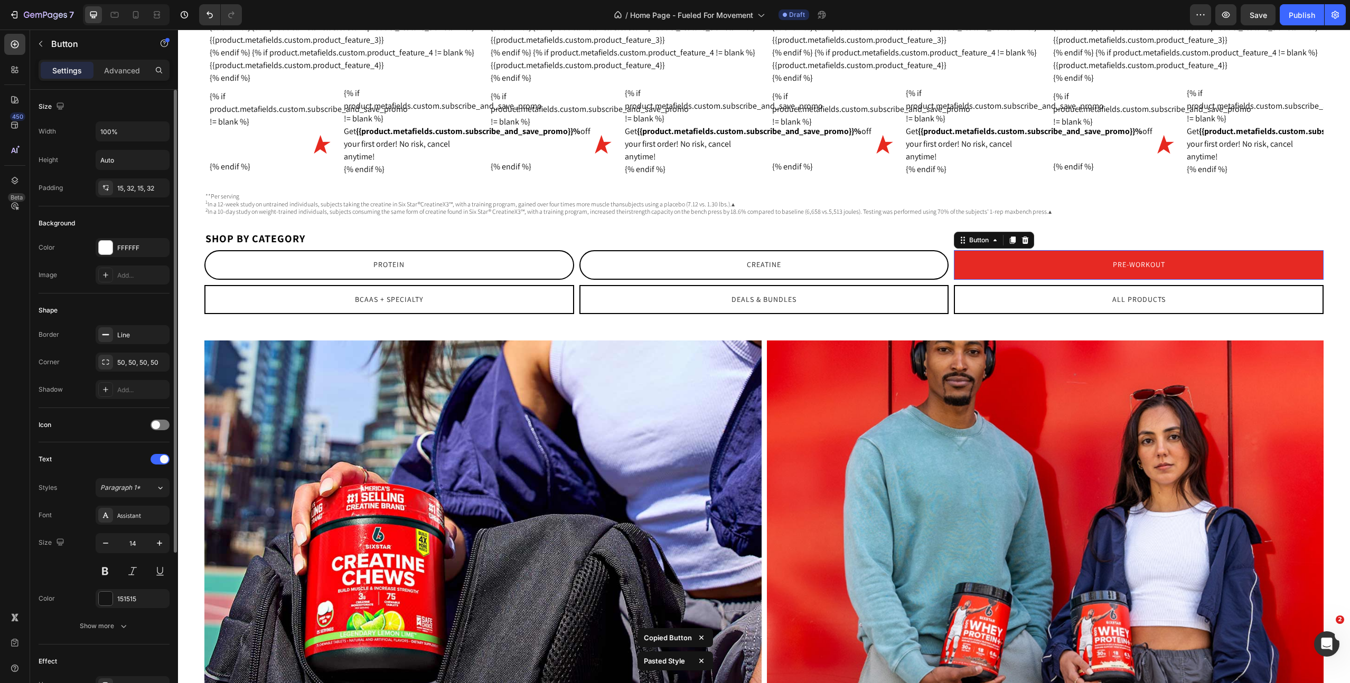
click at [1044, 267] on link "Pre-Workout" at bounding box center [1139, 264] width 370 height 29
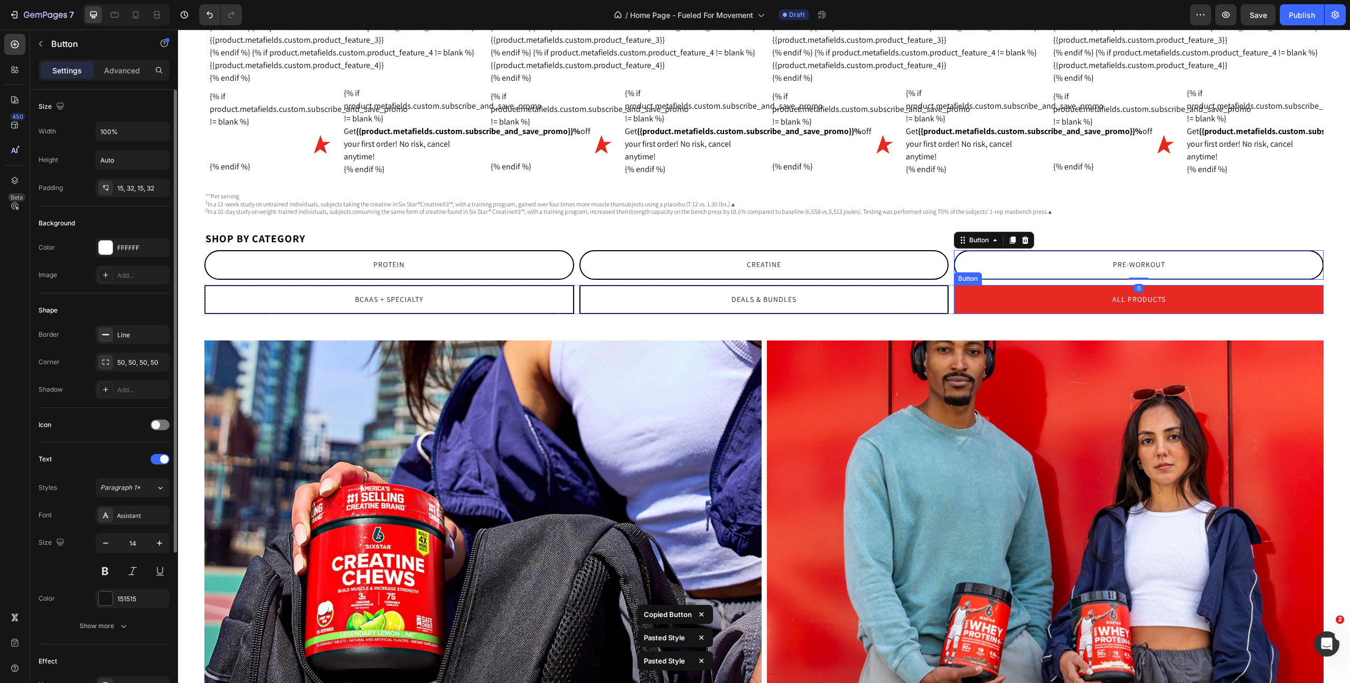
click at [1035, 312] on link "All Products" at bounding box center [1139, 299] width 370 height 29
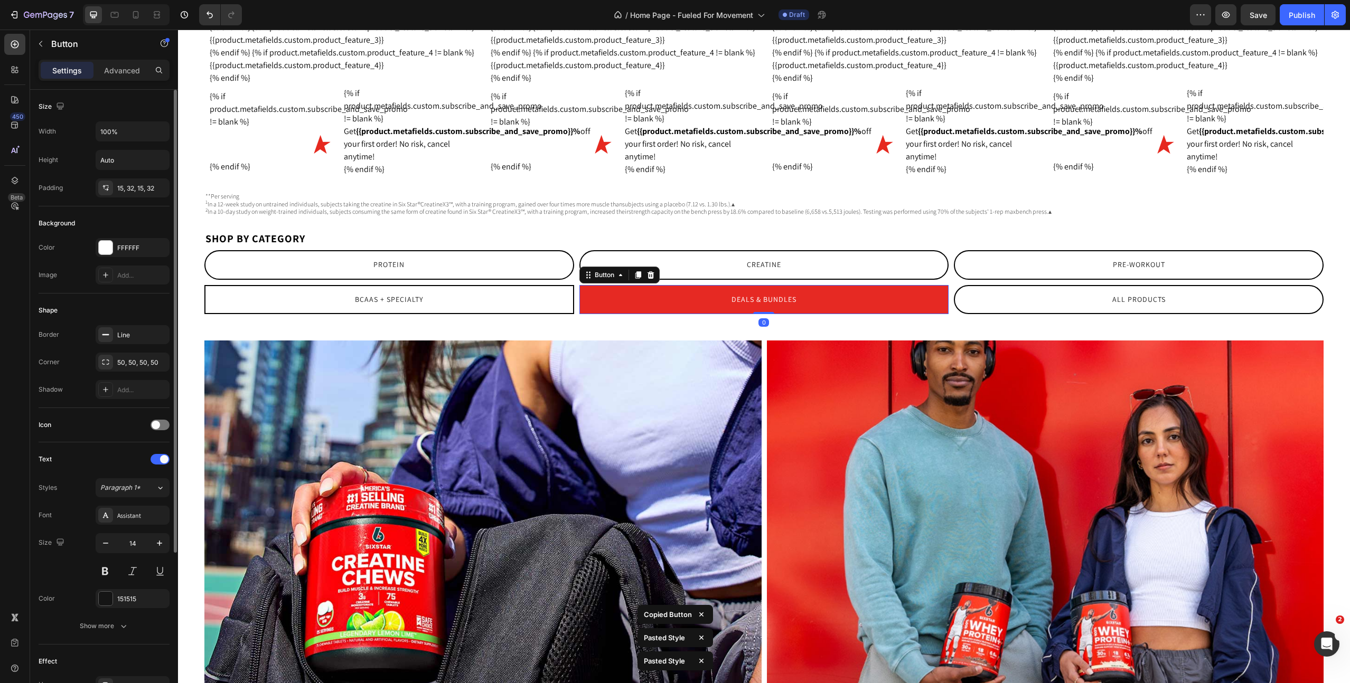
click at [858, 308] on link "Deals & Bundles" at bounding box center [764, 299] width 370 height 29
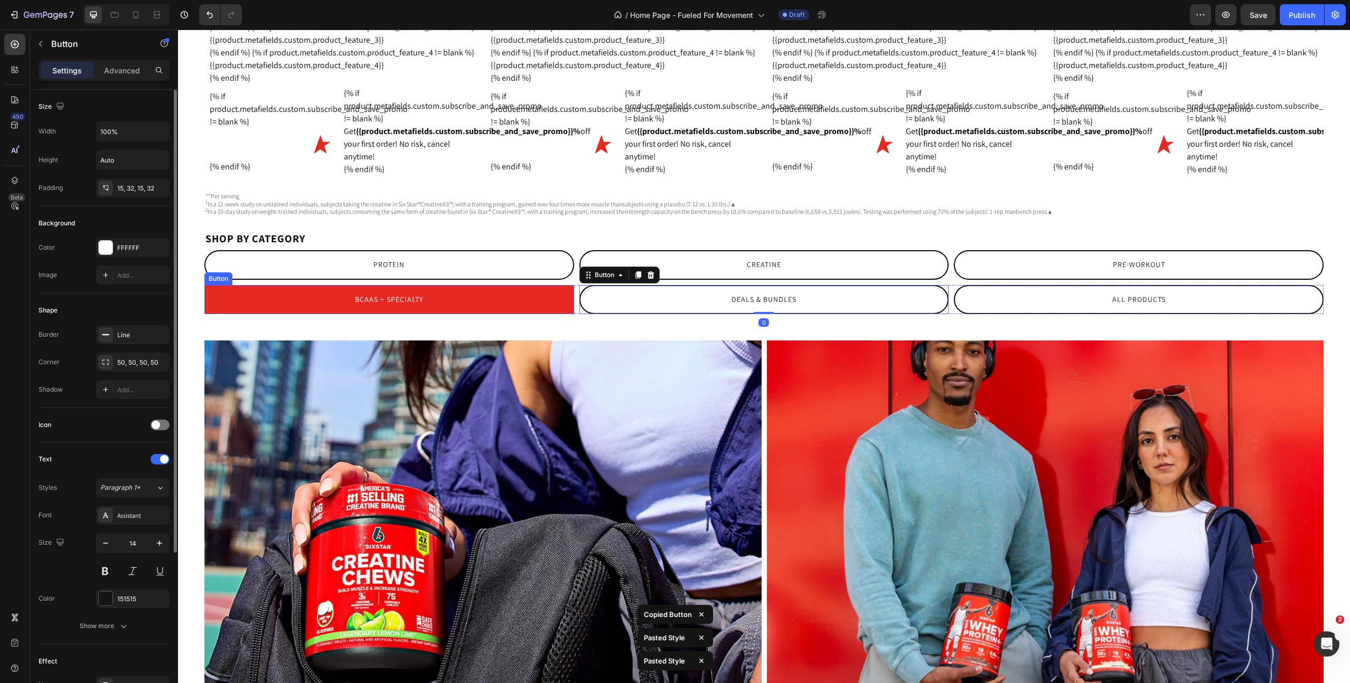
click at [537, 308] on link "BCAAs + Specialty" at bounding box center [389, 299] width 370 height 29
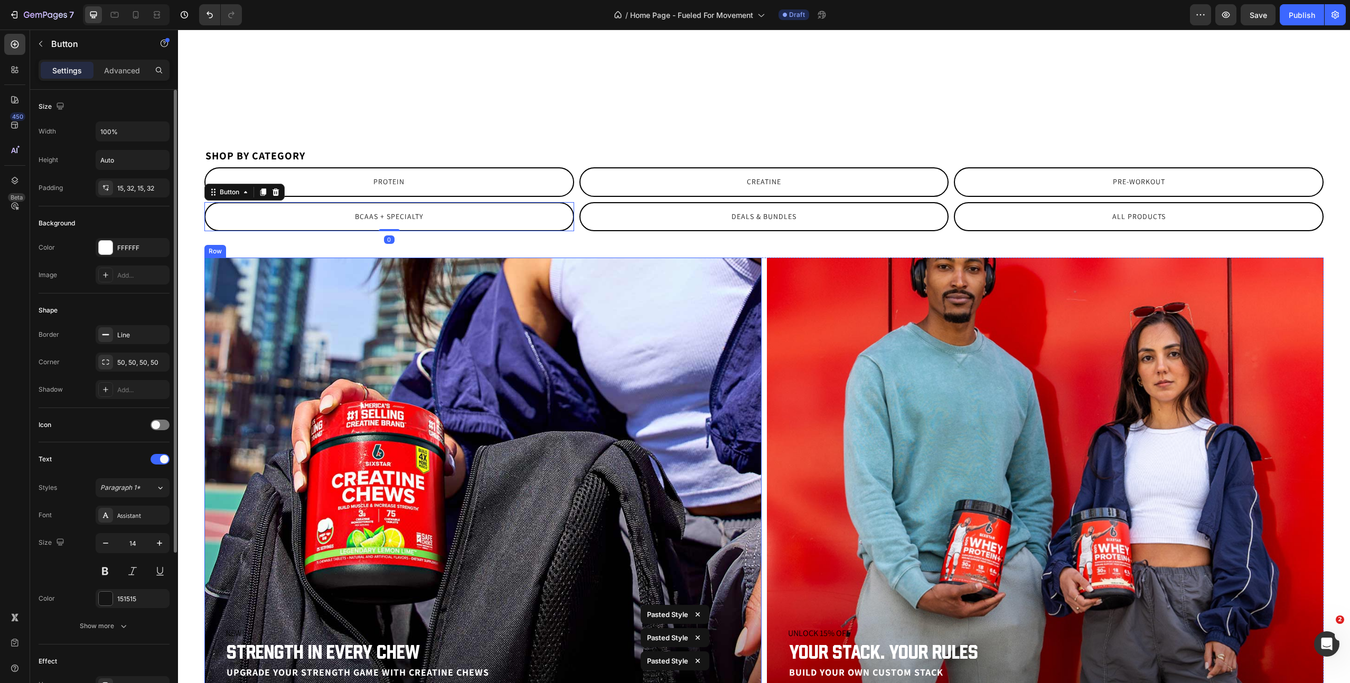
scroll to position [1987, 0]
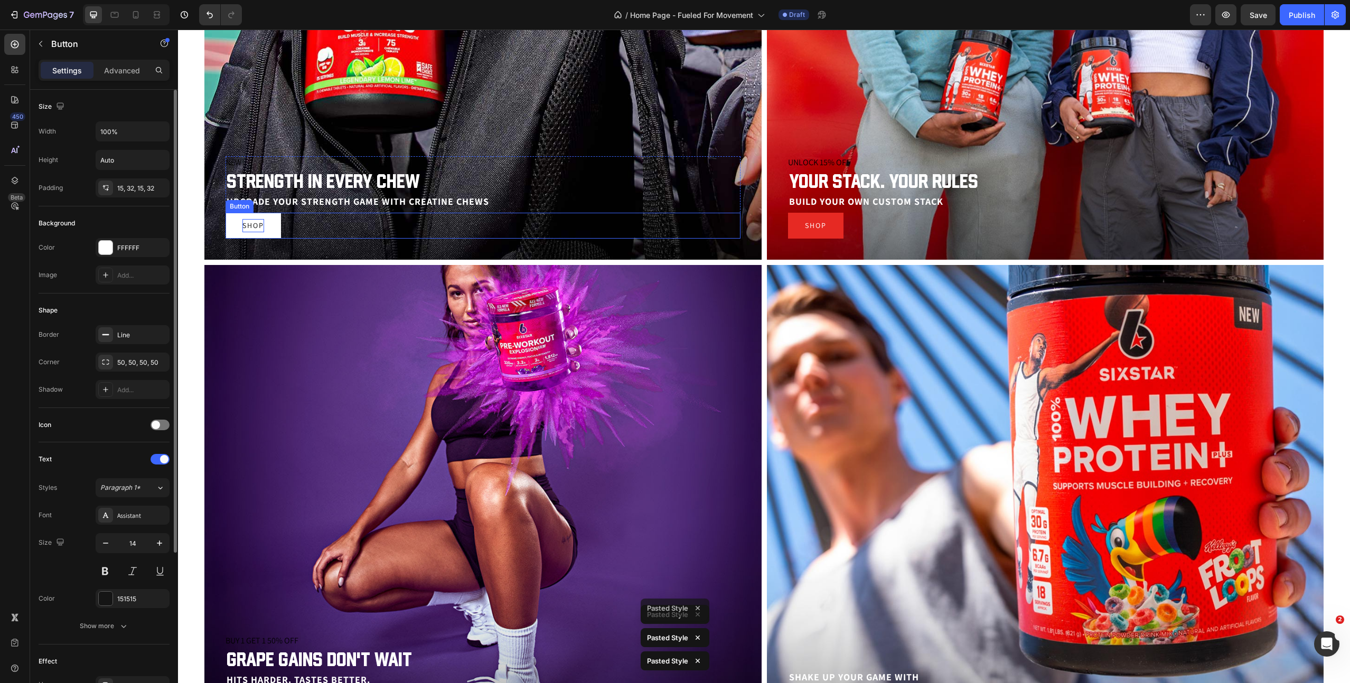
click at [261, 227] on p "Shop" at bounding box center [253, 225] width 22 height 13
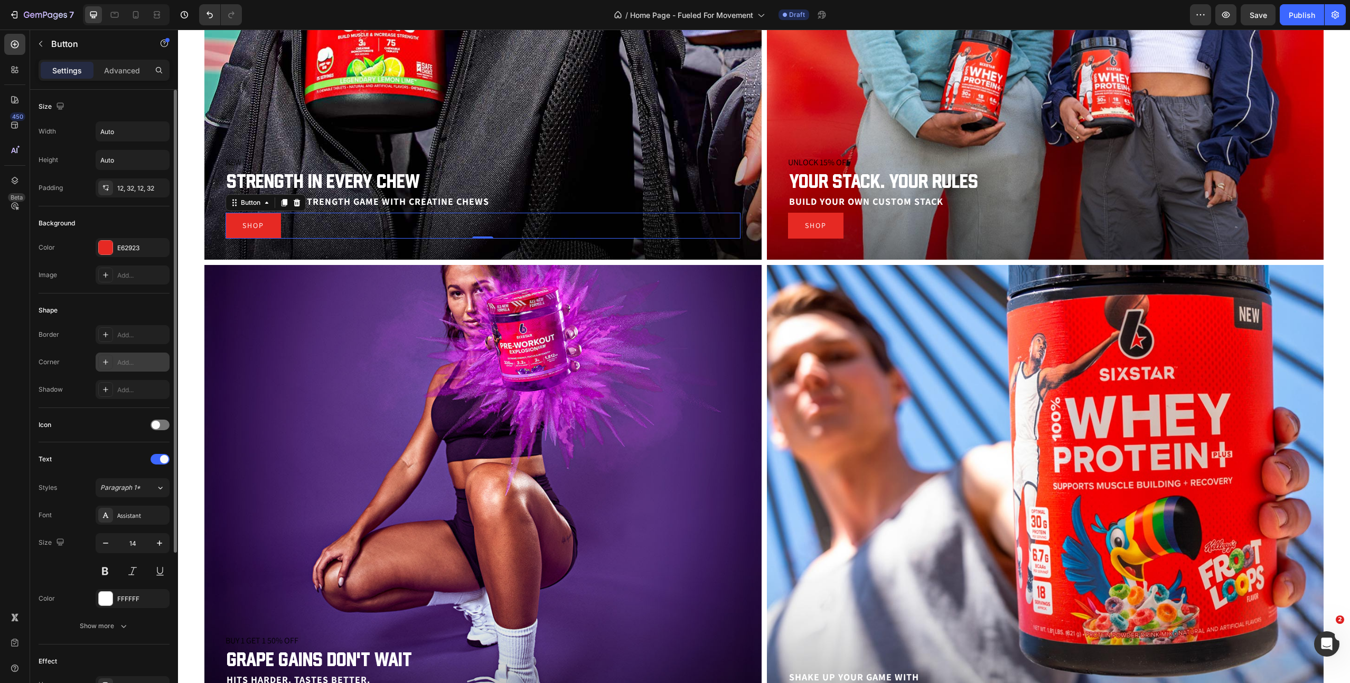
click at [127, 364] on div "Add..." at bounding box center [142, 363] width 50 height 10
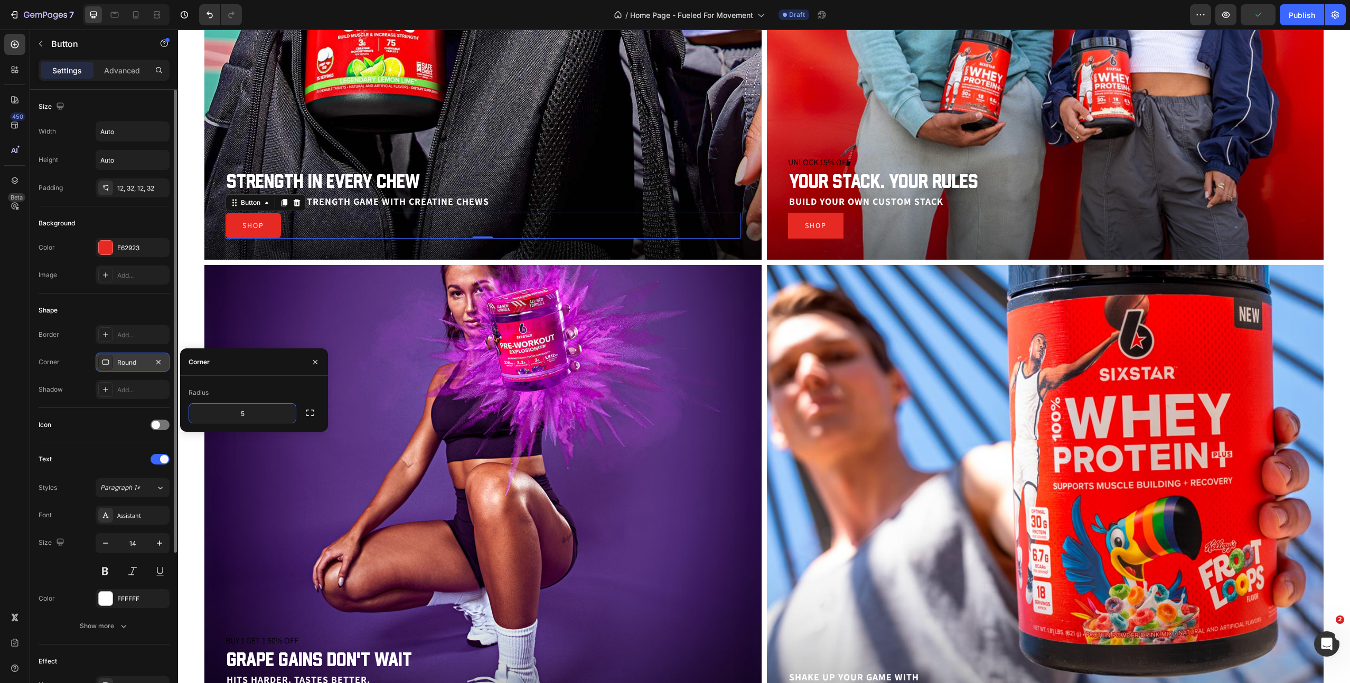
type input "50"
click at [290, 293] on div "BUY 1 GET 1 50% OFF Promo Grape gains don't wait Heading HITS HARDER. TASTES BE…" at bounding box center [482, 501] width 557 height 473
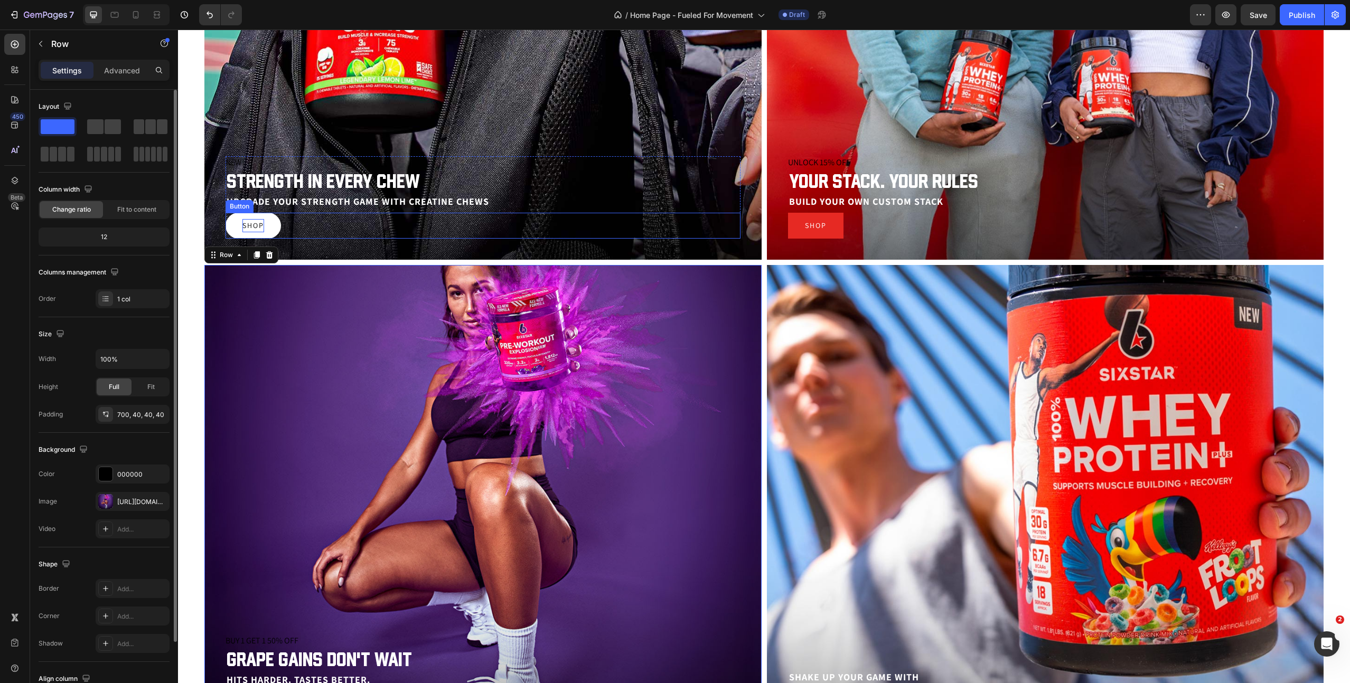
click at [256, 226] on p "Shop" at bounding box center [253, 225] width 22 height 13
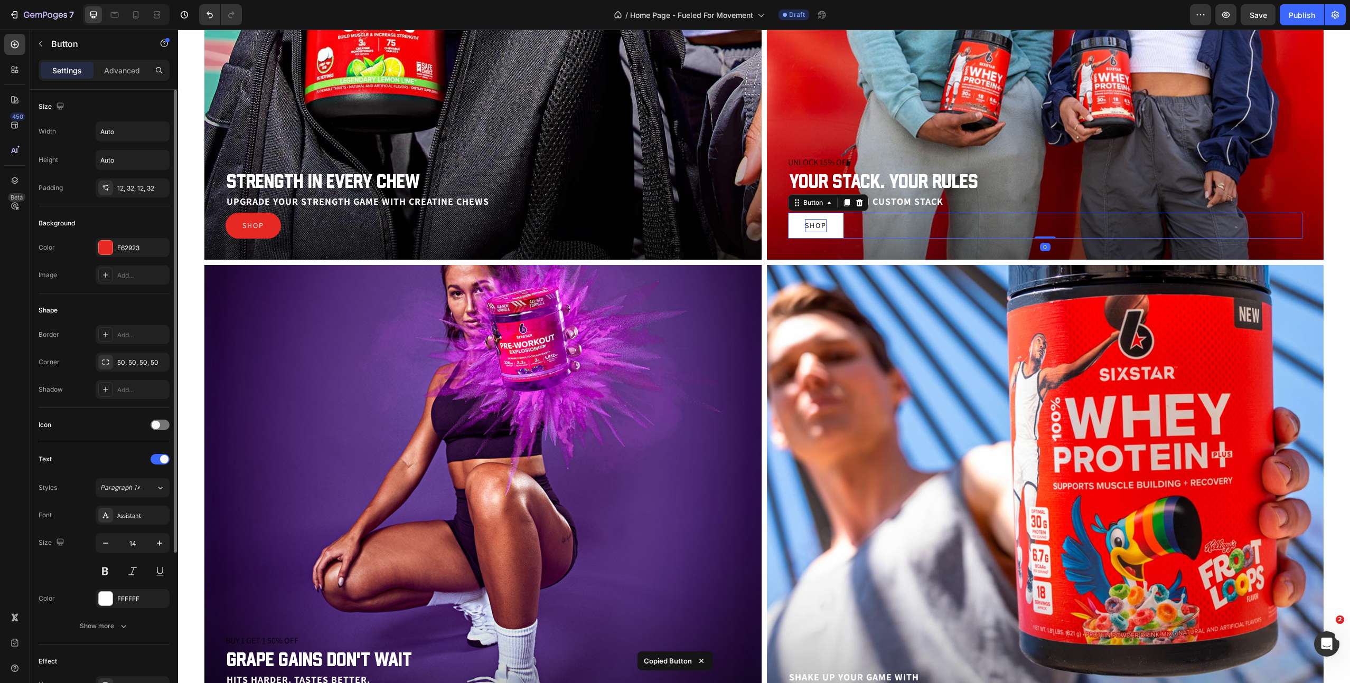
click at [817, 224] on p "Shop" at bounding box center [816, 225] width 22 height 13
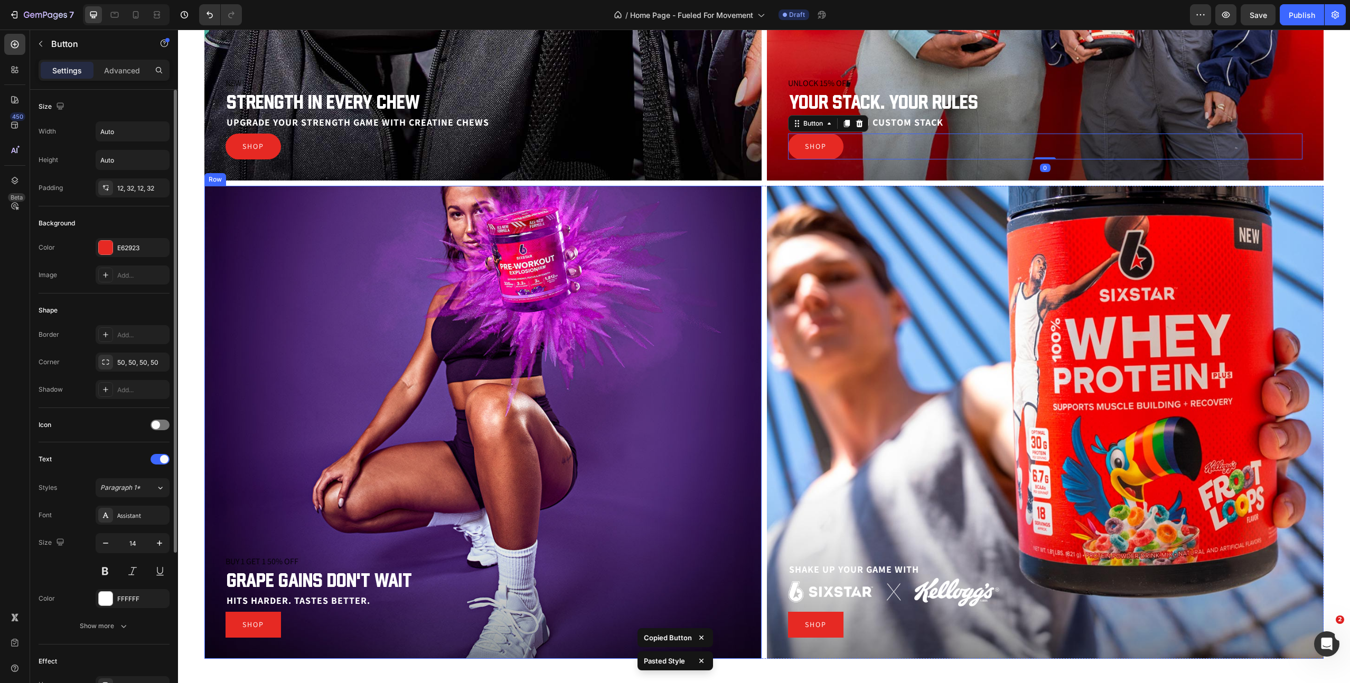
scroll to position [2333, 0]
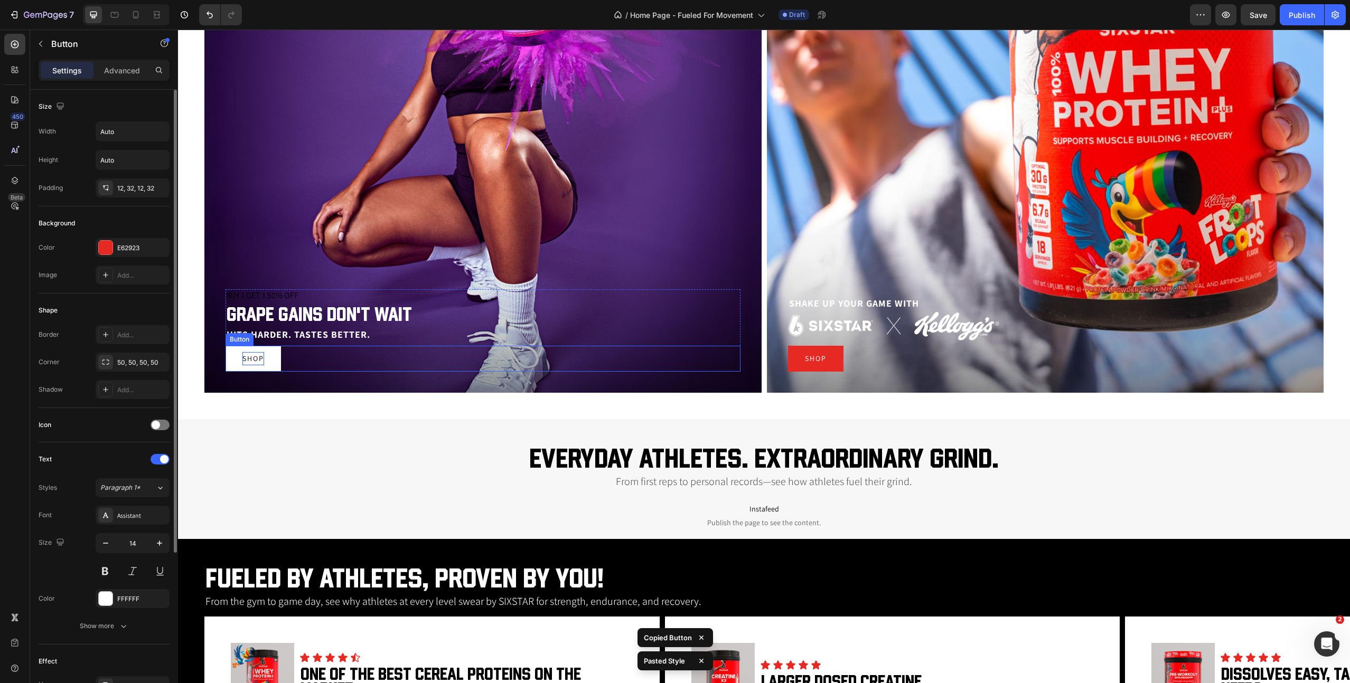
click at [256, 360] on p "Shop" at bounding box center [253, 358] width 22 height 13
click at [808, 356] on p "Shop" at bounding box center [816, 358] width 22 height 13
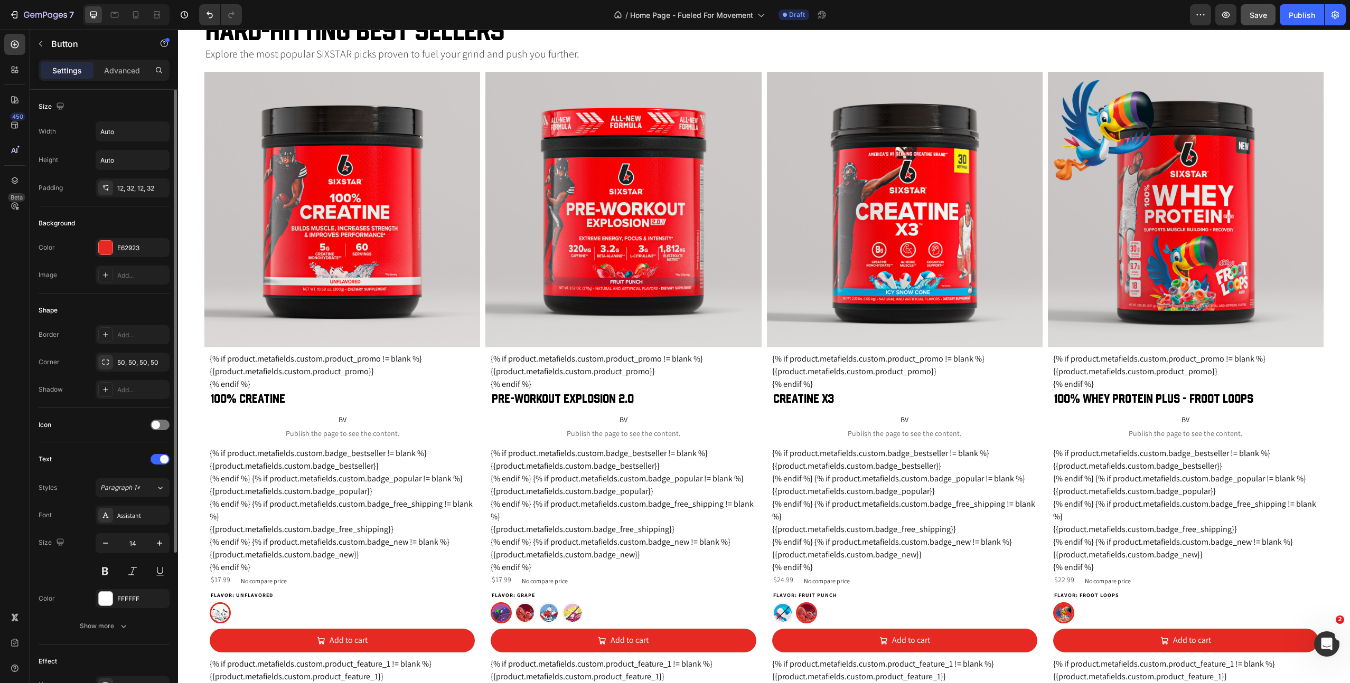
scroll to position [903, 0]
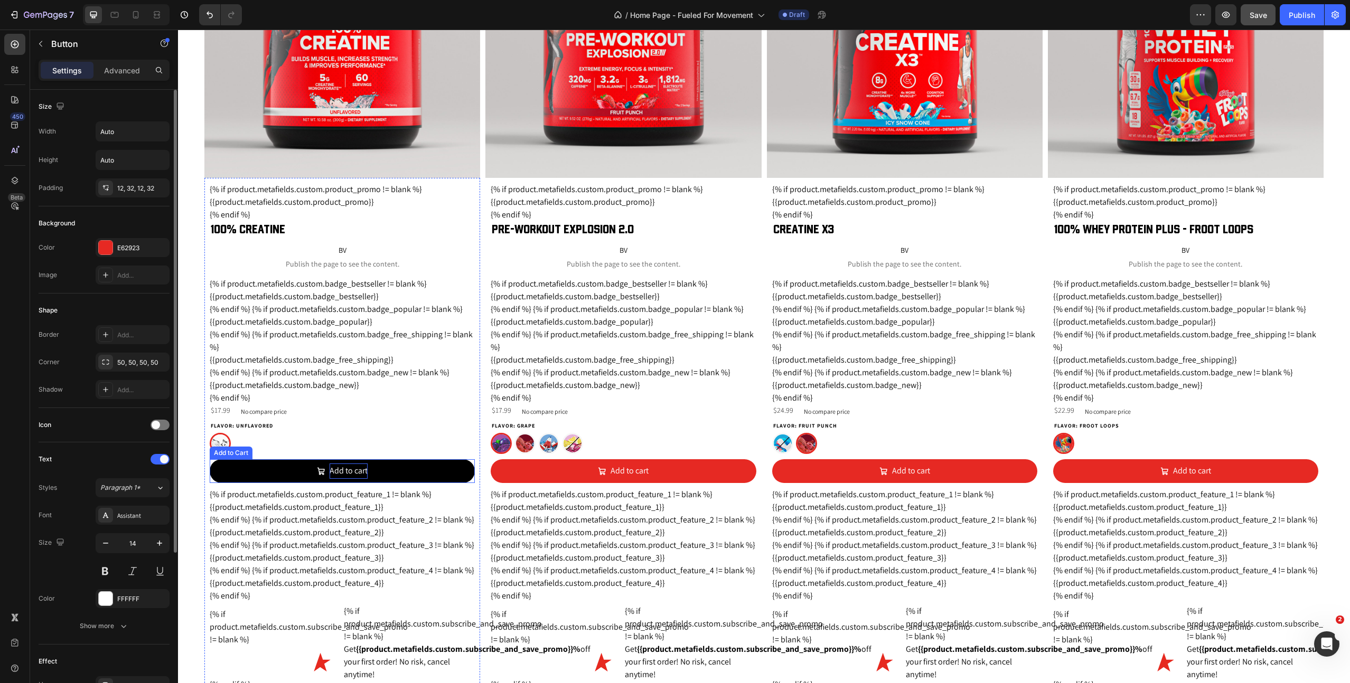
click at [355, 475] on div "Add to cart" at bounding box center [348, 471] width 38 height 15
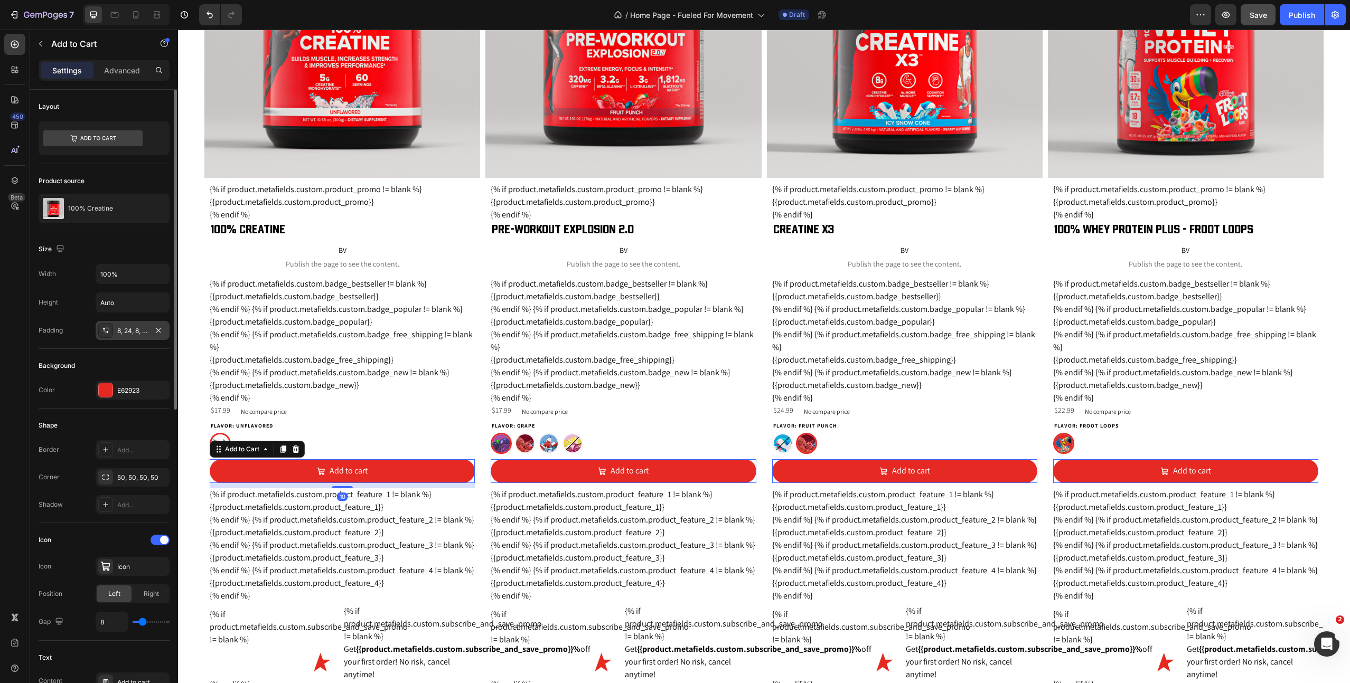
click at [128, 334] on div "8, 24, 8, 24" at bounding box center [132, 331] width 31 height 10
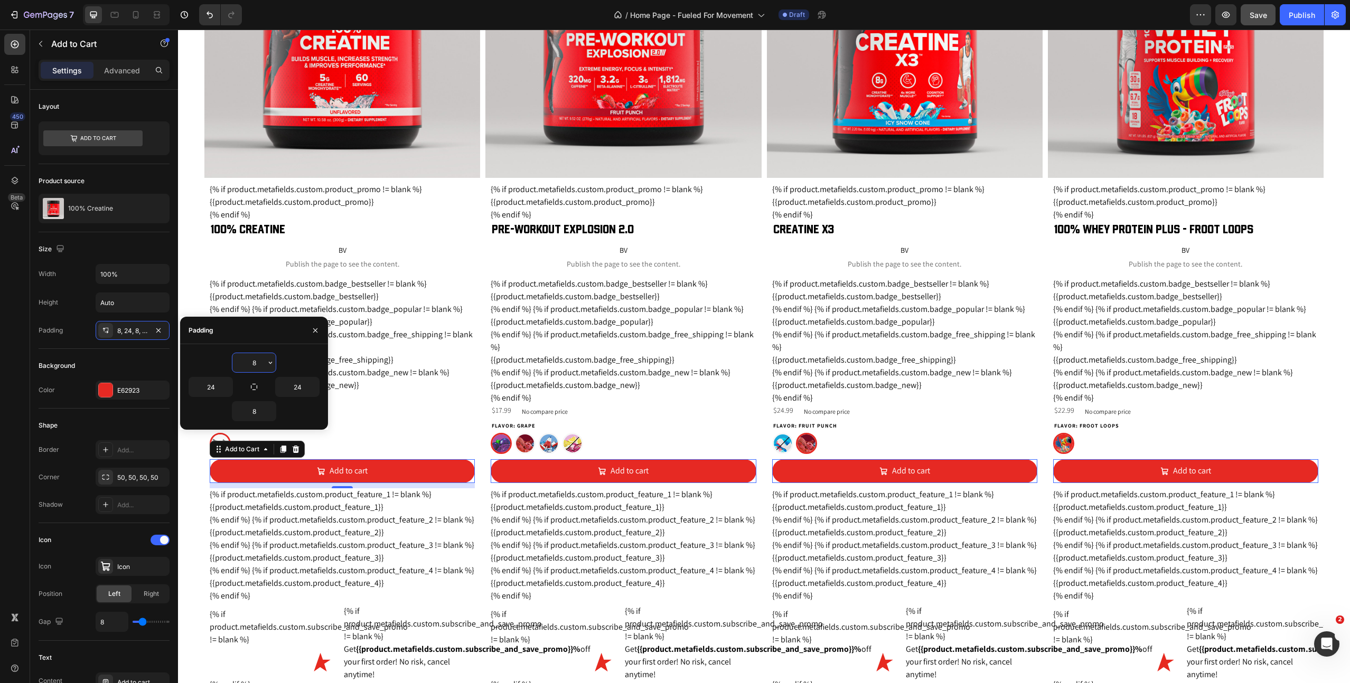
click at [246, 365] on input "8" at bounding box center [253, 362] width 43 height 19
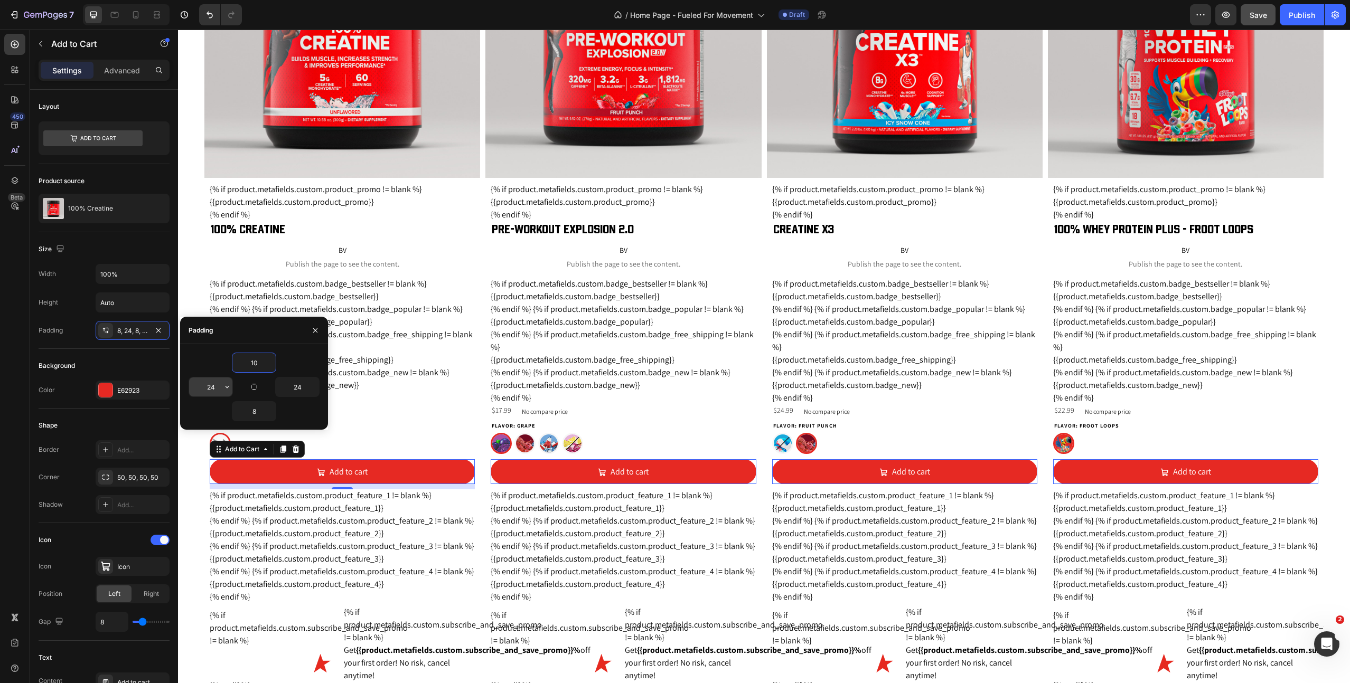
type input "10"
click at [209, 388] on input "24" at bounding box center [210, 387] width 43 height 19
type input "20"
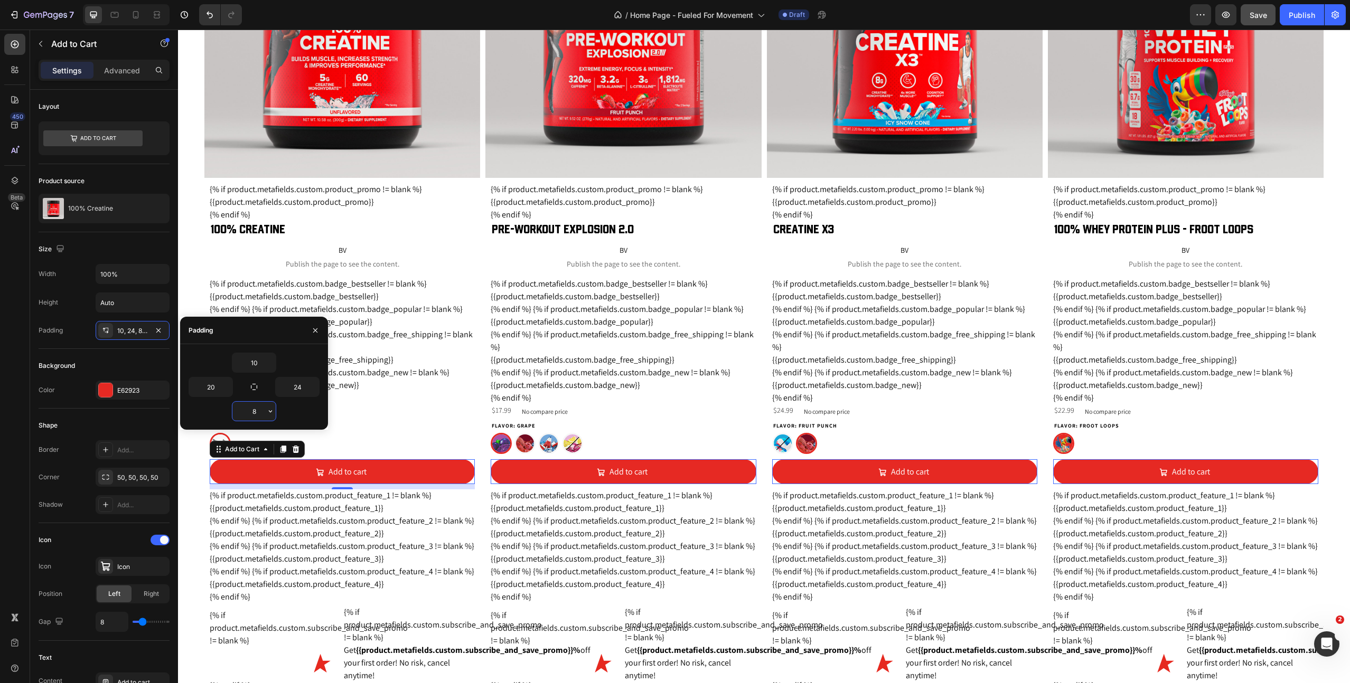
click at [253, 411] on input "8" at bounding box center [253, 411] width 43 height 19
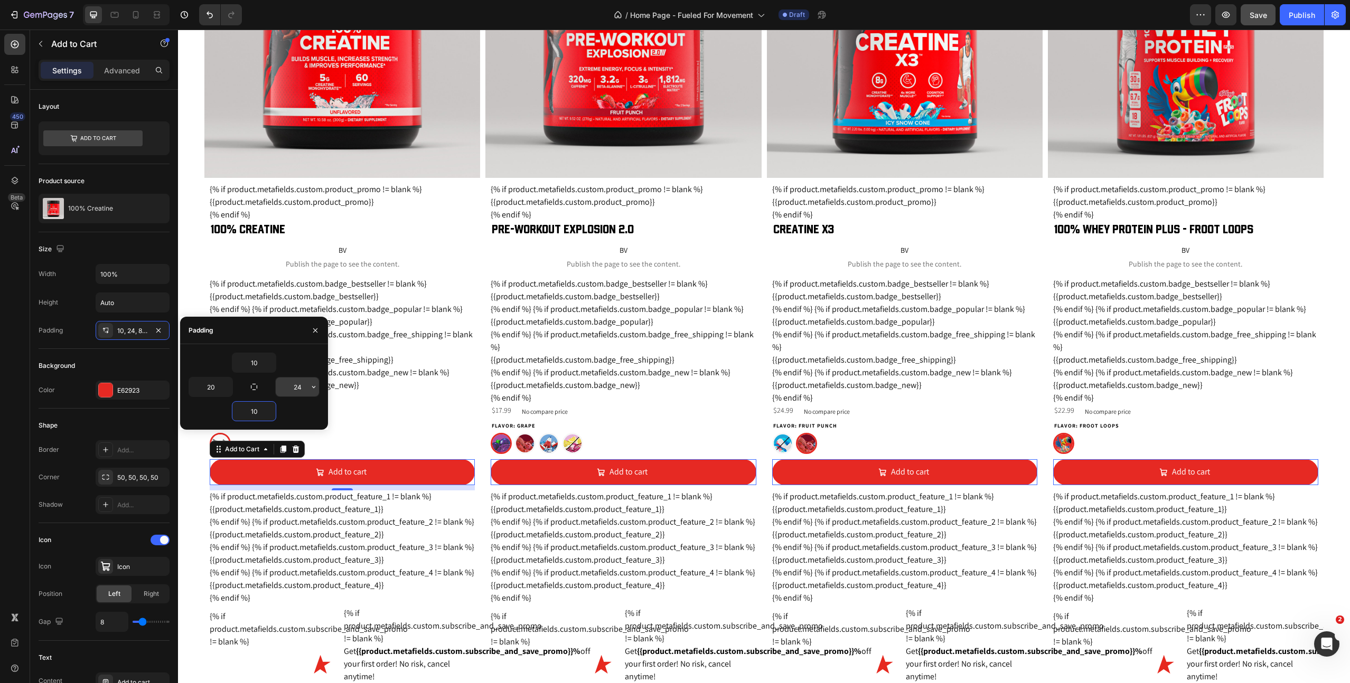
type input "10"
click at [295, 387] on input "24" at bounding box center [297, 387] width 43 height 19
type input "20"
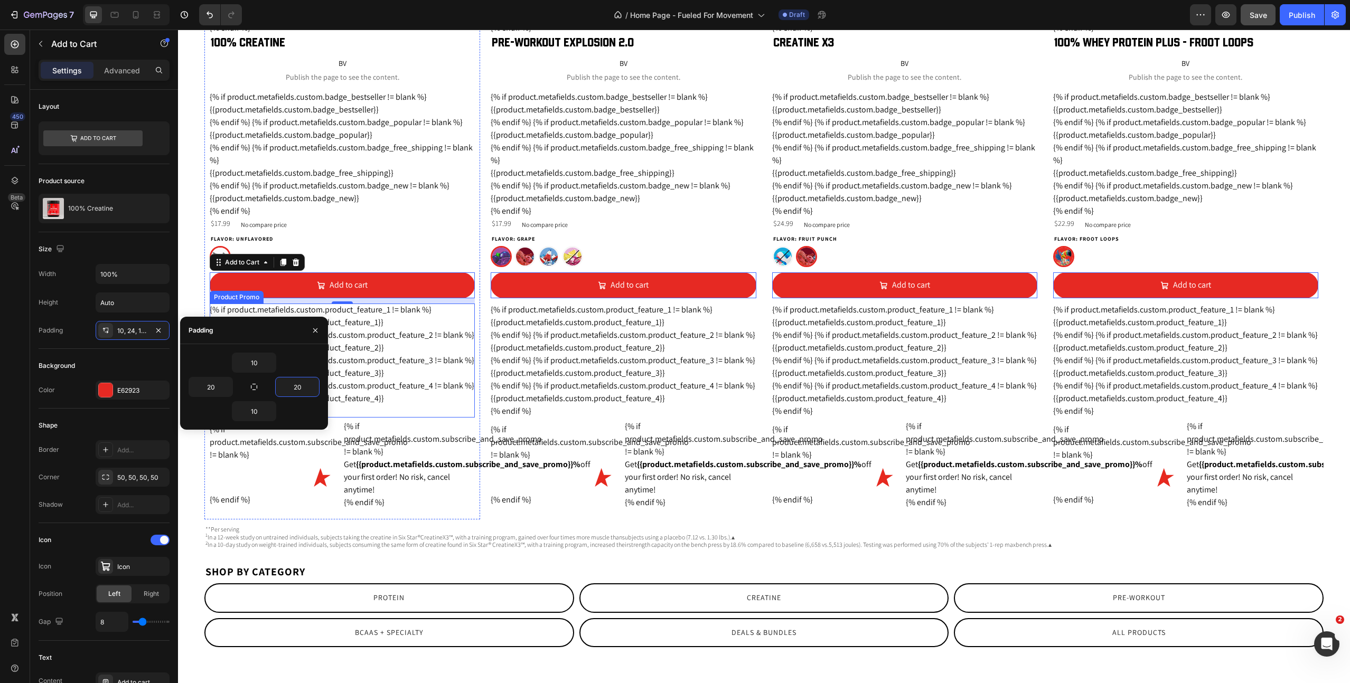
scroll to position [1171, 0]
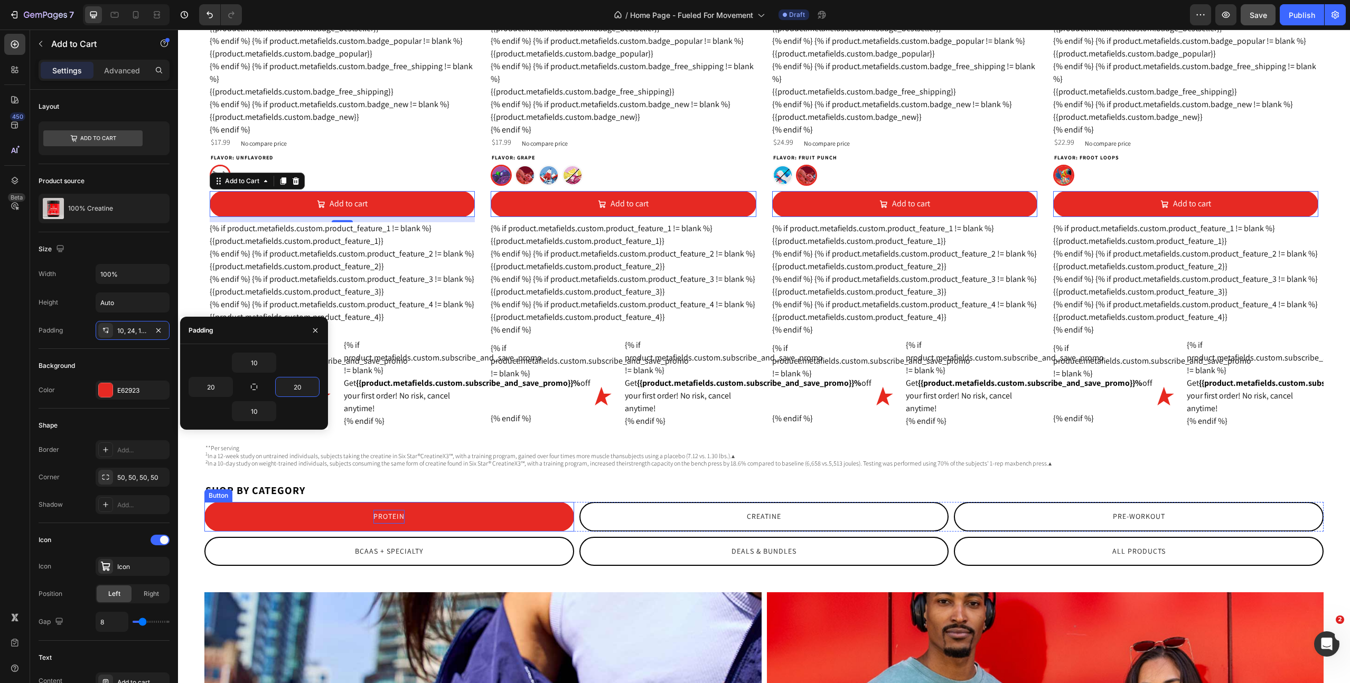
click at [403, 523] on p "Protein" at bounding box center [388, 516] width 31 height 13
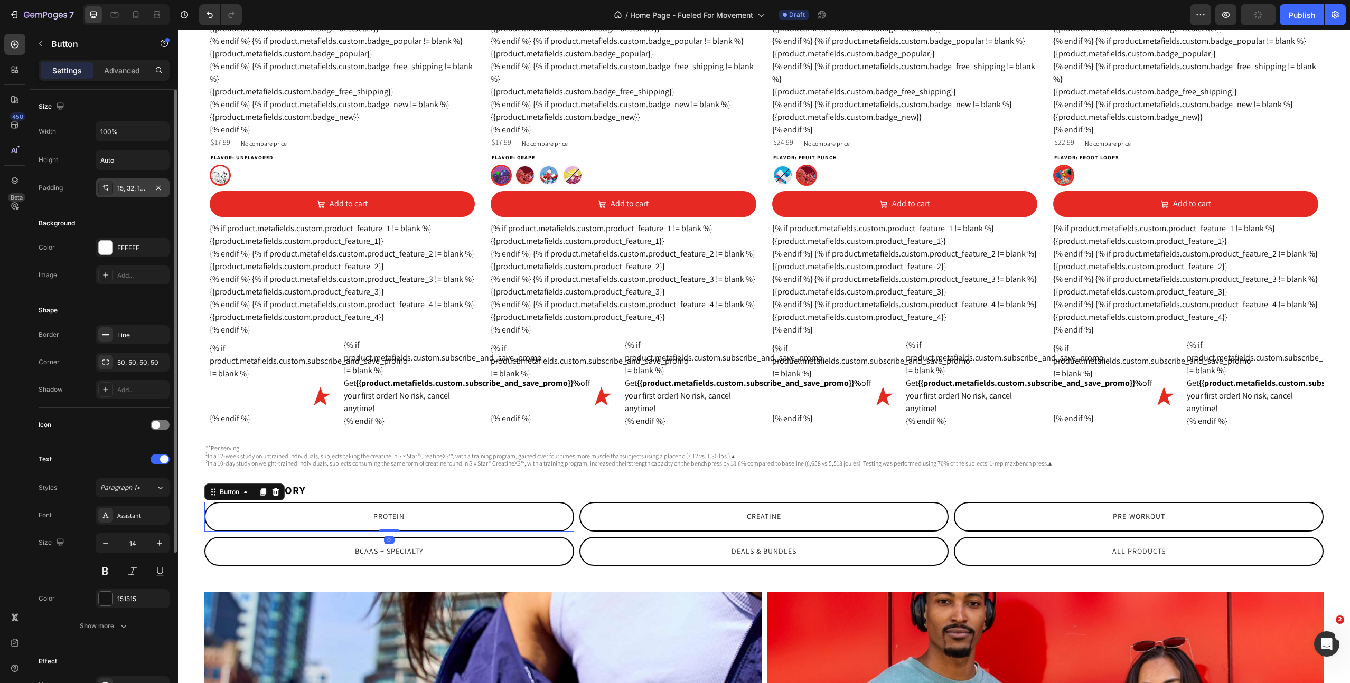
click at [132, 191] on div "15, 32, 15, 32" at bounding box center [132, 189] width 31 height 10
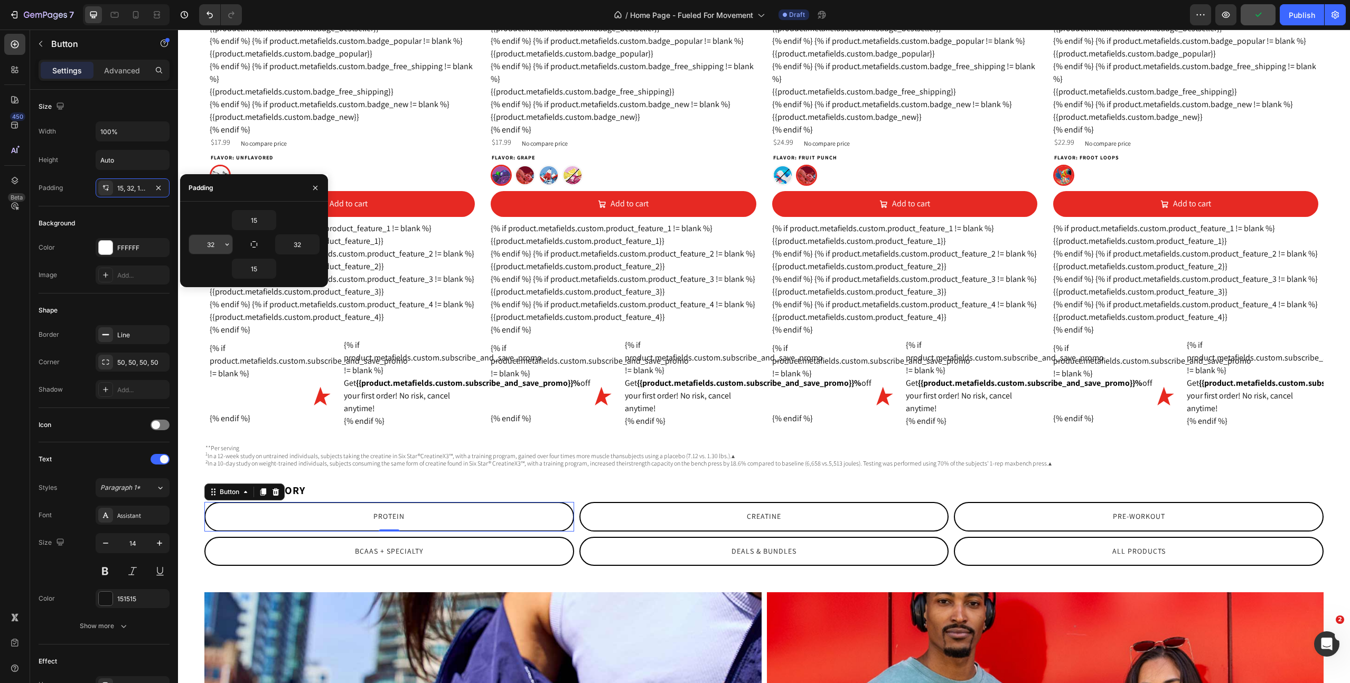
click at [206, 247] on input "32" at bounding box center [210, 244] width 43 height 19
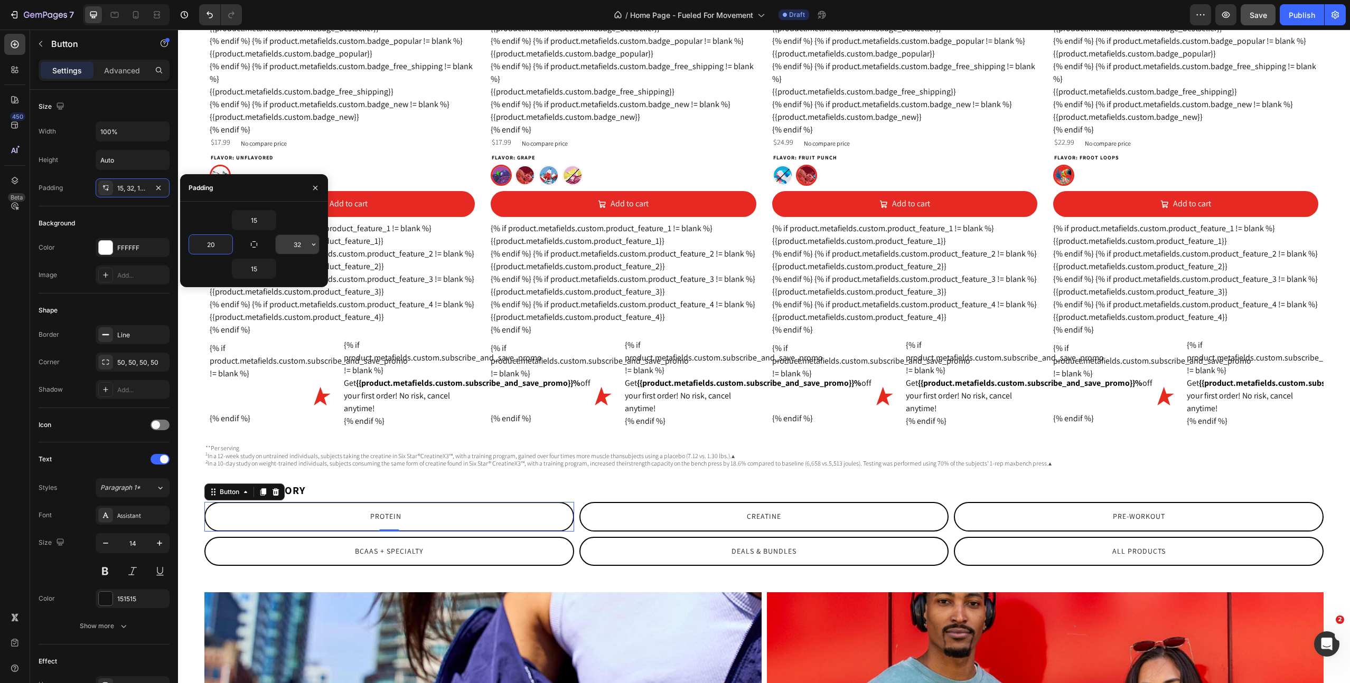
type input "20"
click at [293, 244] on input "32" at bounding box center [297, 244] width 43 height 19
click at [293, 243] on input "32" at bounding box center [297, 244] width 43 height 19
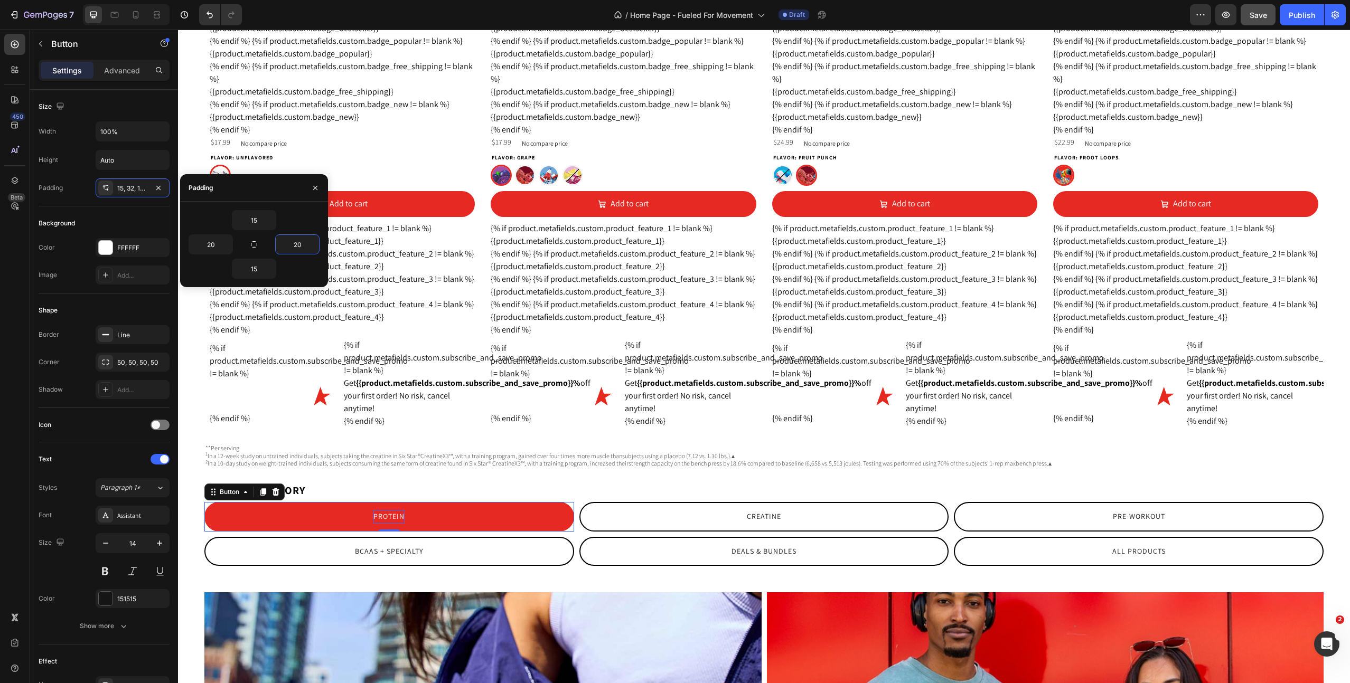
type input "20"
click at [384, 523] on p "Protein" at bounding box center [388, 516] width 31 height 13
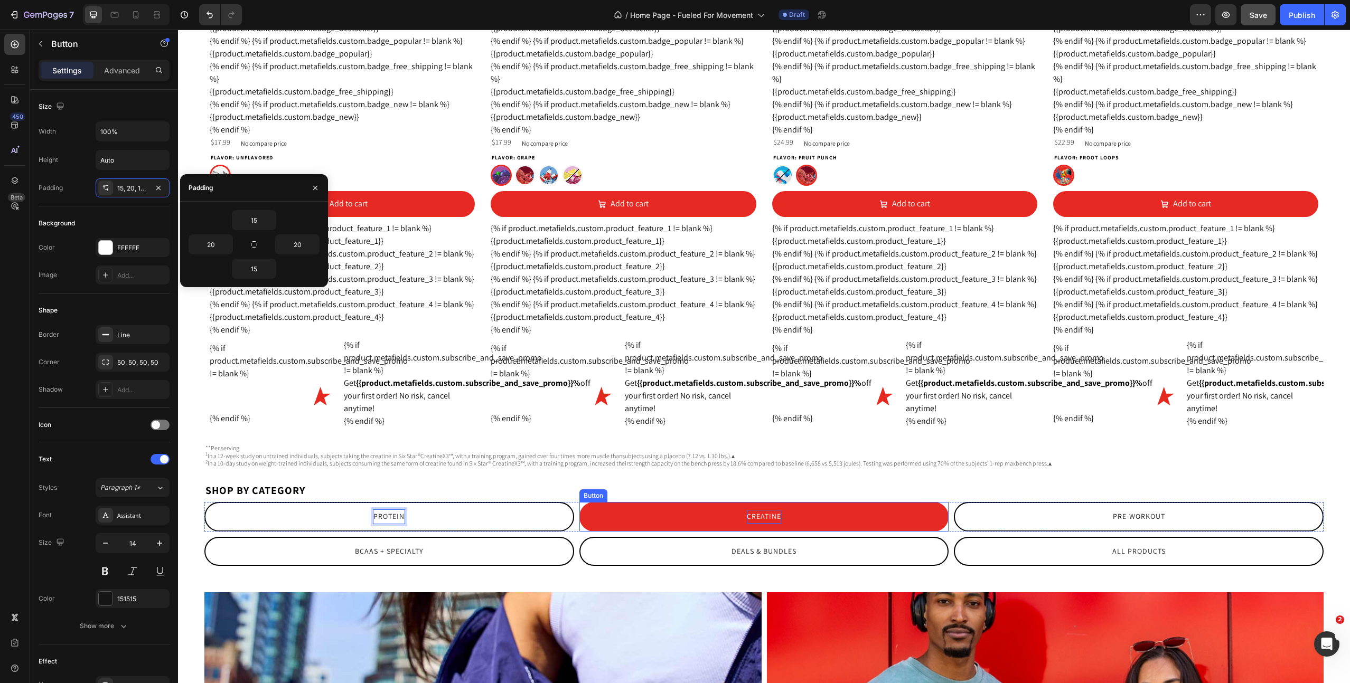
click at [764, 523] on p "Creatine" at bounding box center [764, 516] width 34 height 13
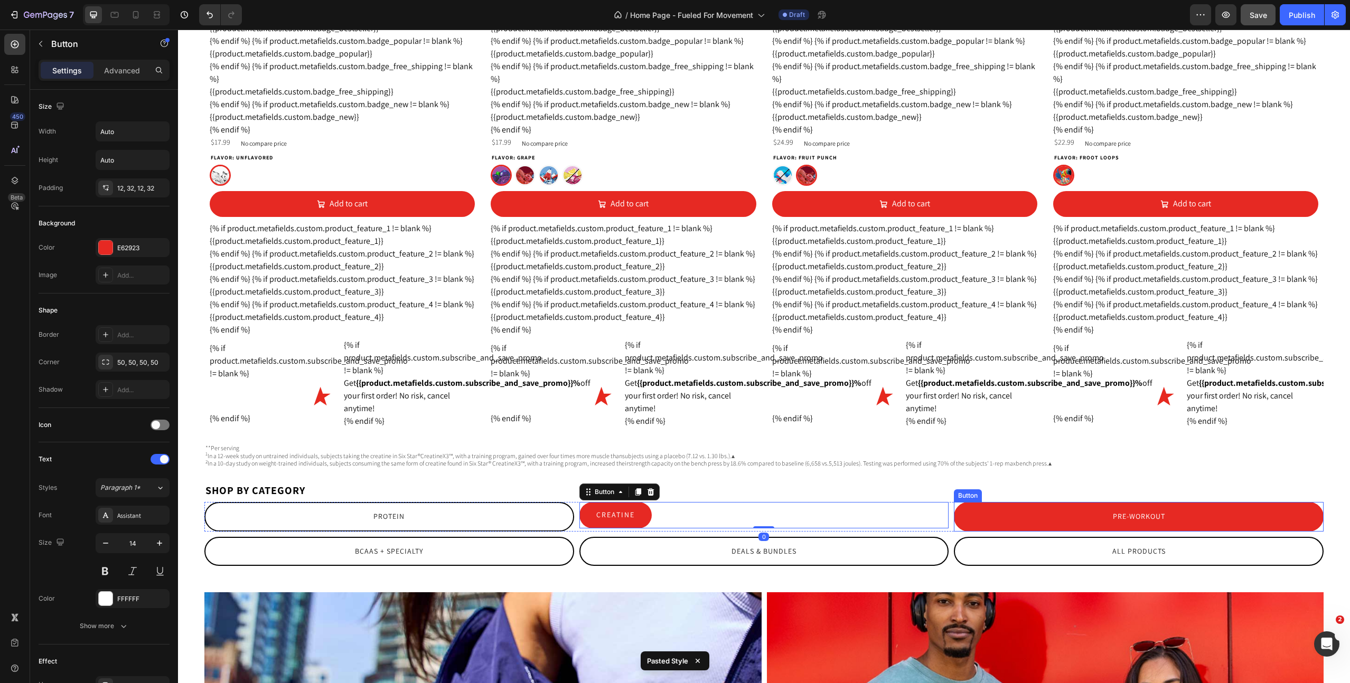
type input "100%"
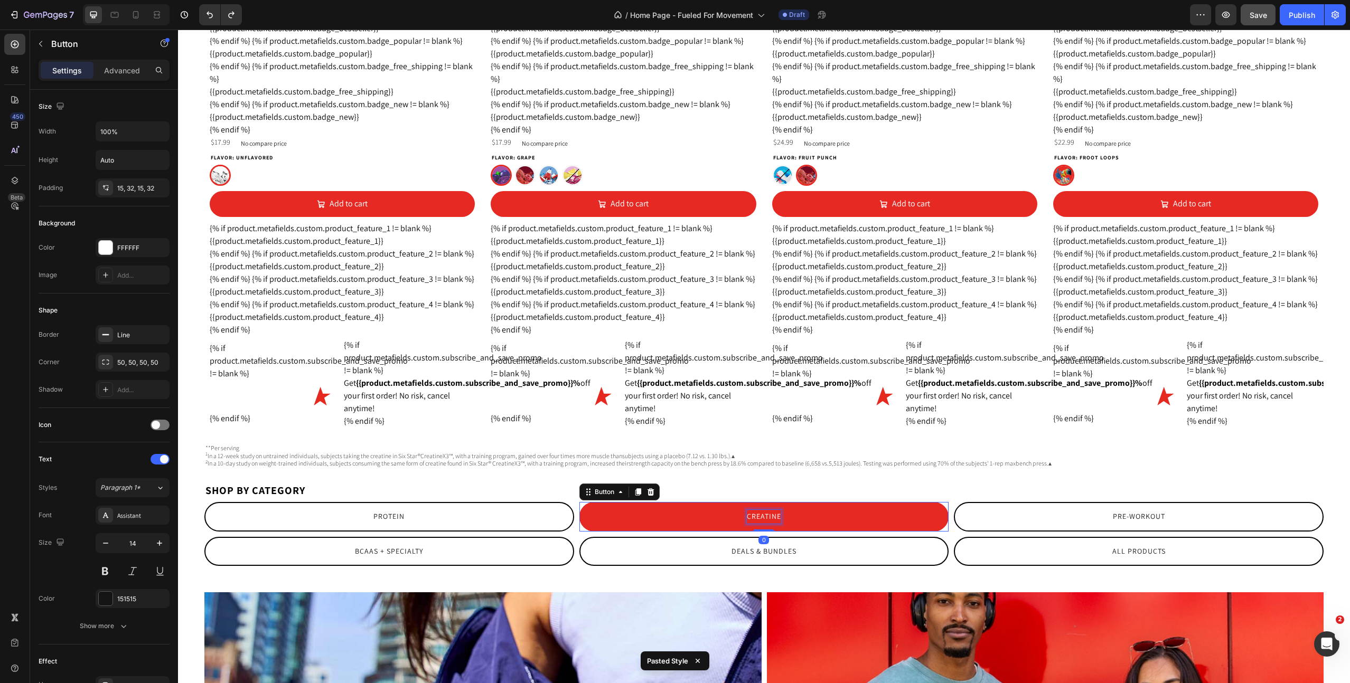
click at [771, 523] on p "Creatine" at bounding box center [764, 516] width 34 height 13
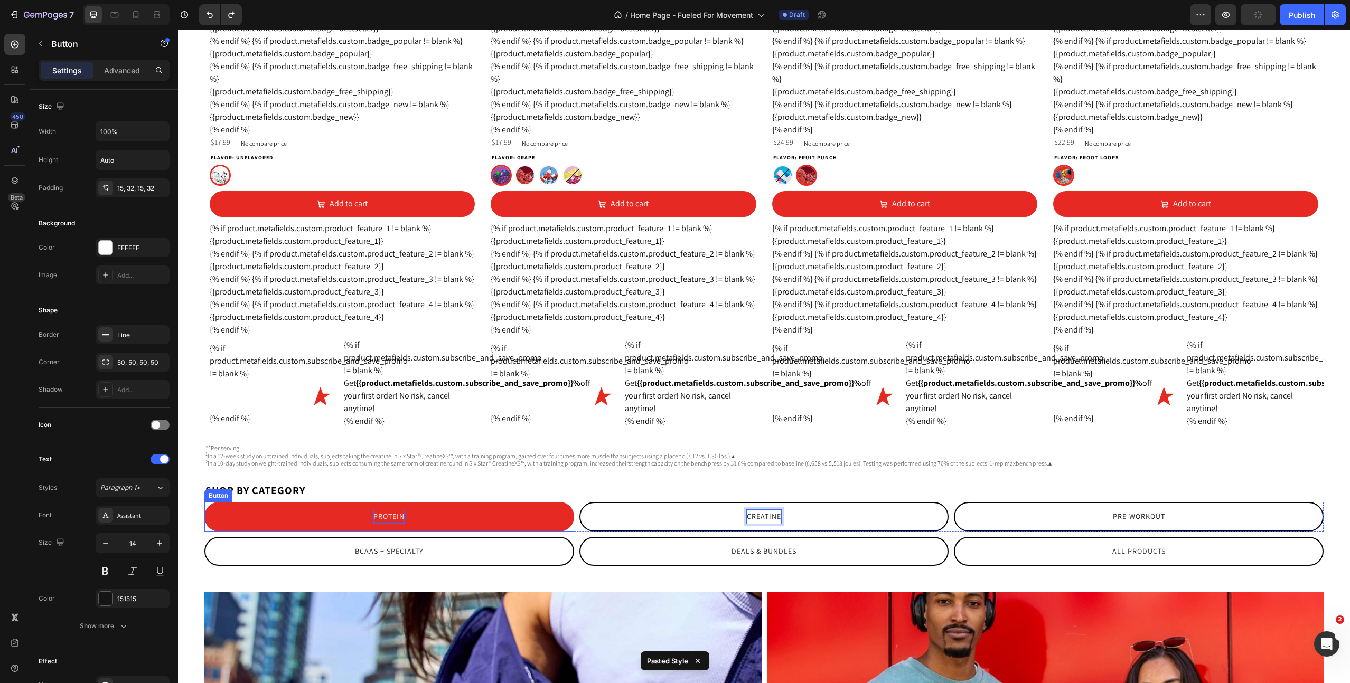
click at [400, 523] on p "Protein" at bounding box center [388, 516] width 31 height 13
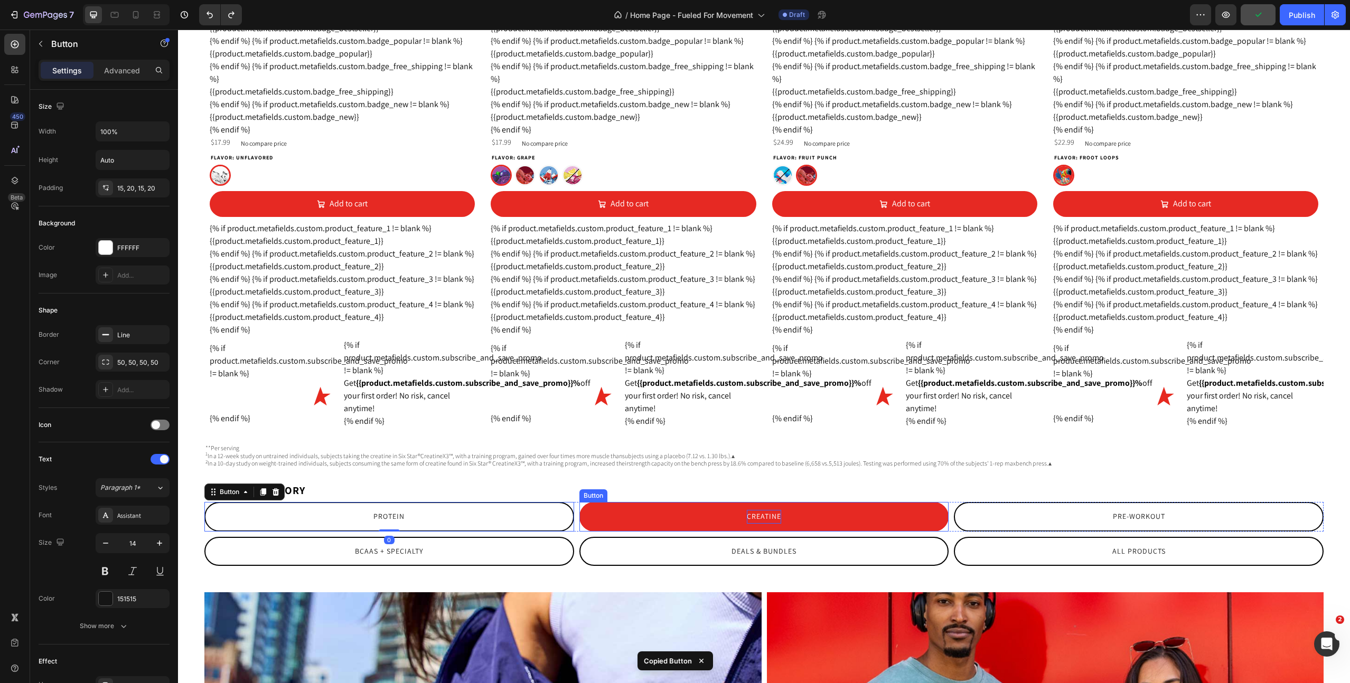
click at [761, 523] on p "Creatine" at bounding box center [764, 516] width 34 height 13
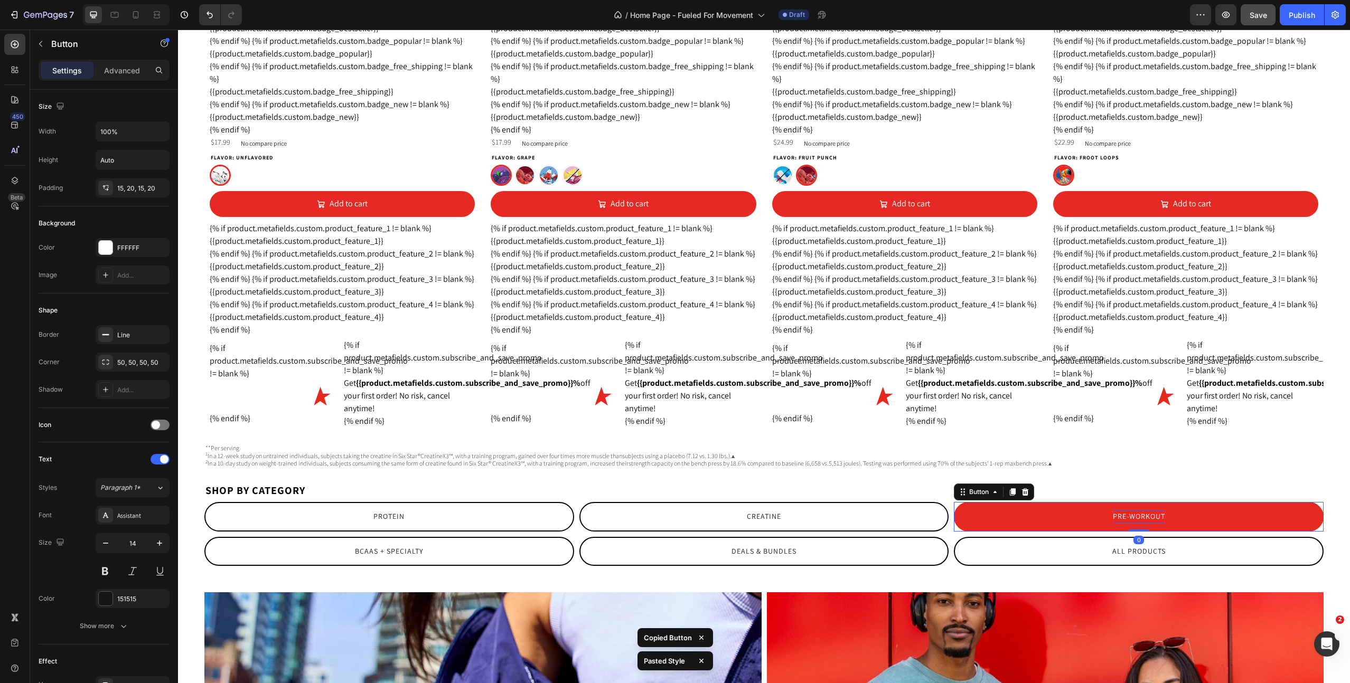
click at [1151, 523] on p "Pre-Workout" at bounding box center [1139, 516] width 52 height 13
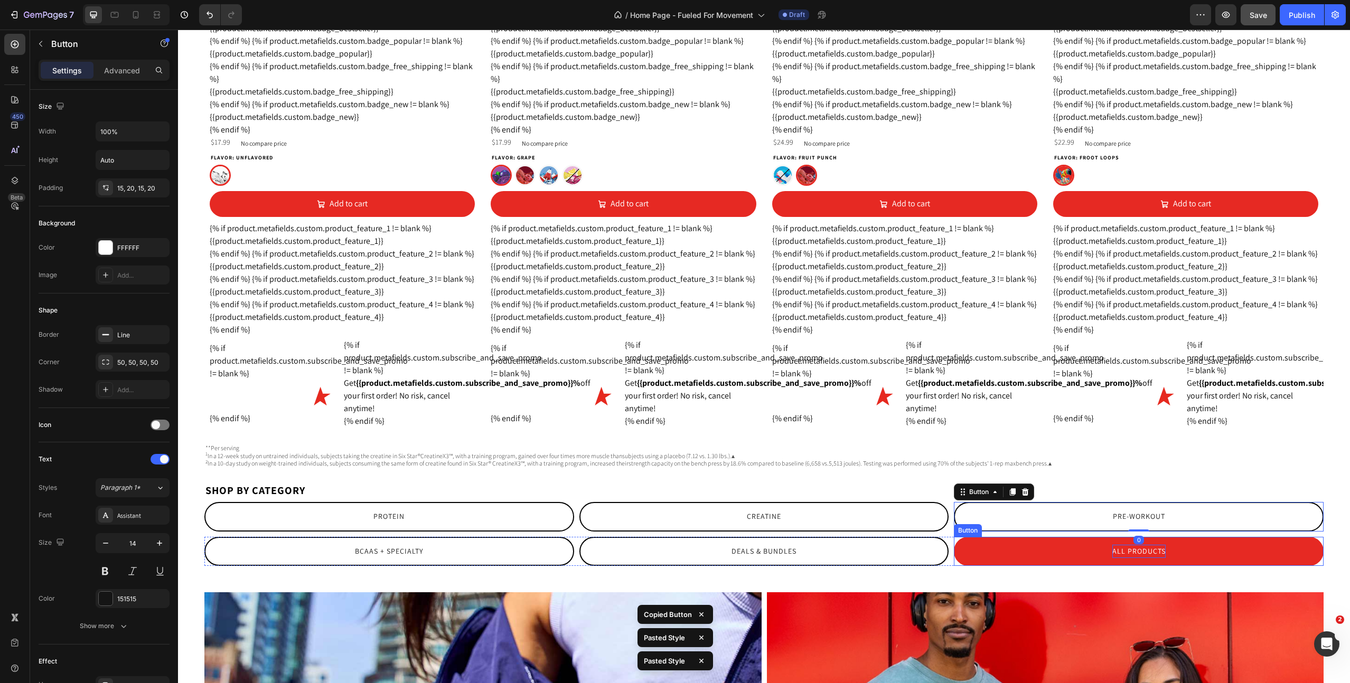
click at [1140, 558] on p "All Products" at bounding box center [1138, 551] width 53 height 13
click at [1145, 558] on p "All Products" at bounding box center [1138, 551] width 53 height 13
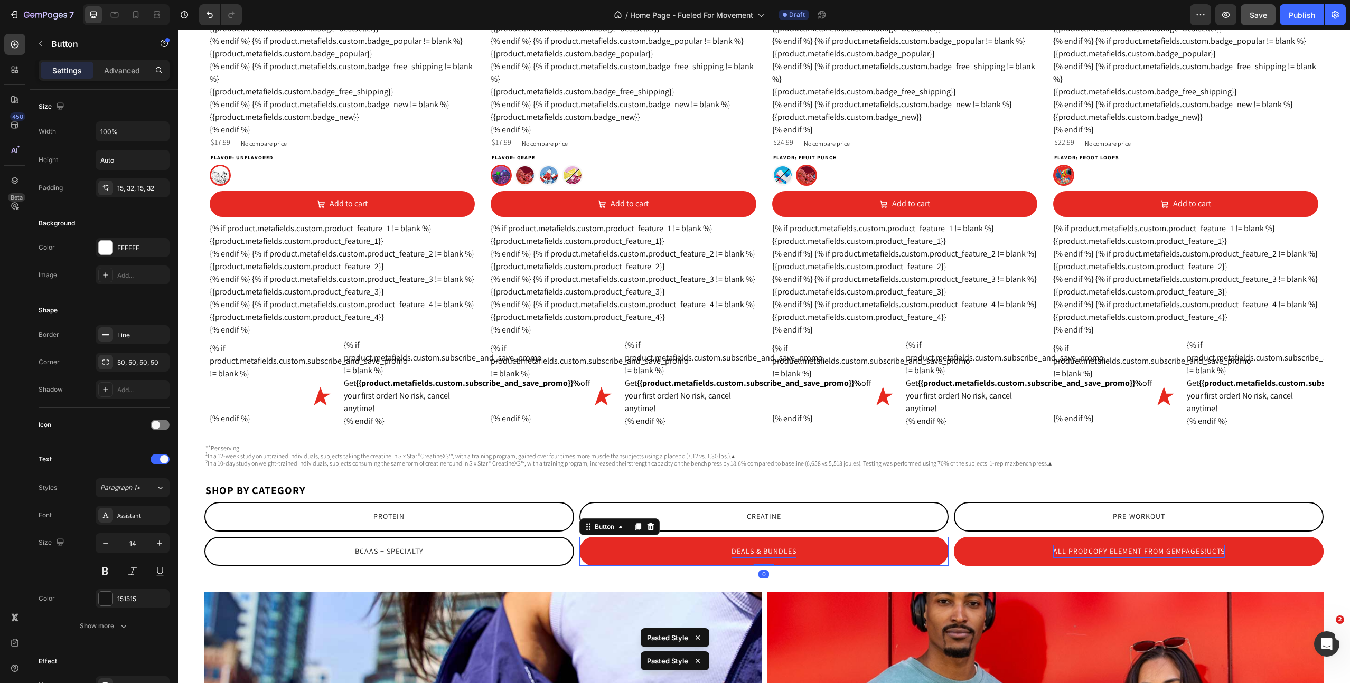
click at [781, 558] on p "Deals & Bundles" at bounding box center [763, 551] width 65 height 13
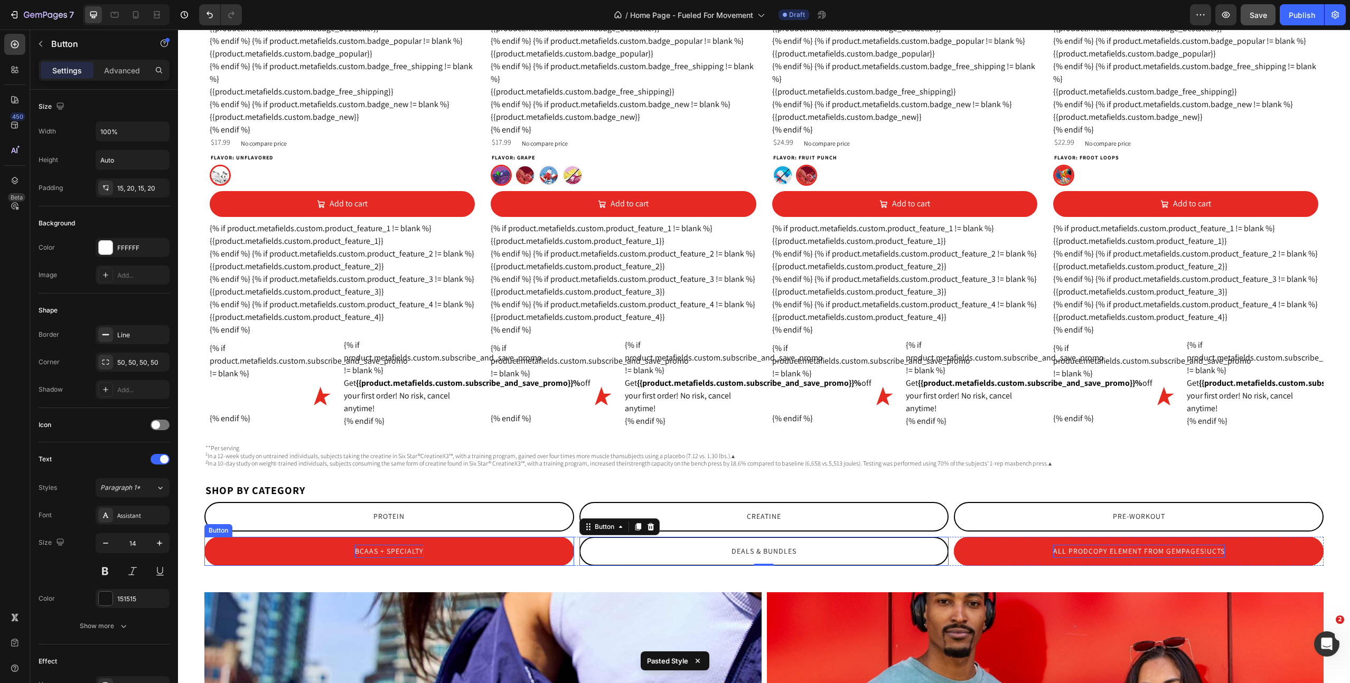
click at [374, 558] on p "BCAAs + Specialty" at bounding box center [389, 551] width 69 height 13
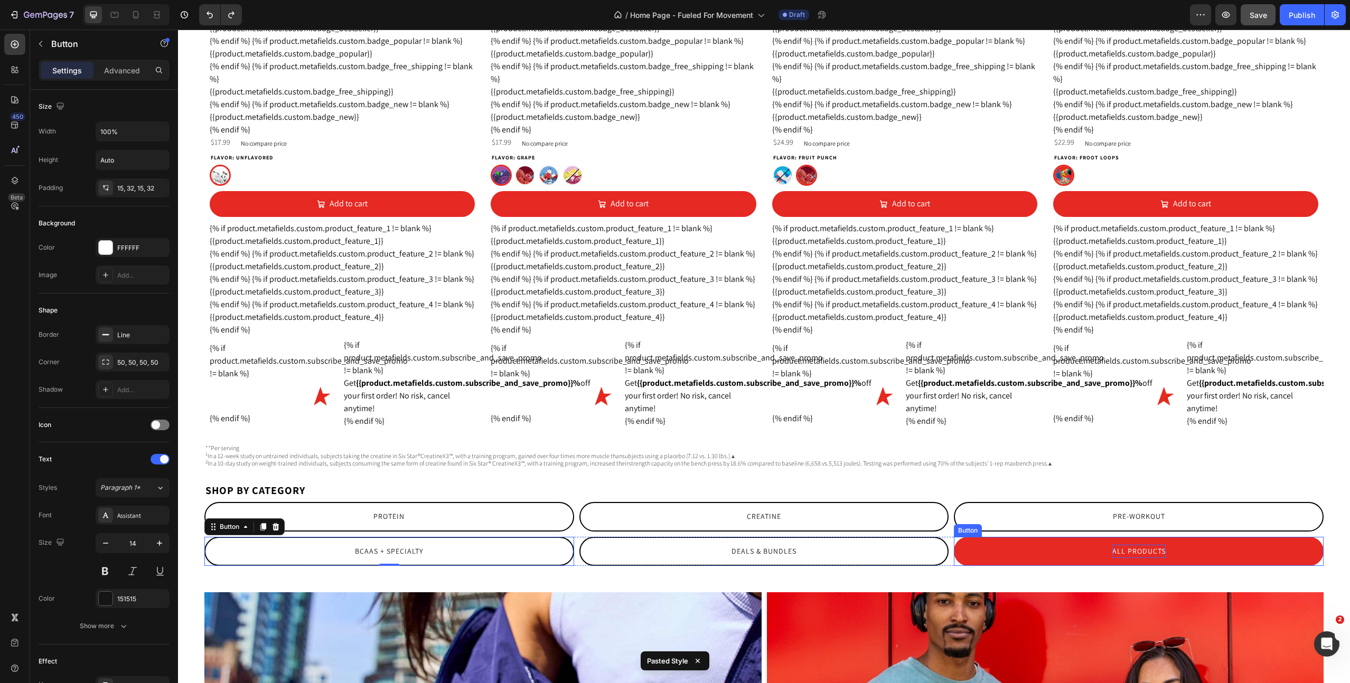
click at [1151, 558] on p "All Products" at bounding box center [1138, 551] width 53 height 13
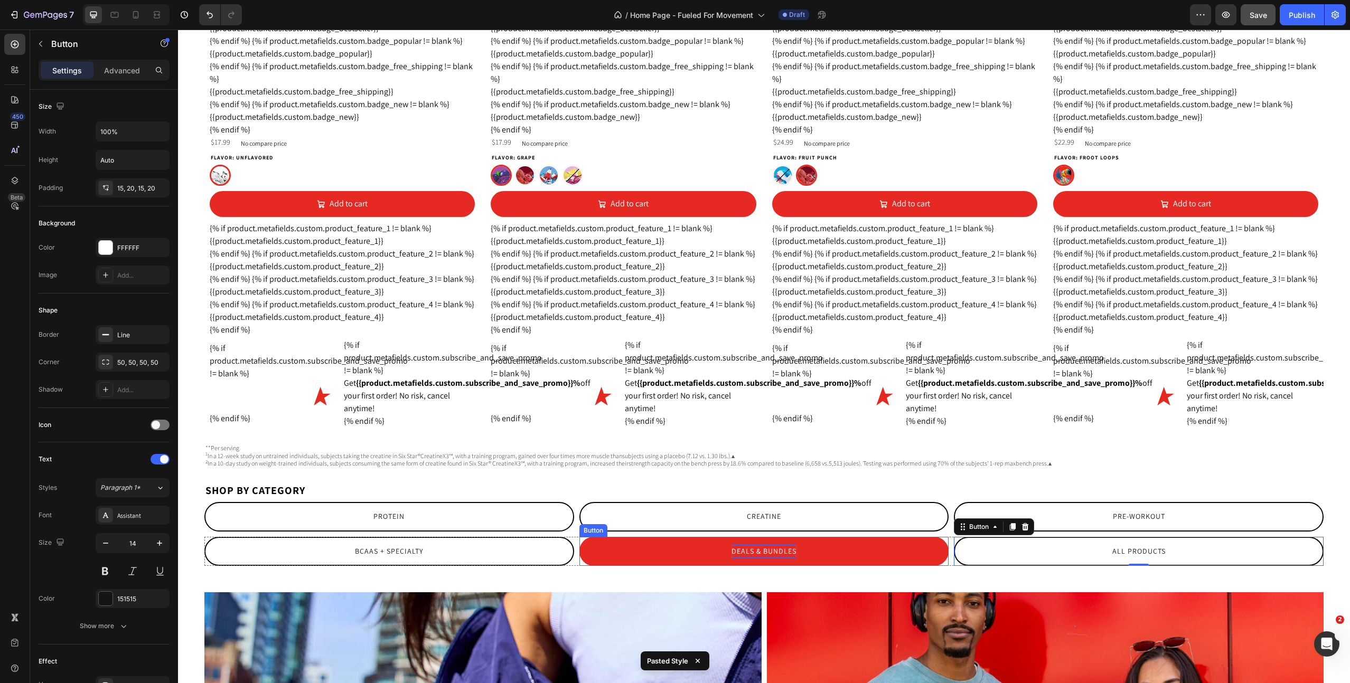
click at [785, 558] on p "Deals & Bundles" at bounding box center [763, 551] width 65 height 13
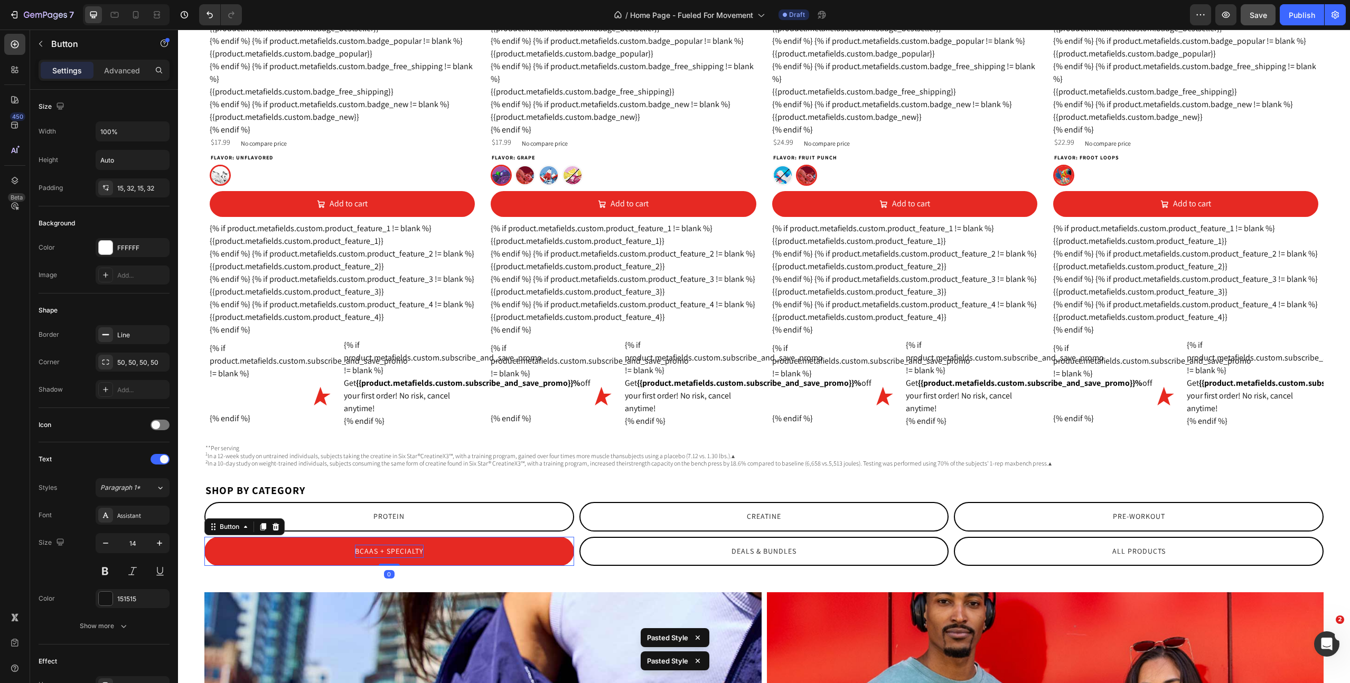
click at [416, 558] on p "BCAAs + Specialty" at bounding box center [389, 551] width 69 height 13
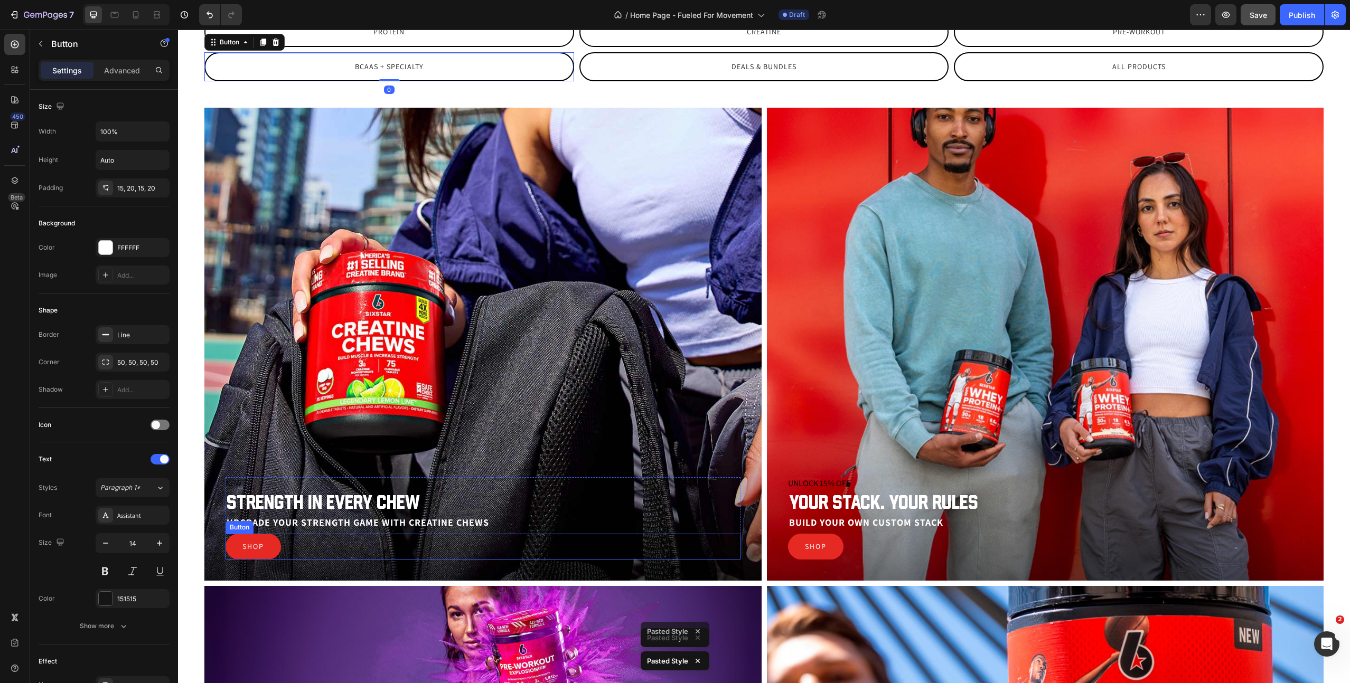
scroll to position [1695, 0]
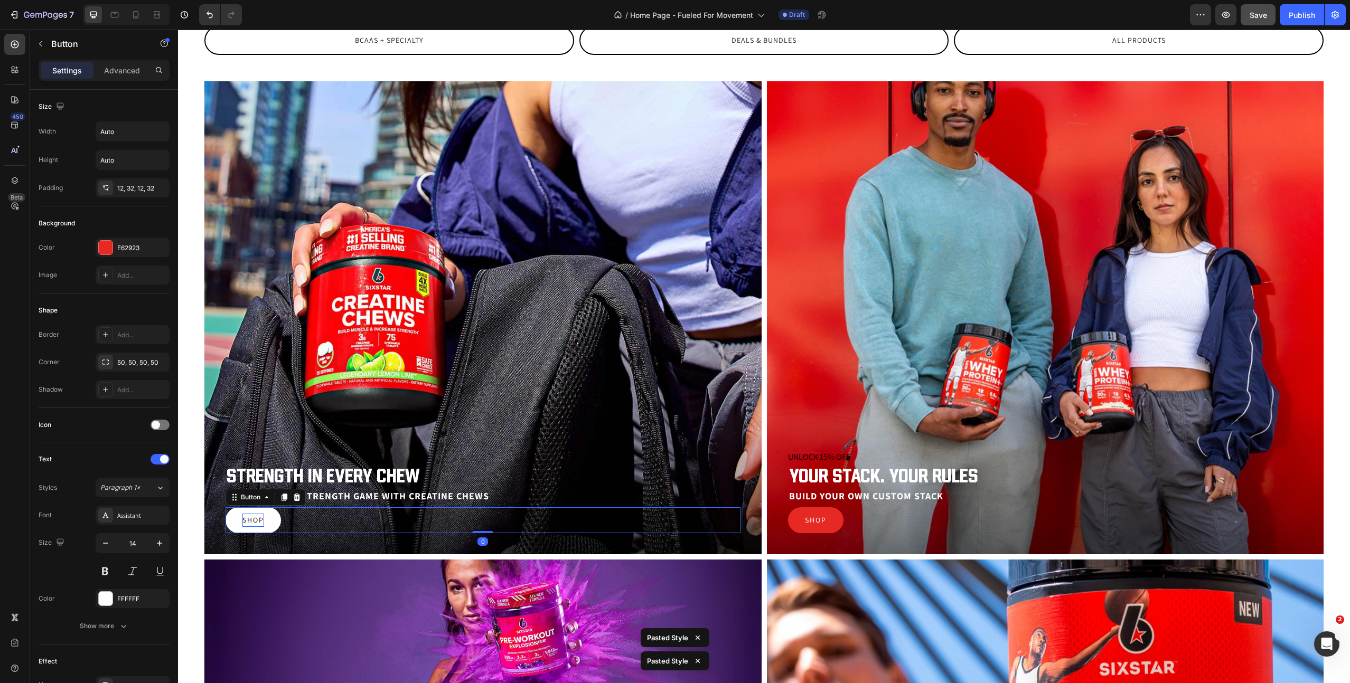
click at [248, 524] on p "Shop" at bounding box center [253, 520] width 22 height 13
click at [123, 192] on div "12, 32, 12, 32" at bounding box center [132, 189] width 31 height 10
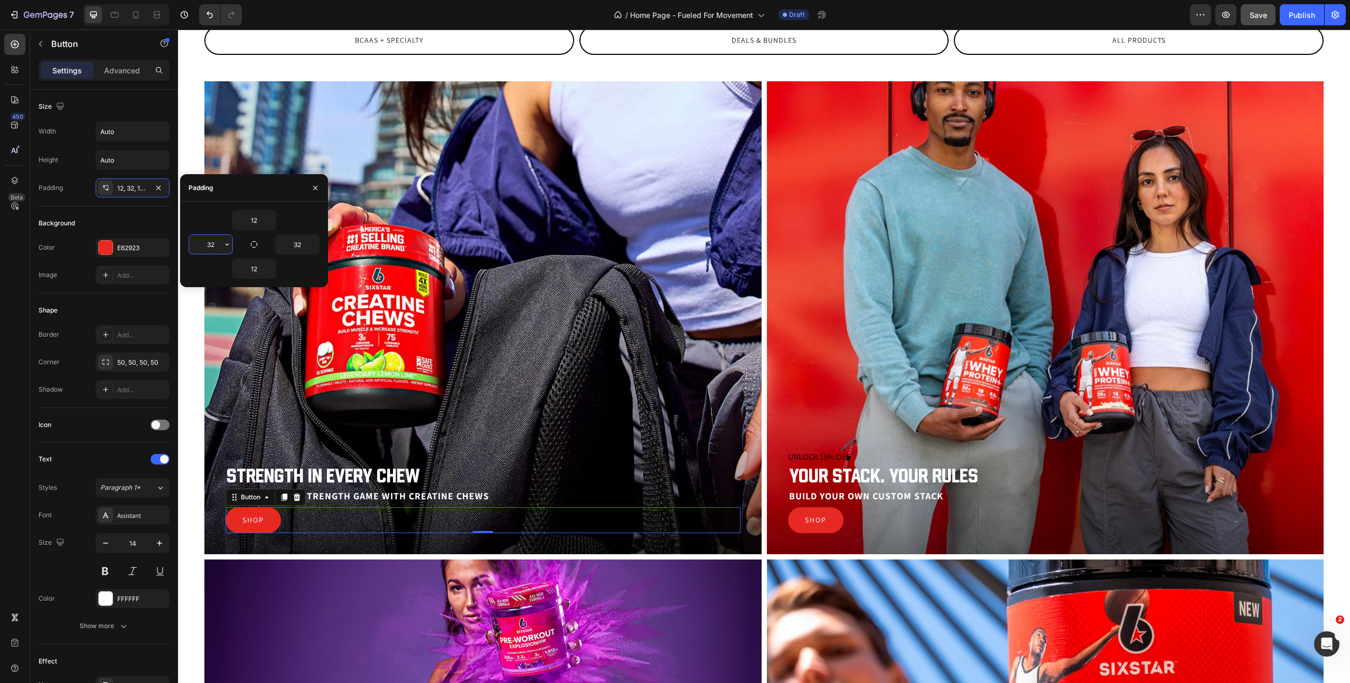
click at [205, 246] on input "32" at bounding box center [210, 244] width 43 height 19
type input "20"
click at [247, 224] on input "12" at bounding box center [253, 220] width 43 height 19
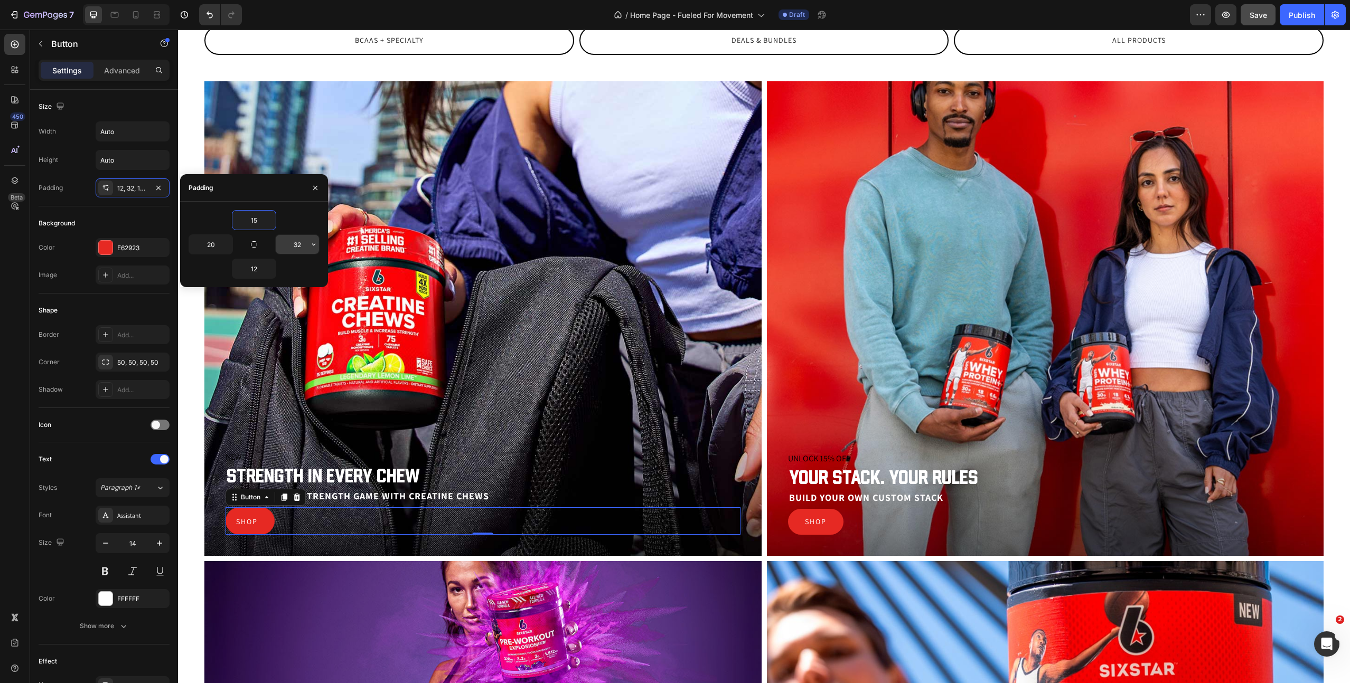
type input "15"
click at [293, 244] on input "32" at bounding box center [297, 244] width 43 height 19
type input "4"
type input "20"
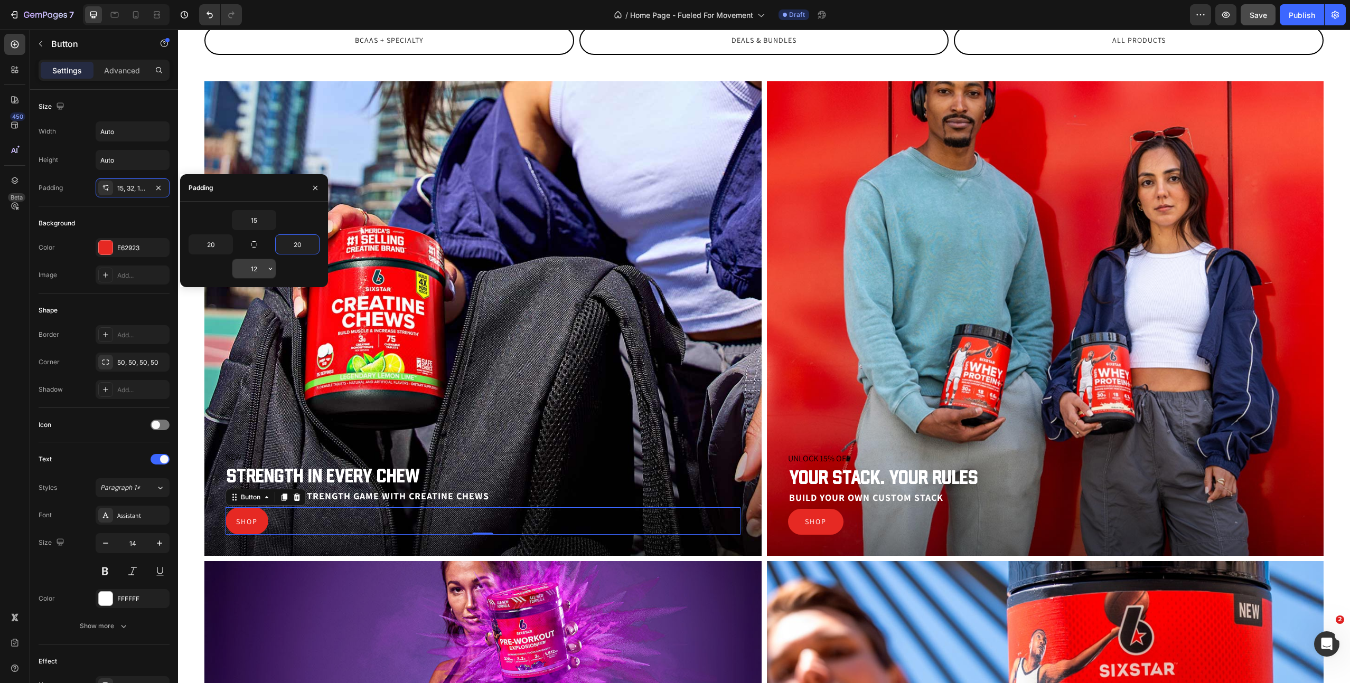
click at [250, 267] on input "12" at bounding box center [253, 268] width 43 height 19
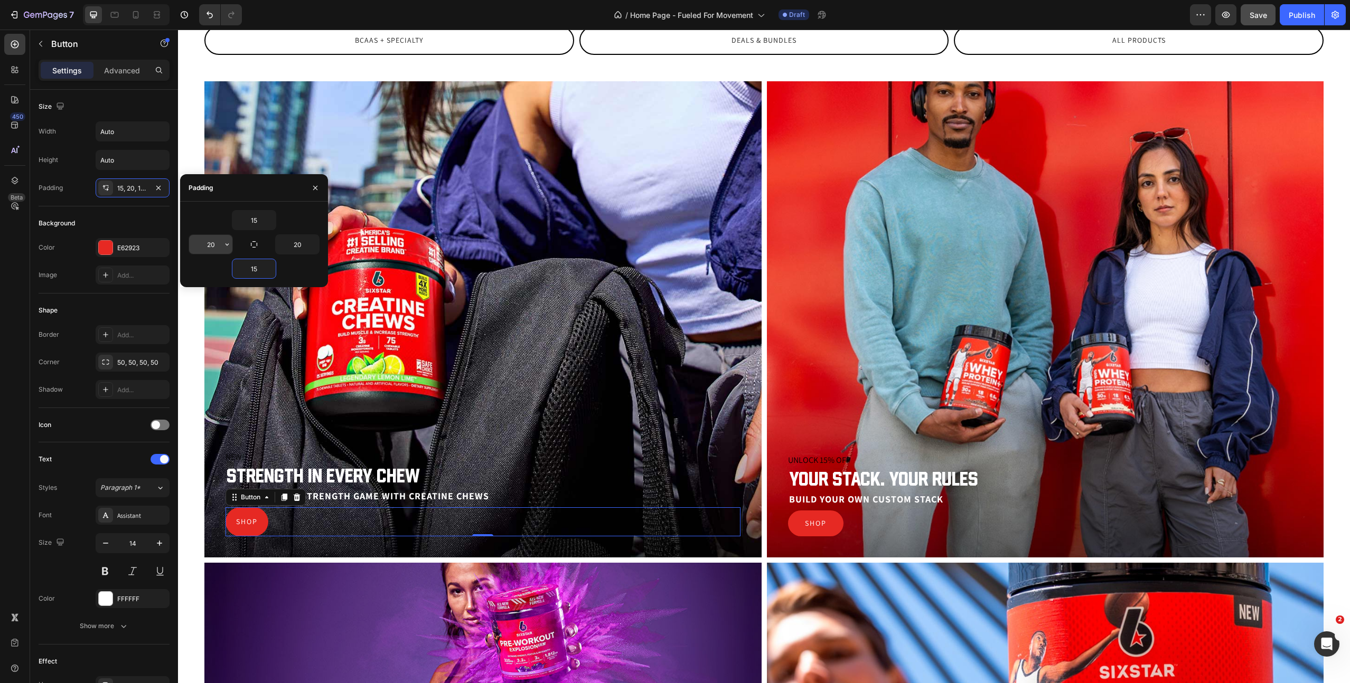
type input "15"
click at [209, 240] on input "20" at bounding box center [210, 244] width 43 height 19
type input "30"
click at [293, 245] on input "20" at bounding box center [297, 244] width 43 height 19
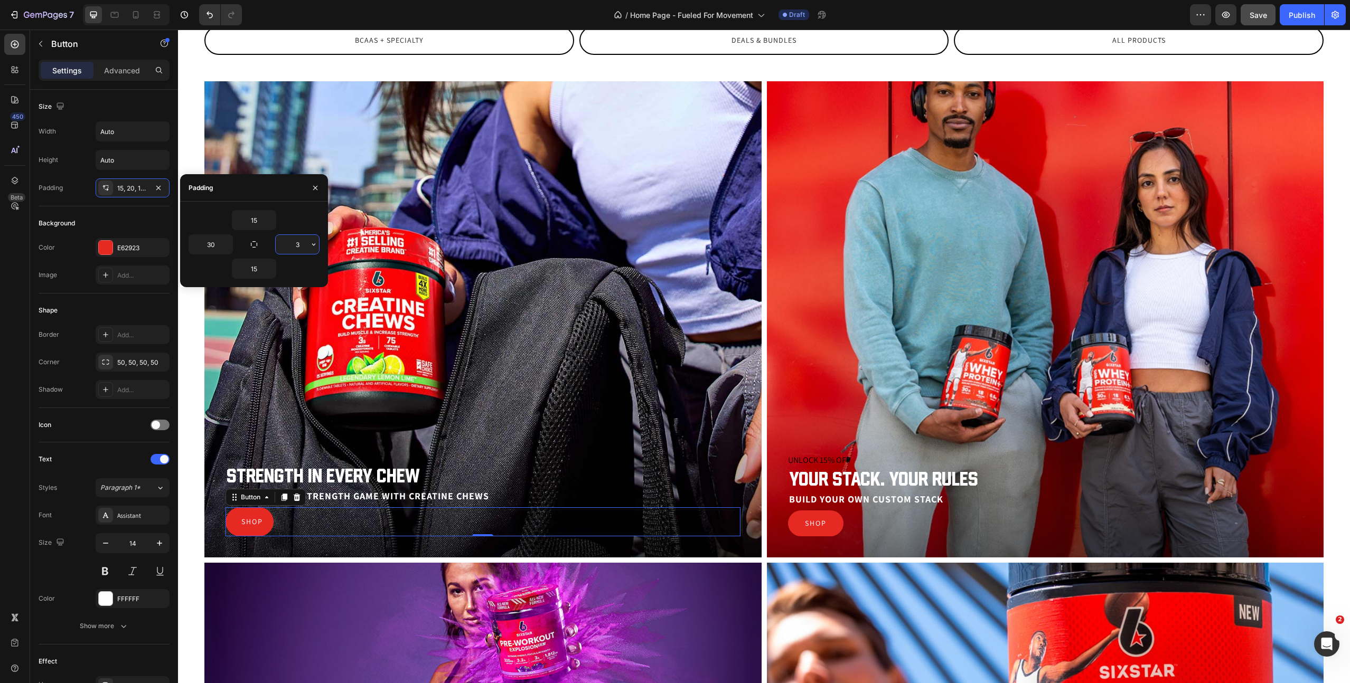
type input "30"
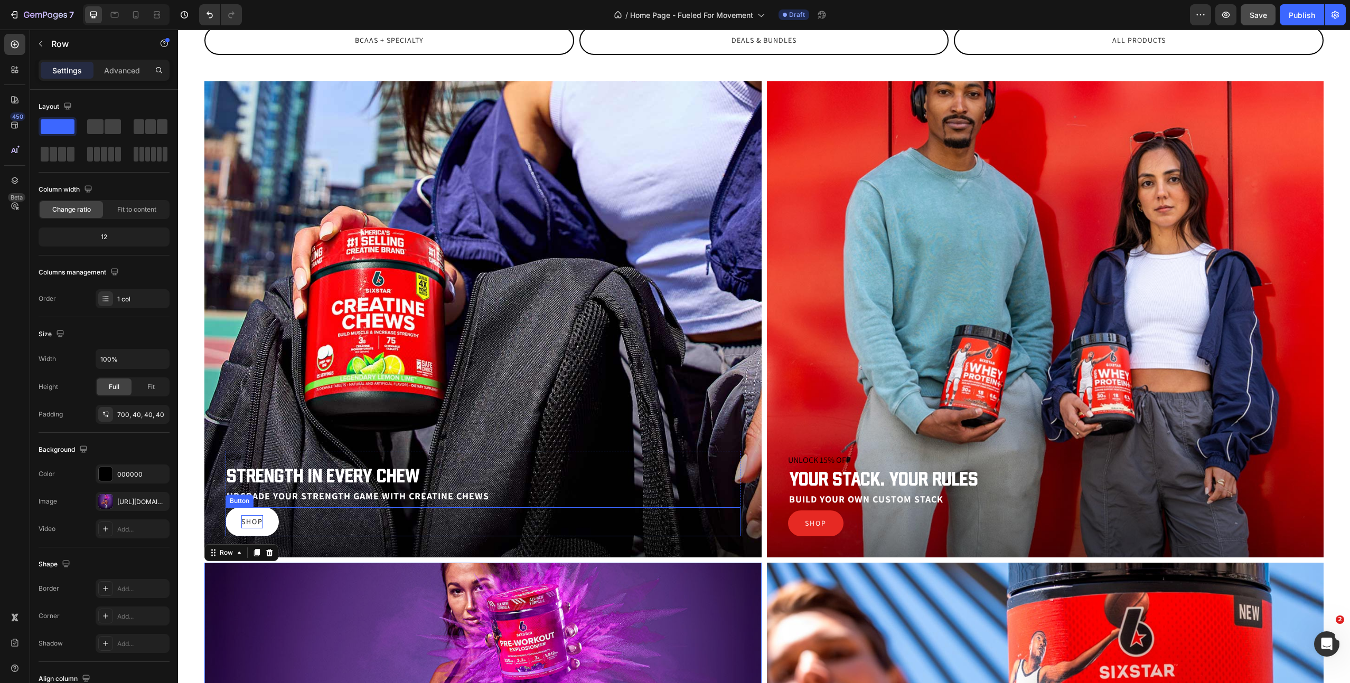
click at [252, 520] on p "Shop" at bounding box center [252, 521] width 22 height 13
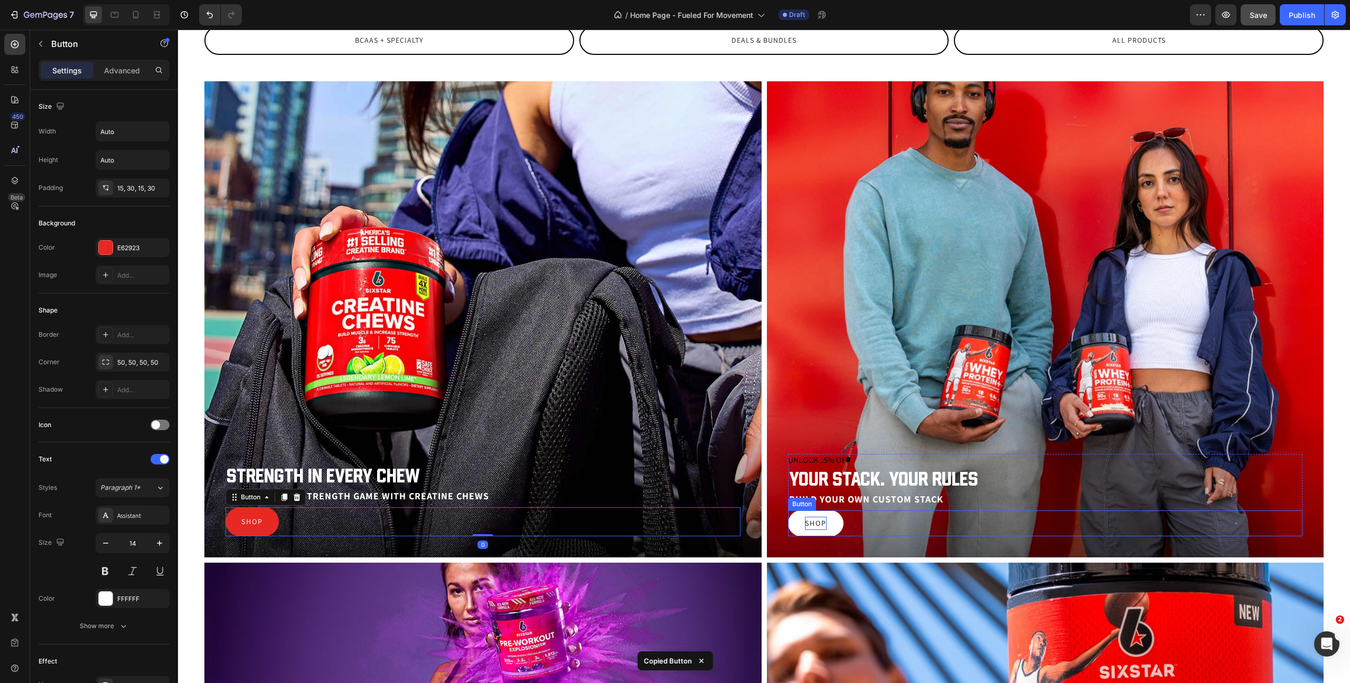
click at [815, 526] on p "Shop" at bounding box center [816, 523] width 22 height 13
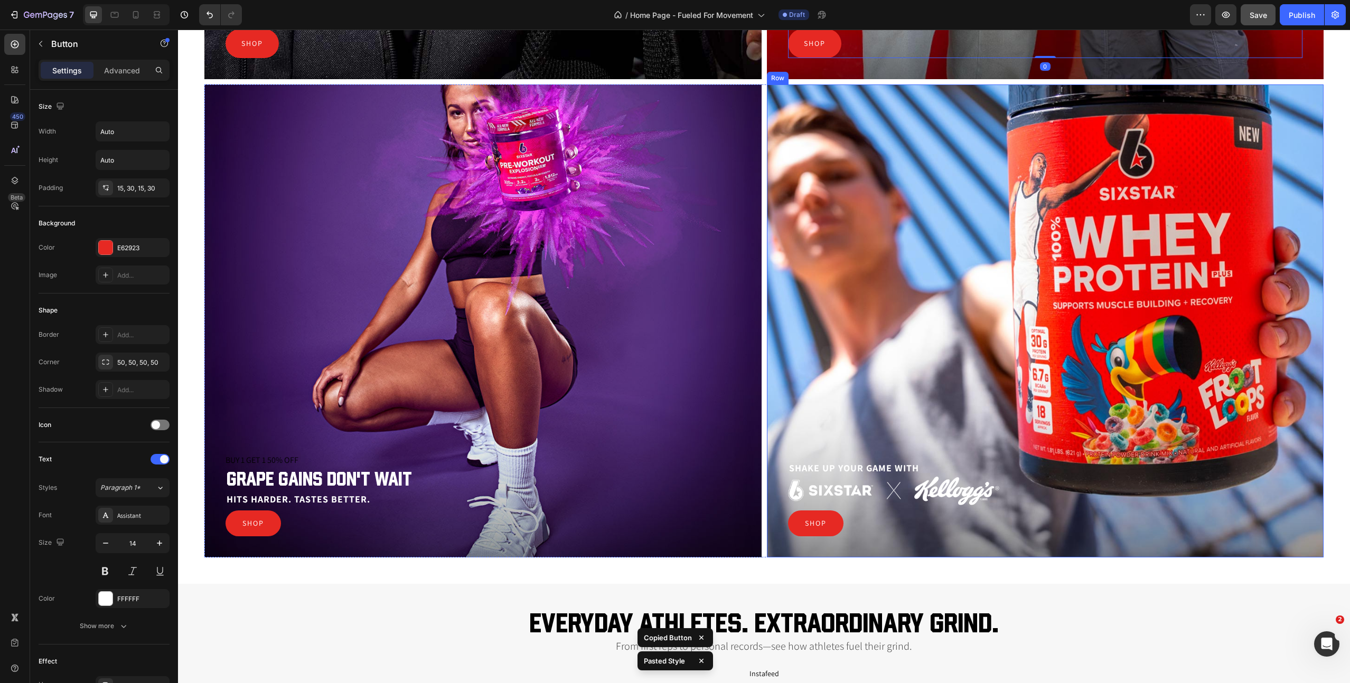
scroll to position [2193, 0]
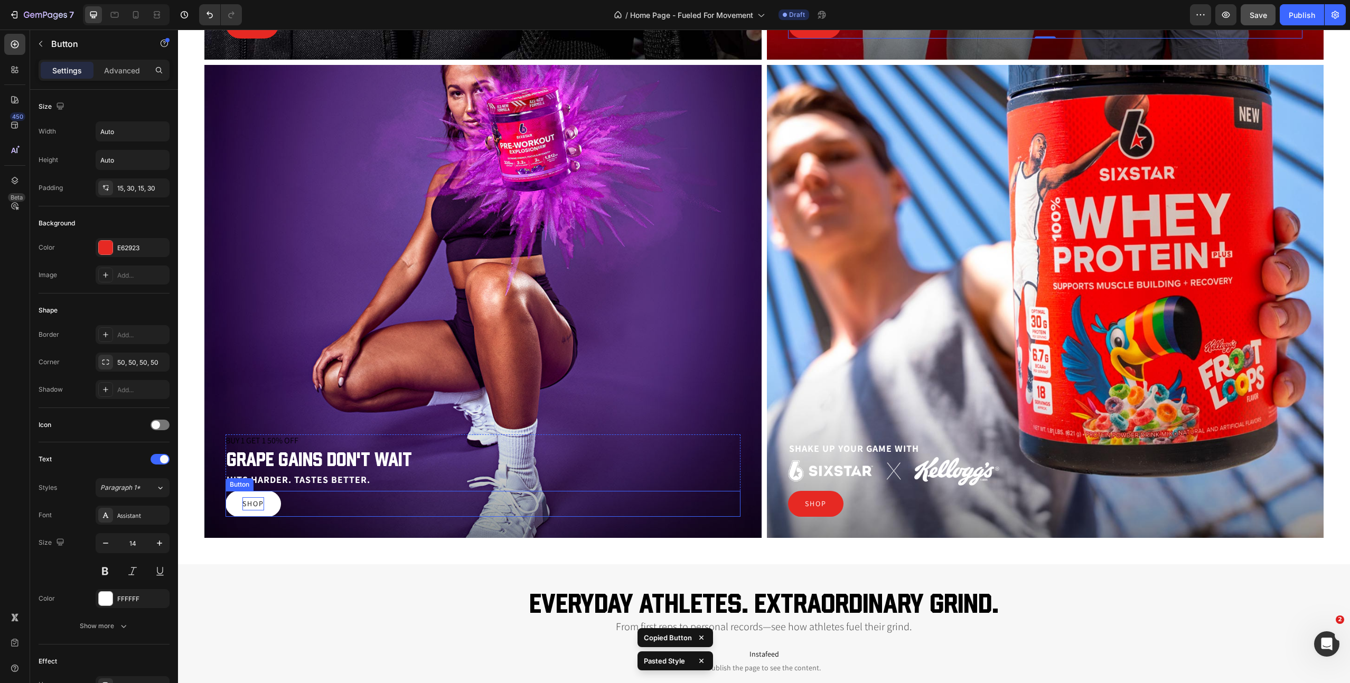
click at [258, 505] on p "Shop" at bounding box center [253, 503] width 22 height 13
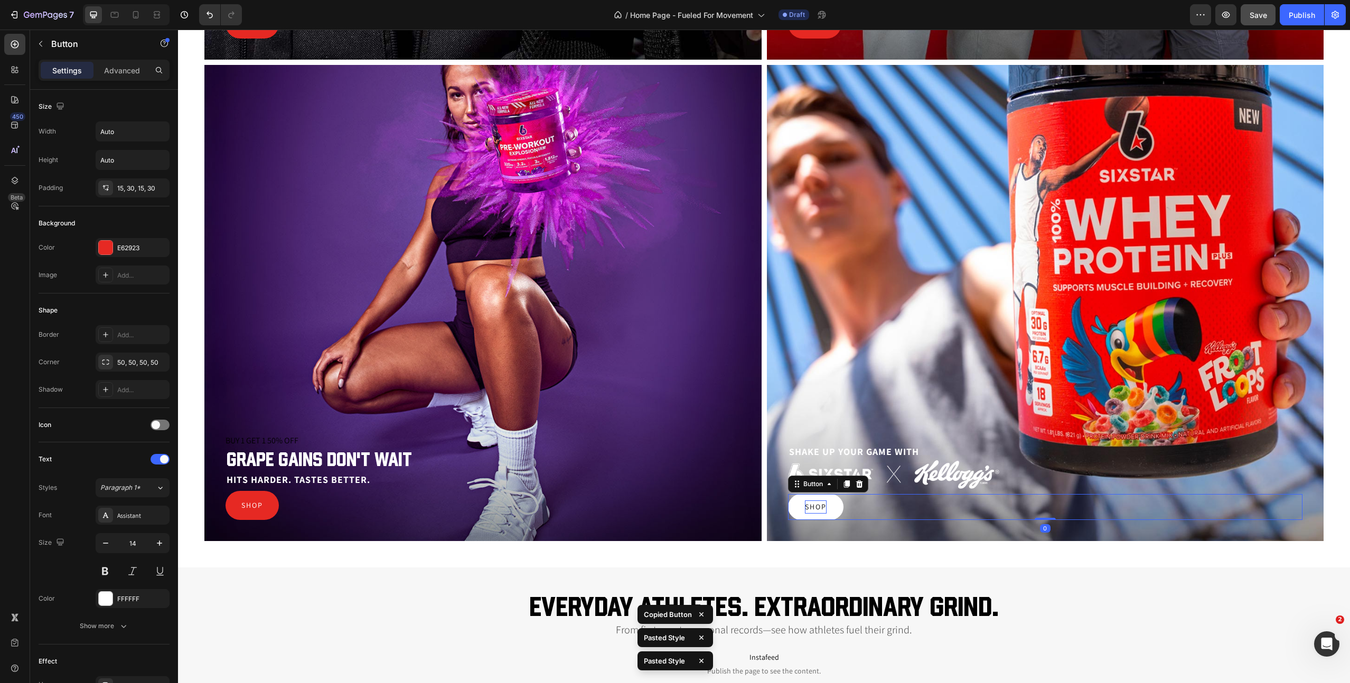
click at [812, 507] on p "Shop" at bounding box center [816, 507] width 22 height 13
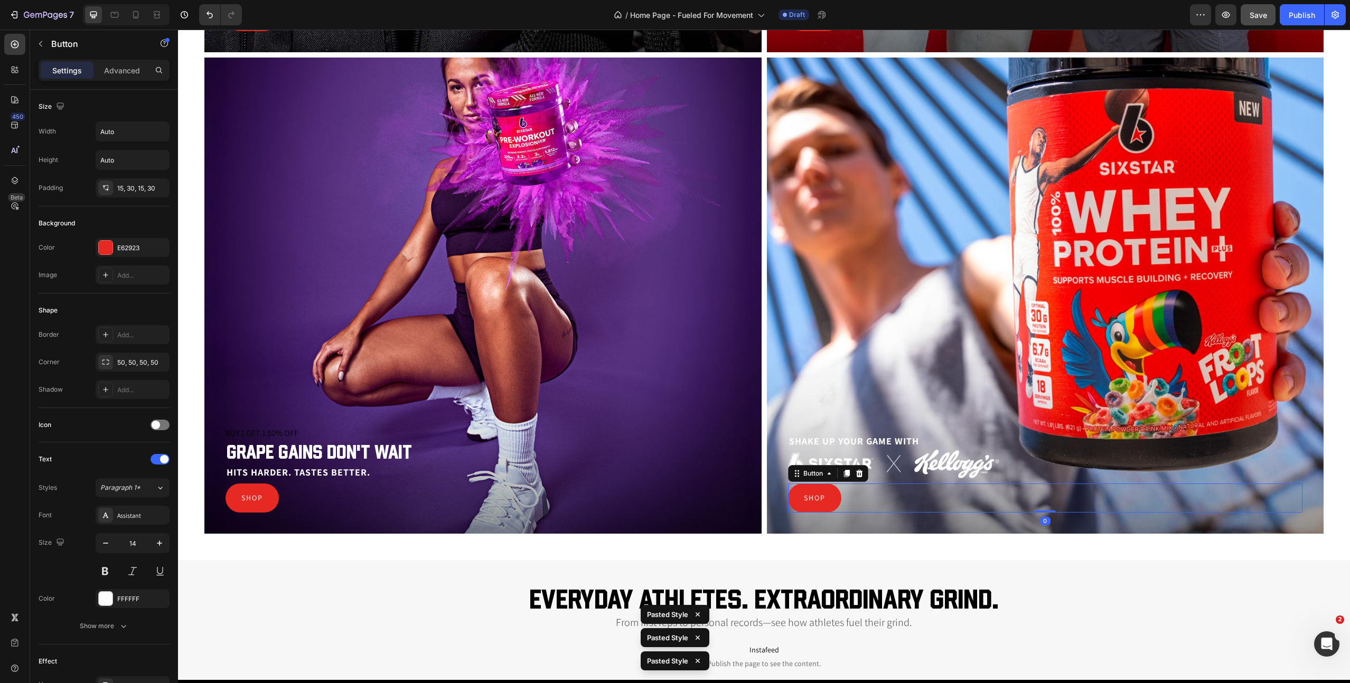
scroll to position [2609, 0]
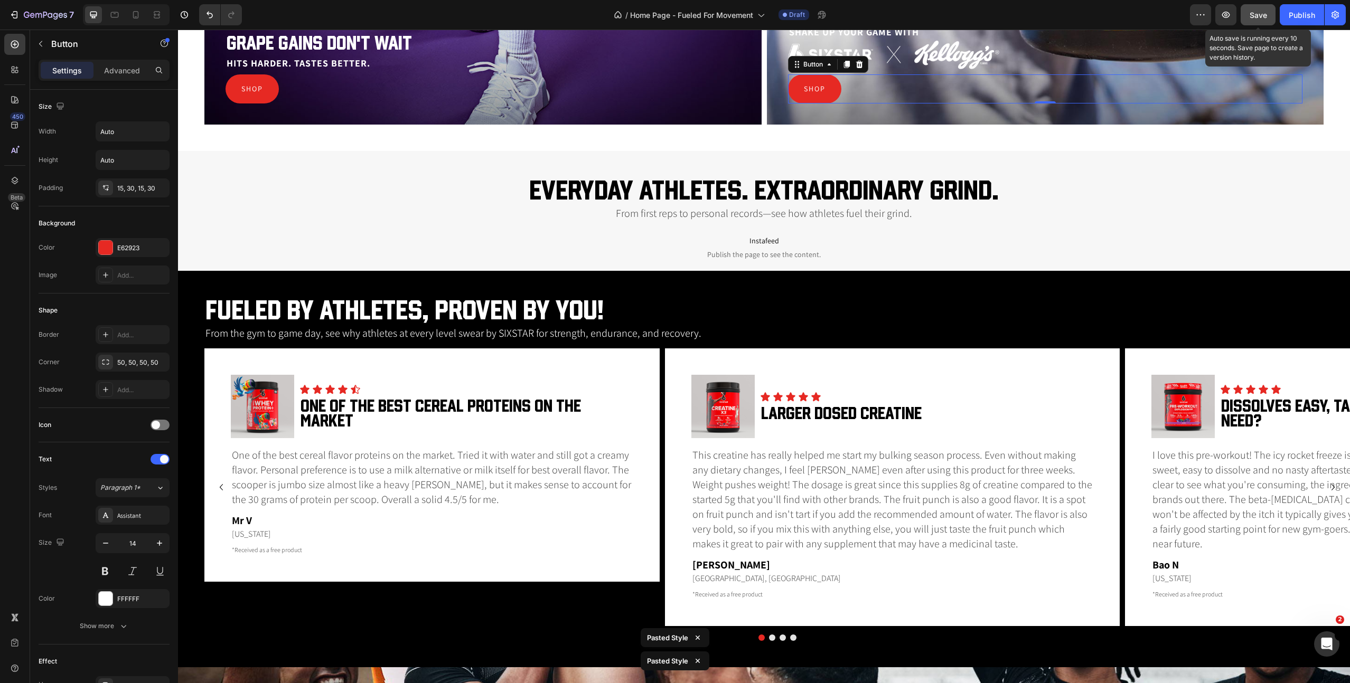
click at [1259, 17] on span "Save" at bounding box center [1257, 15] width 17 height 9
